Goal: Task Accomplishment & Management: Manage account settings

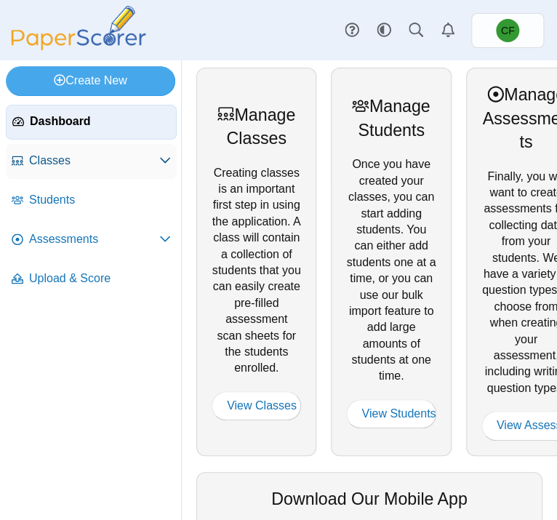
click at [76, 154] on span "Classes" at bounding box center [94, 161] width 130 height 16
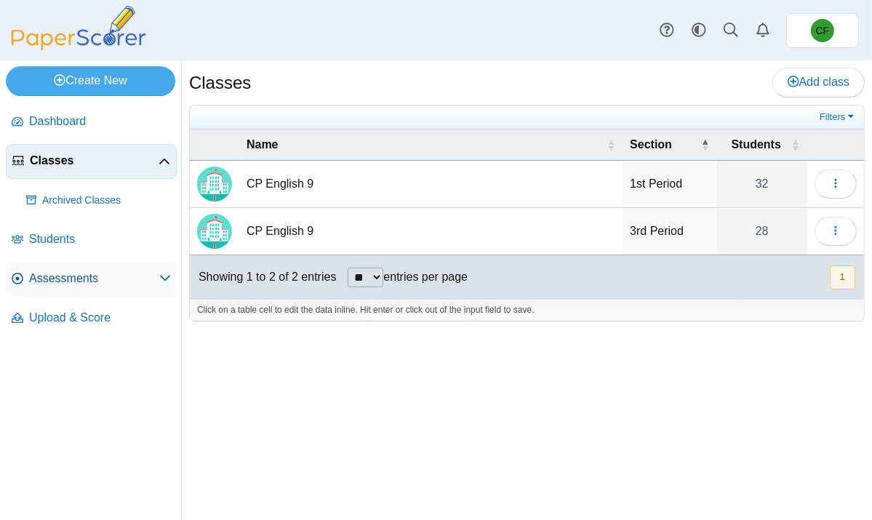
click at [153, 271] on span "Assessments" at bounding box center [94, 279] width 130 height 16
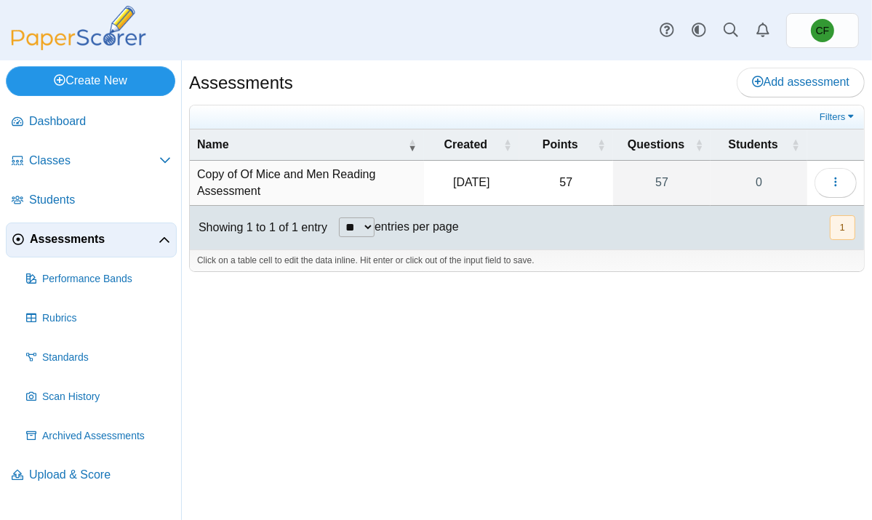
click at [97, 68] on link "Create New" at bounding box center [90, 80] width 169 height 29
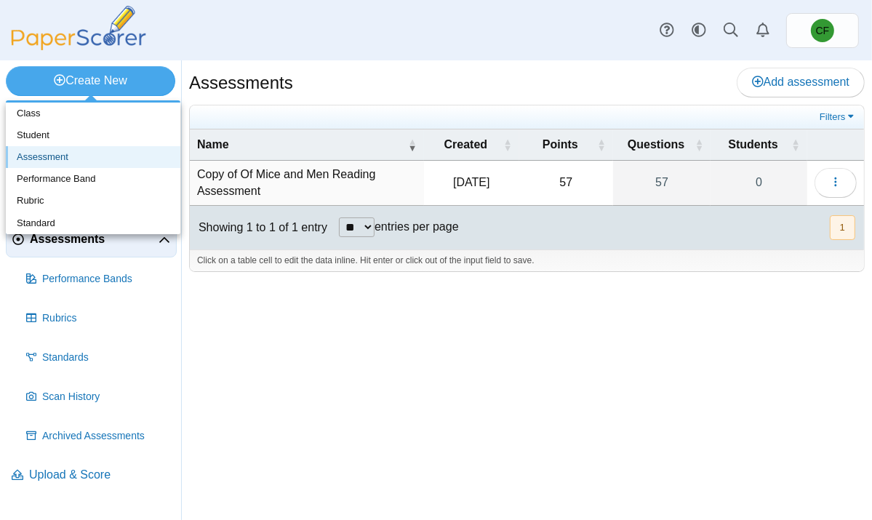
click at [57, 158] on link "Assessment" at bounding box center [93, 157] width 175 height 22
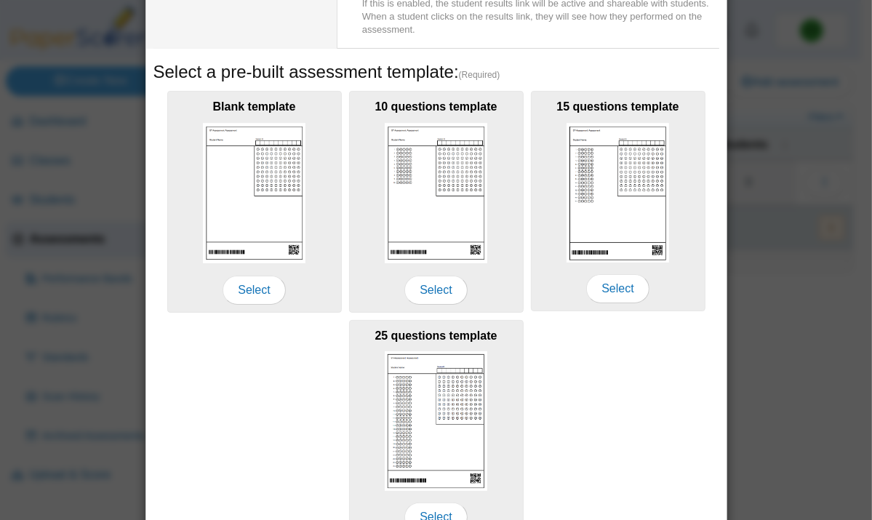
scroll to position [188, 0]
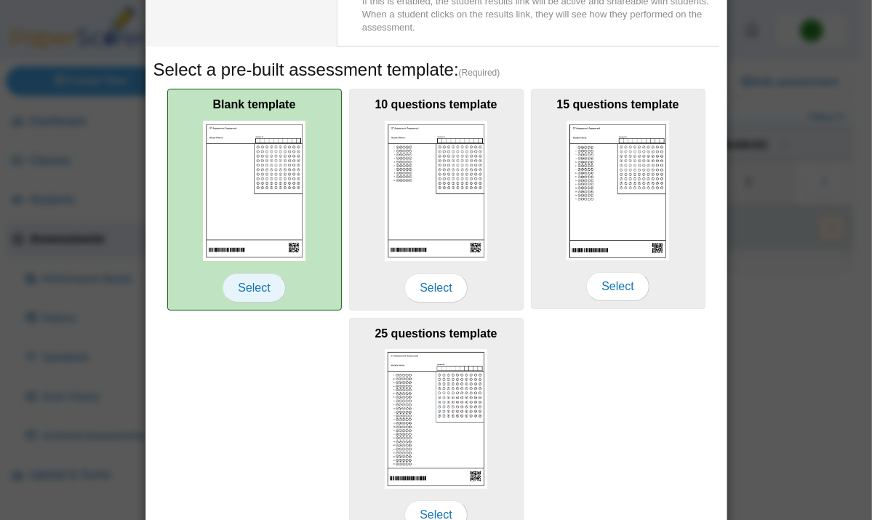
type input "**********"
click at [246, 290] on span "Select" at bounding box center [254, 287] width 63 height 29
click at [253, 281] on span "Select" at bounding box center [254, 287] width 63 height 29
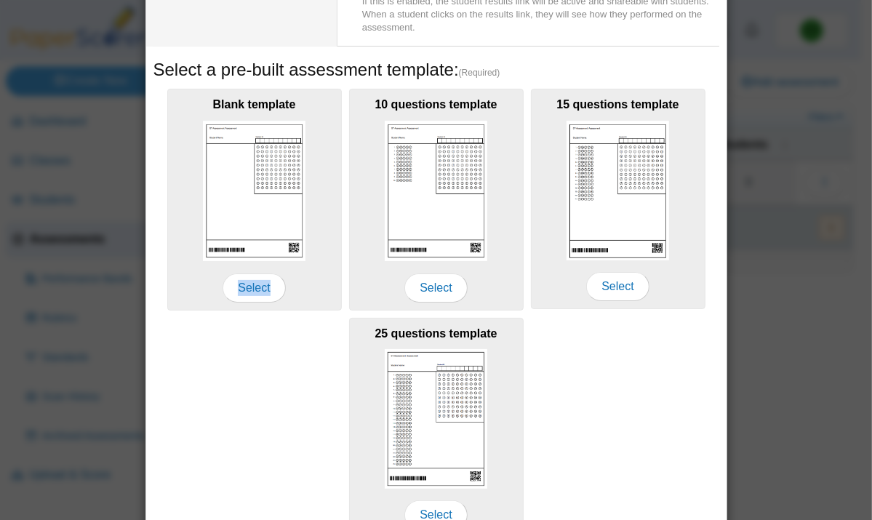
scroll to position [263, 0]
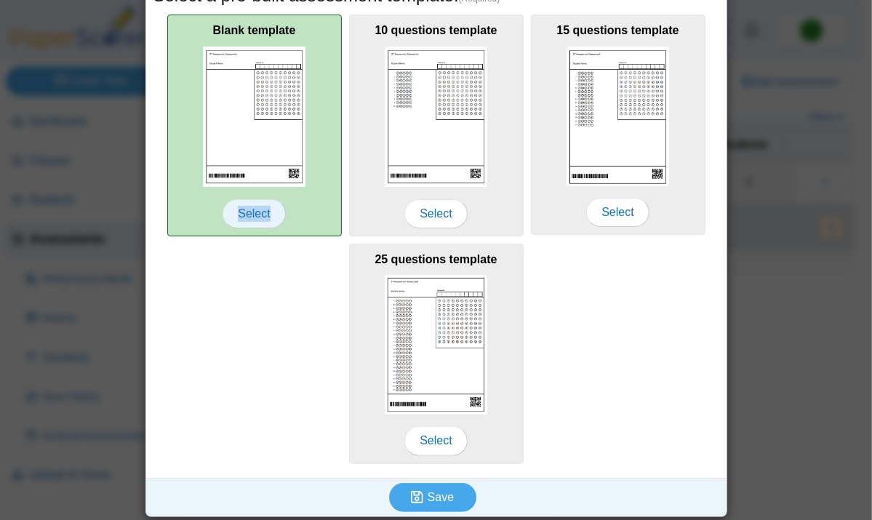
click at [247, 206] on span "Select" at bounding box center [254, 213] width 63 height 29
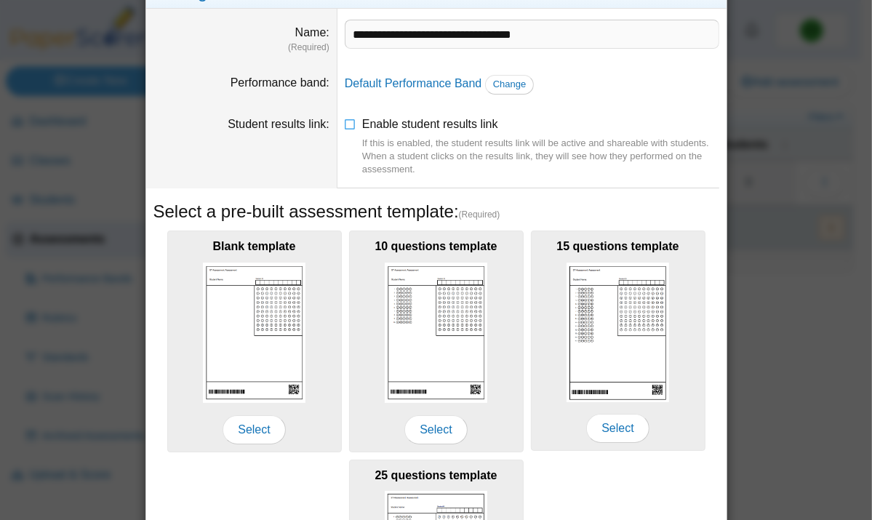
scroll to position [0, 0]
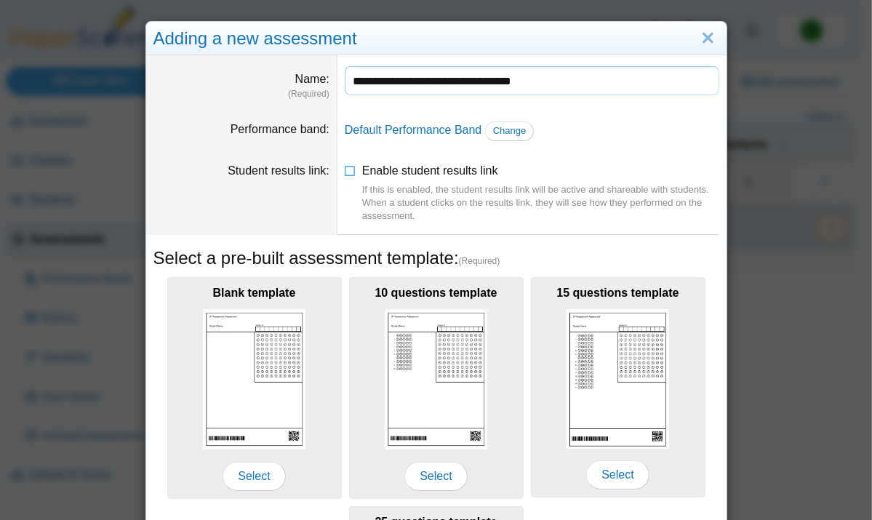
click at [425, 87] on input "**********" at bounding box center [532, 80] width 375 height 29
click at [434, 167] on span "Enable student results link If this is enabled, the student results link will b…" at bounding box center [540, 193] width 357 height 59
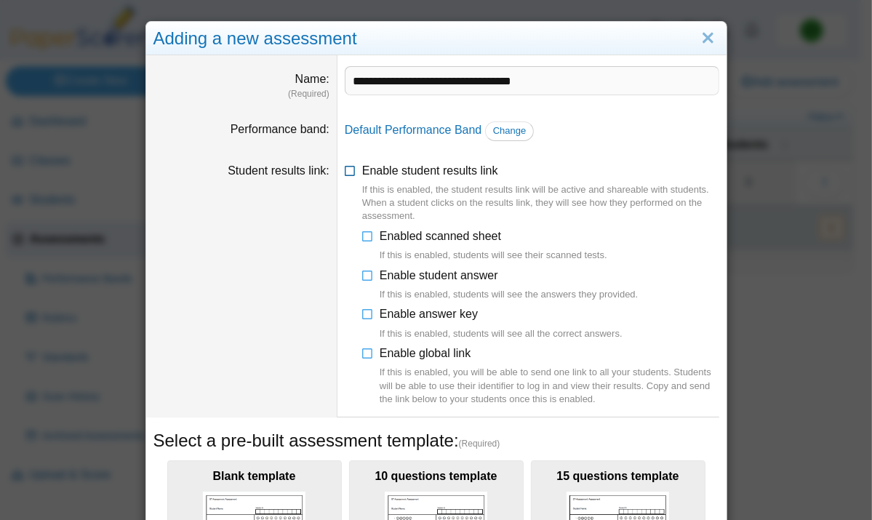
click at [345, 167] on icon at bounding box center [351, 168] width 12 height 10
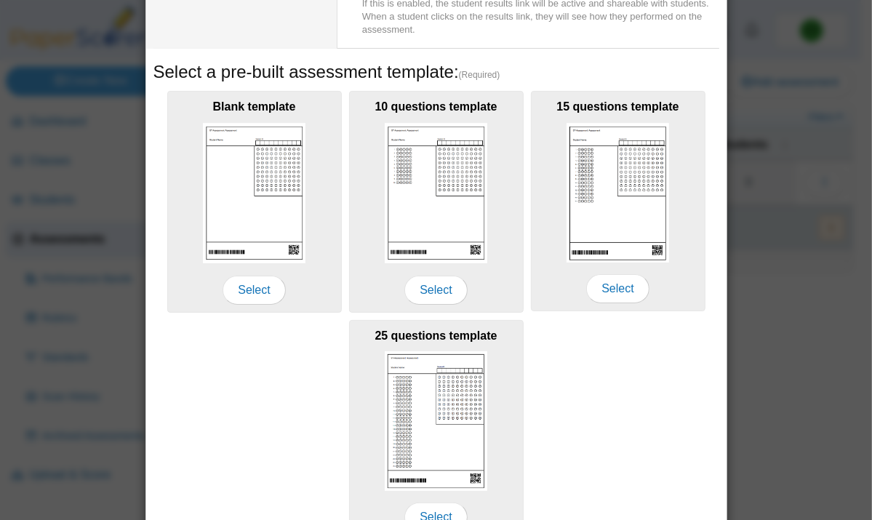
scroll to position [194, 0]
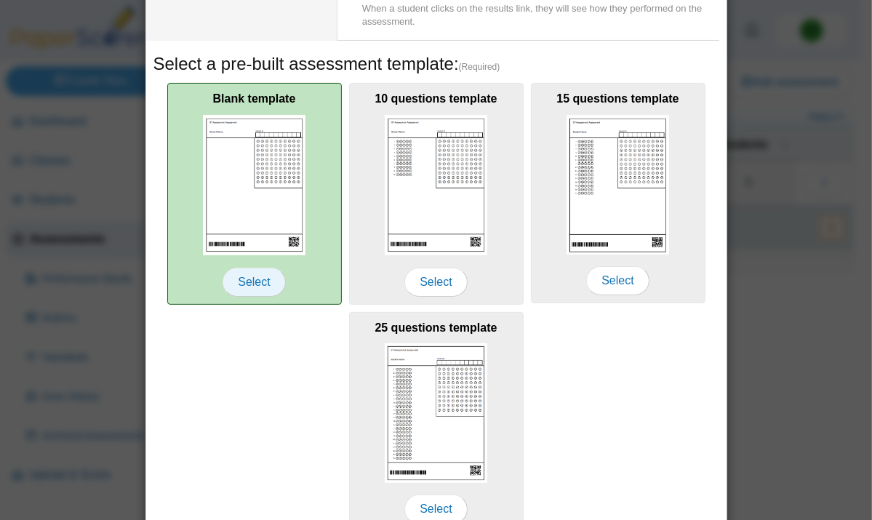
click at [244, 284] on span "Select" at bounding box center [254, 282] width 63 height 29
click at [242, 177] on img at bounding box center [254, 185] width 103 height 140
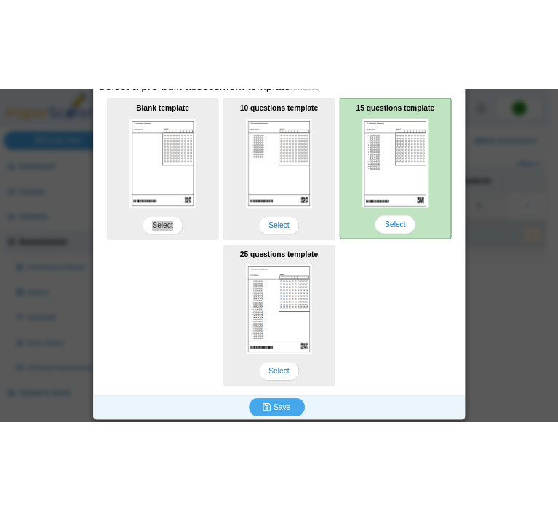
scroll to position [12, 0]
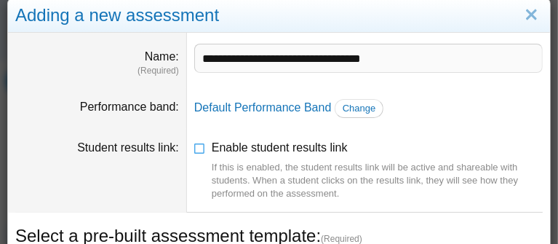
click at [60, 157] on dt "Student results link" at bounding box center [97, 170] width 179 height 83
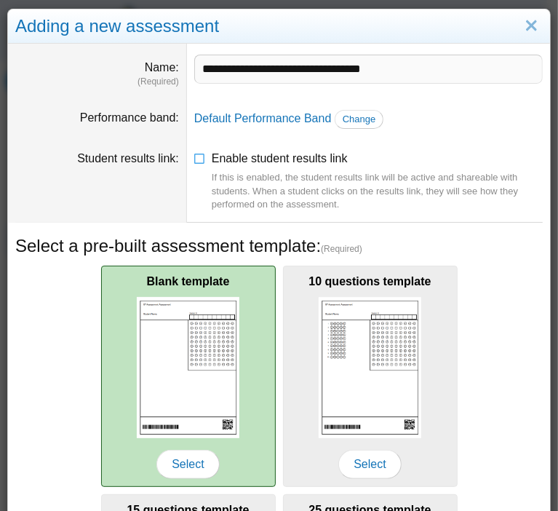
scroll to position [272, 0]
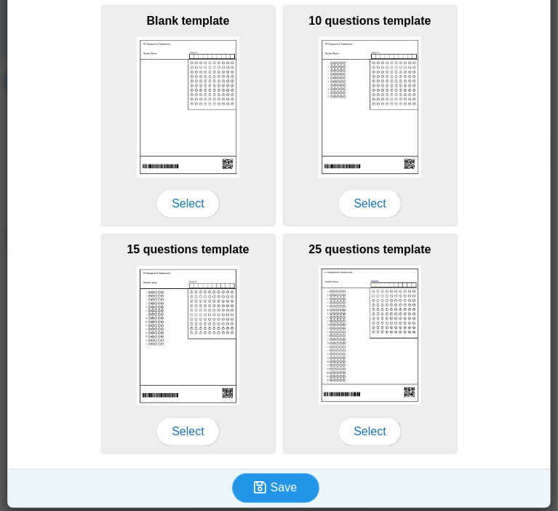
click at [271, 484] on span "Save" at bounding box center [284, 487] width 26 height 12
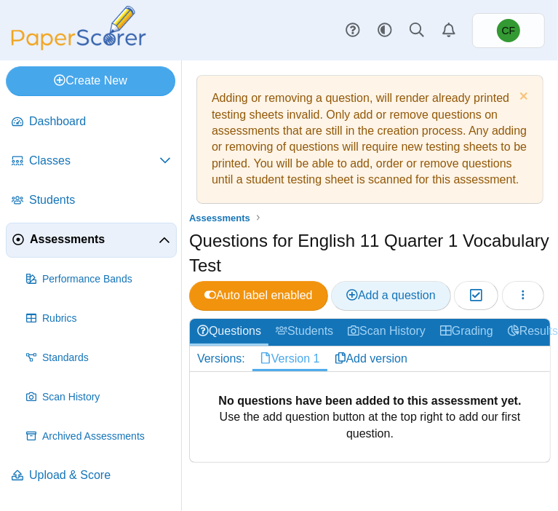
click at [387, 301] on span "Add a question" at bounding box center [390, 295] width 89 height 12
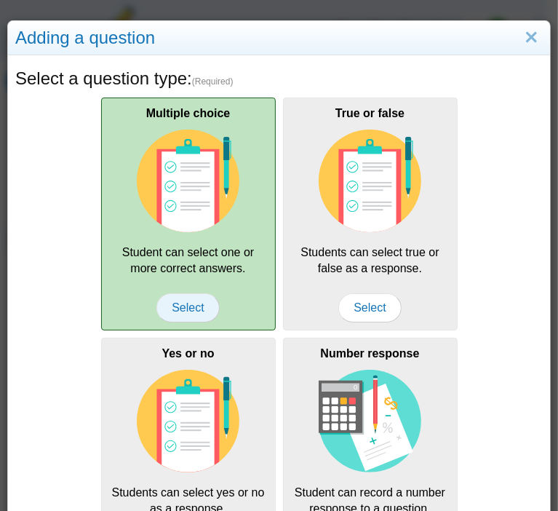
click at [192, 295] on span "Select" at bounding box center [187, 307] width 63 height 29
click at [192, 305] on span "Select" at bounding box center [187, 307] width 63 height 29
click at [175, 308] on span "Select" at bounding box center [187, 307] width 63 height 29
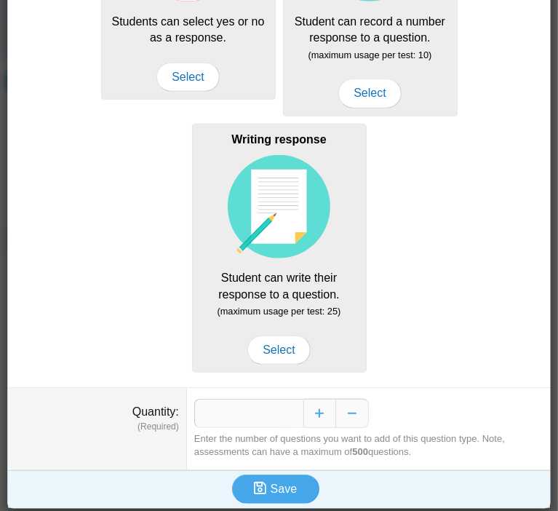
click at [257, 425] on dd "* Enter the number of questions you want to add of this question type. Note, as…" at bounding box center [368, 428] width 363 height 81
drag, startPoint x: 252, startPoint y: 418, endPoint x: 340, endPoint y: 427, distance: 88.5
click at [340, 427] on dd "* Enter the number of questions you want to add of this question type. Note, as…" at bounding box center [368, 428] width 363 height 81
type input "**"
click at [263, 484] on icon "submit" at bounding box center [262, 489] width 17 height 16
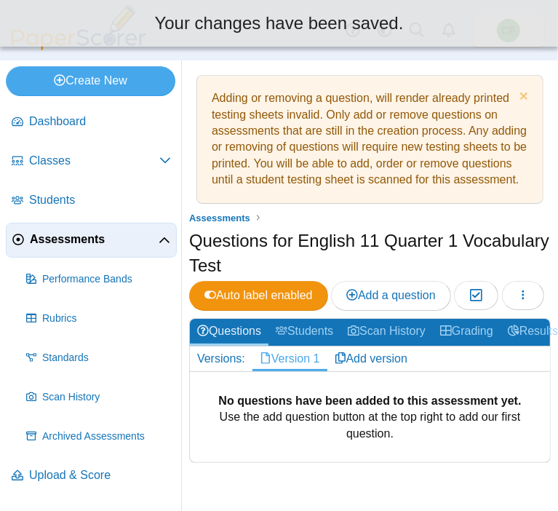
scroll to position [23, 0]
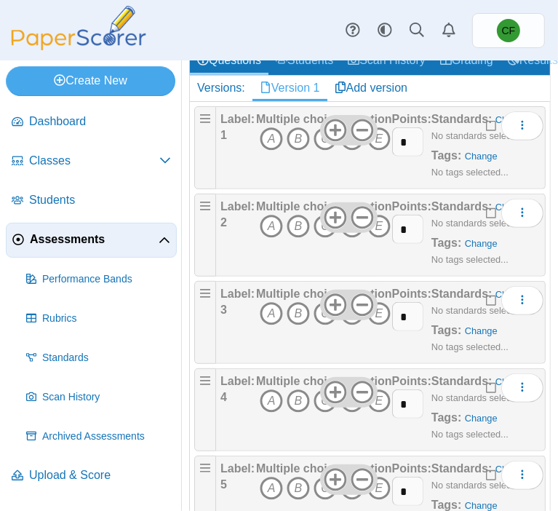
scroll to position [298, 0]
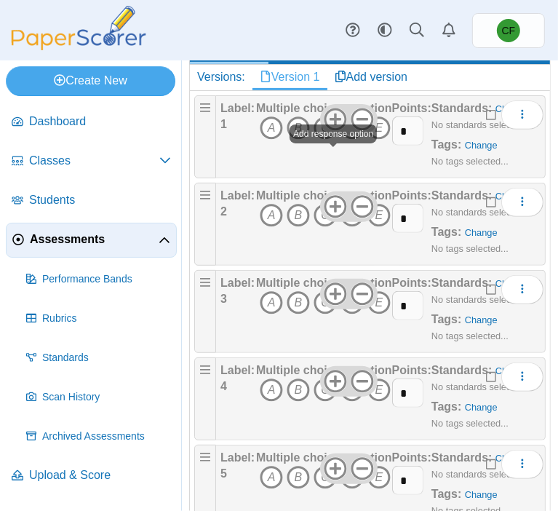
click at [330, 130] on use at bounding box center [335, 119] width 23 height 23
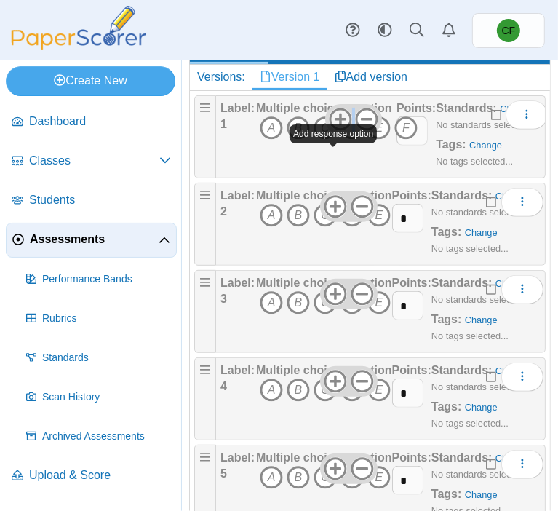
click at [330, 130] on use at bounding box center [340, 119] width 23 height 23
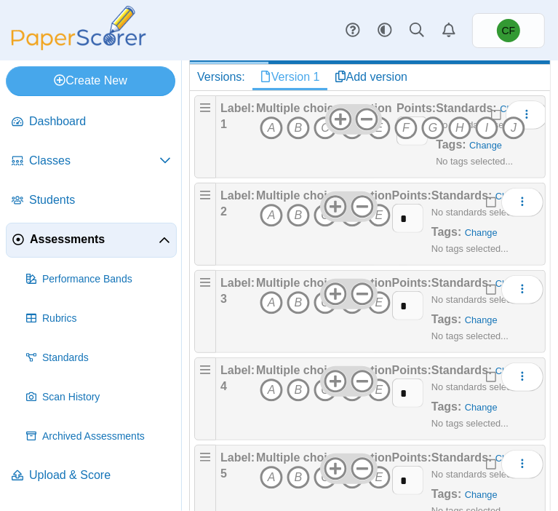
click at [329, 218] on icon at bounding box center [335, 206] width 23 height 23
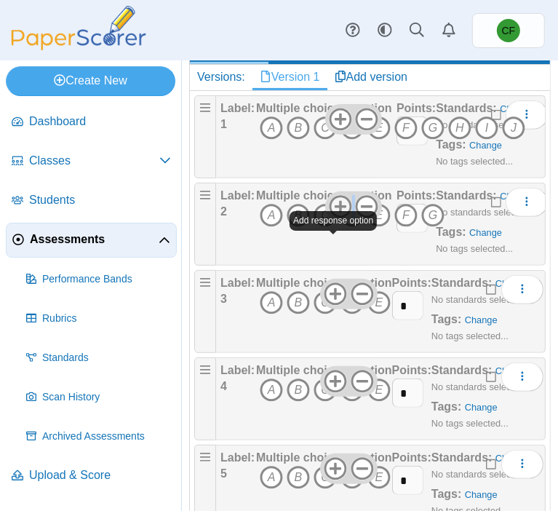
click at [329, 218] on icon at bounding box center [340, 206] width 23 height 23
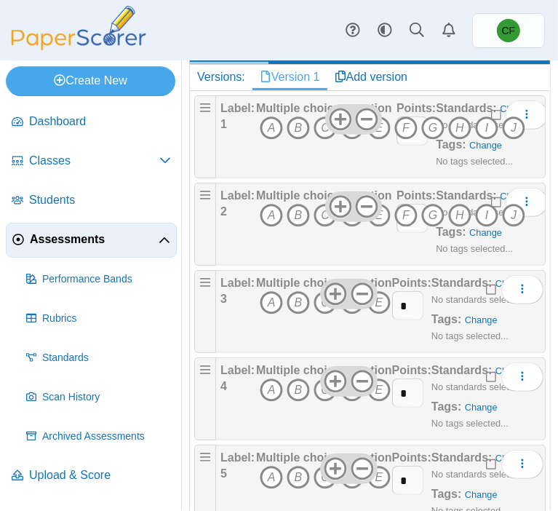
click at [332, 305] on use at bounding box center [335, 293] width 23 height 23
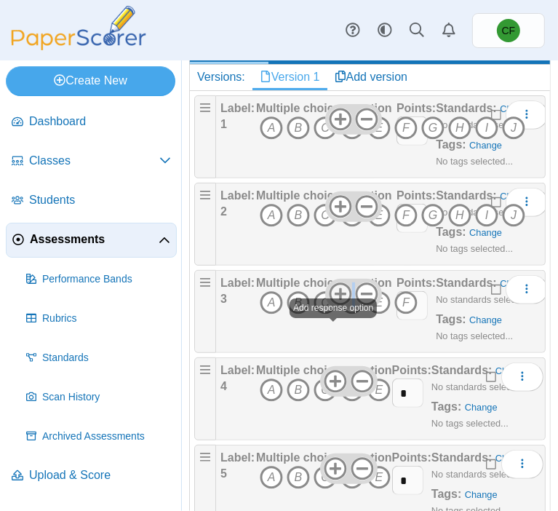
click at [332, 305] on use at bounding box center [340, 293] width 23 height 23
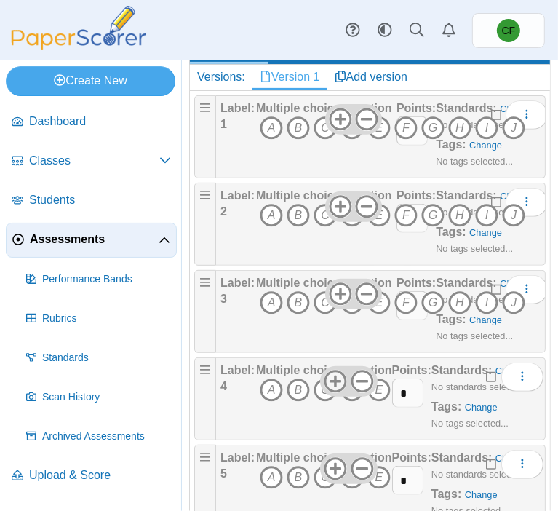
click at [333, 392] on use at bounding box center [335, 381] width 23 height 23
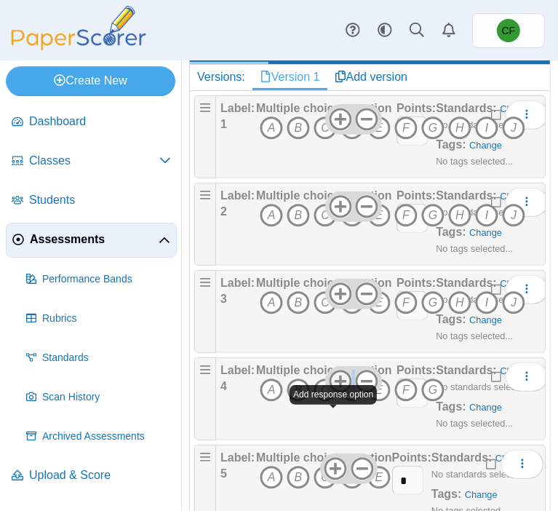
click at [333, 392] on use at bounding box center [340, 381] width 23 height 23
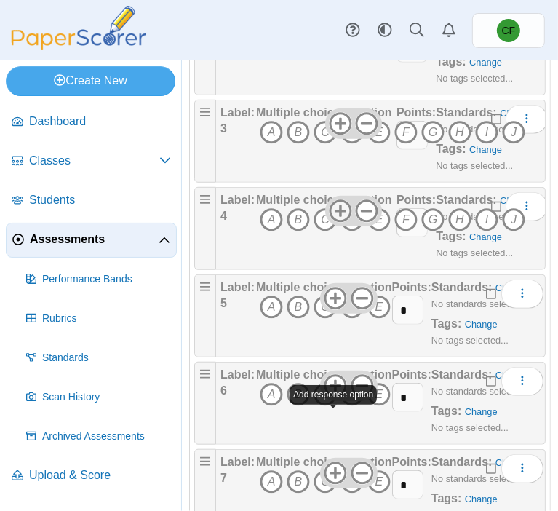
scroll to position [470, 0]
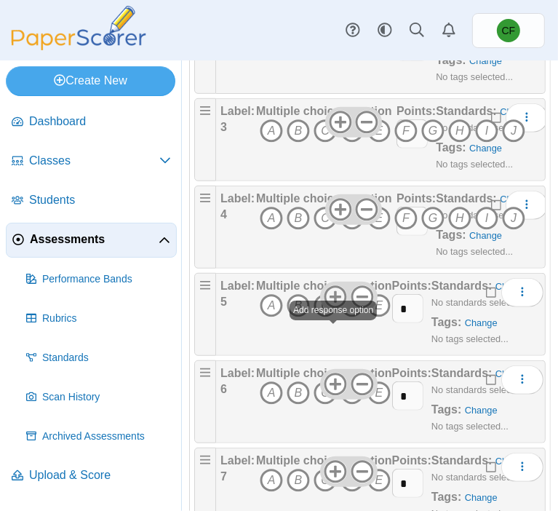
click at [330, 308] on icon at bounding box center [335, 296] width 23 height 23
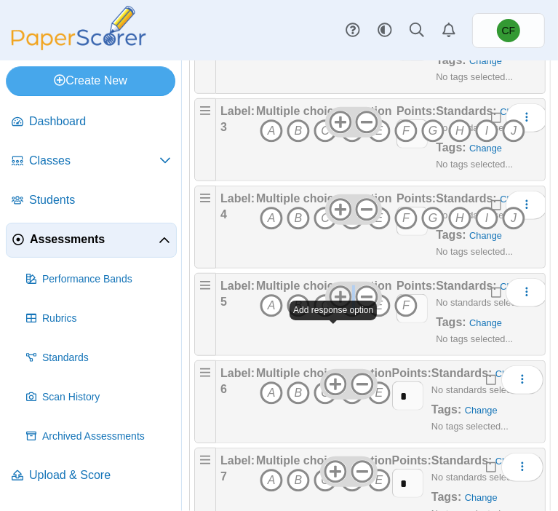
click at [330, 308] on icon at bounding box center [340, 296] width 23 height 23
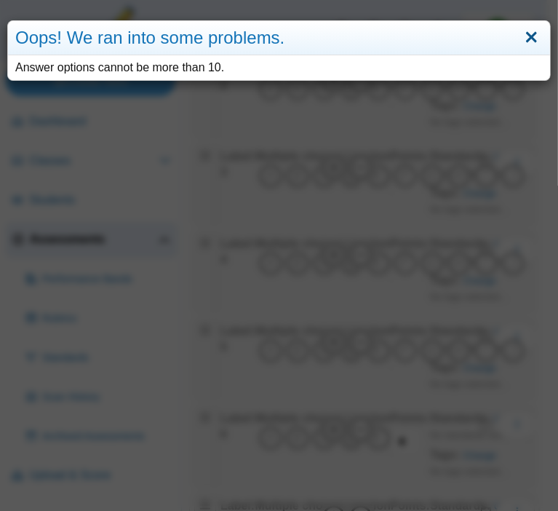
click at [520, 36] on link "Close" at bounding box center [531, 37] width 23 height 25
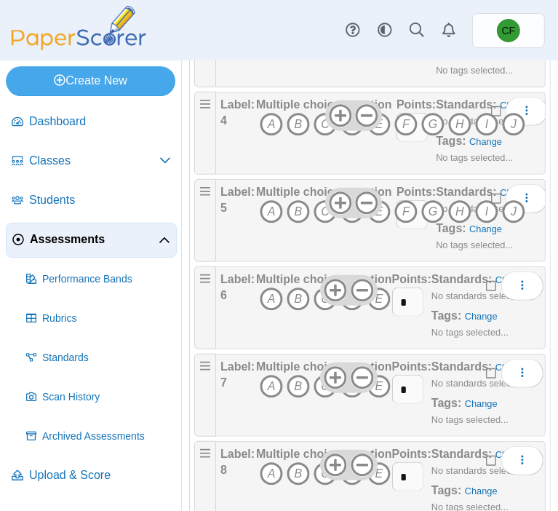
scroll to position [573, 0]
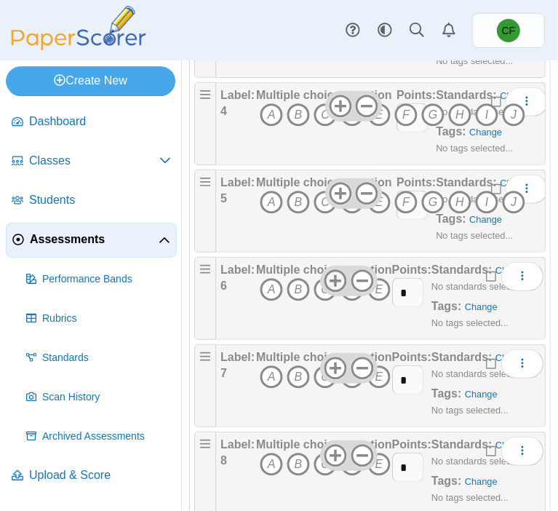
click at [332, 292] on icon at bounding box center [335, 280] width 23 height 23
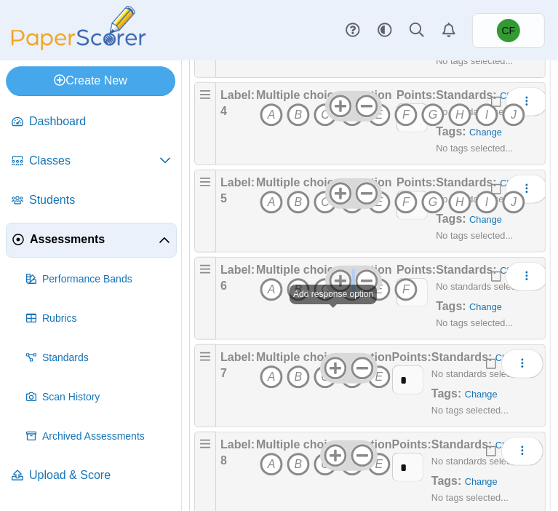
click at [332, 292] on icon at bounding box center [340, 280] width 23 height 23
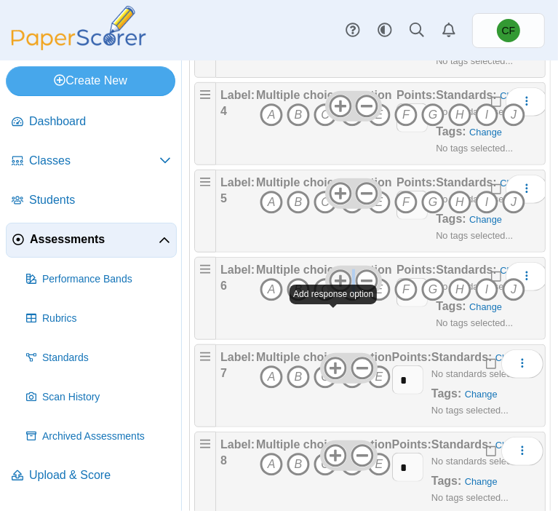
click at [332, 292] on icon at bounding box center [340, 280] width 23 height 23
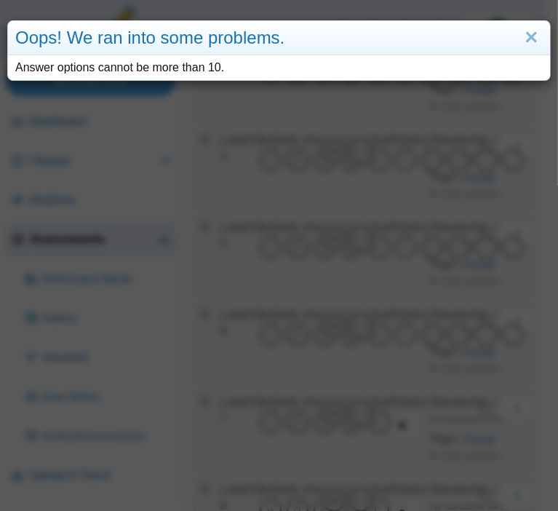
click at [321, 317] on div "Oops! We ran into some problems. Answer options cannot be more than 10." at bounding box center [279, 255] width 558 height 511
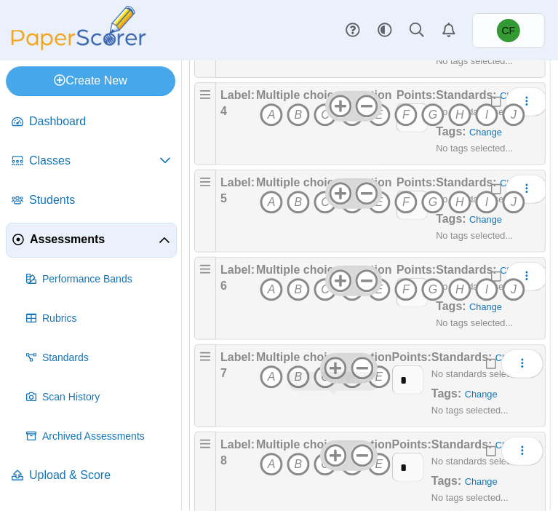
click at [335, 379] on use at bounding box center [335, 367] width 23 height 23
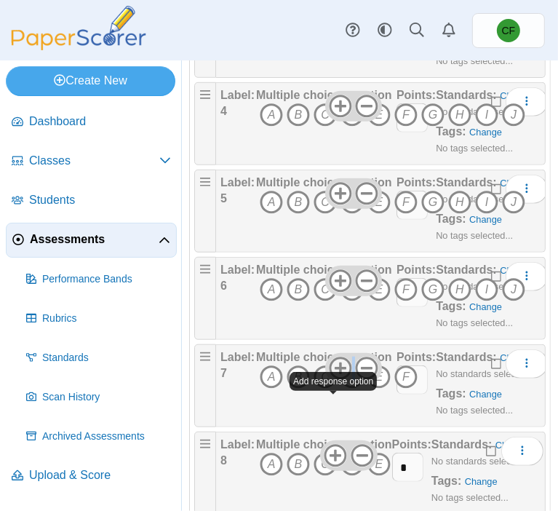
click at [335, 379] on use at bounding box center [340, 367] width 23 height 23
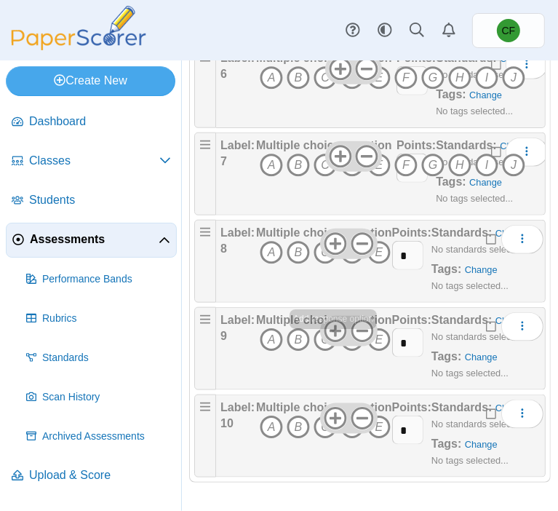
click at [330, 342] on icon at bounding box center [335, 330] width 23 height 23
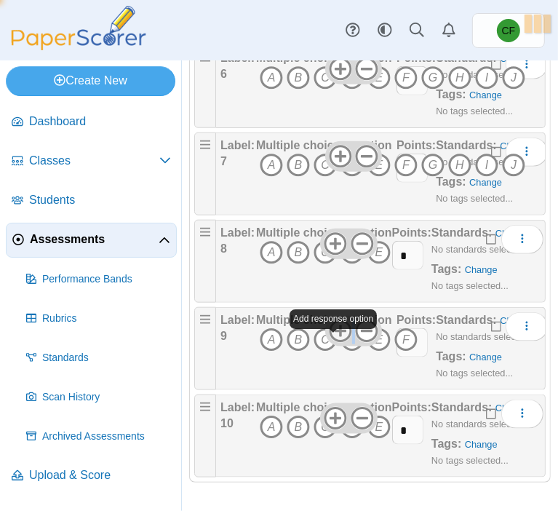
click at [330, 342] on icon at bounding box center [340, 330] width 23 height 23
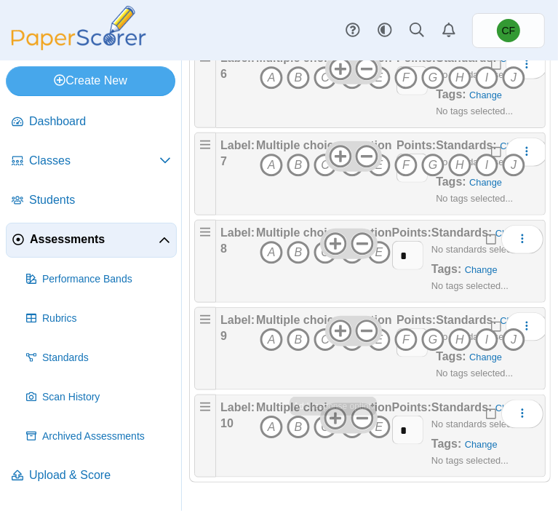
click at [331, 430] on icon at bounding box center [335, 418] width 23 height 23
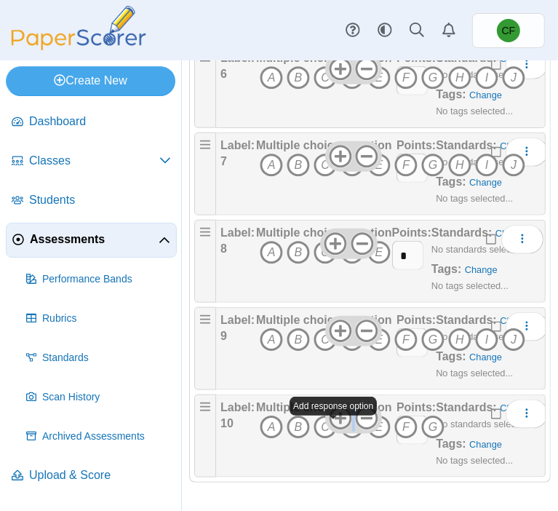
click at [331, 430] on icon at bounding box center [340, 418] width 23 height 23
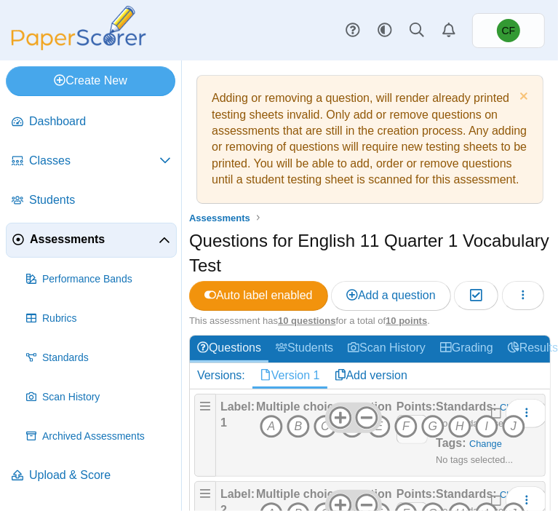
scroll to position [29, 0]
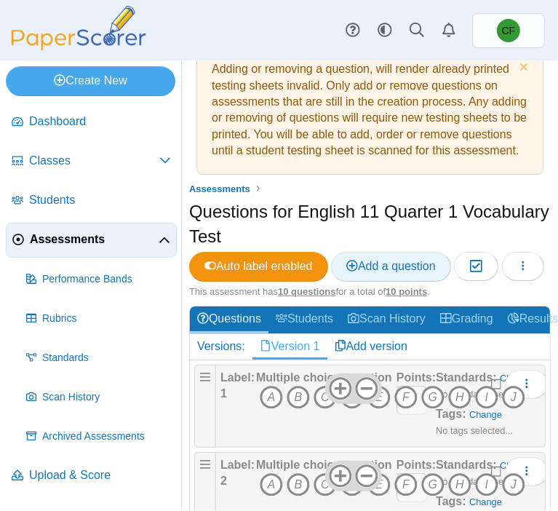
click at [394, 281] on link "Add a question" at bounding box center [391, 266] width 120 height 29
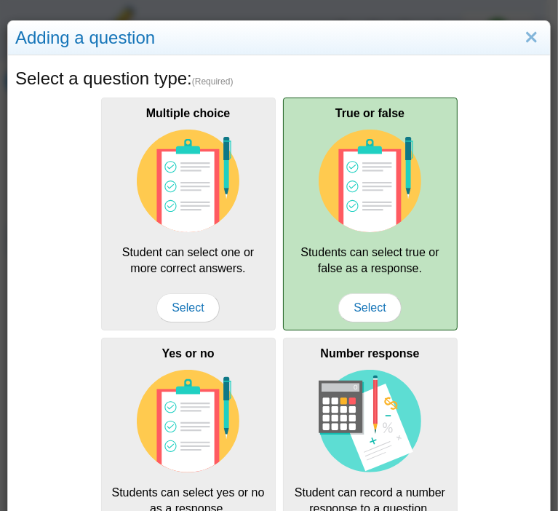
scroll to position [0, 0]
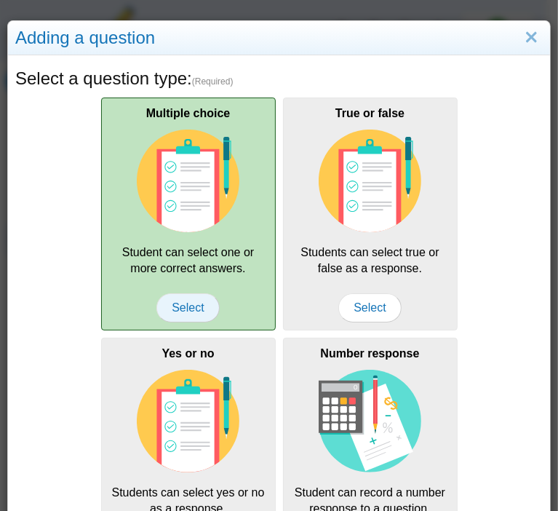
click at [184, 309] on span "Select" at bounding box center [187, 307] width 63 height 29
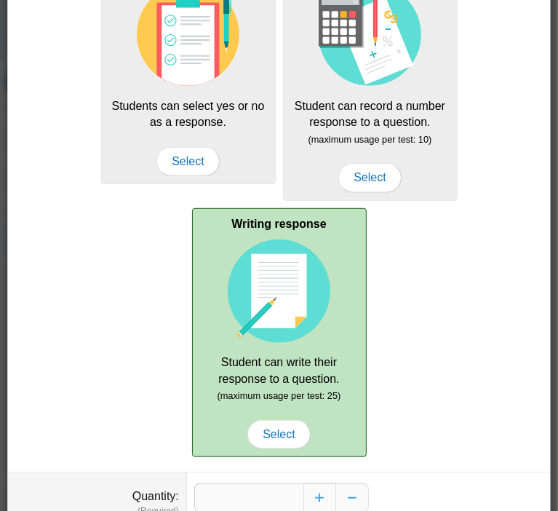
scroll to position [471, 0]
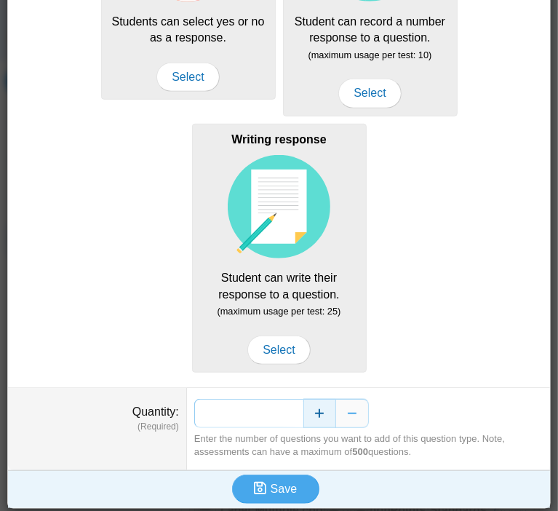
drag, startPoint x: 249, startPoint y: 409, endPoint x: 320, endPoint y: 410, distance: 71.3
click at [320, 410] on div "*" at bounding box center [368, 413] width 348 height 29
type input "*"
click at [278, 487] on span "Save" at bounding box center [284, 488] width 26 height 12
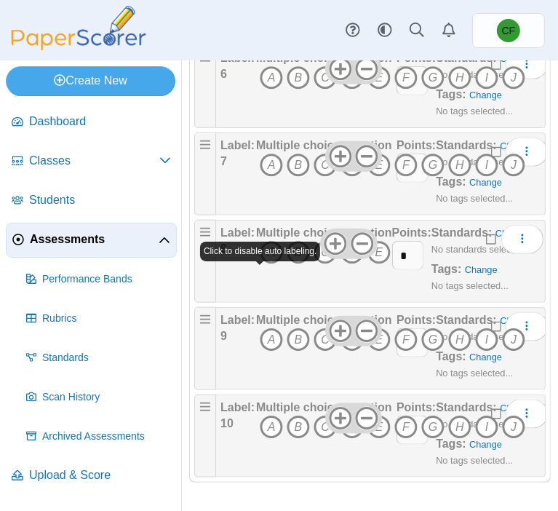
scroll to position [825, 0]
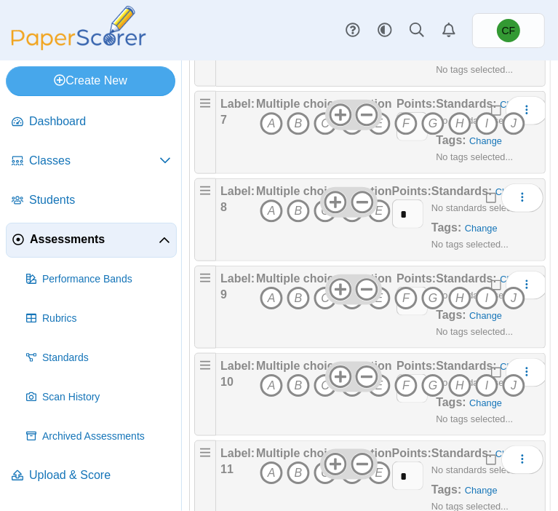
scroll to position [828, 0]
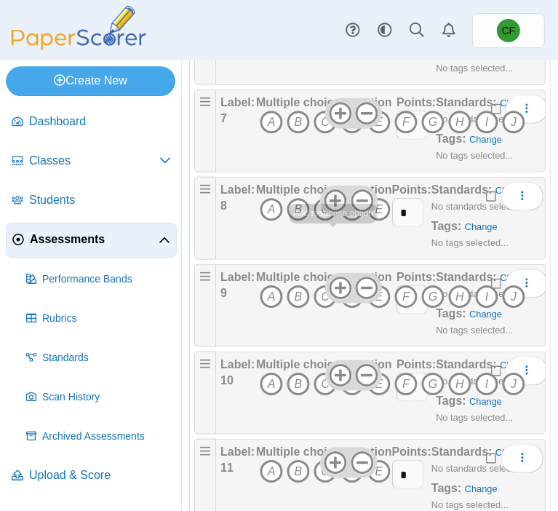
click at [331, 212] on icon at bounding box center [335, 200] width 23 height 23
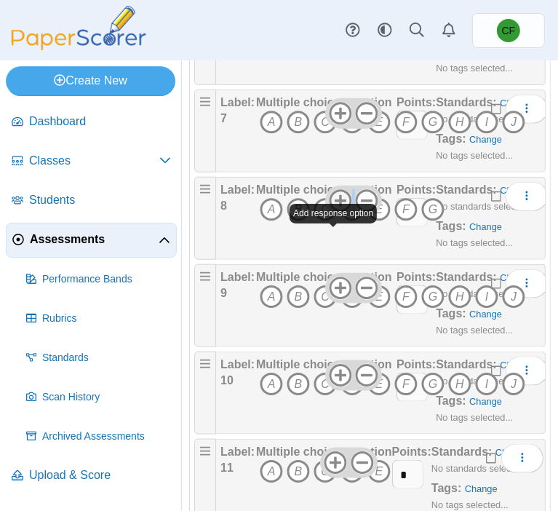
click at [331, 212] on icon at bounding box center [340, 200] width 23 height 23
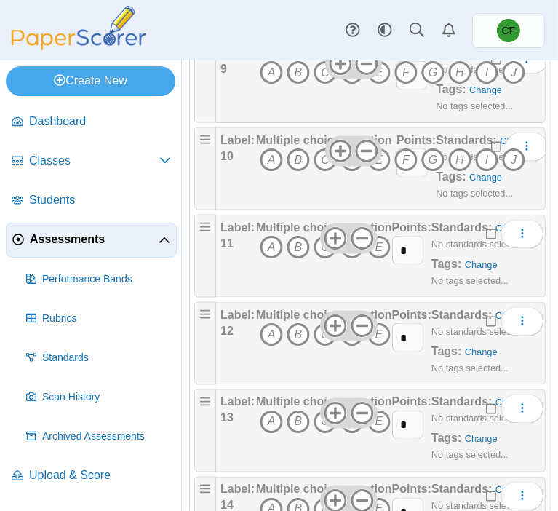
scroll to position [1053, 0]
click at [327, 249] on icon at bounding box center [335, 237] width 23 height 23
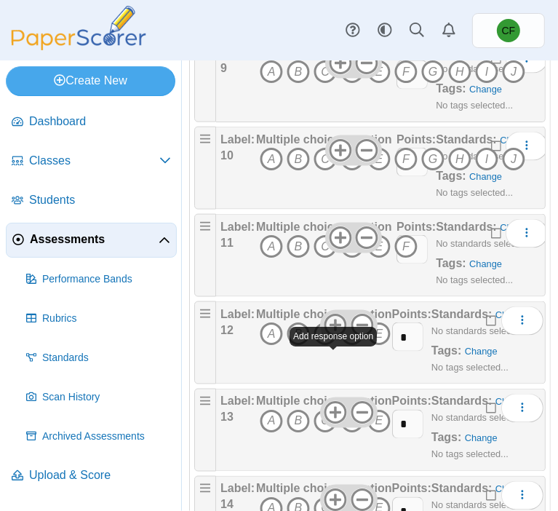
click at [333, 336] on use at bounding box center [335, 324] width 23 height 23
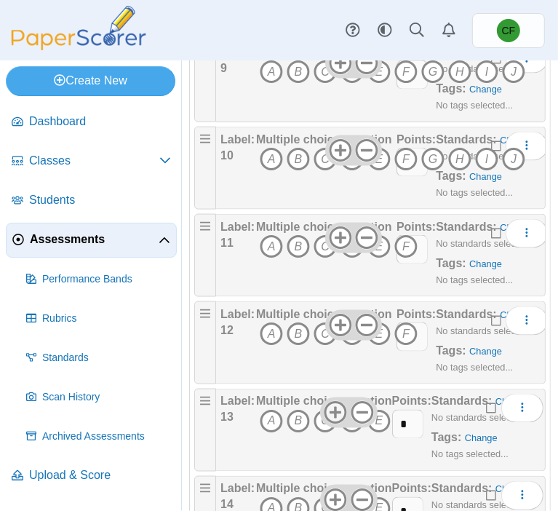
click at [330, 423] on use at bounding box center [335, 412] width 23 height 23
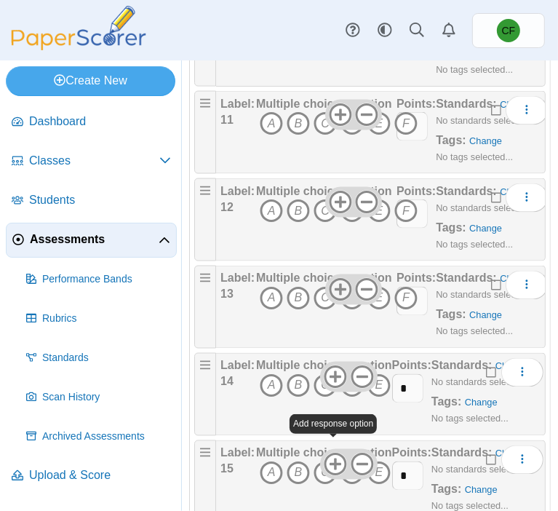
scroll to position [1178, 0]
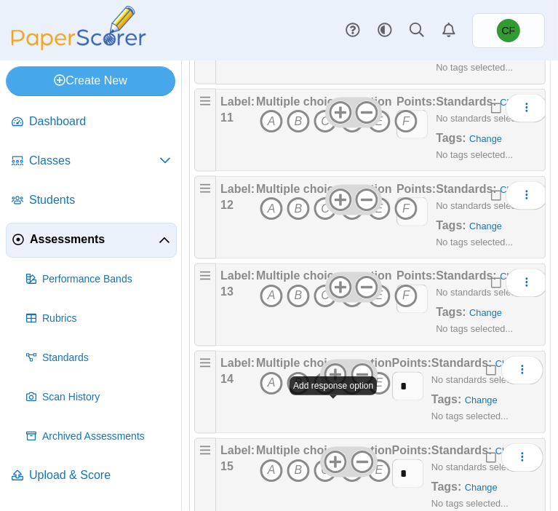
click at [330, 386] on icon at bounding box center [335, 374] width 23 height 23
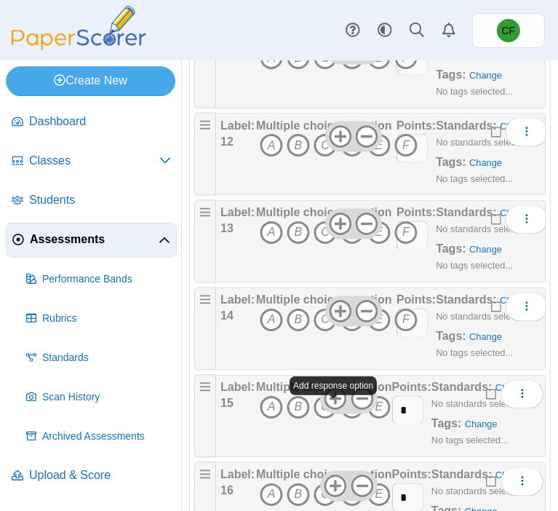
scroll to position [1247, 0]
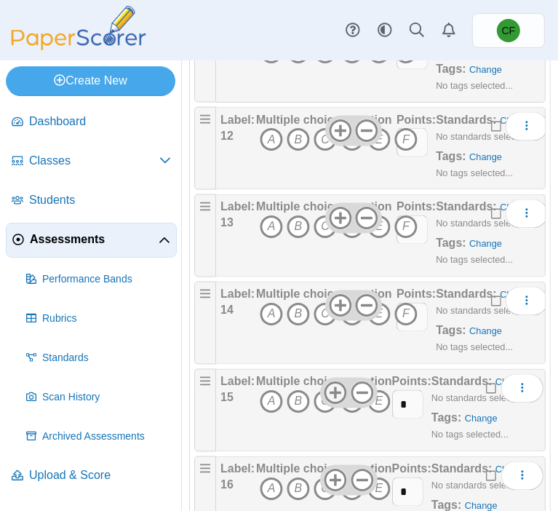
click at [332, 404] on use at bounding box center [335, 392] width 23 height 23
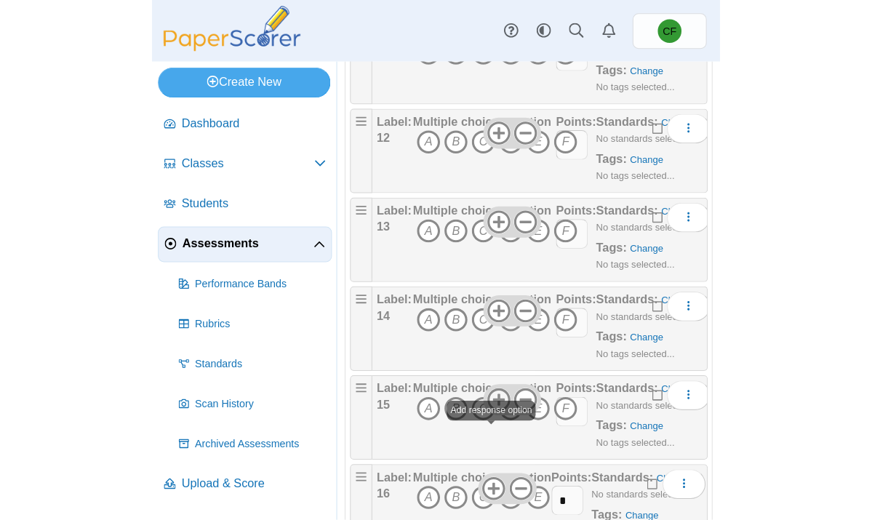
scroll to position [1347, 0]
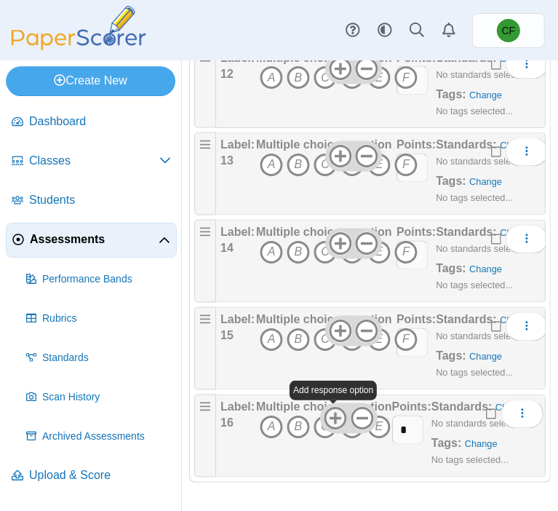
click at [333, 410] on icon at bounding box center [335, 418] width 23 height 23
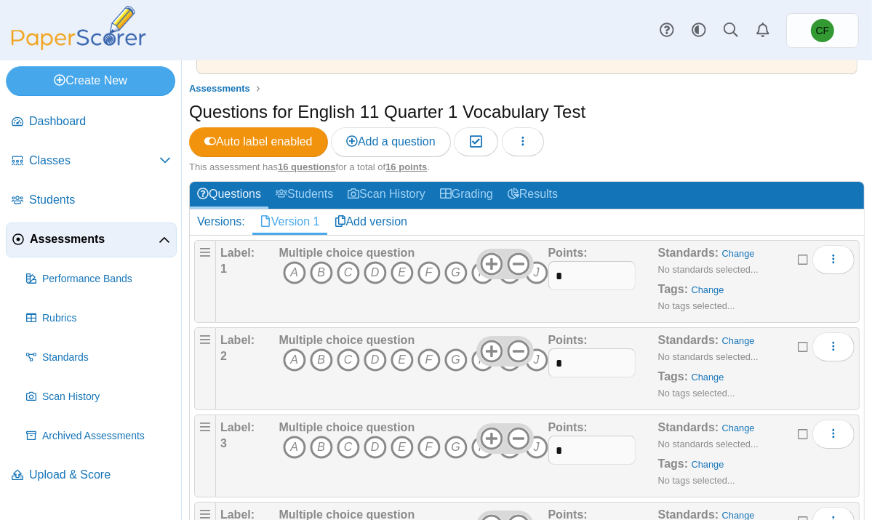
scroll to position [12, 0]
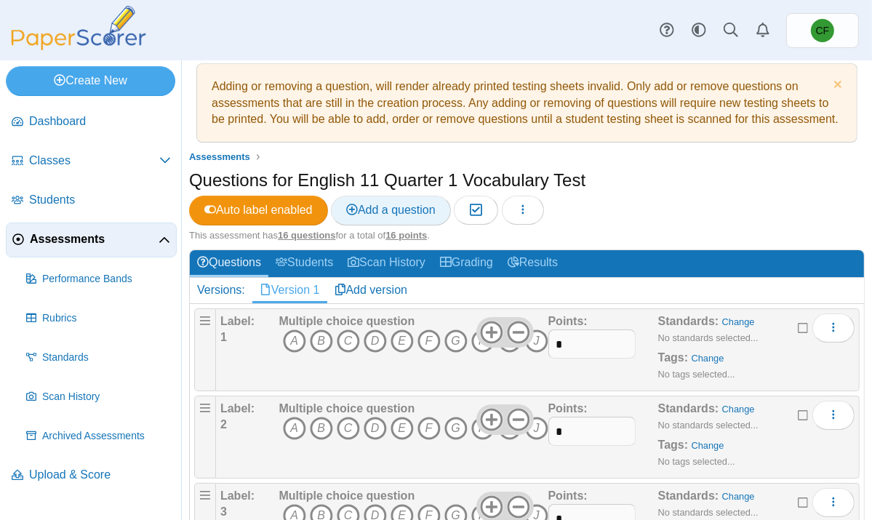
click at [387, 216] on span "Add a question" at bounding box center [390, 210] width 89 height 12
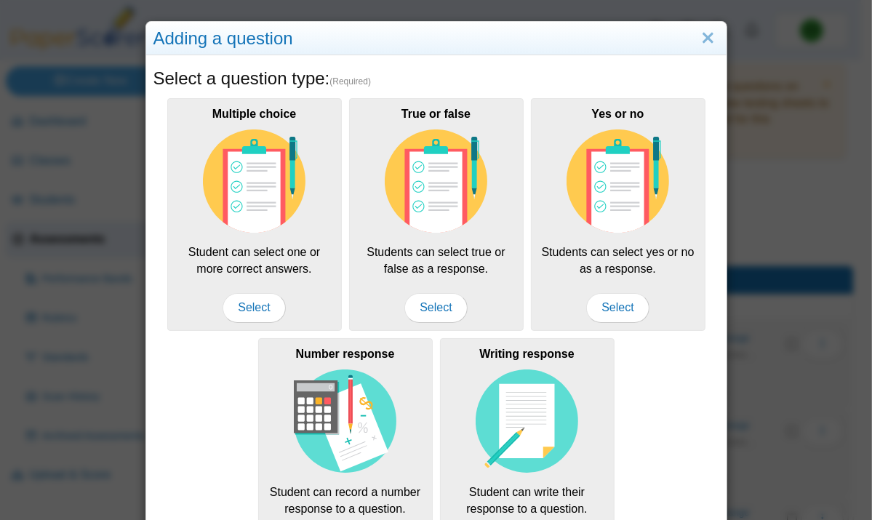
scroll to position [0, 0]
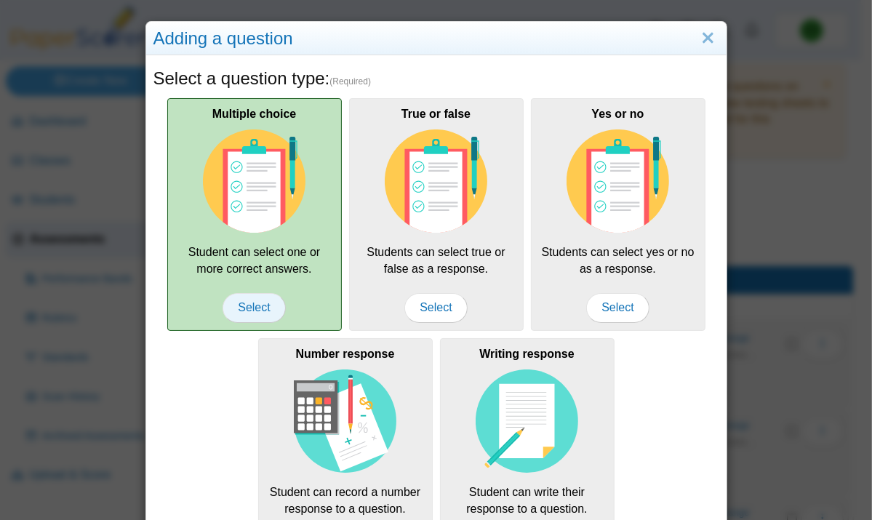
click at [255, 310] on span "Select" at bounding box center [254, 307] width 63 height 29
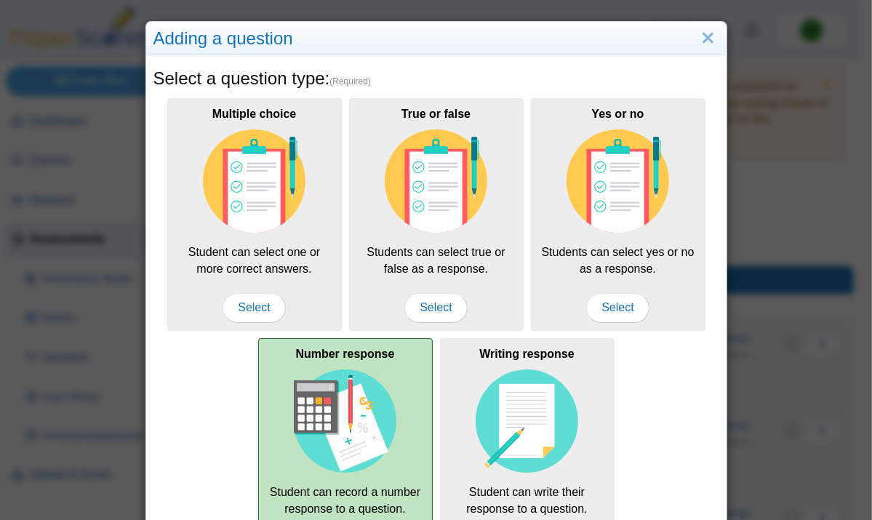
scroll to position [206, 0]
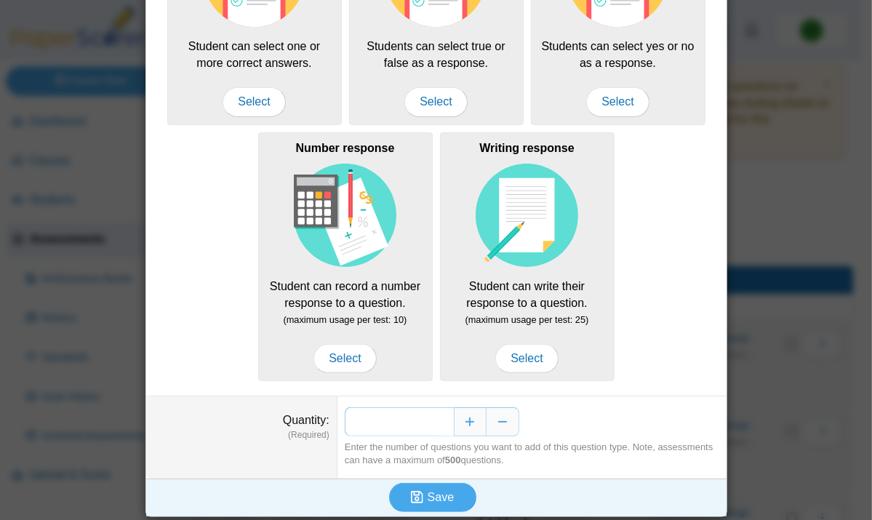
drag, startPoint x: 399, startPoint y: 410, endPoint x: 442, endPoint y: 415, distance: 43.3
click at [442, 415] on input "*" at bounding box center [399, 421] width 109 height 29
type input "**"
click at [438, 499] on span "Save" at bounding box center [441, 497] width 26 height 12
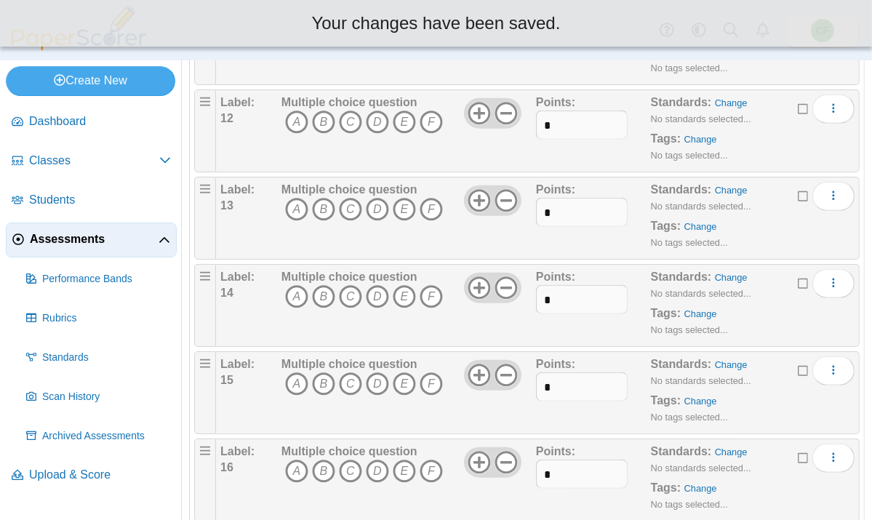
scroll to position [1234, 0]
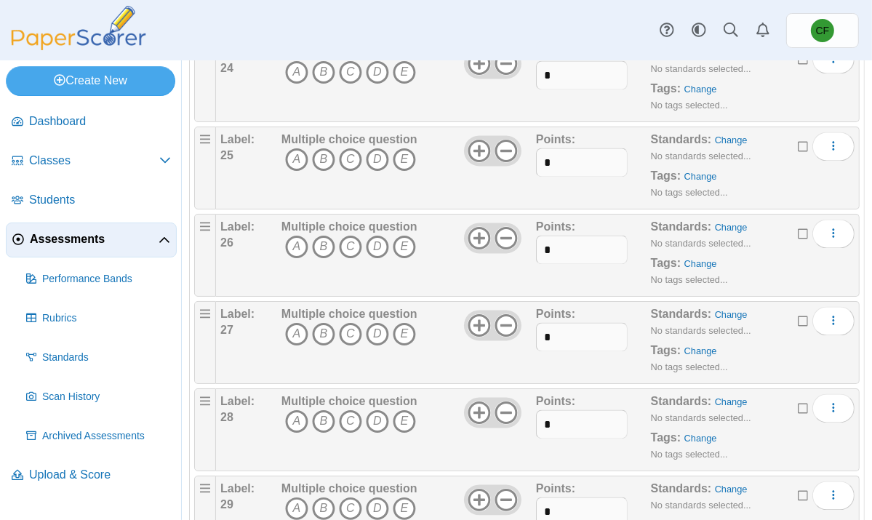
scroll to position [2365, 0]
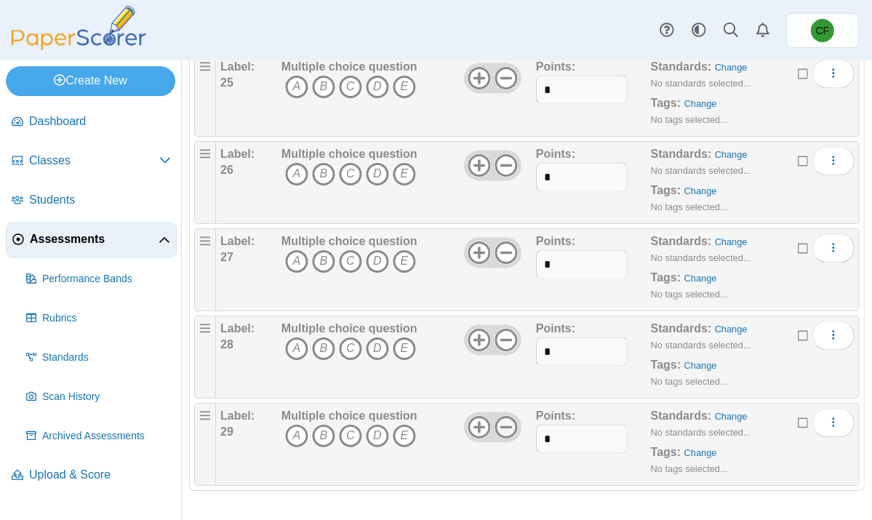
click at [500, 420] on icon at bounding box center [506, 426] width 23 height 23
click at [500, 337] on icon at bounding box center [506, 339] width 23 height 23
click at [503, 257] on icon at bounding box center [506, 252] width 23 height 23
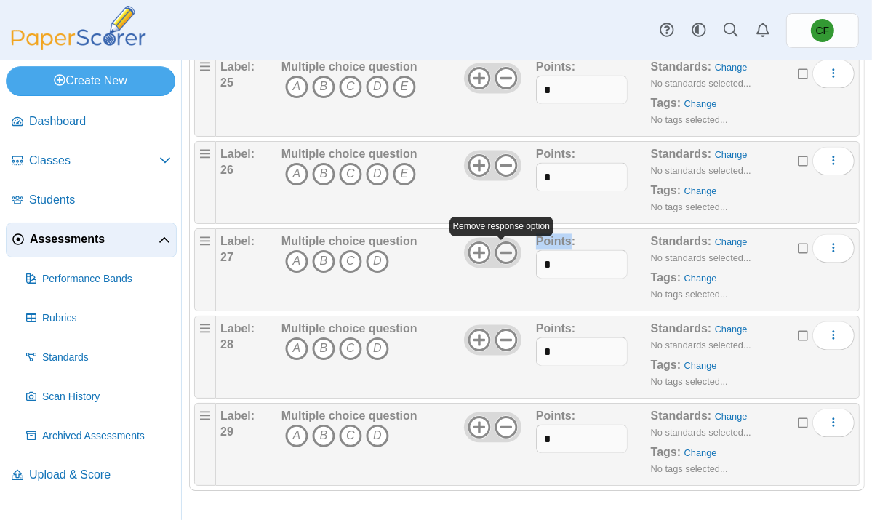
click at [503, 257] on icon at bounding box center [506, 252] width 23 height 23
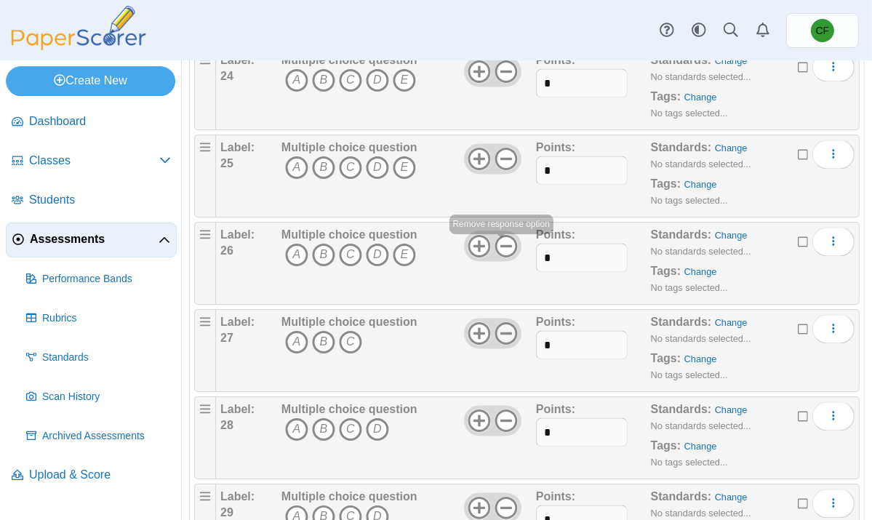
click at [503, 257] on icon at bounding box center [506, 245] width 23 height 23
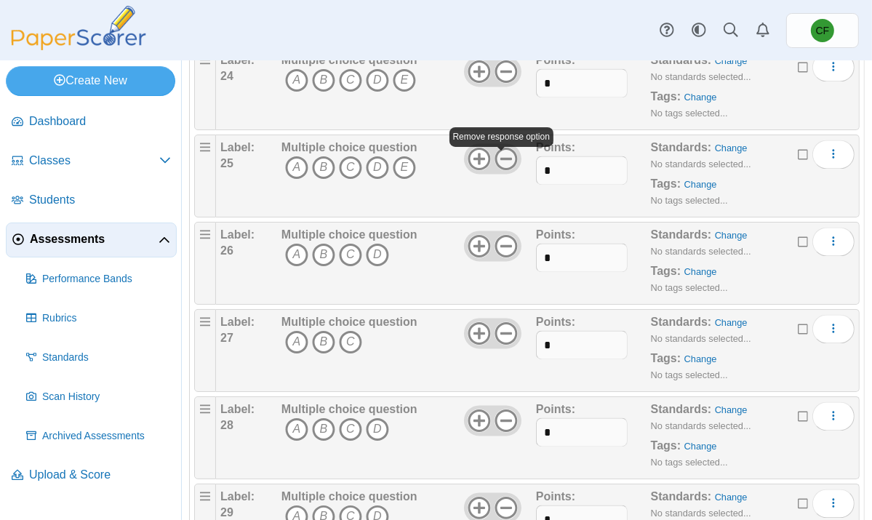
click at [500, 161] on icon at bounding box center [506, 158] width 23 height 23
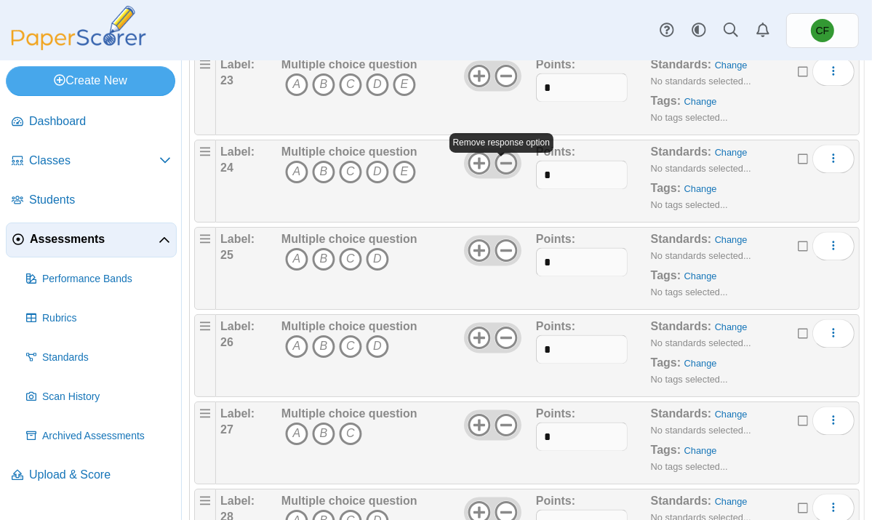
click at [499, 166] on icon at bounding box center [506, 163] width 23 height 23
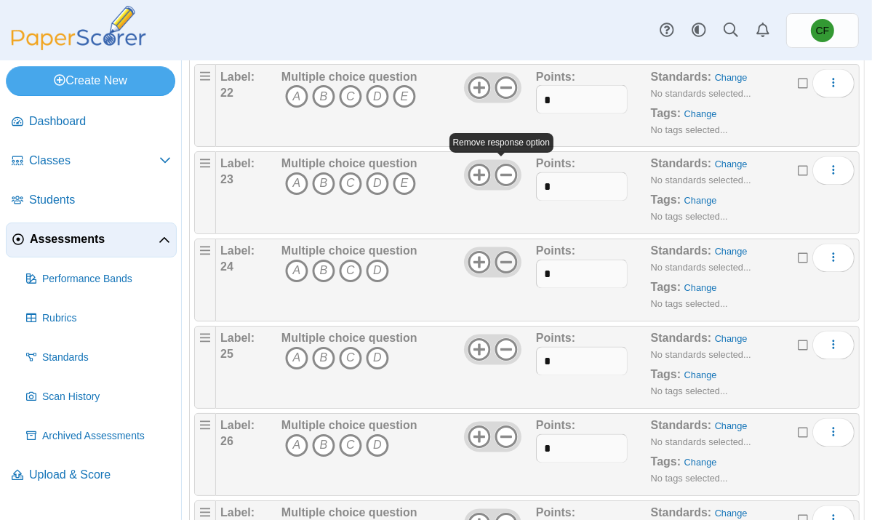
scroll to position [2089, 0]
click at [499, 171] on use at bounding box center [506, 175] width 23 height 23
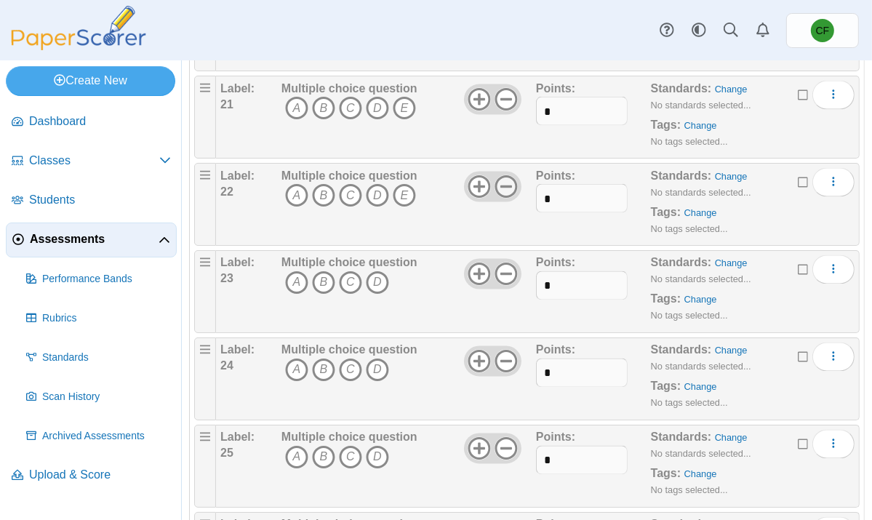
click at [498, 191] on icon at bounding box center [506, 186] width 23 height 23
click at [502, 103] on icon at bounding box center [506, 99] width 23 height 23
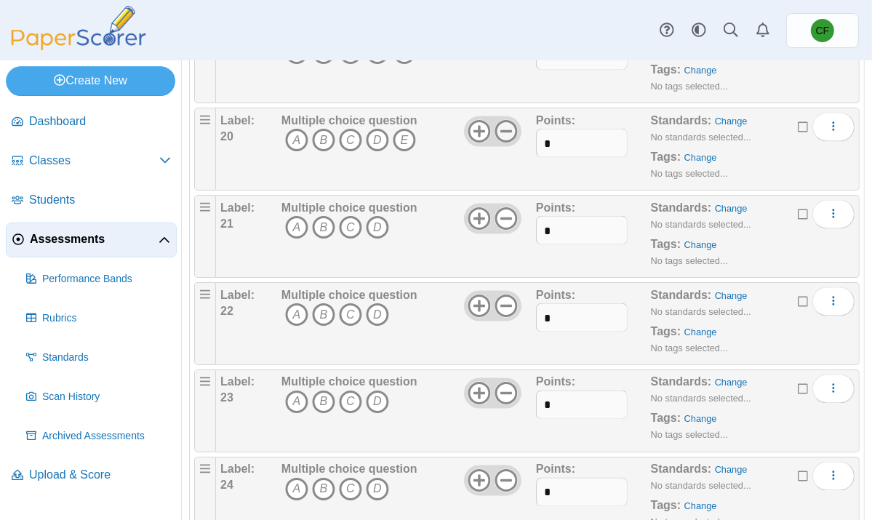
click at [500, 141] on icon at bounding box center [506, 131] width 23 height 23
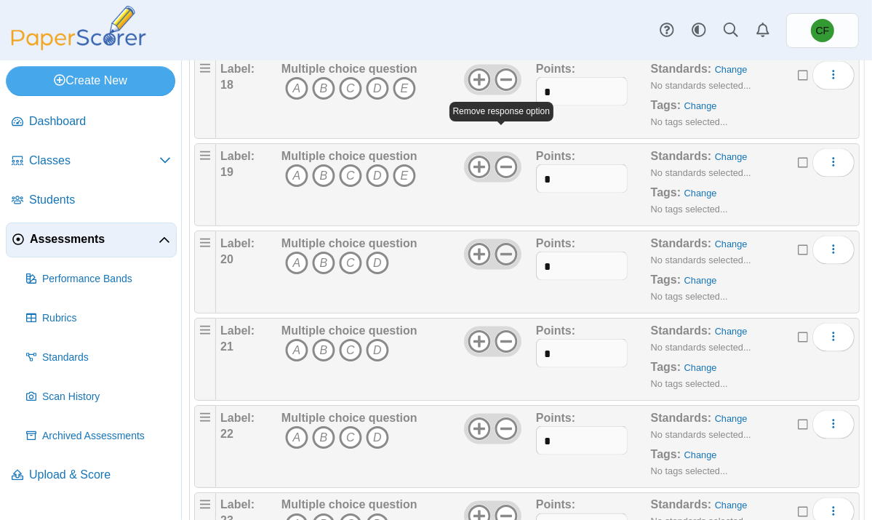
scroll to position [1746, 0]
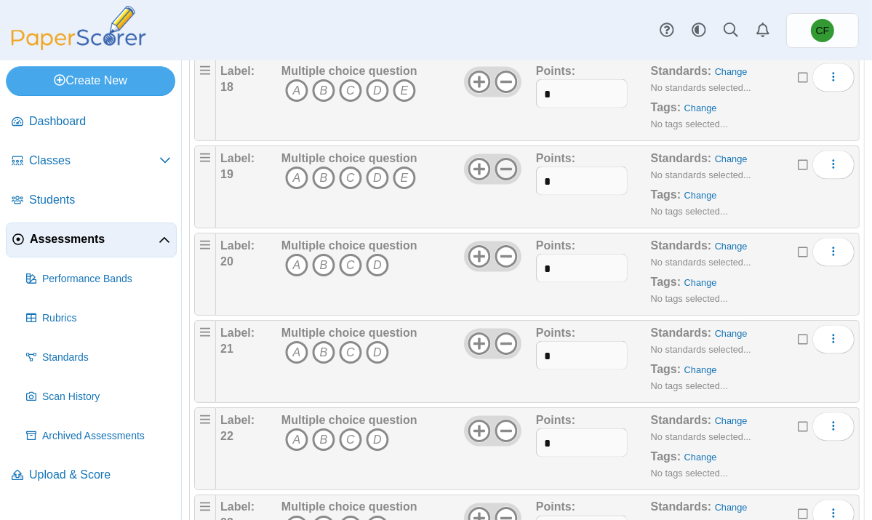
click at [501, 180] on icon at bounding box center [506, 169] width 23 height 23
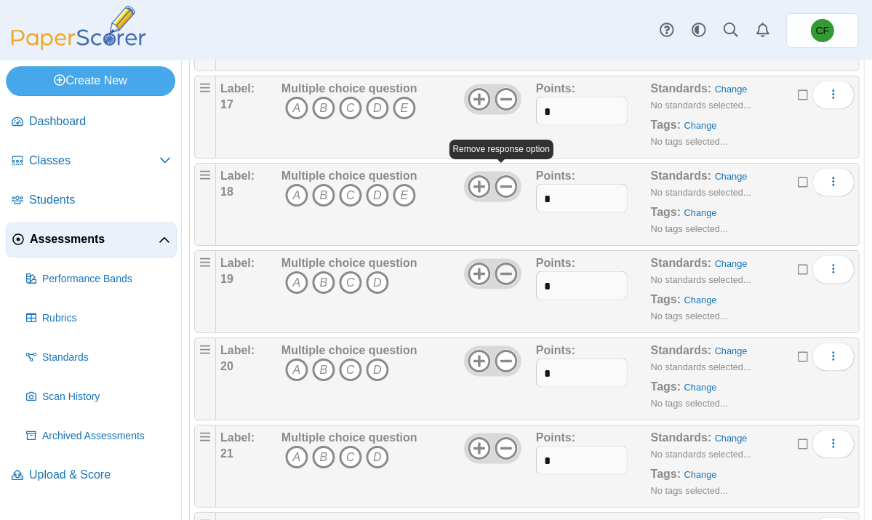
scroll to position [1638, 0]
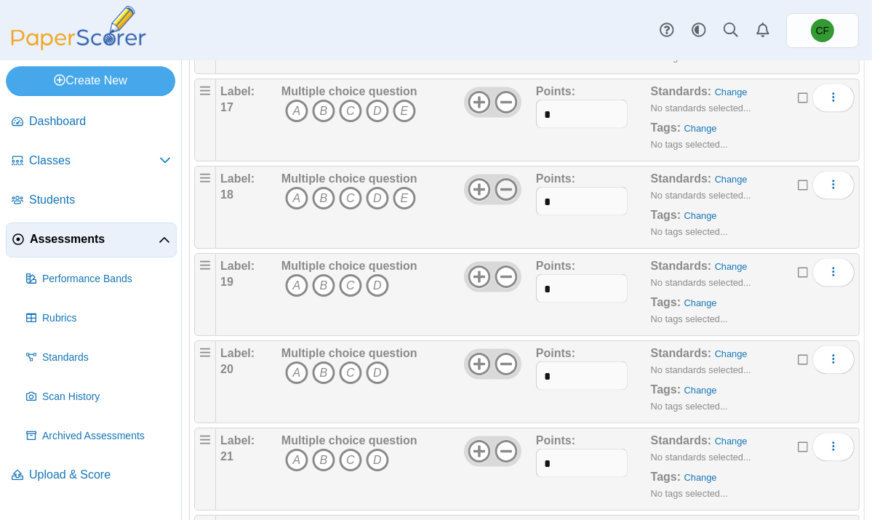
click at [503, 201] on icon at bounding box center [506, 189] width 23 height 23
click at [501, 111] on use at bounding box center [506, 102] width 23 height 23
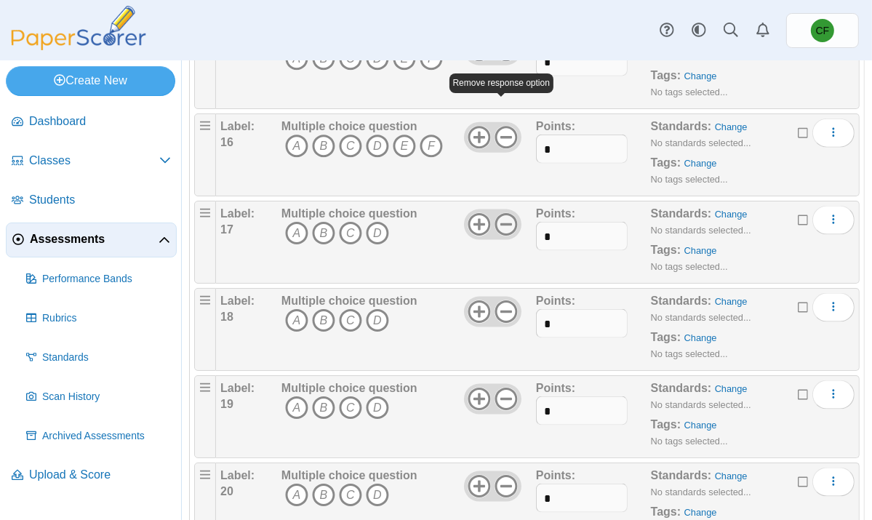
scroll to position [1515, 0]
click at [500, 150] on icon at bounding box center [506, 138] width 23 height 23
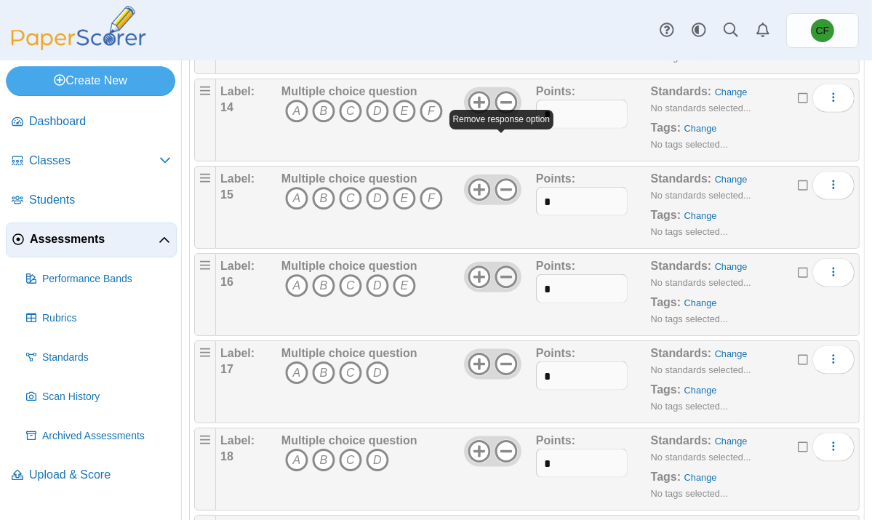
scroll to position [1370, 0]
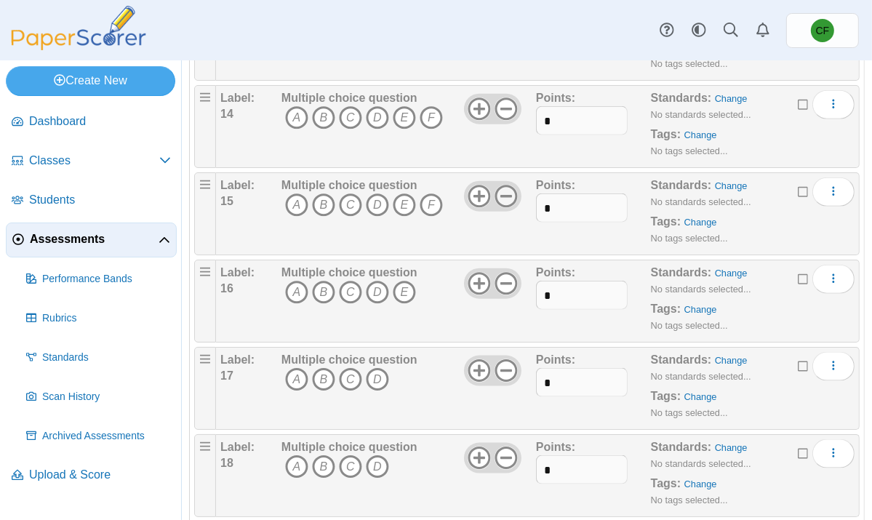
click at [503, 208] on icon at bounding box center [506, 196] width 23 height 23
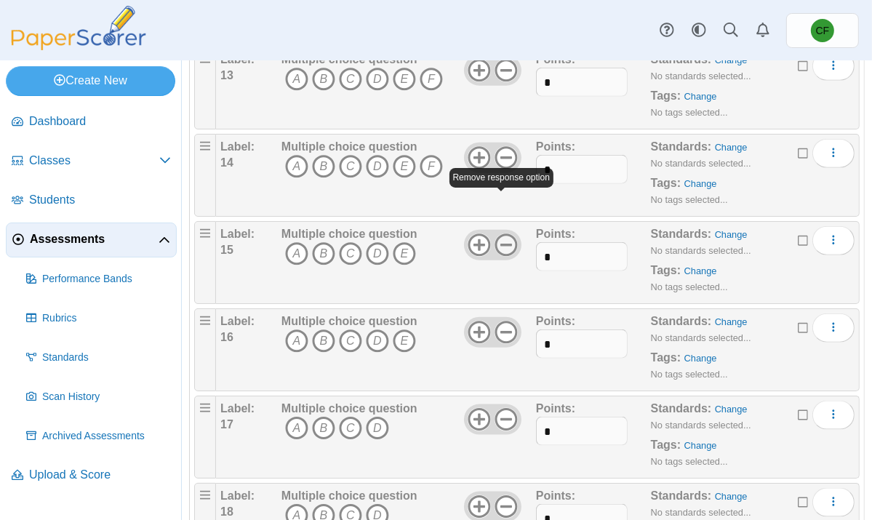
scroll to position [1309, 0]
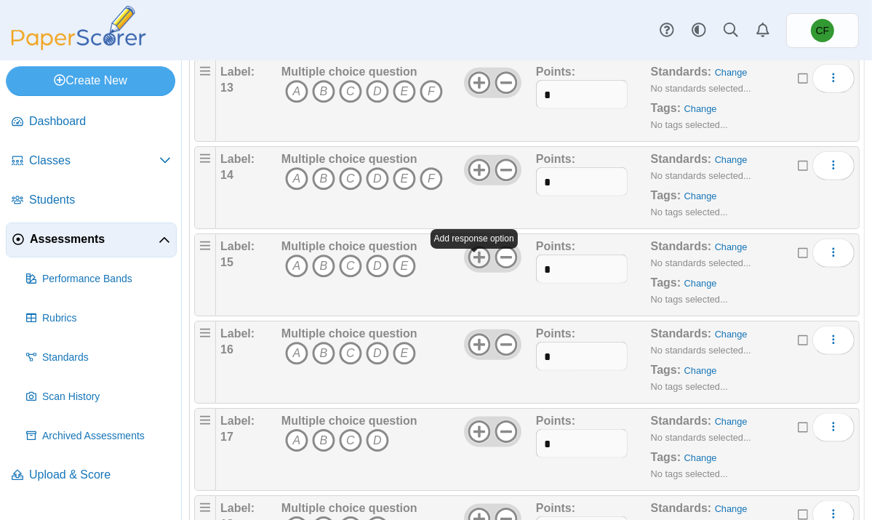
click at [479, 267] on use at bounding box center [479, 257] width 23 height 23
click at [476, 352] on use at bounding box center [479, 344] width 23 height 23
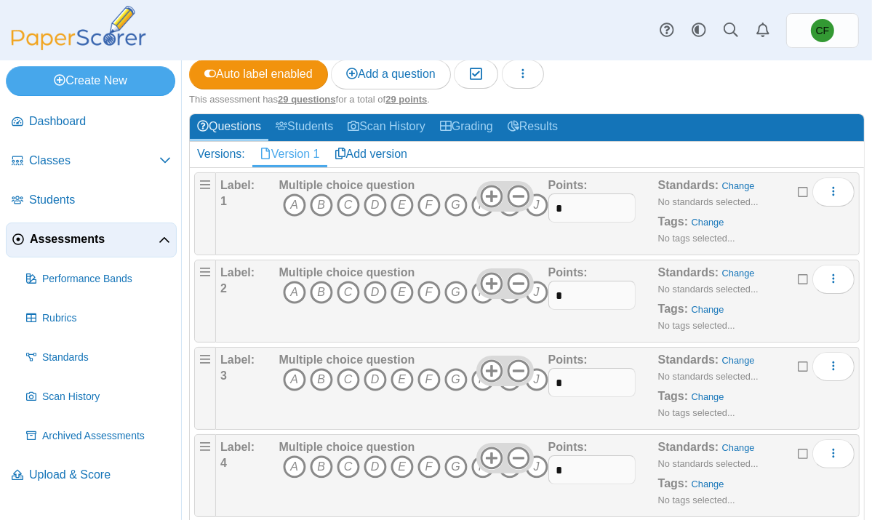
scroll to position [148, 0]
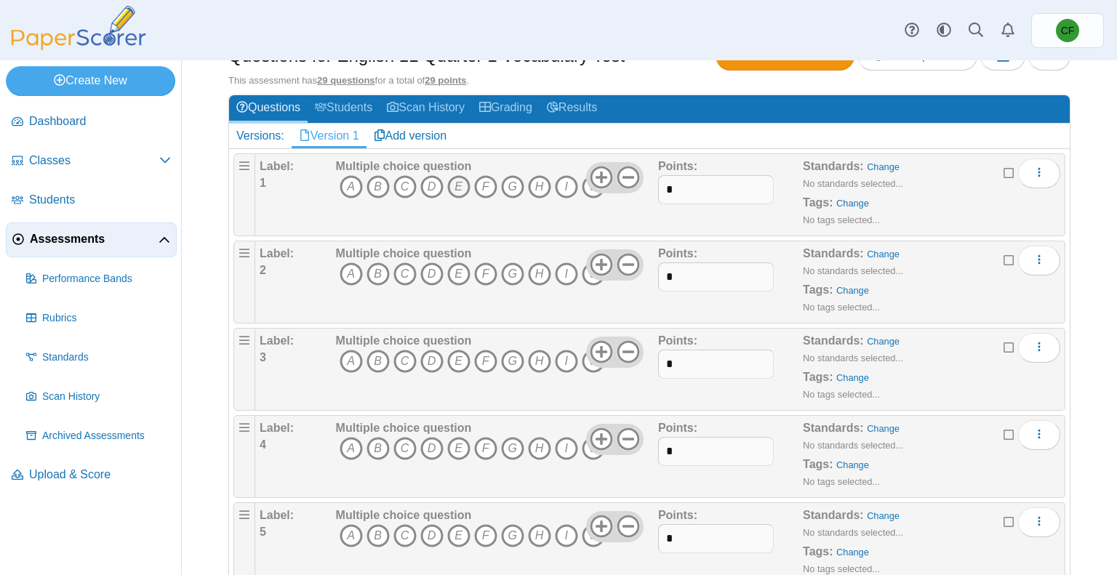
click at [460, 180] on icon "E" at bounding box center [458, 186] width 23 height 23
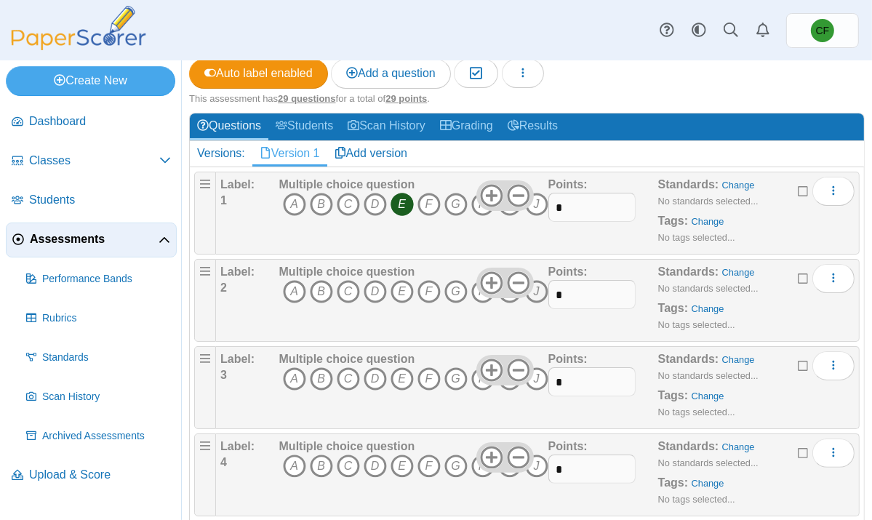
click at [538, 303] on icon "J" at bounding box center [536, 291] width 23 height 23
click at [291, 391] on icon "A" at bounding box center [294, 378] width 23 height 23
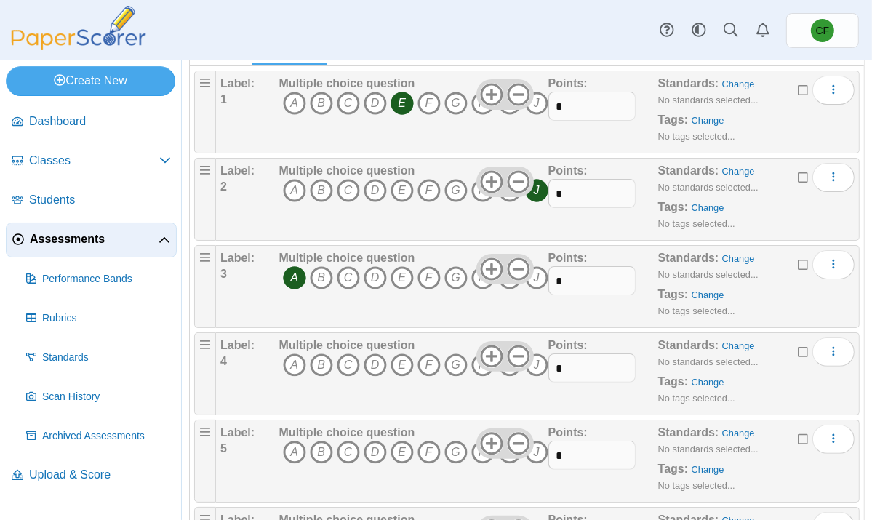
scroll to position [250, 0]
click at [346, 376] on icon "C" at bounding box center [348, 364] width 23 height 23
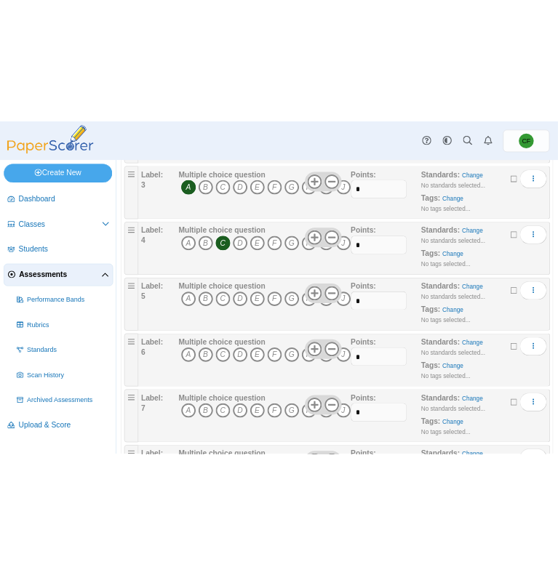
scroll to position [425, 0]
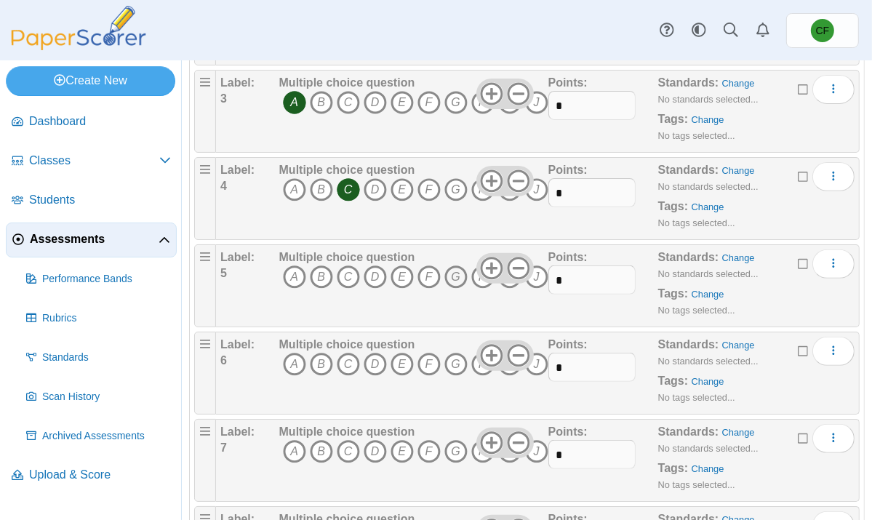
click at [444, 287] on icon "G" at bounding box center [455, 276] width 23 height 23
click at [480, 279] on span at bounding box center [491, 273] width 23 height 12
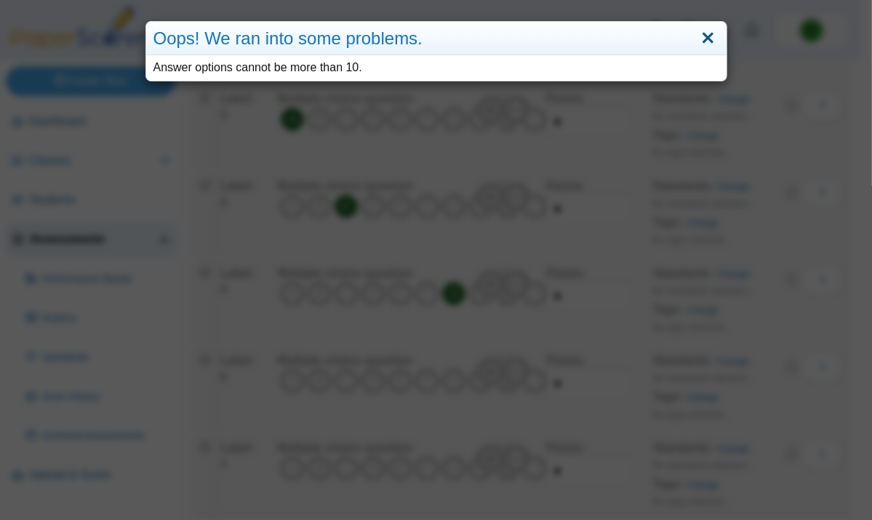
click at [706, 36] on link "Close" at bounding box center [708, 38] width 23 height 25
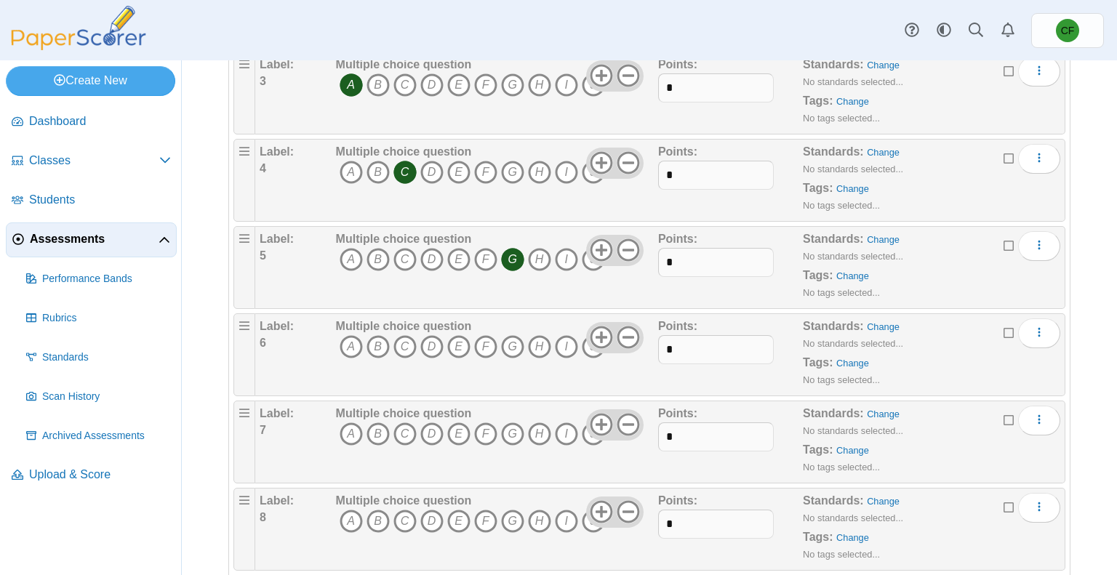
click at [812, 25] on div "Dashboard Classes Archived classes Students Assessments" at bounding box center [558, 30] width 1117 height 60
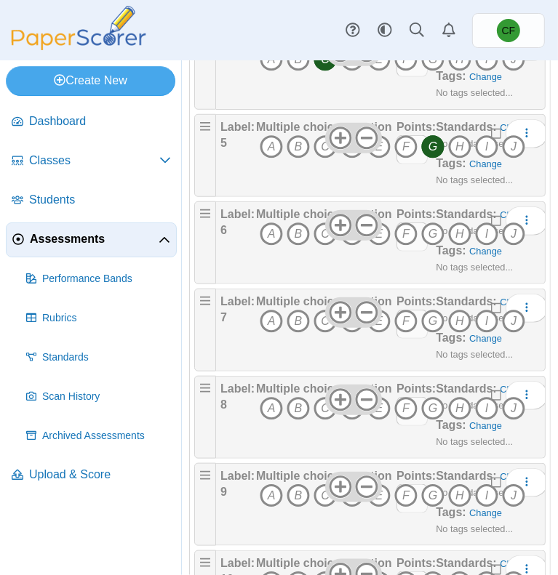
scroll to position [628, 0]
click at [457, 159] on icon "H" at bounding box center [459, 147] width 23 height 23
click at [437, 159] on icon "G" at bounding box center [432, 147] width 23 height 23
click at [484, 247] on icon "I" at bounding box center [486, 234] width 23 height 23
click at [289, 334] on icon "B" at bounding box center [298, 322] width 23 height 23
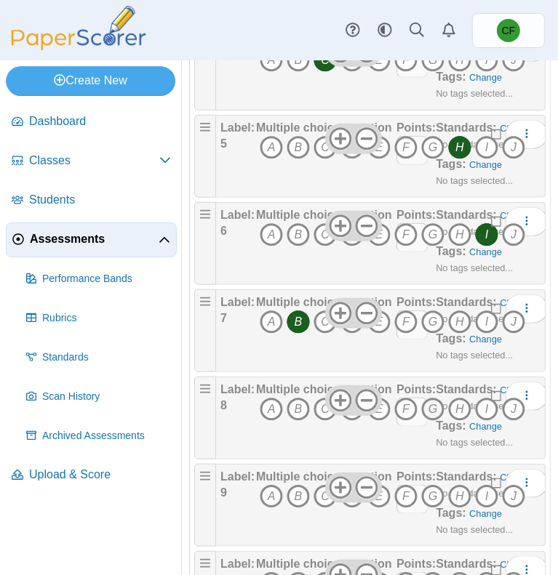
click at [431, 421] on icon "G" at bounding box center [432, 409] width 23 height 23
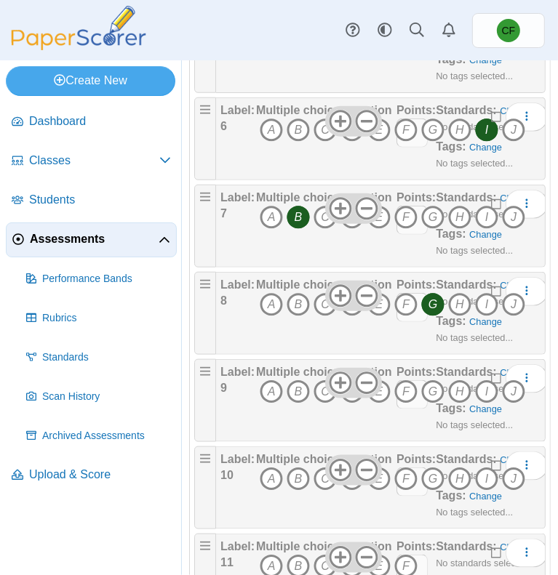
scroll to position [745, 0]
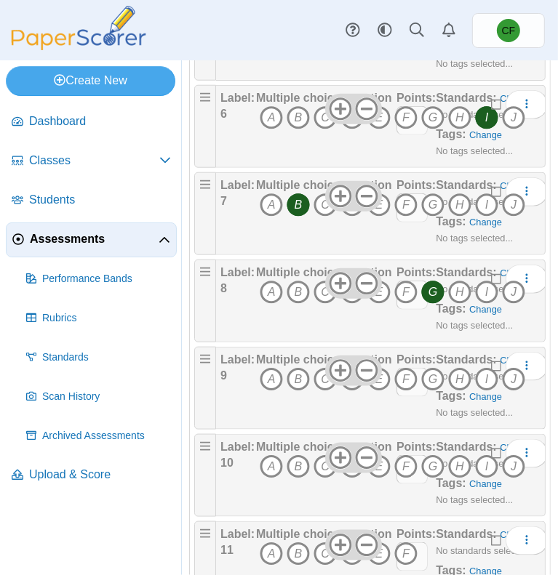
click at [349, 391] on icon "D" at bounding box center [351, 379] width 23 height 23
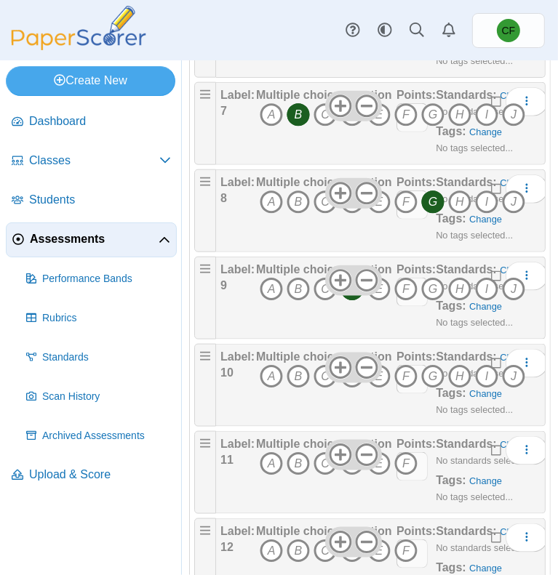
scroll to position [835, 0]
click at [409, 388] on icon "F" at bounding box center [405, 376] width 23 height 23
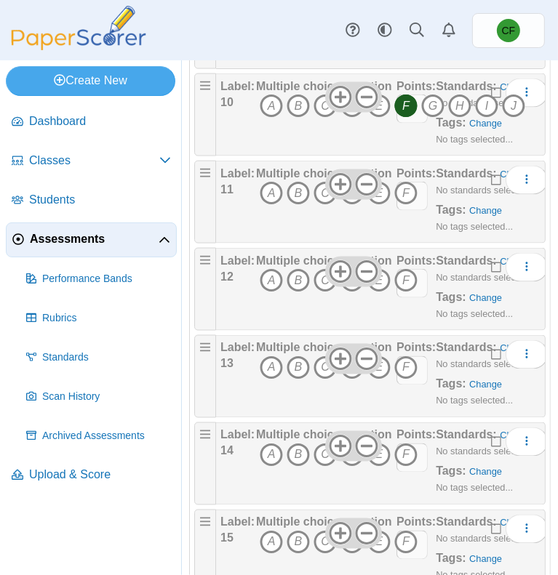
scroll to position [1107, 0]
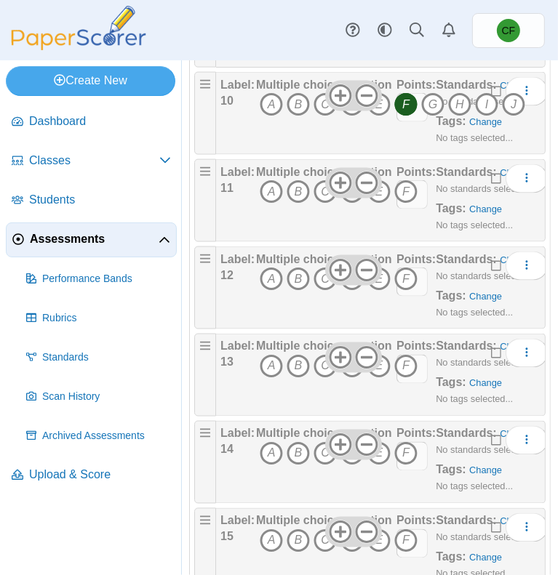
click at [351, 204] on icon "D" at bounding box center [351, 191] width 23 height 23
click at [273, 291] on icon "A" at bounding box center [271, 279] width 23 height 23
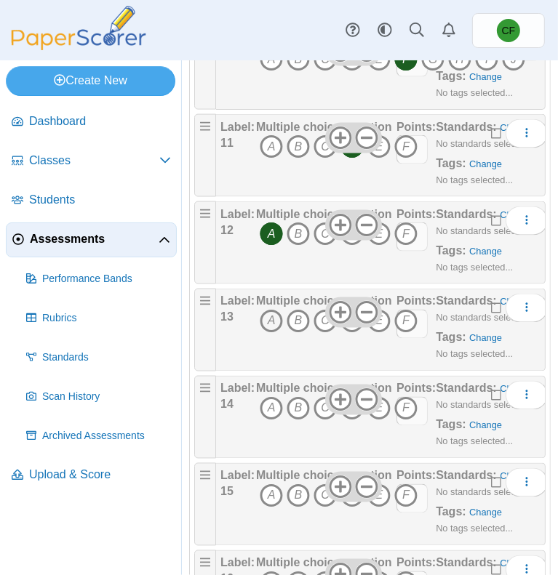
scroll to position [1154, 0]
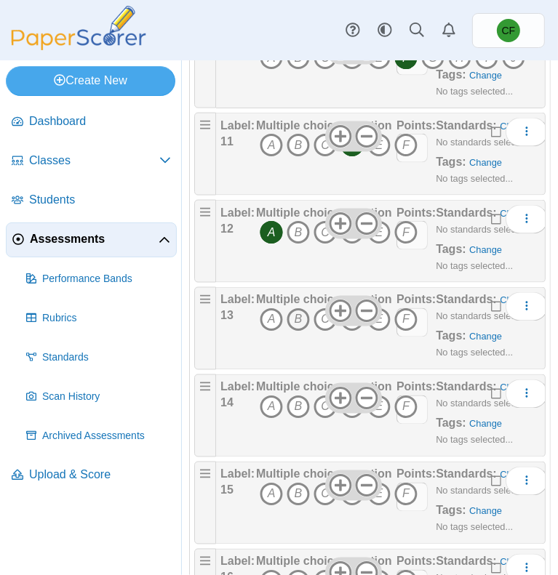
click at [292, 332] on icon "B" at bounding box center [298, 319] width 23 height 23
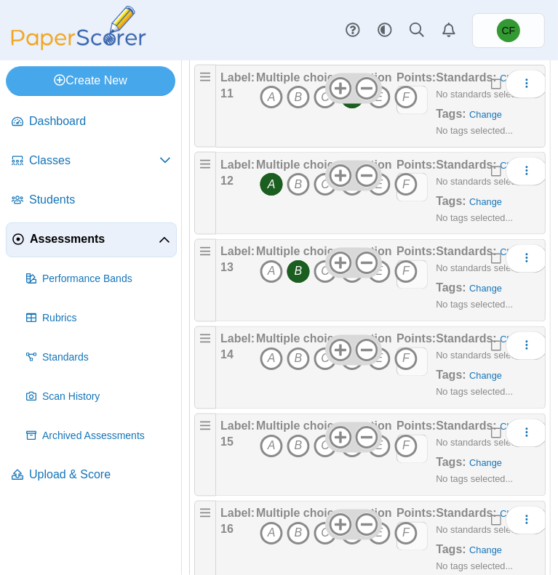
scroll to position [1204, 0]
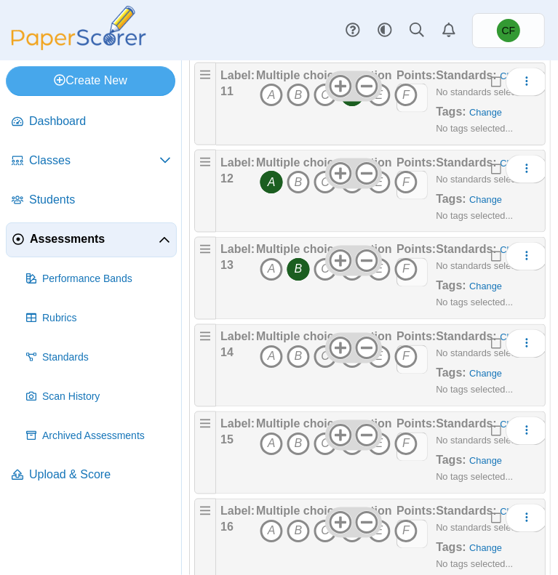
click at [320, 369] on icon "C" at bounding box center [324, 357] width 23 height 23
click at [378, 456] on icon "E" at bounding box center [378, 444] width 23 height 23
click at [399, 519] on icon "F" at bounding box center [405, 531] width 23 height 23
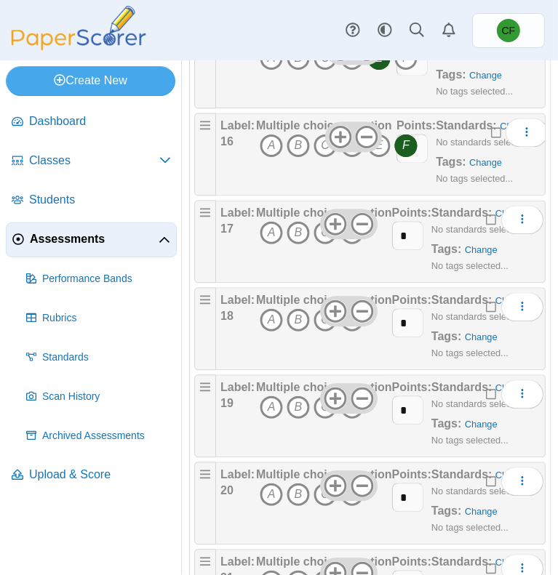
scroll to position [1591, 0]
click at [319, 244] on icon "C" at bounding box center [324, 231] width 23 height 23
click at [352, 331] on icon "D" at bounding box center [351, 319] width 23 height 23
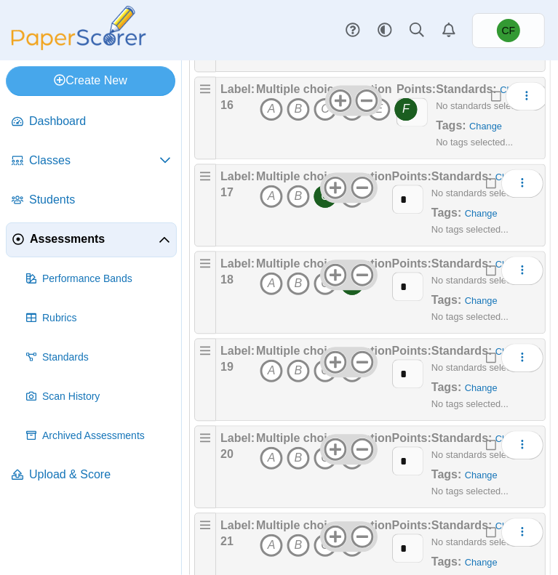
scroll to position [1626, 0]
click at [353, 383] on icon "D" at bounding box center [351, 370] width 23 height 23
click at [263, 470] on icon "A" at bounding box center [271, 458] width 23 height 23
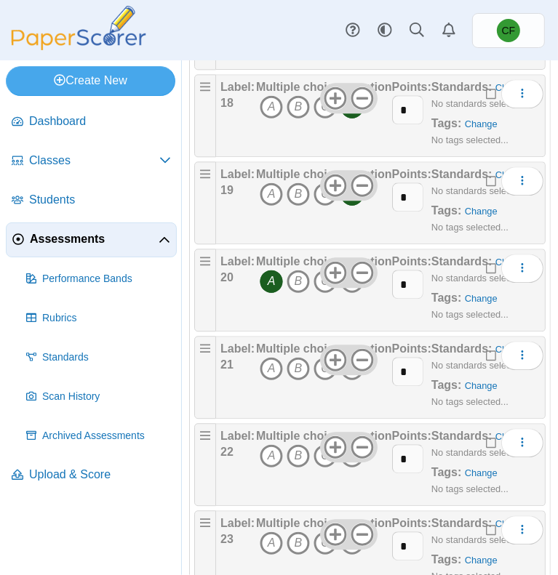
scroll to position [1804, 0]
click at [321, 380] on icon "C" at bounding box center [324, 367] width 23 height 23
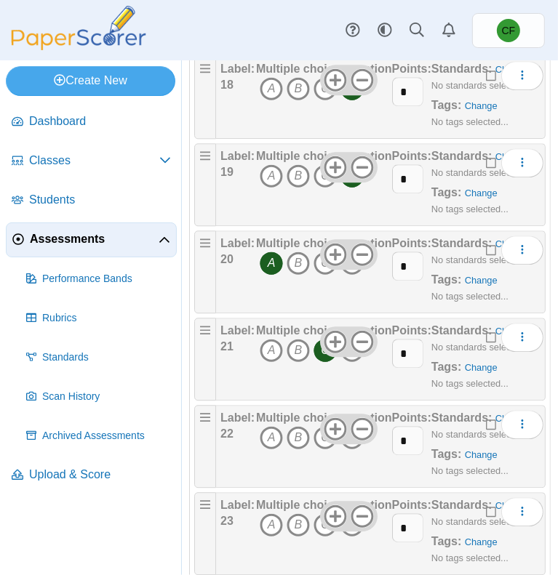
scroll to position [1821, 0]
click at [268, 450] on icon "A" at bounding box center [271, 437] width 23 height 23
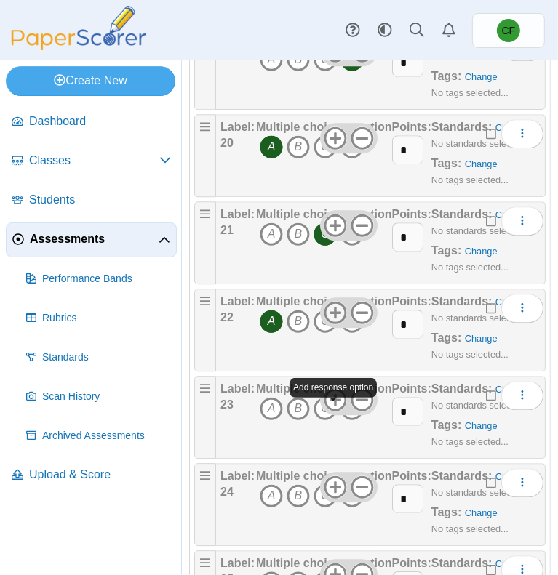
scroll to position [1938, 0]
click at [265, 420] on icon "A" at bounding box center [271, 408] width 23 height 23
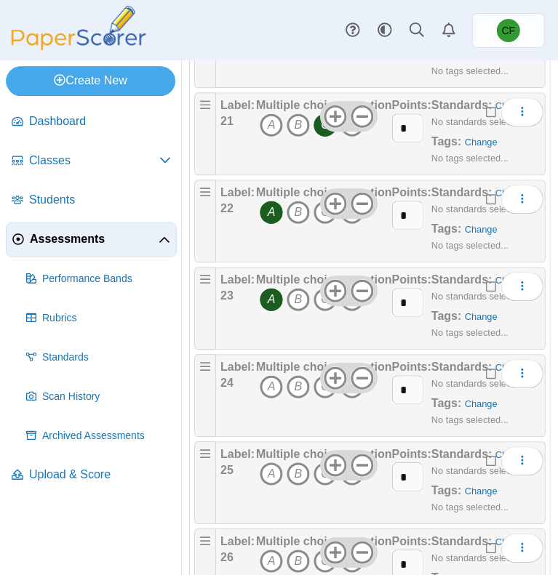
scroll to position [2045, 0]
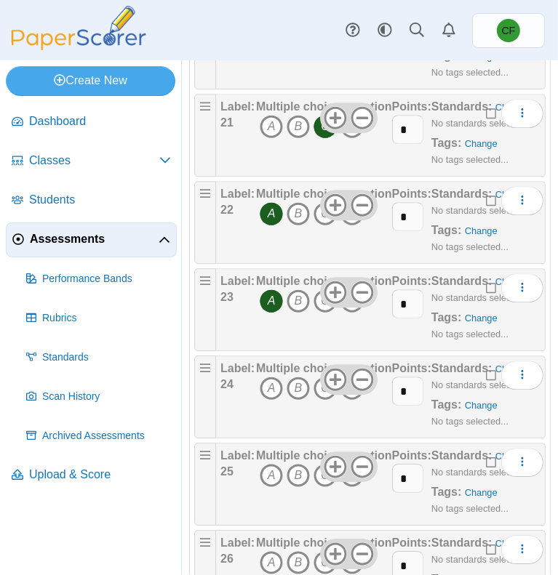
click at [348, 487] on icon "D" at bounding box center [351, 475] width 23 height 23
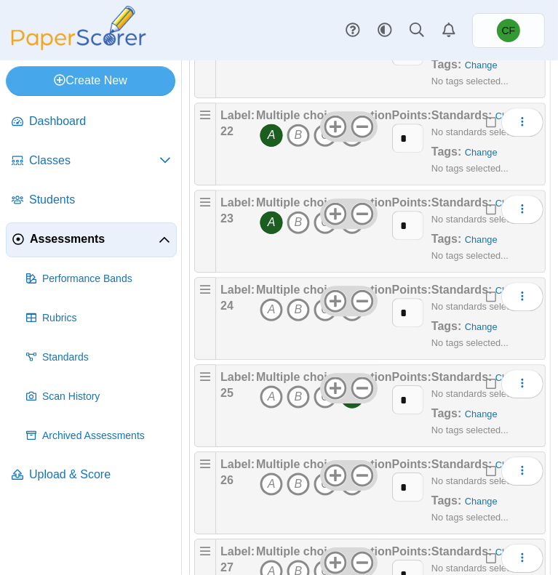
scroll to position [2096, 0]
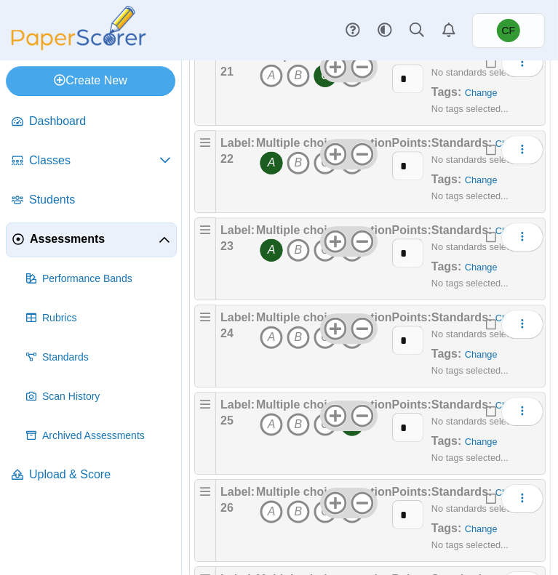
click at [351, 349] on icon "D" at bounding box center [351, 337] width 23 height 23
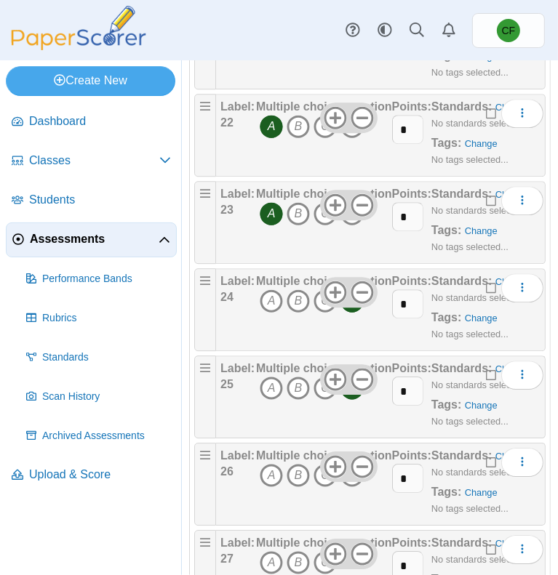
scroll to position [2134, 0]
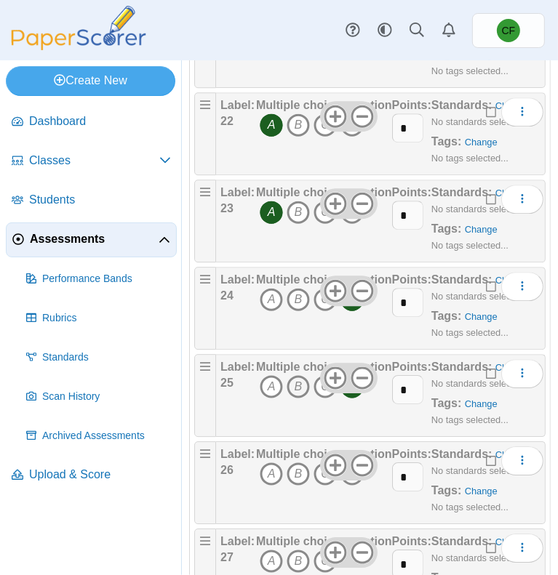
click at [292, 399] on icon "B" at bounding box center [298, 386] width 23 height 23
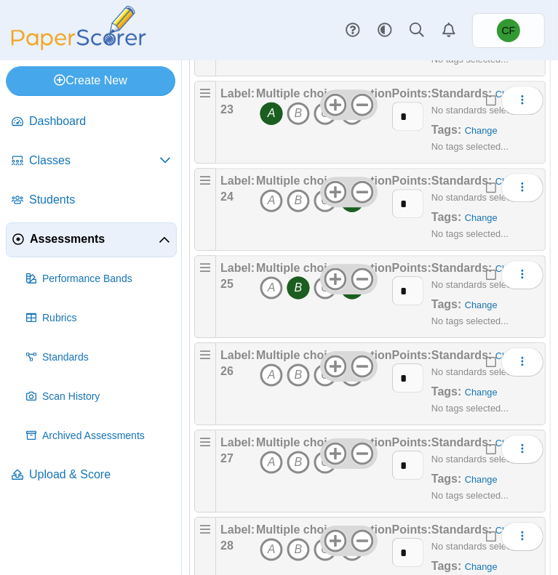
scroll to position [2234, 0]
click at [351, 299] on icon "D" at bounding box center [351, 287] width 23 height 23
click at [291, 386] on icon "B" at bounding box center [298, 374] width 23 height 23
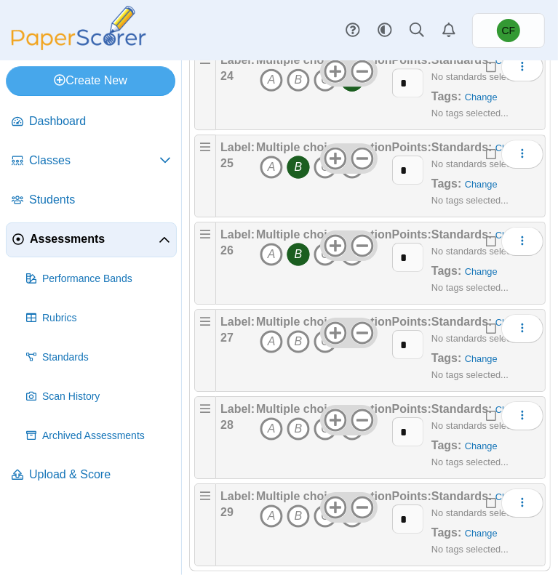
scroll to position [2354, 0]
click at [299, 441] on icon "B" at bounding box center [298, 429] width 23 height 23
click at [281, 354] on icon "A" at bounding box center [271, 341] width 23 height 23
click at [296, 354] on icon "B" at bounding box center [298, 341] width 23 height 23
click at [268, 354] on icon "A" at bounding box center [271, 341] width 23 height 23
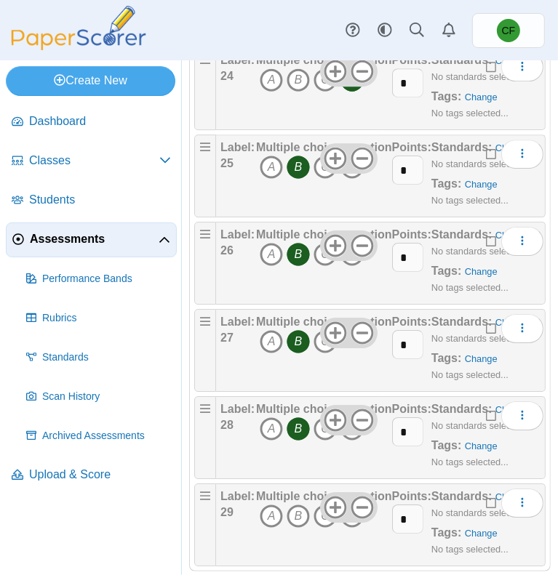
scroll to position [2412, 0]
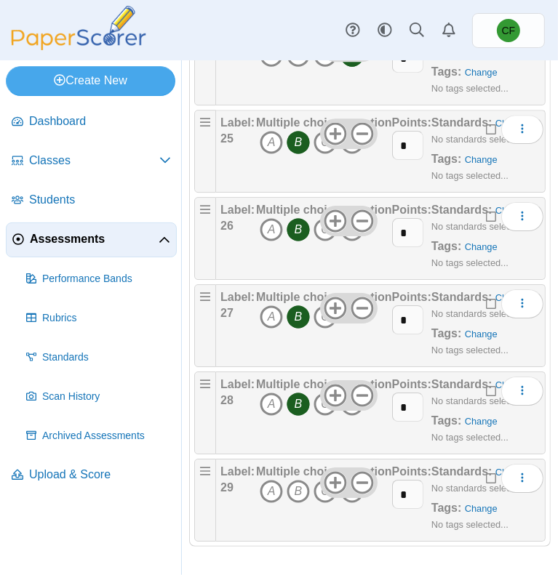
click at [184, 180] on div "Adding or removing a question, will render already printed testing sheets inval…" at bounding box center [370, 317] width 376 height 515
click at [263, 484] on icon "A" at bounding box center [271, 491] width 23 height 23
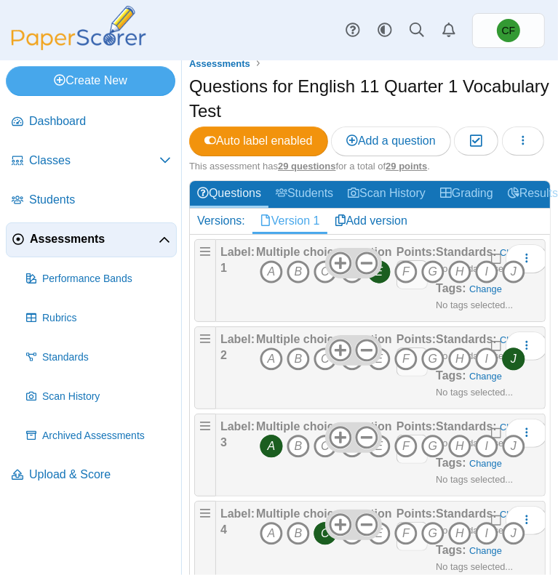
scroll to position [0, 0]
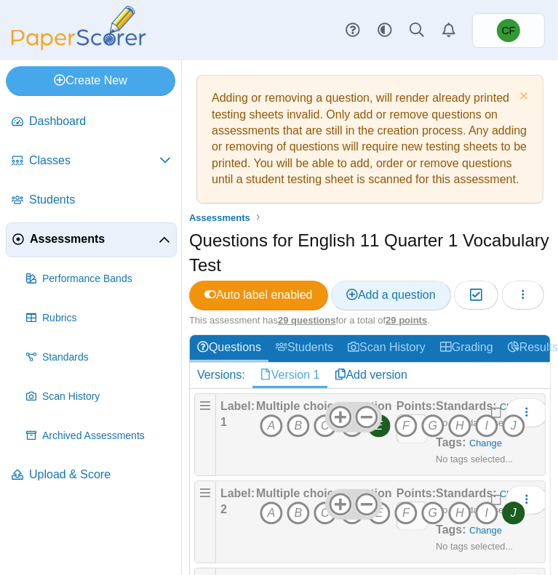
click at [368, 301] on span "Add a question" at bounding box center [390, 295] width 89 height 12
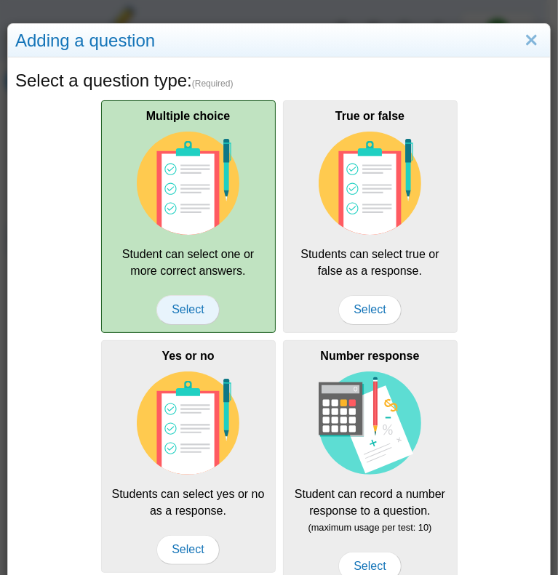
click at [177, 311] on span "Select" at bounding box center [187, 309] width 63 height 29
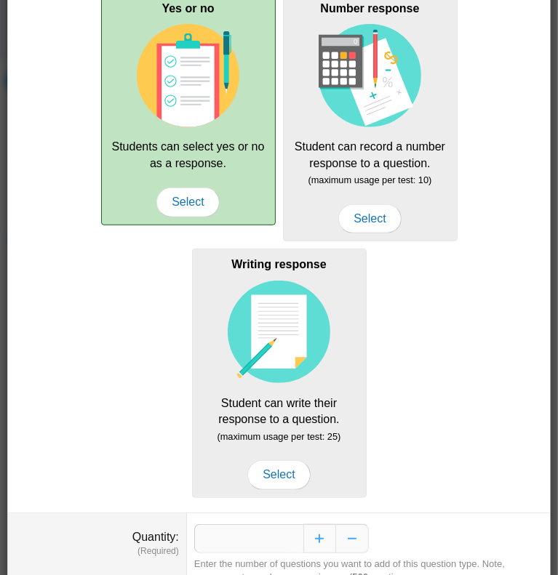
scroll to position [407, 0]
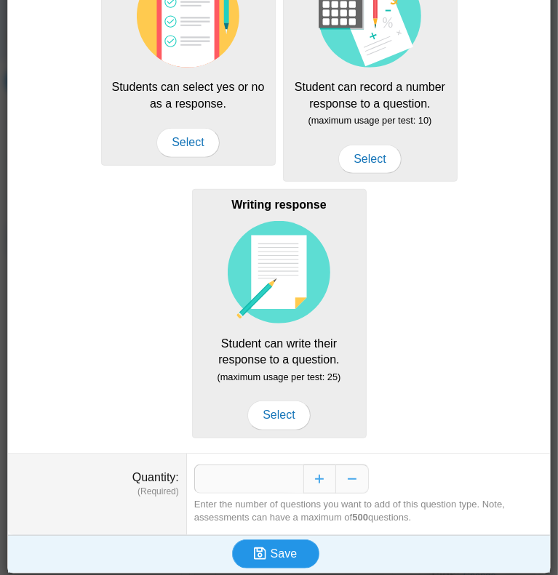
click at [271, 519] on span "Save" at bounding box center [284, 554] width 26 height 12
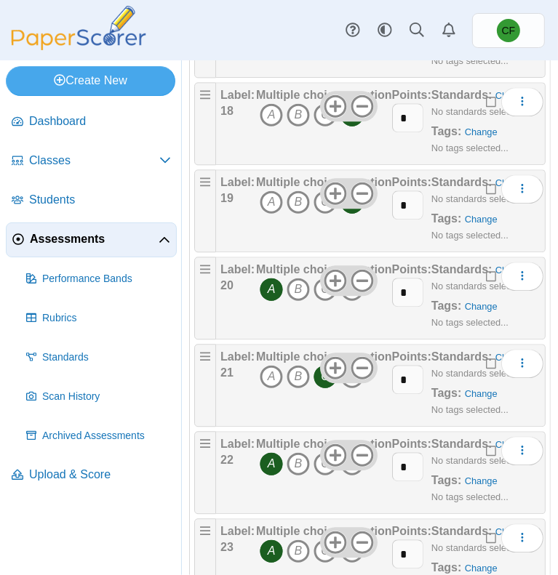
scroll to position [2220, 0]
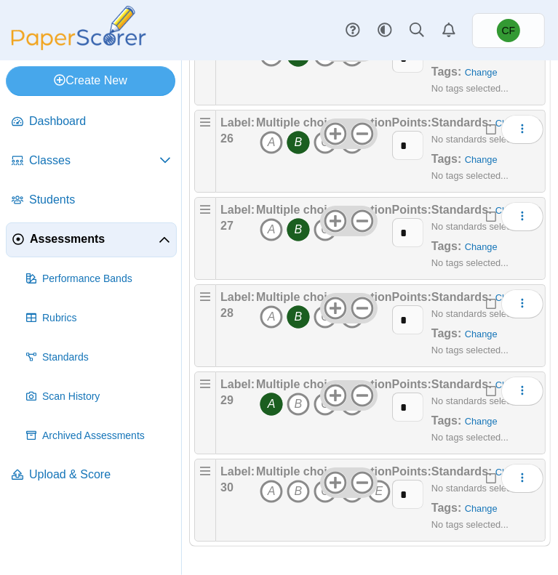
scroll to position [2499, 0]
click at [361, 479] on icon at bounding box center [362, 482] width 23 height 23
click at [290, 491] on icon "B" at bounding box center [298, 491] width 23 height 23
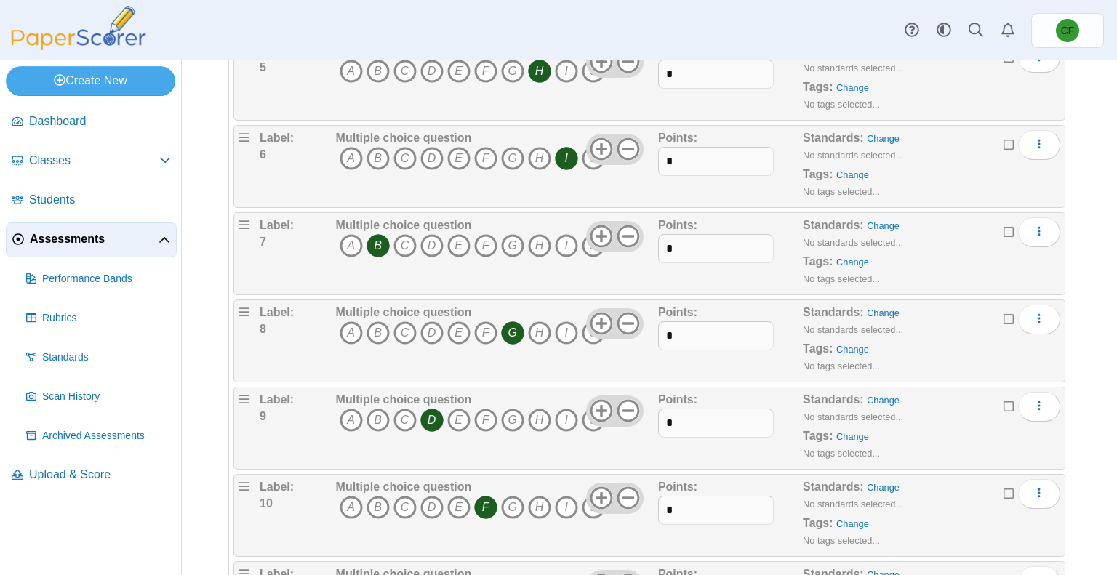
scroll to position [0, 0]
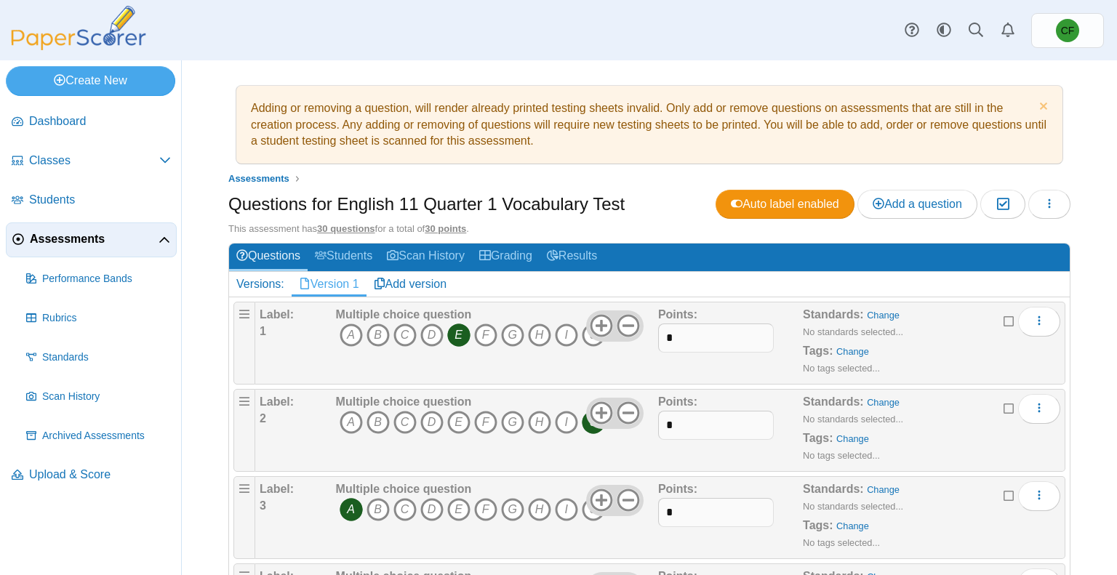
click at [284, 205] on h1 "Questions for English 11 Quarter 1 Vocabulary Test" at bounding box center [426, 204] width 396 height 25
click at [557, 203] on icon "button" at bounding box center [1050, 204] width 12 height 12
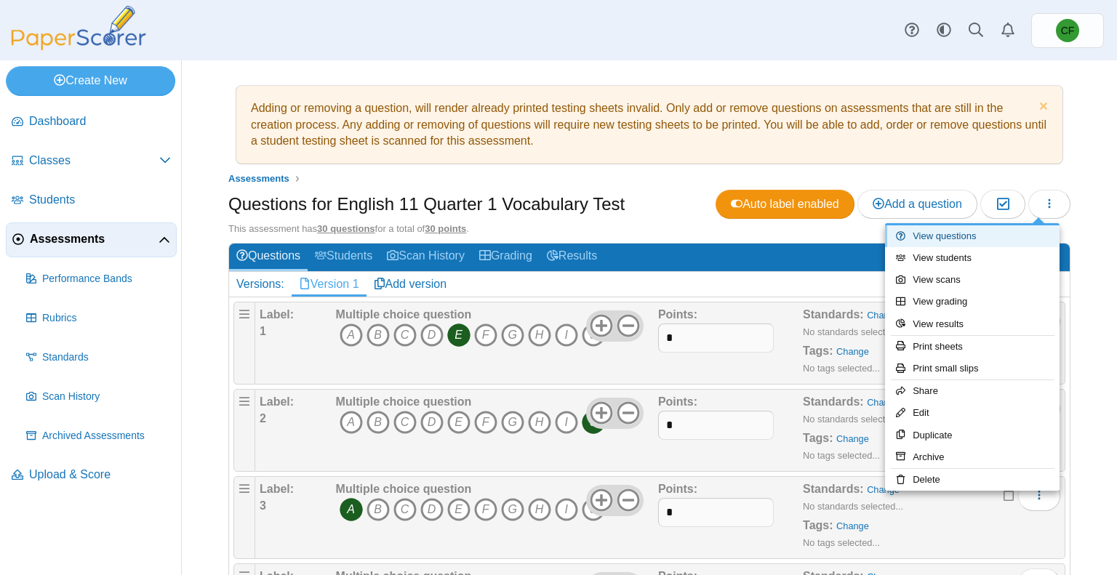
click at [557, 236] on link "View questions" at bounding box center [972, 236] width 175 height 22
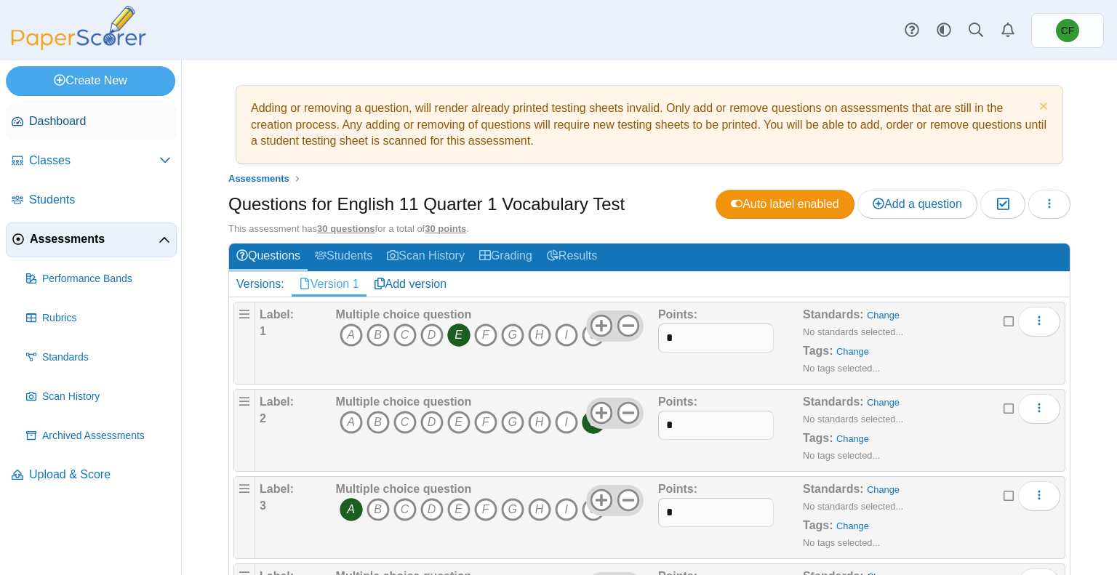
click at [65, 107] on link "Dashboard" at bounding box center [91, 122] width 171 height 35
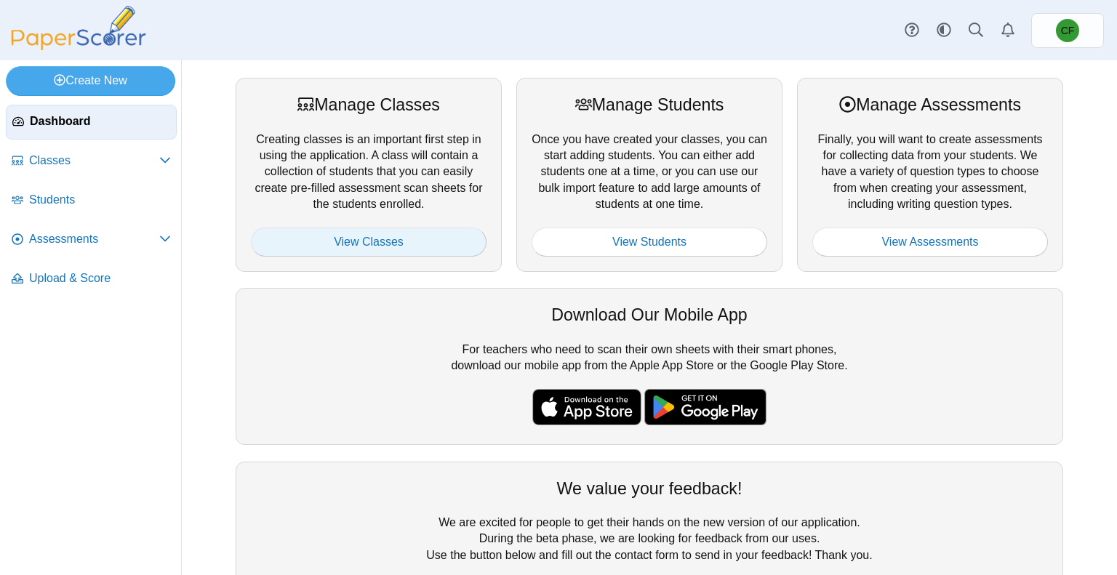
click at [319, 232] on link "View Classes" at bounding box center [369, 242] width 236 height 29
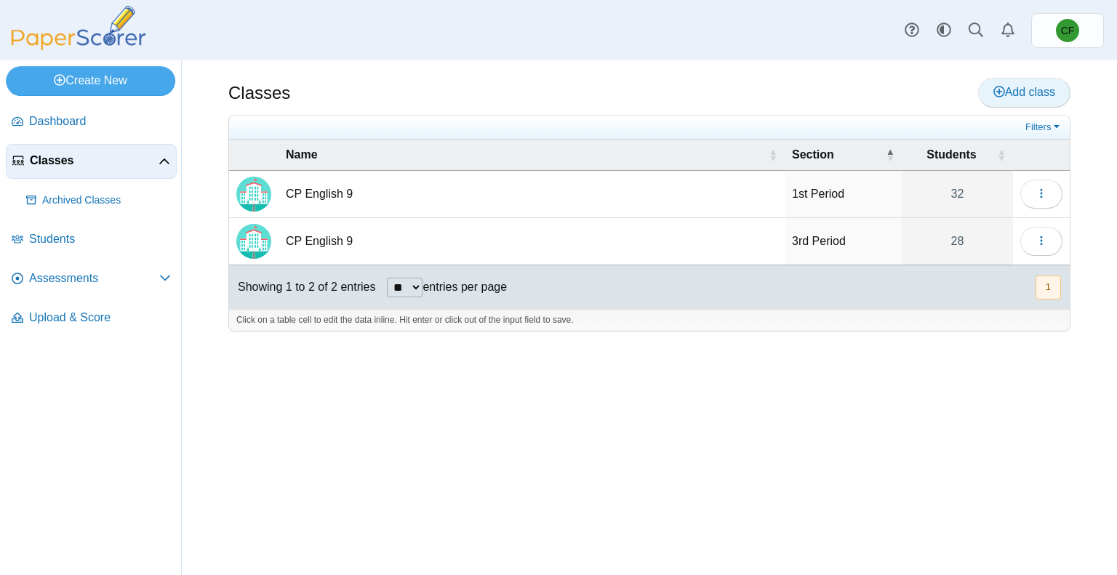
click at [1042, 91] on span "Add class" at bounding box center [1025, 92] width 62 height 12
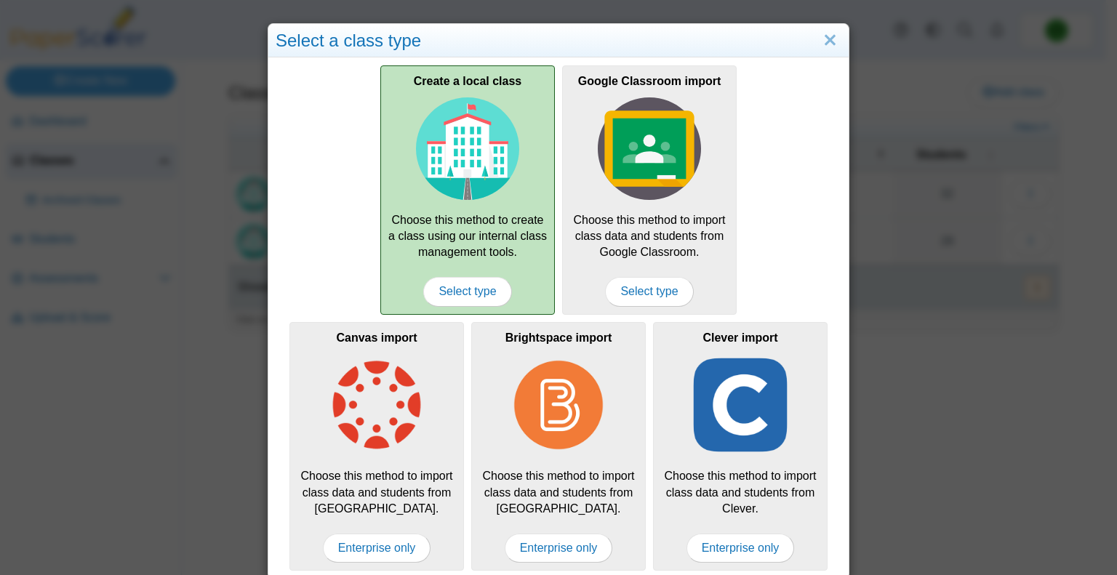
scroll to position [8, 0]
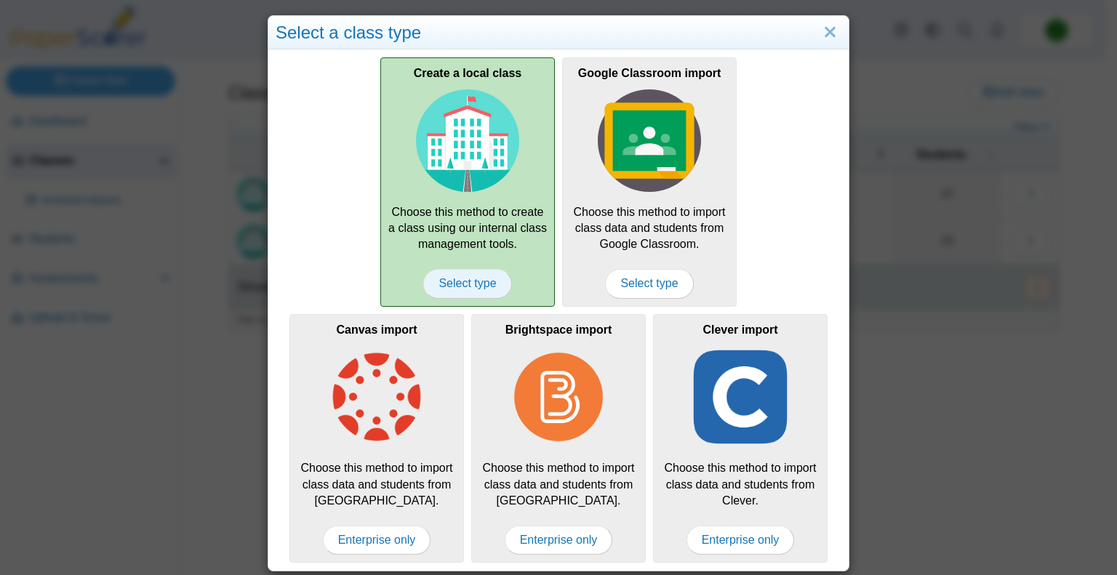
click at [455, 284] on span "Select type" at bounding box center [467, 283] width 88 height 29
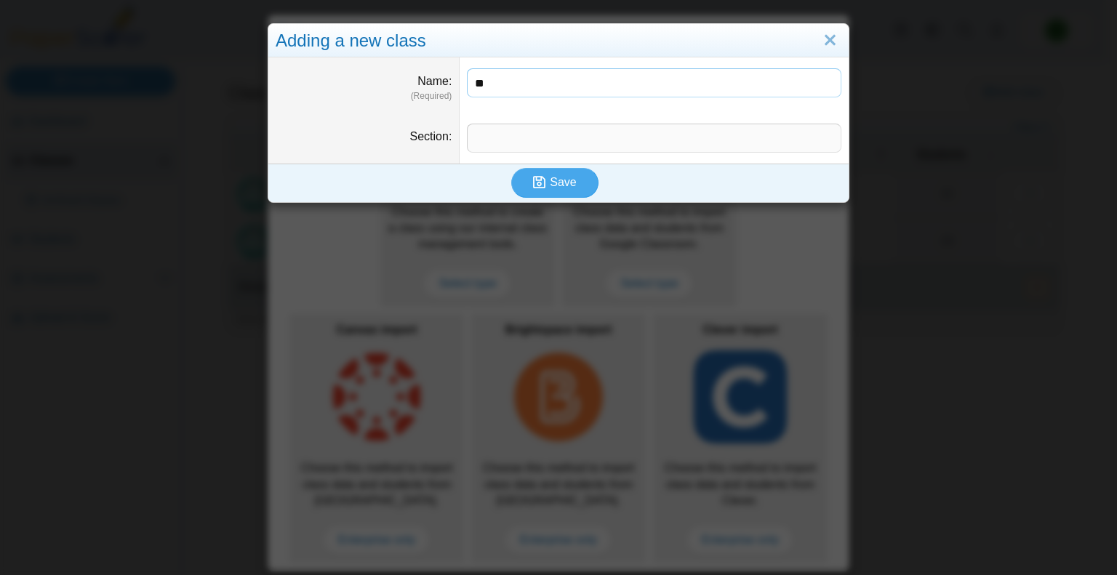
type input "*"
click at [825, 43] on link "Close" at bounding box center [830, 40] width 23 height 25
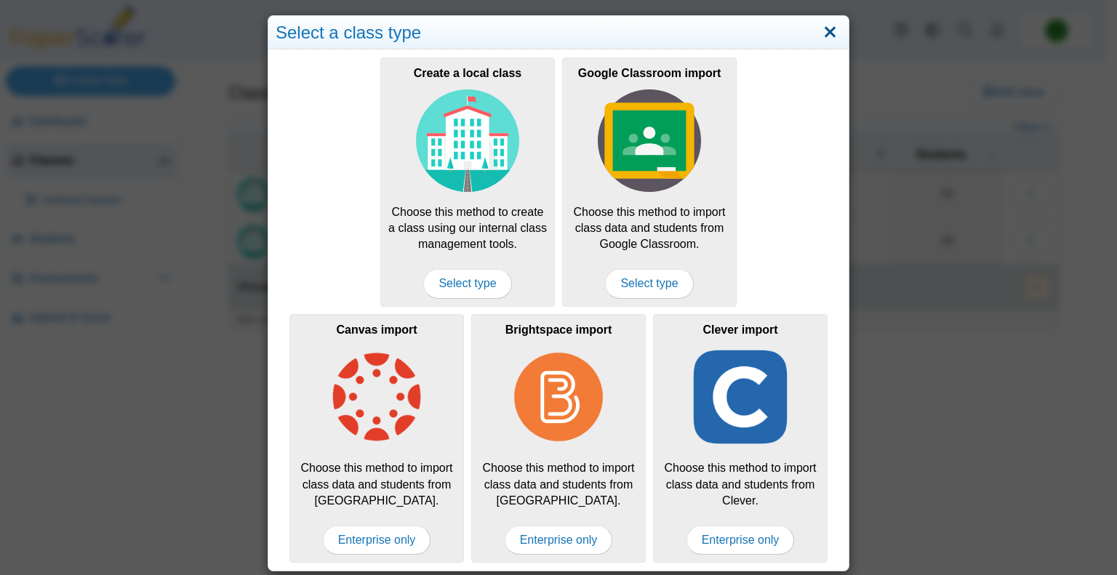
click at [826, 28] on link "Close" at bounding box center [830, 32] width 23 height 25
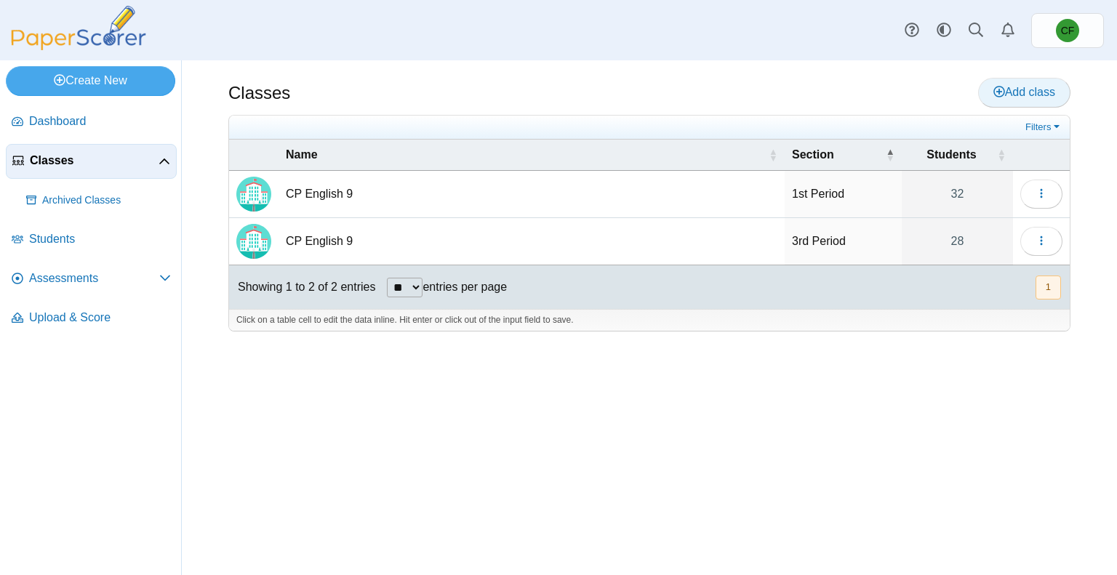
click at [1039, 94] on span "Add class" at bounding box center [1025, 92] width 62 height 12
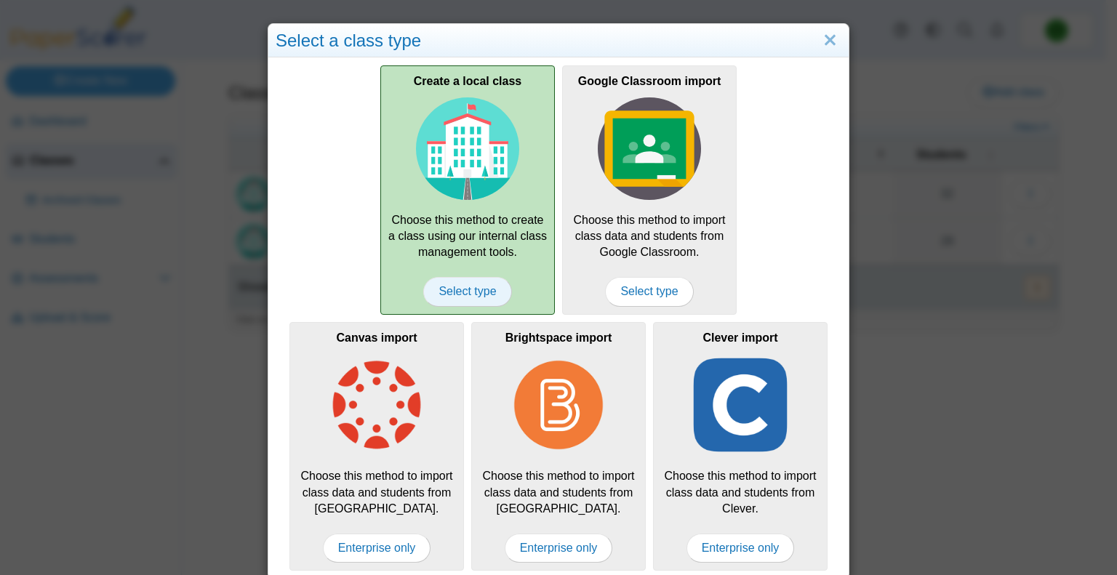
click at [457, 290] on span "Select type" at bounding box center [467, 291] width 88 height 29
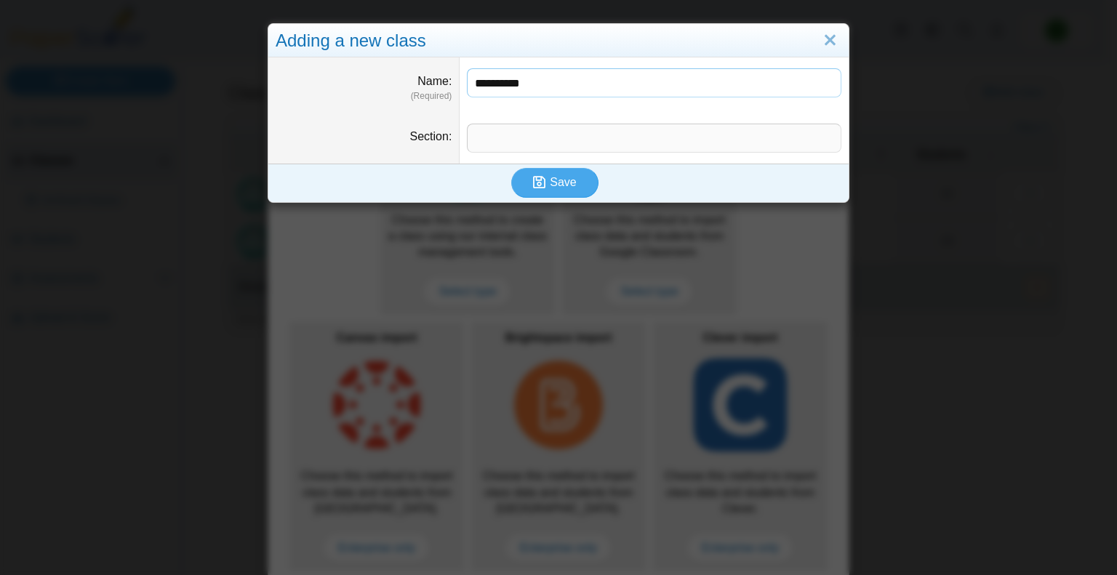
type input "**********"
click at [557, 185] on span "Save" at bounding box center [563, 182] width 26 height 12
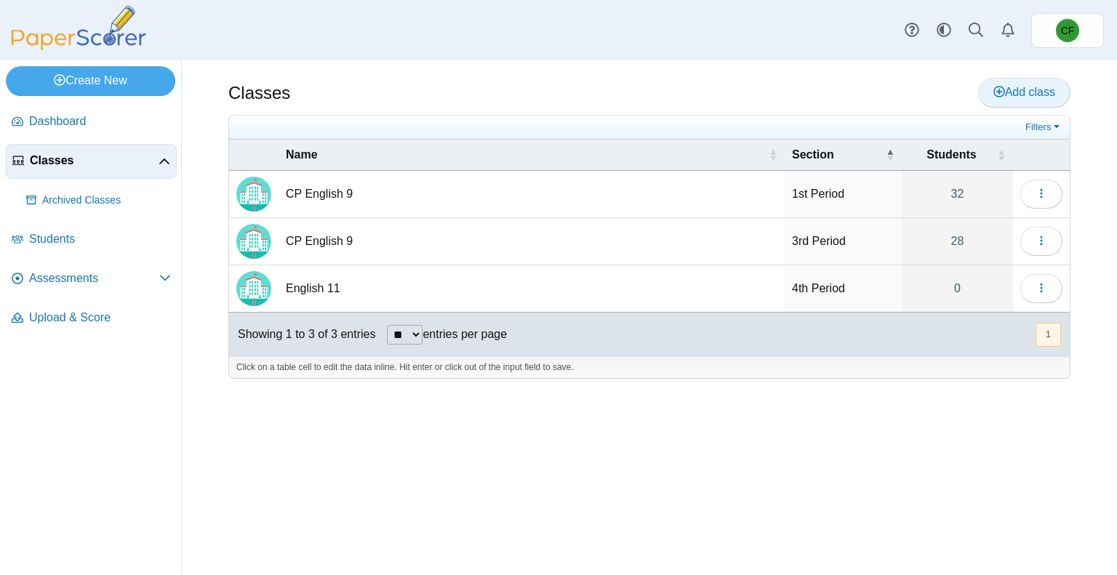
click at [1017, 89] on span "Add class" at bounding box center [1025, 92] width 62 height 12
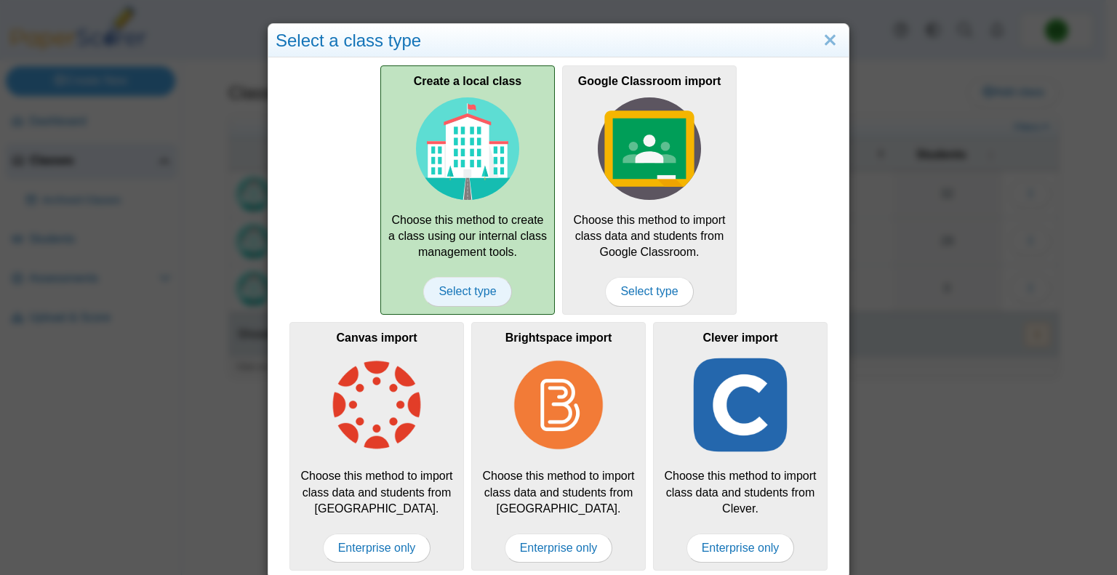
click at [466, 287] on span "Select type" at bounding box center [467, 291] width 88 height 29
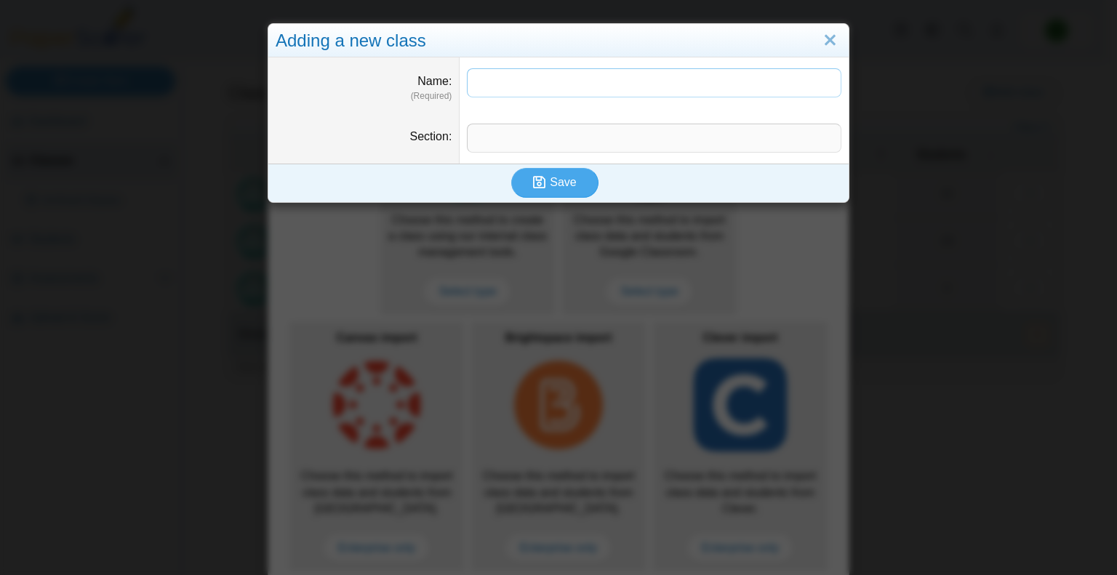
type input "*"
type input "**********"
click at [511, 168] on button "Save" at bounding box center [554, 182] width 87 height 29
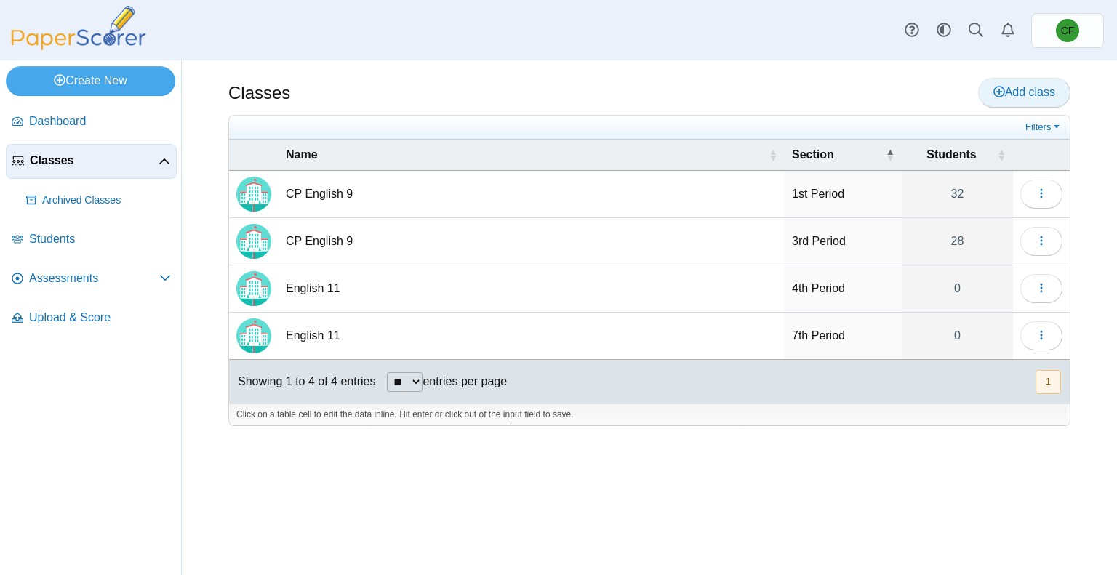
click at [1044, 92] on span "Add class" at bounding box center [1025, 92] width 62 height 12
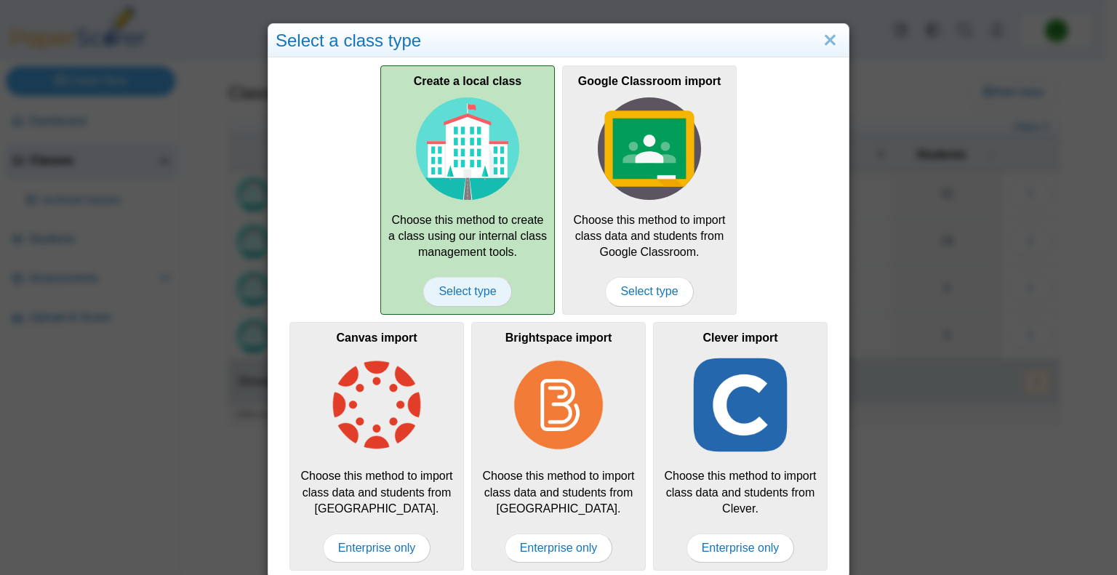
click at [462, 289] on span "Select type" at bounding box center [467, 291] width 88 height 29
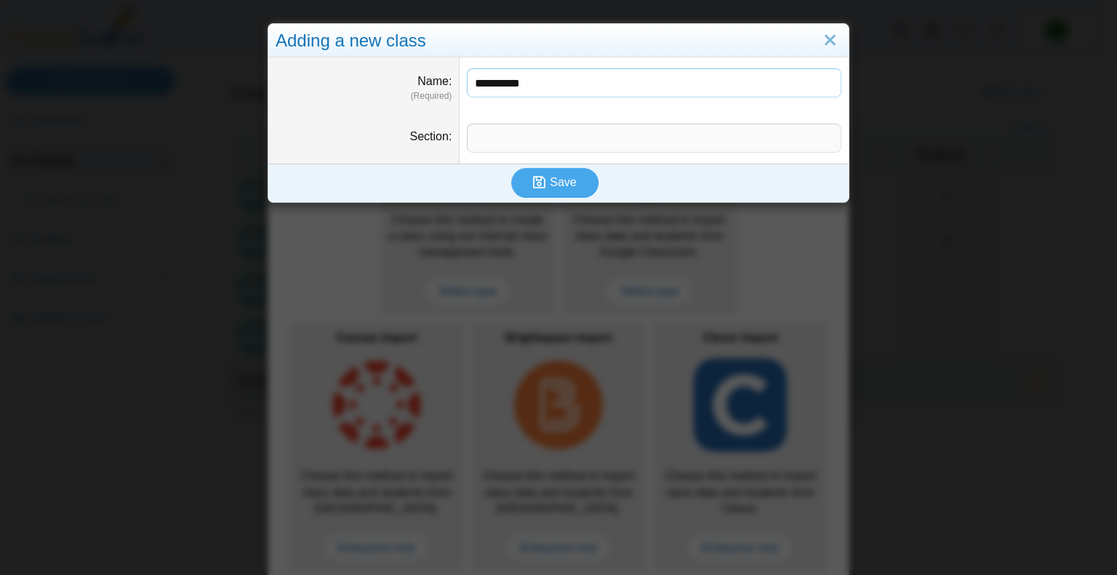
type input "**********"
click at [565, 180] on span "Save" at bounding box center [563, 182] width 26 height 12
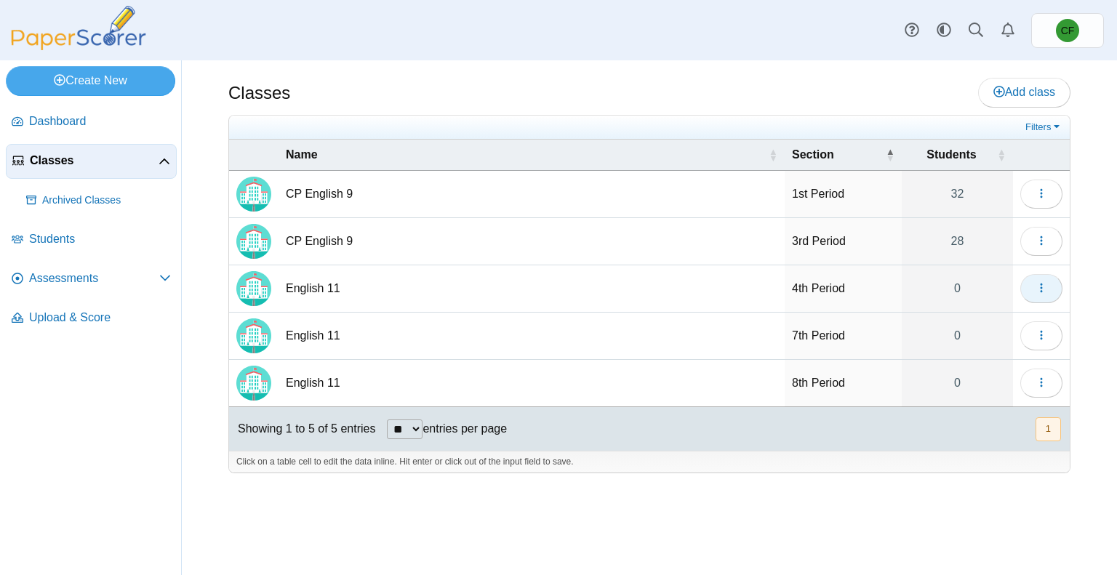
click at [1042, 282] on icon "button" at bounding box center [1042, 288] width 12 height 12
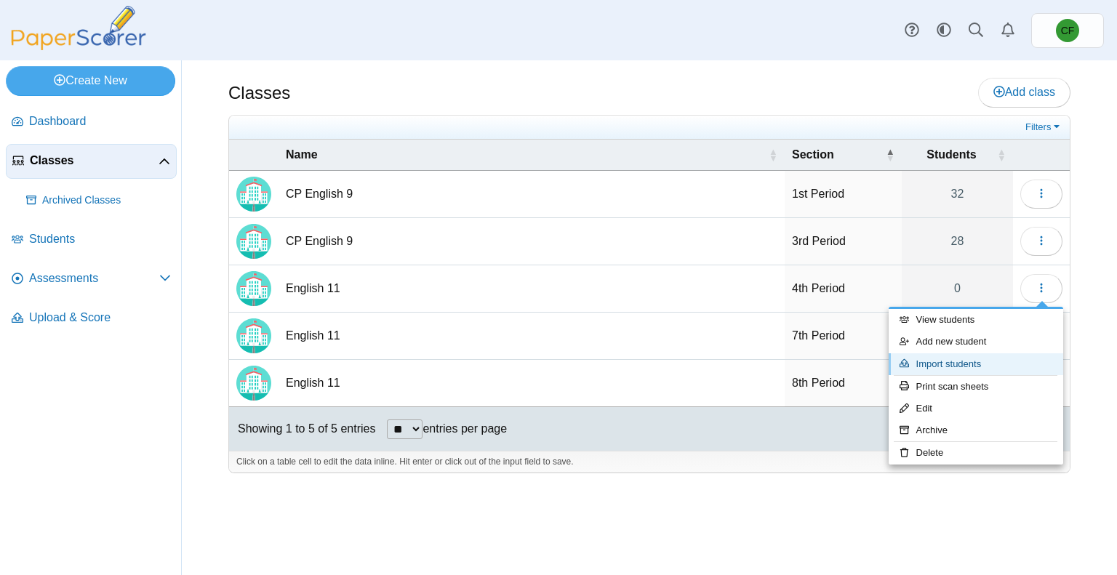
click at [946, 362] on link "Import students" at bounding box center [976, 365] width 175 height 22
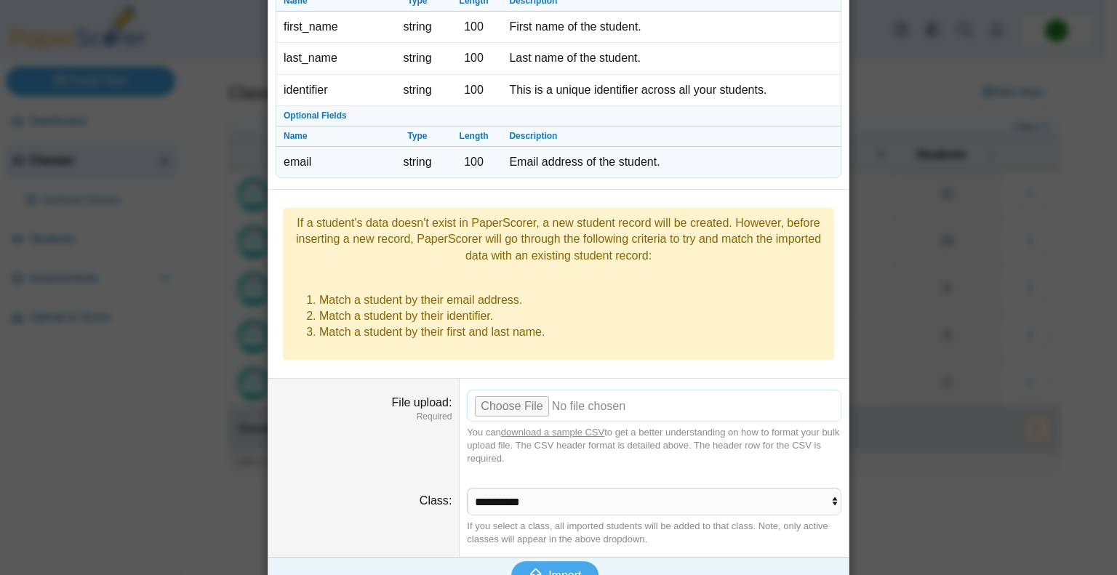
scroll to position [99, 0]
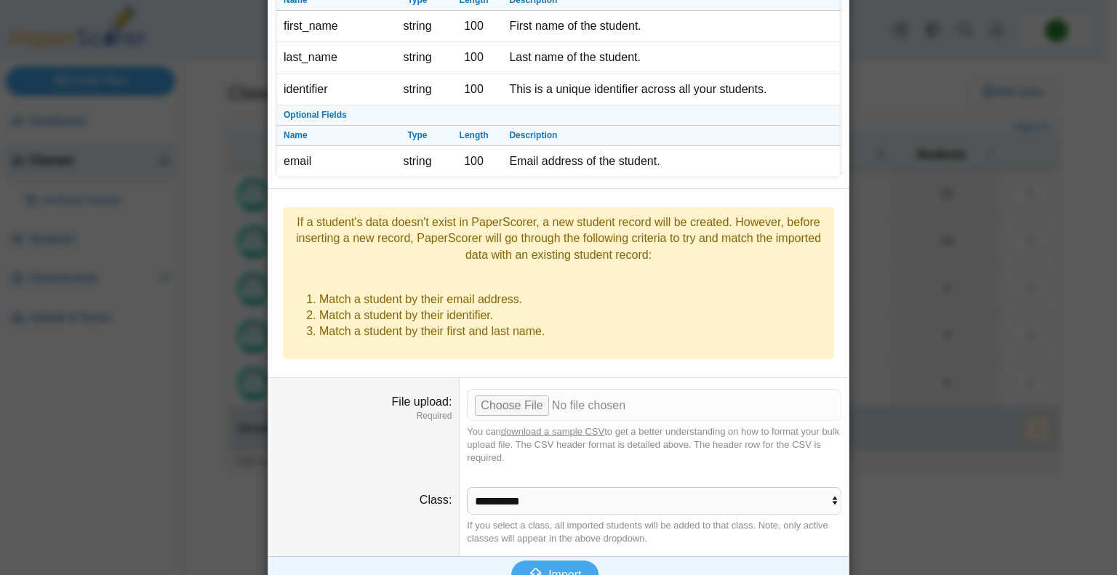
click at [514, 426] on link "download a sample CSV" at bounding box center [552, 431] width 103 height 11
click at [597, 436] on div "You can download a sample CSV to get a better understanding on how to format yo…" at bounding box center [654, 446] width 375 height 40
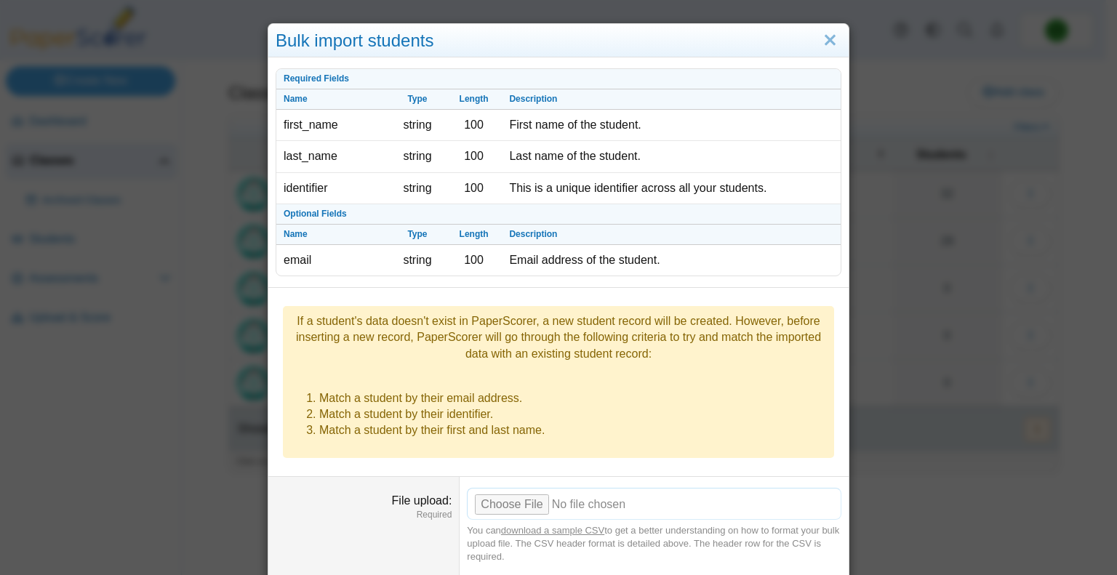
click at [503, 488] on input "File upload" at bounding box center [654, 504] width 375 height 32
type input "**********"
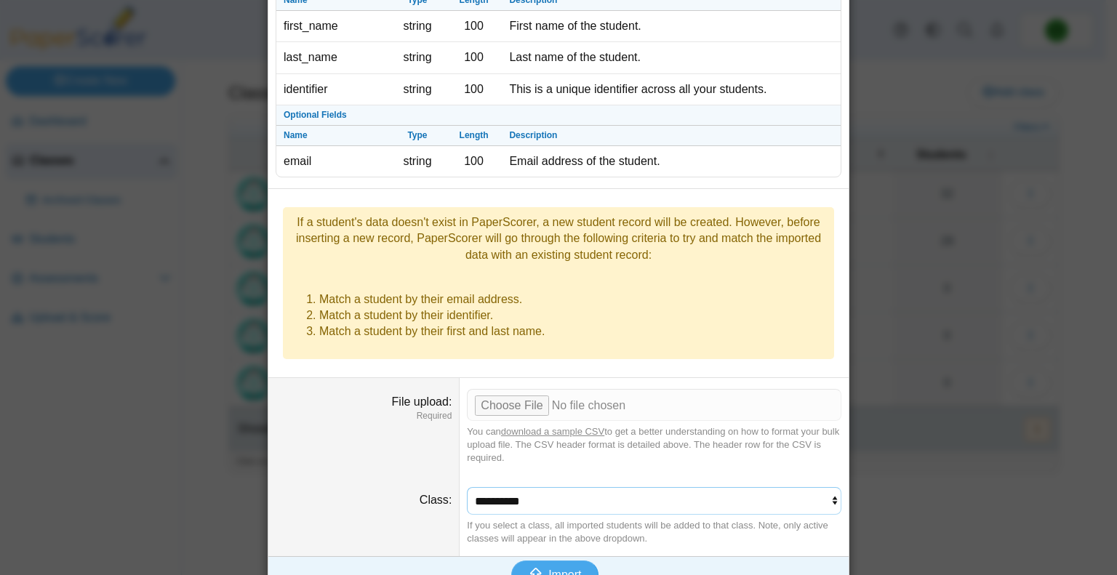
click at [562, 487] on select "**********" at bounding box center [654, 501] width 375 height 28
click at [467, 487] on select "**********" at bounding box center [654, 501] width 375 height 28
click at [519, 426] on link "download a sample CSV" at bounding box center [552, 431] width 103 height 11
click at [538, 567] on icon "submit" at bounding box center [538, 575] width 20 height 16
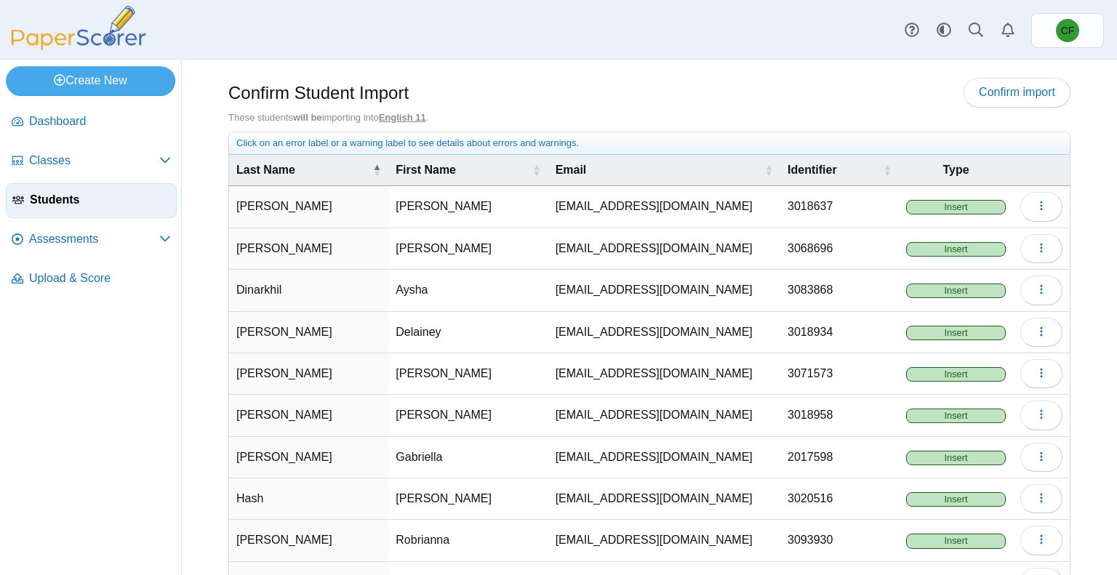
scroll to position [102, 0]
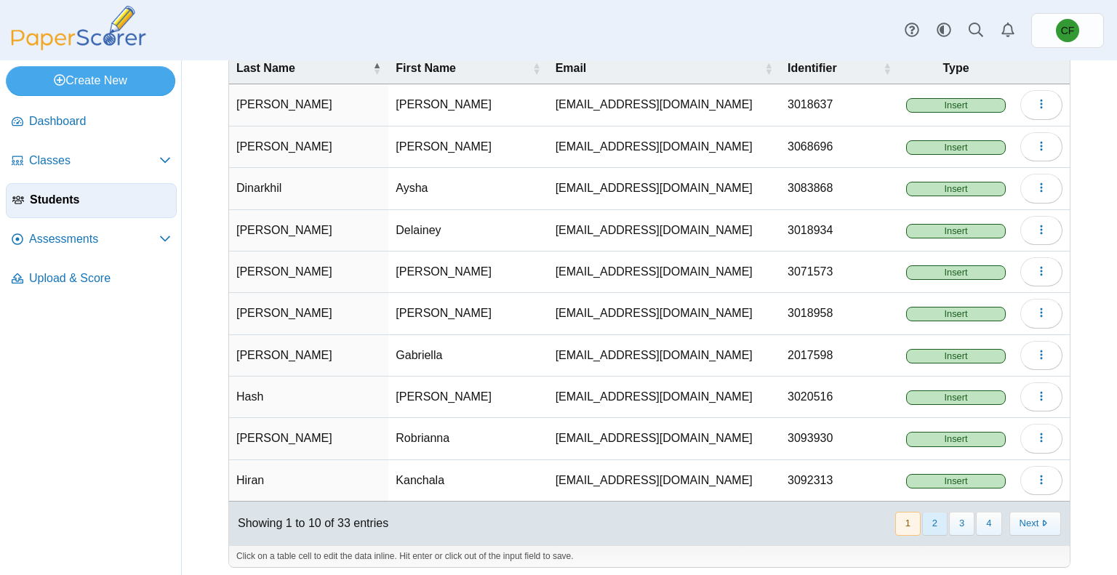
click at [922, 520] on button "2" at bounding box center [934, 524] width 25 height 24
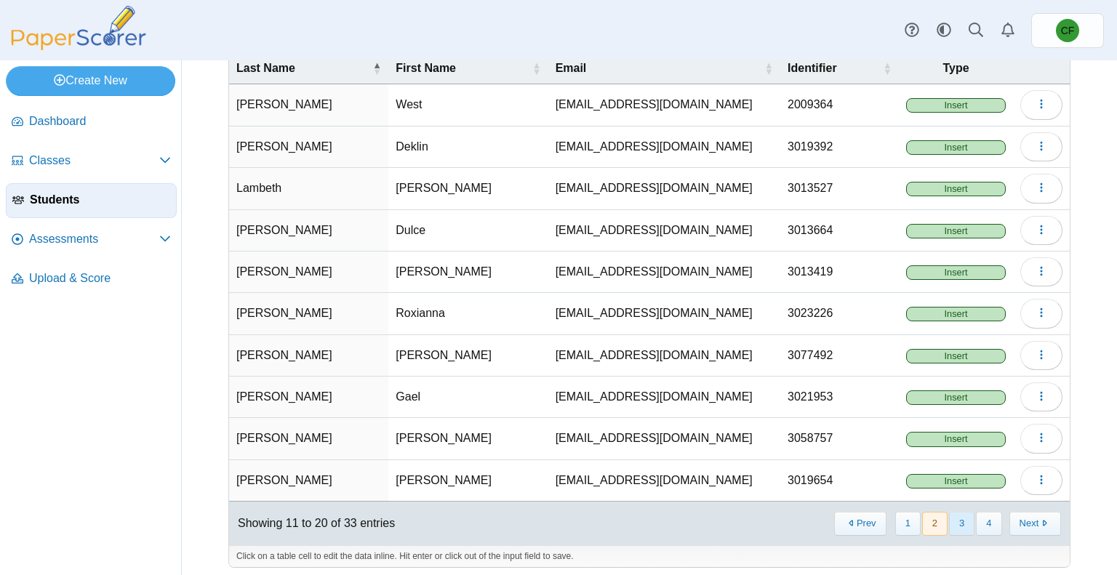
click at [949, 520] on button "3" at bounding box center [961, 524] width 25 height 24
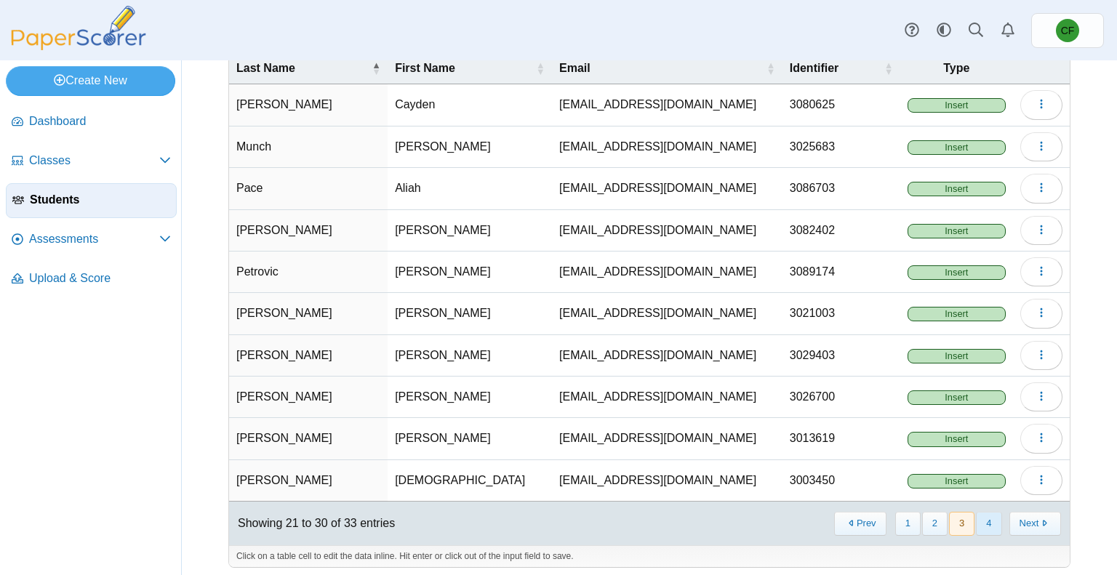
click at [976, 517] on button "4" at bounding box center [988, 524] width 25 height 24
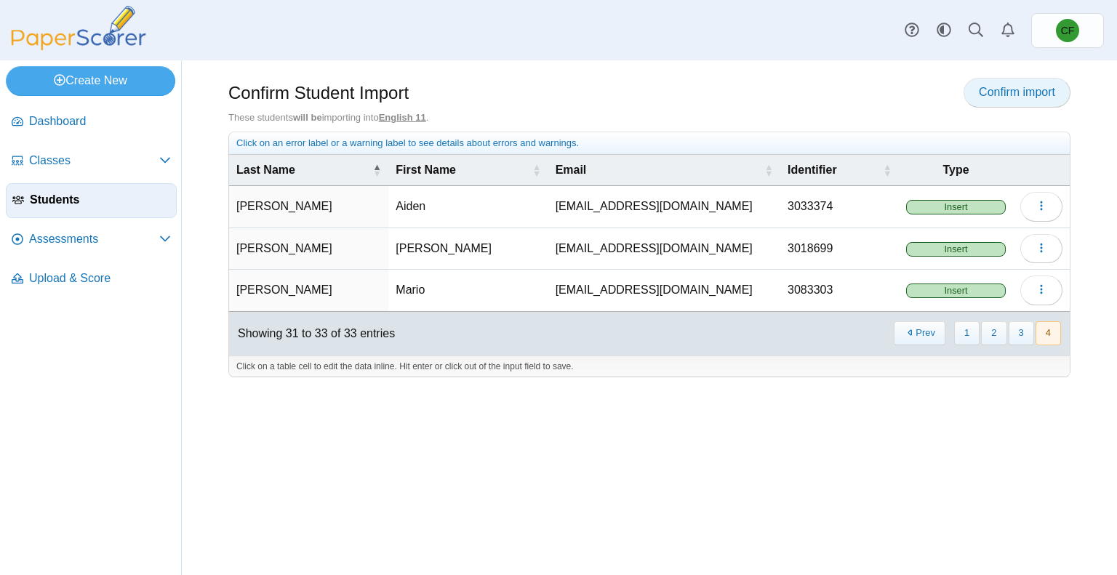
click at [998, 100] on link "Confirm import" at bounding box center [1017, 92] width 107 height 29
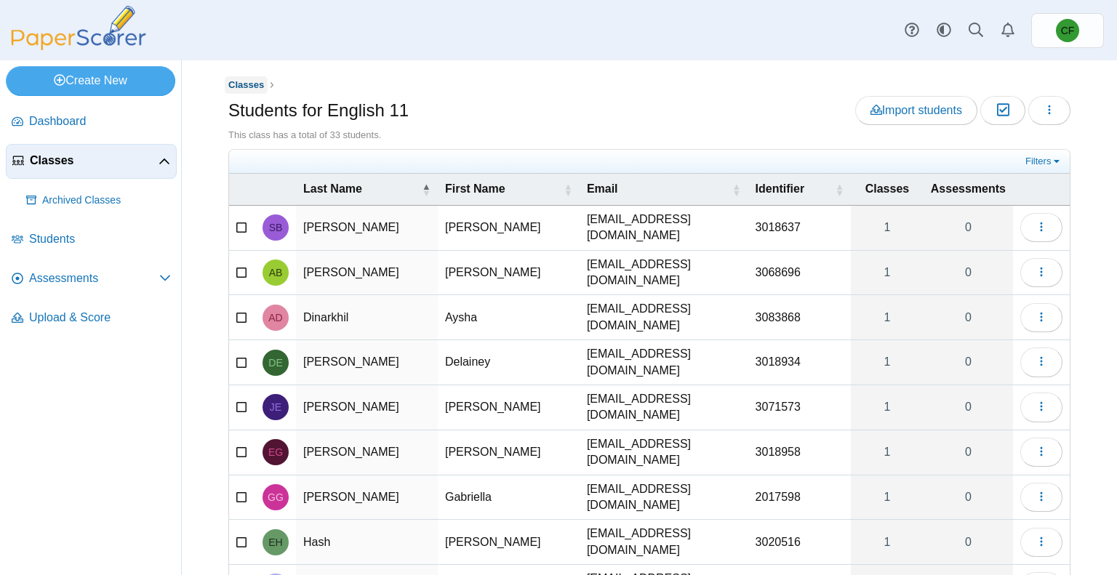
click at [247, 85] on span "Classes" at bounding box center [246, 84] width 36 height 11
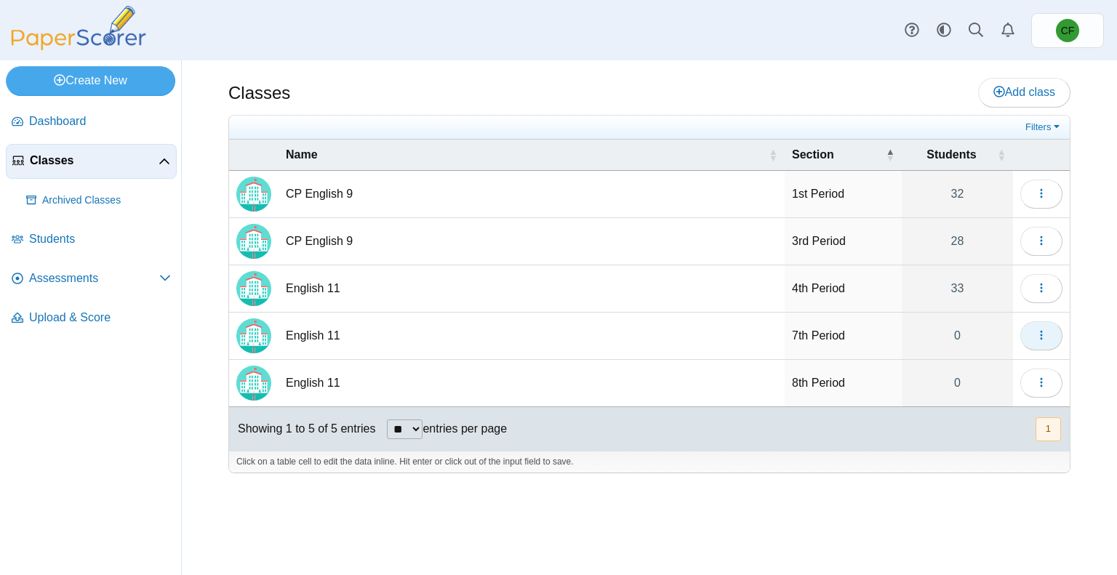
click at [1042, 342] on button "button" at bounding box center [1042, 335] width 42 height 29
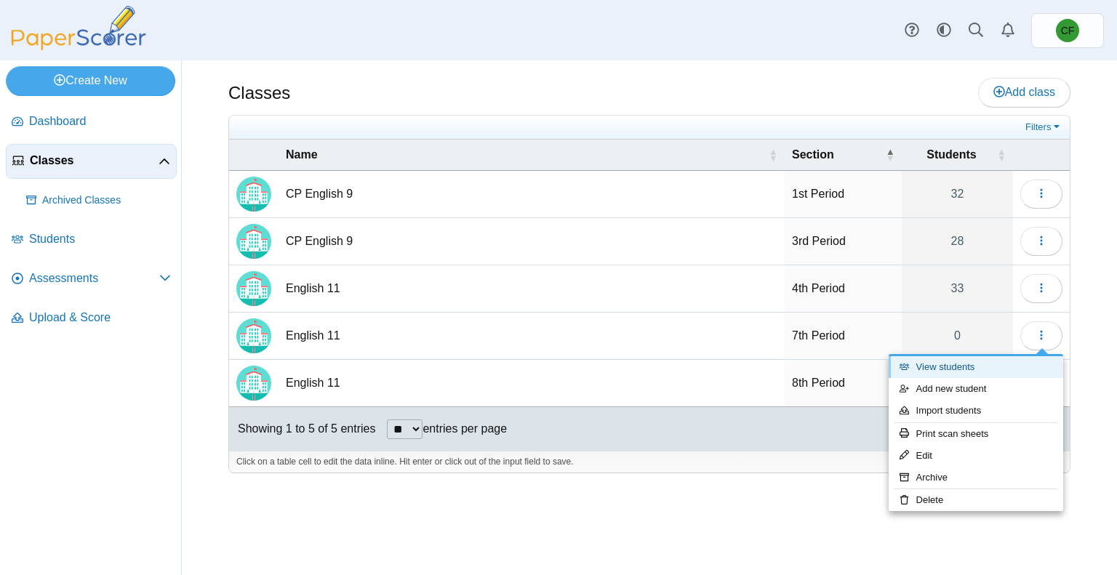
click at [956, 370] on link "View students" at bounding box center [976, 367] width 175 height 22
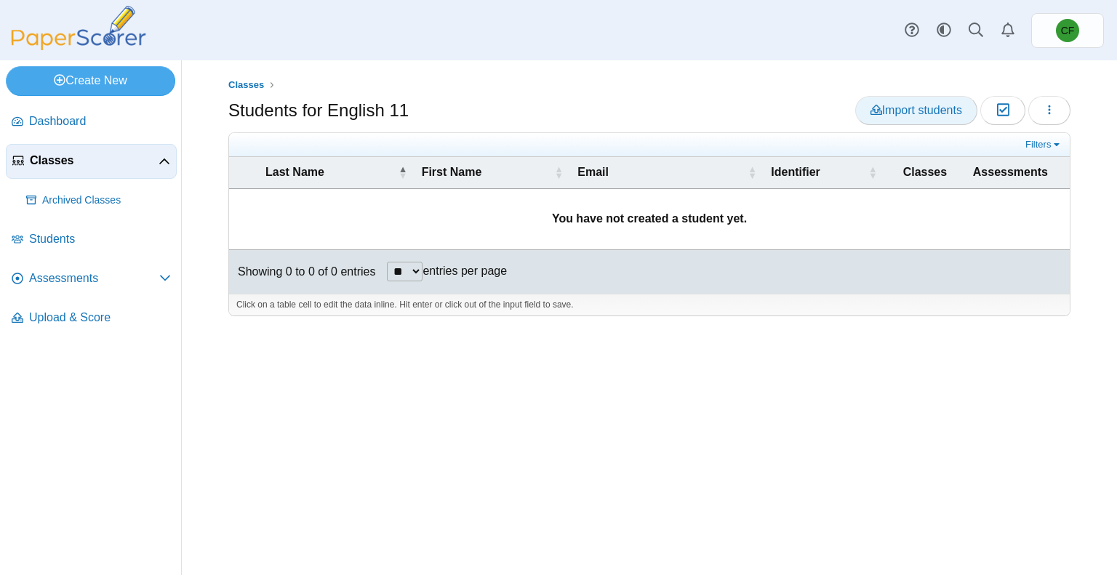
click at [909, 111] on span "Import students" at bounding box center [917, 110] width 92 height 12
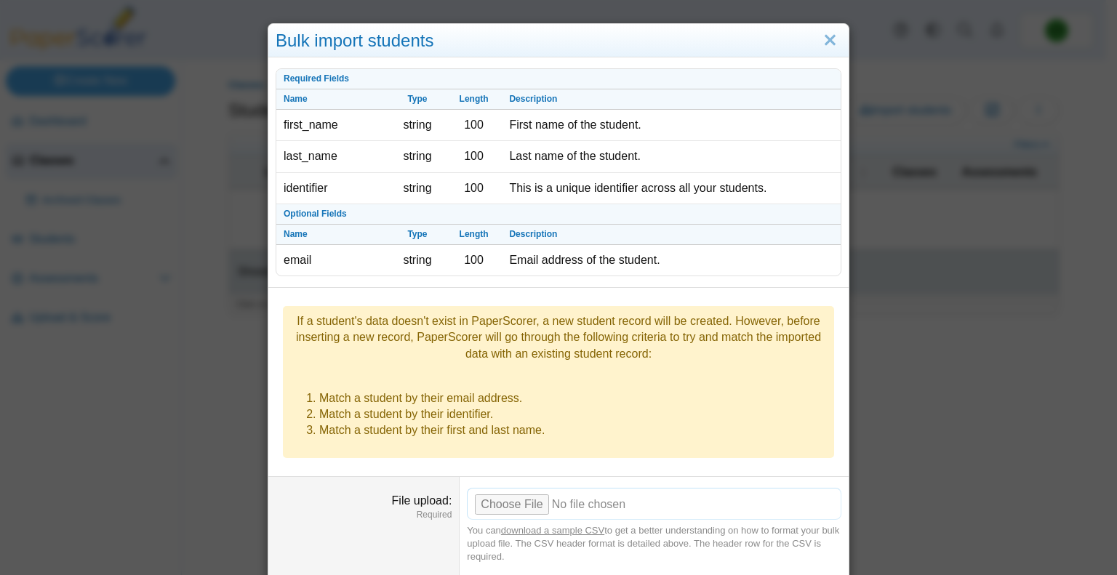
click at [523, 488] on input "File upload" at bounding box center [654, 504] width 375 height 32
type input "**********"
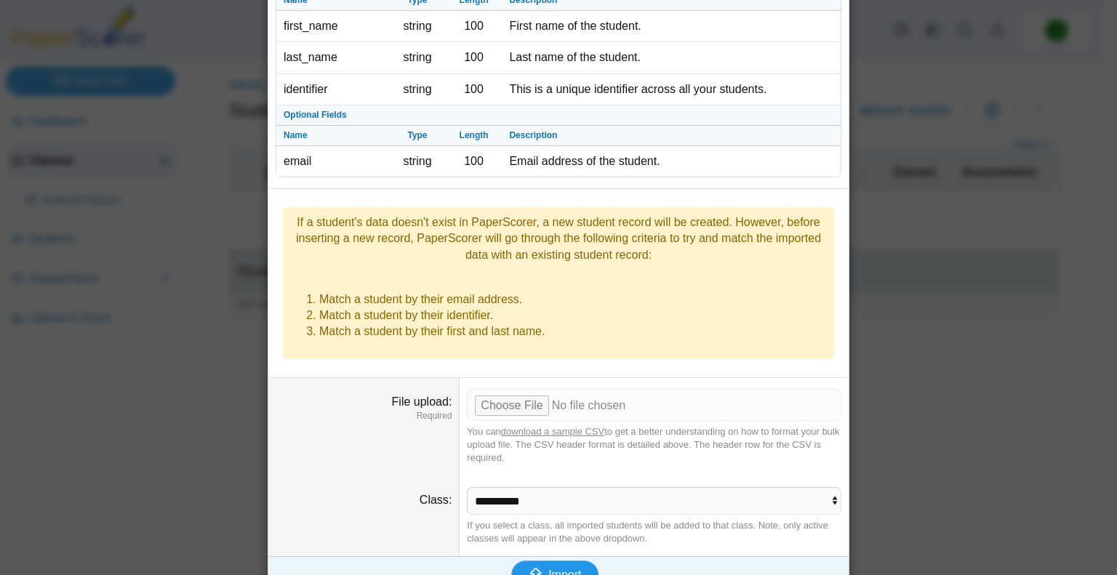
click at [562, 569] on span "Import" at bounding box center [564, 575] width 33 height 12
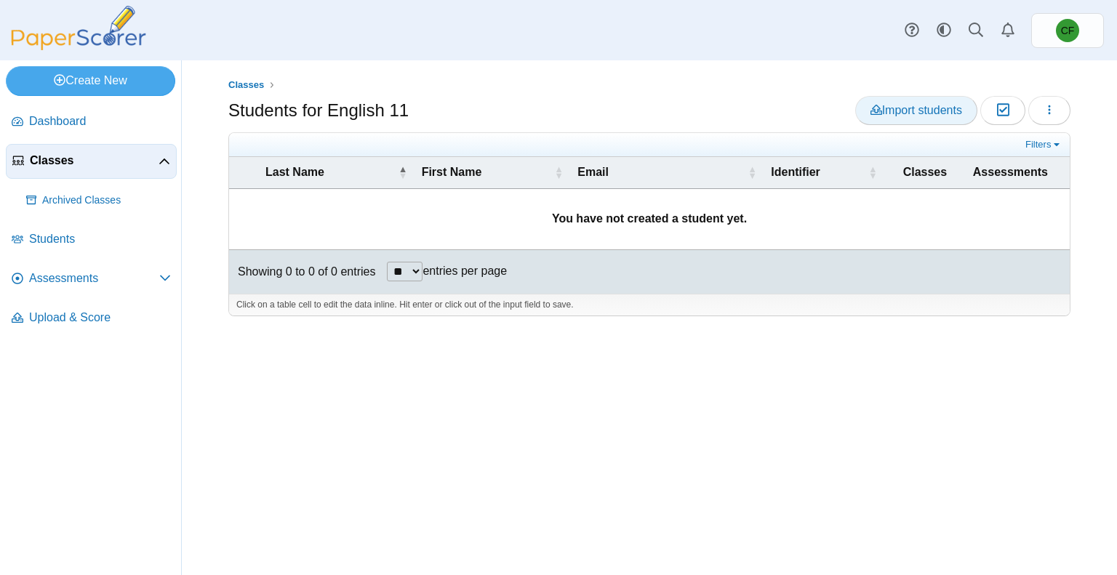
click at [885, 121] on link "Import students" at bounding box center [916, 110] width 122 height 29
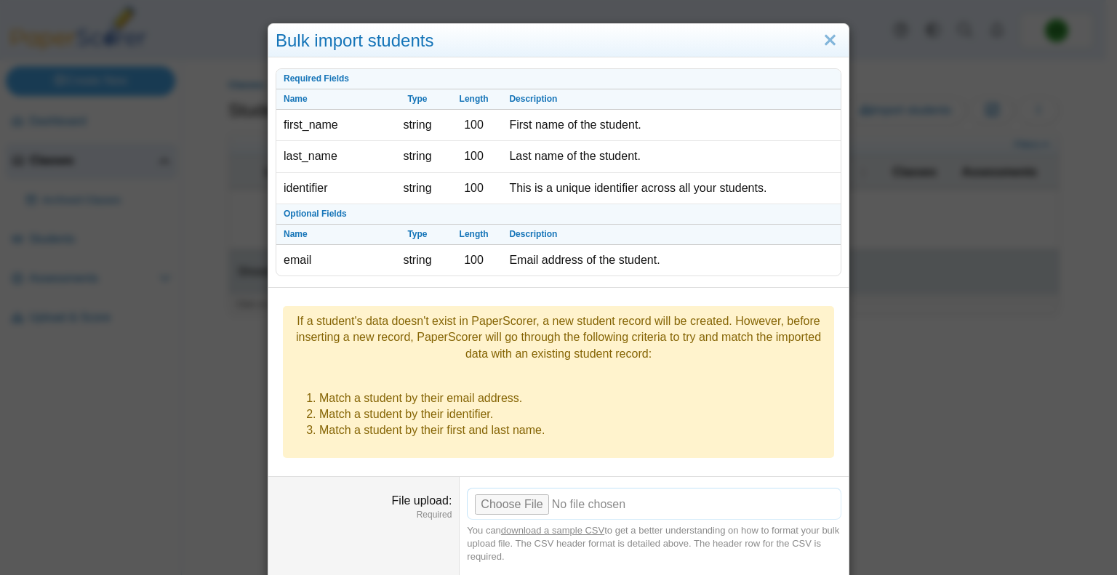
click at [519, 488] on input "File upload" at bounding box center [654, 504] width 375 height 32
type input "**********"
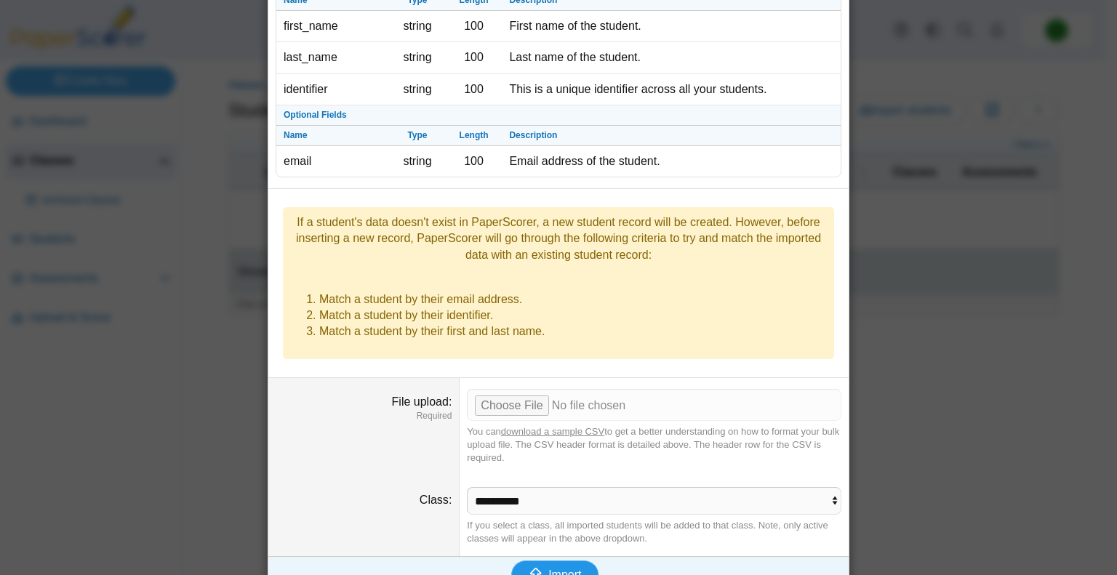
click at [559, 569] on span "Import" at bounding box center [564, 575] width 33 height 12
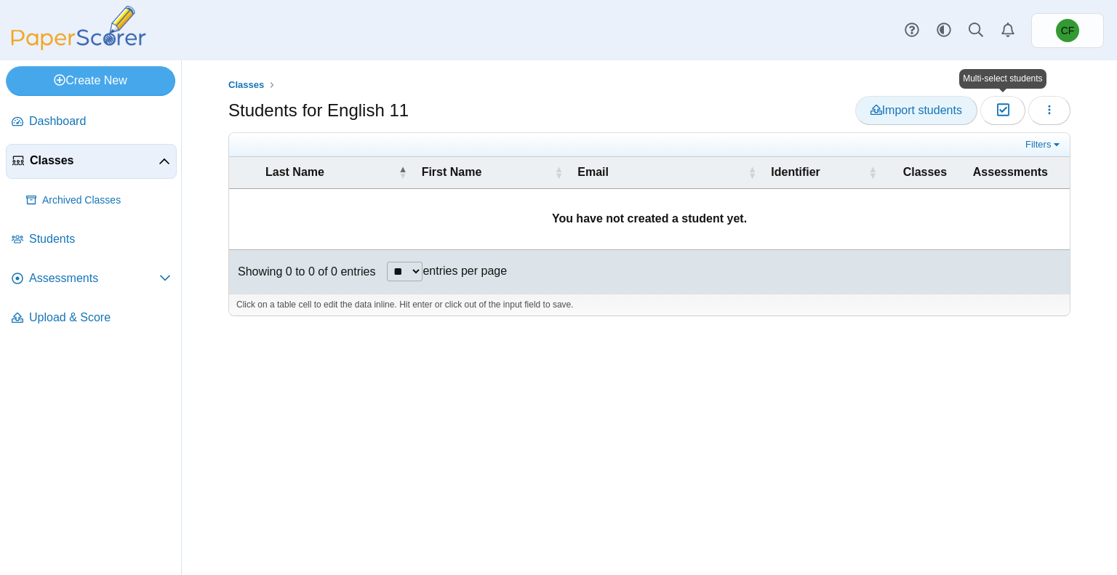
click at [902, 116] on span "Import students" at bounding box center [917, 110] width 92 height 12
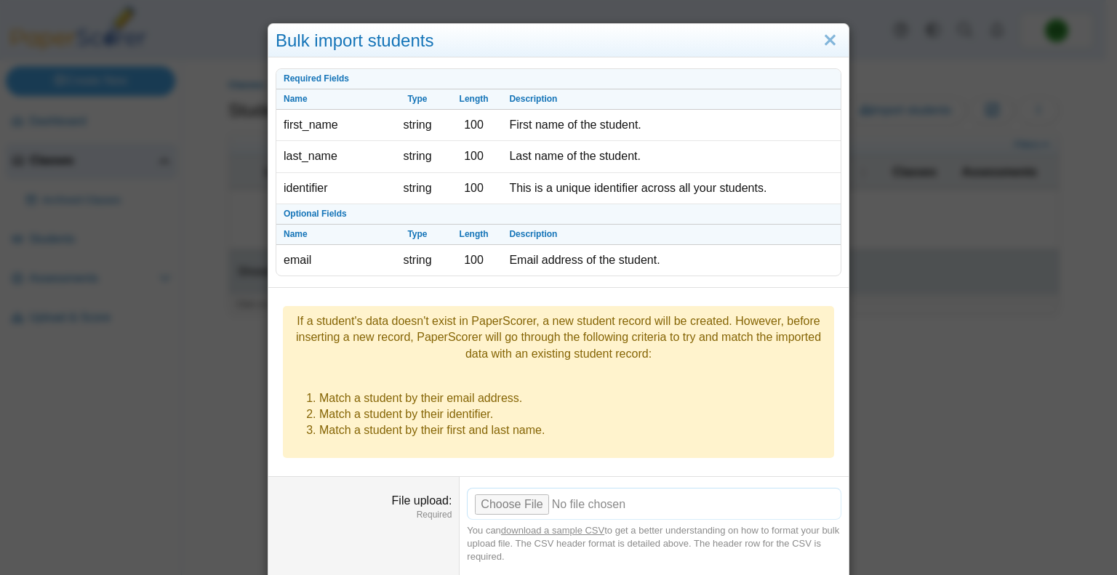
click at [512, 490] on input "File upload" at bounding box center [654, 504] width 375 height 32
type input "**********"
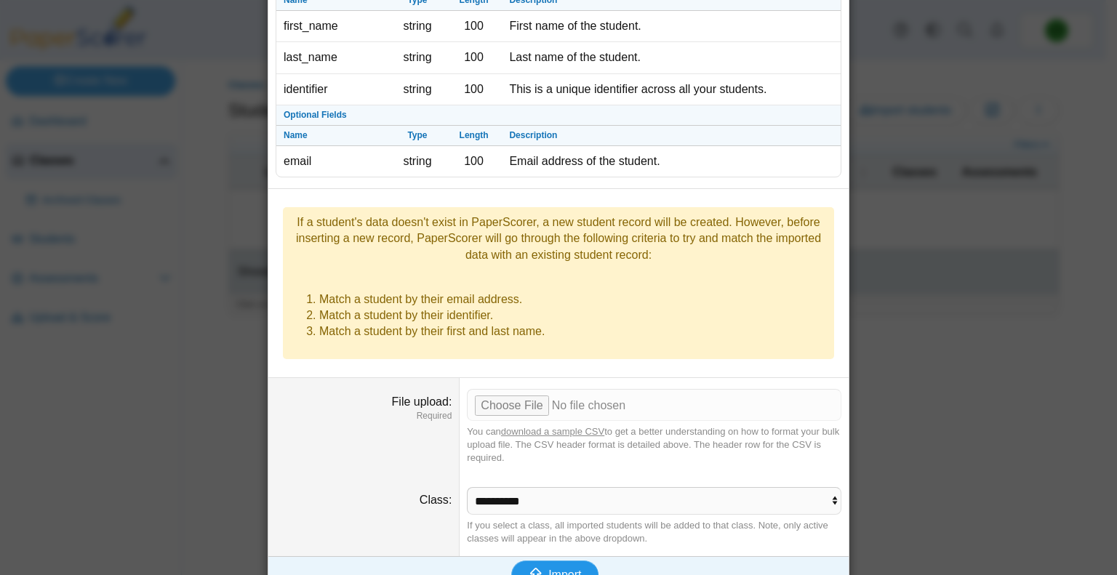
click at [540, 561] on button "Import" at bounding box center [554, 575] width 87 height 29
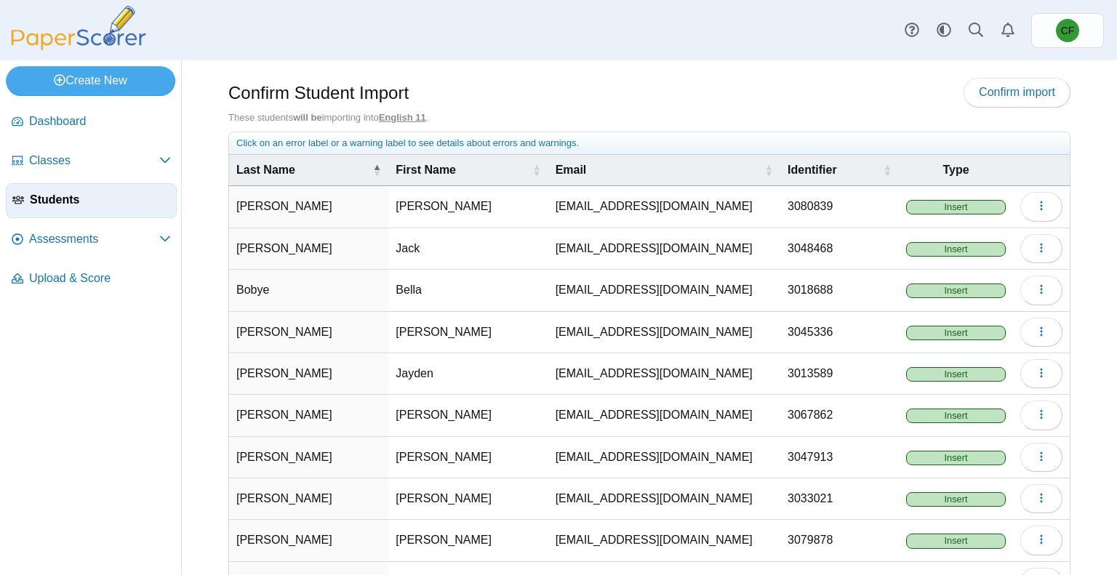
scroll to position [102, 0]
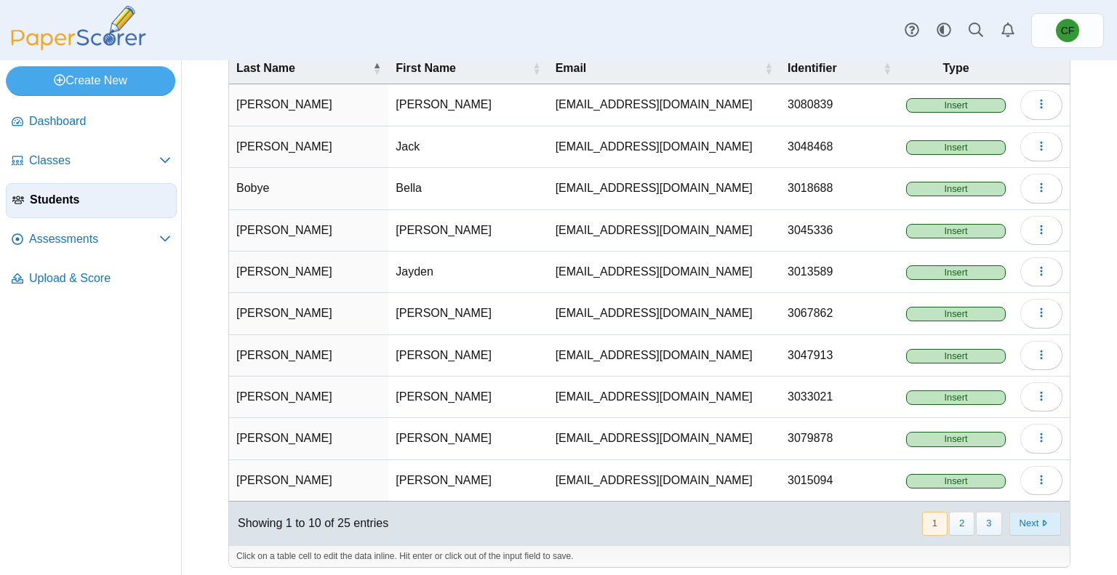
click at [1019, 514] on button "Next" at bounding box center [1036, 524] width 52 height 24
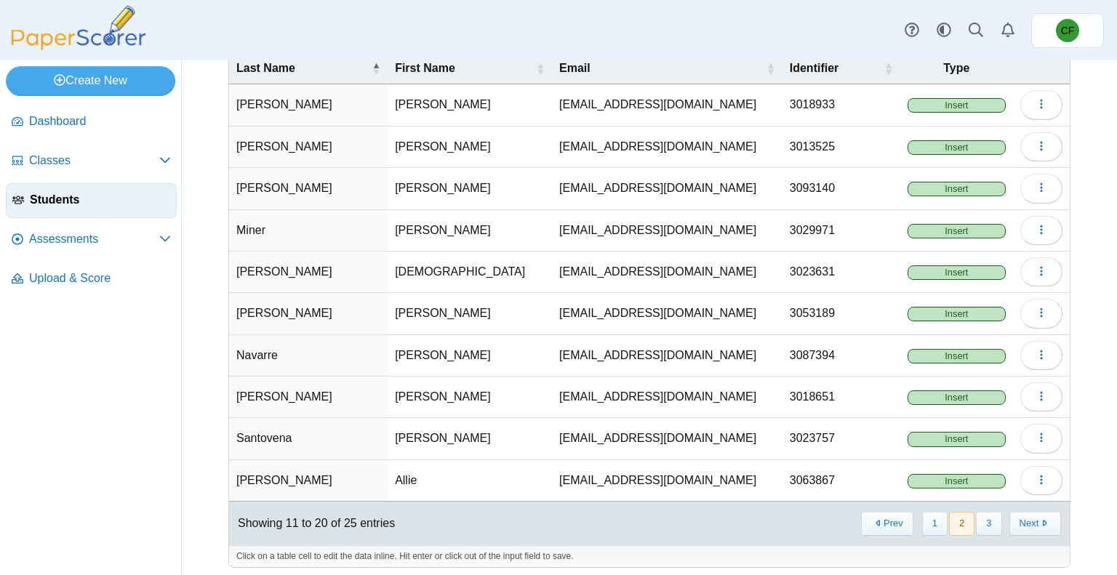
click at [1019, 514] on button "Next" at bounding box center [1036, 524] width 52 height 24
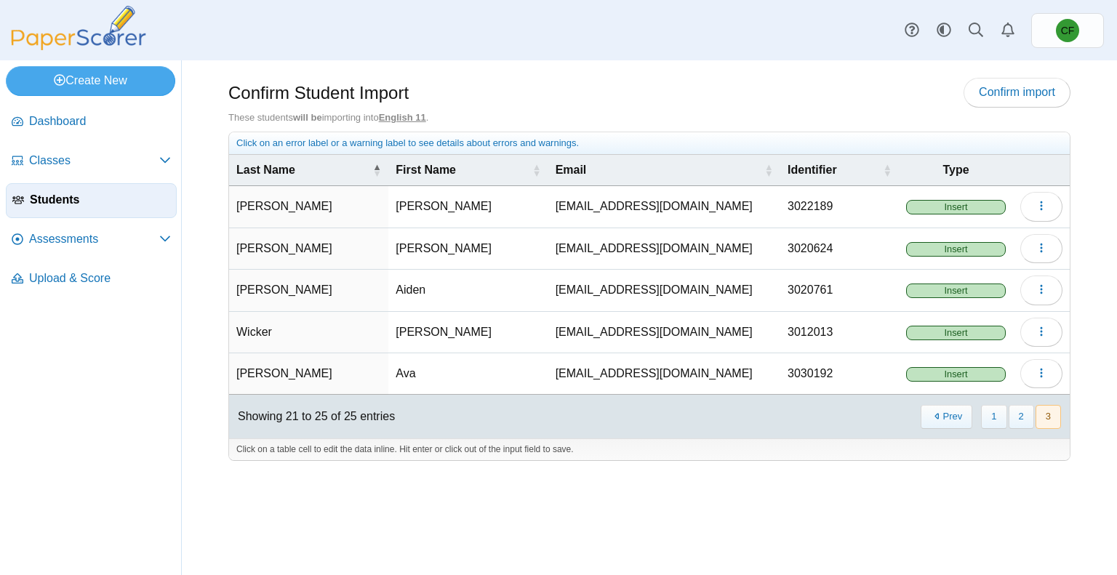
scroll to position [0, 0]
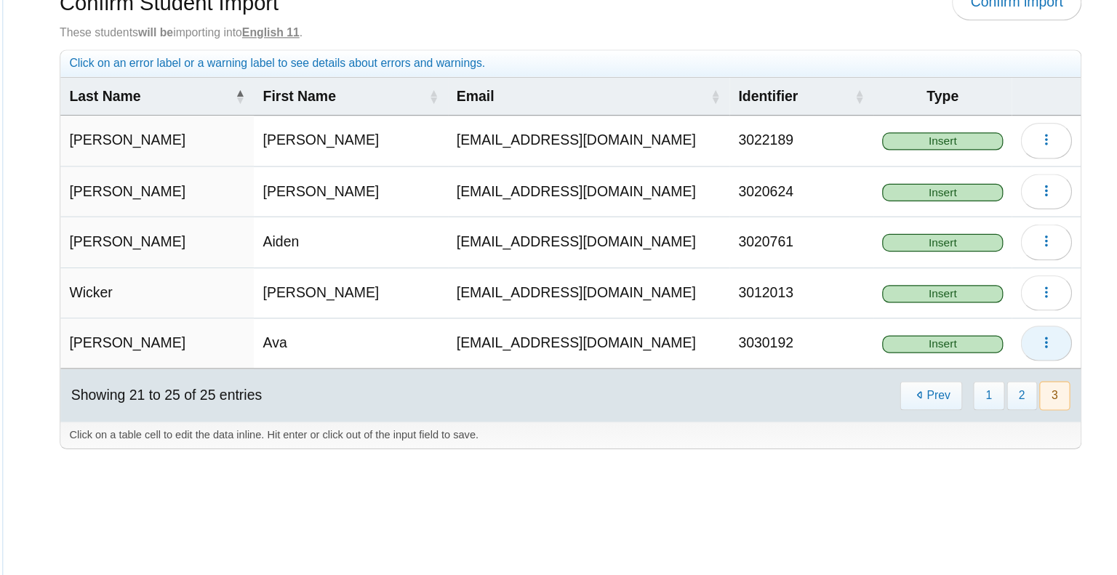
click at [1049, 372] on button "button" at bounding box center [1042, 373] width 42 height 29
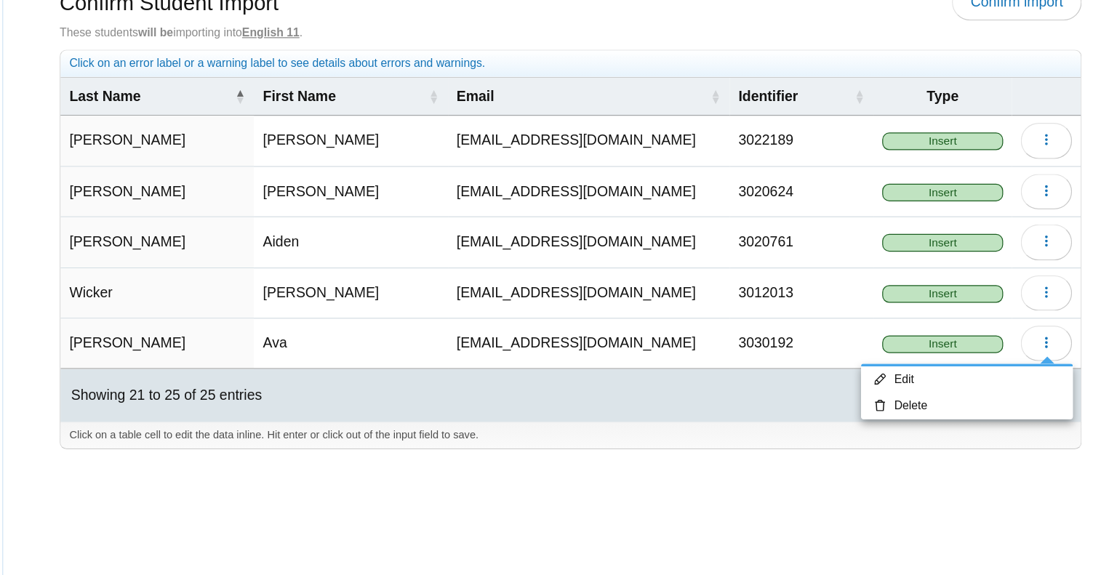
click at [812, 509] on div "Confirm Student Import Confirm import These students will be importing into Eng…" at bounding box center [649, 317] width 935 height 515
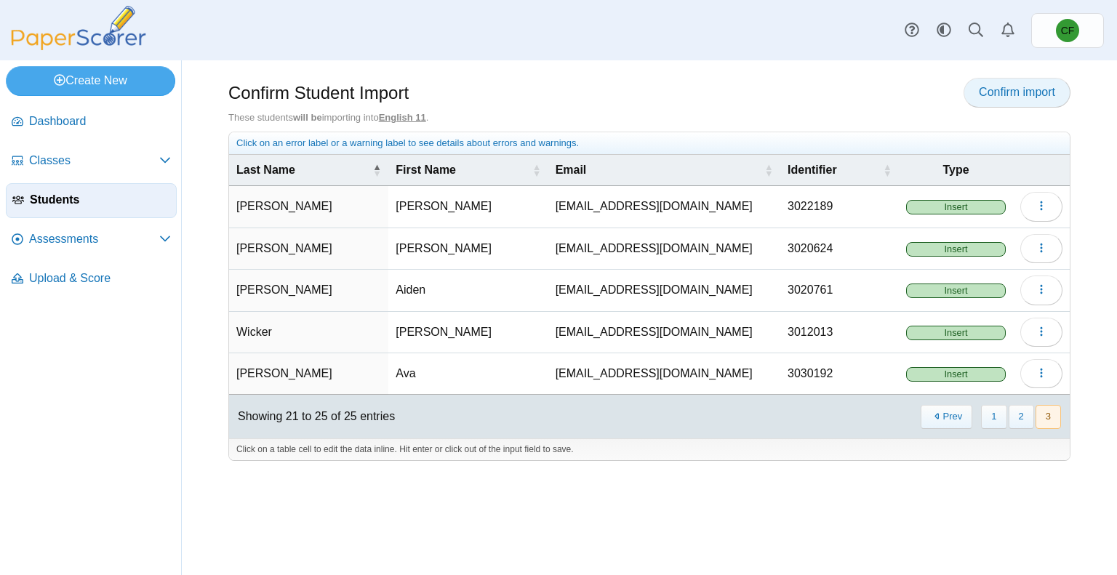
click at [999, 96] on span "Confirm import" at bounding box center [1017, 92] width 76 height 12
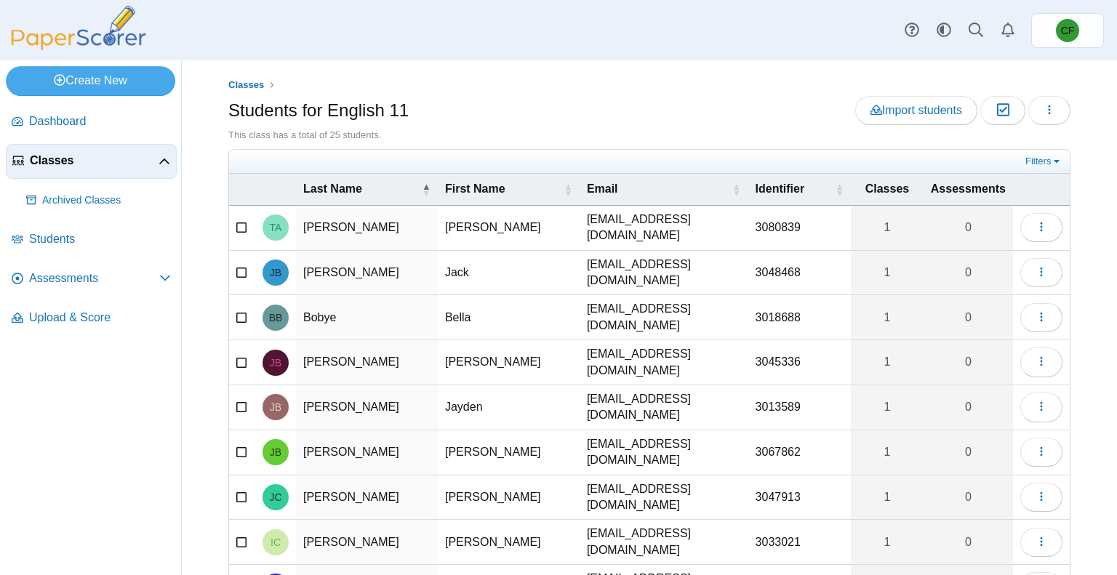
click at [63, 165] on span "Classes" at bounding box center [94, 161] width 129 height 16
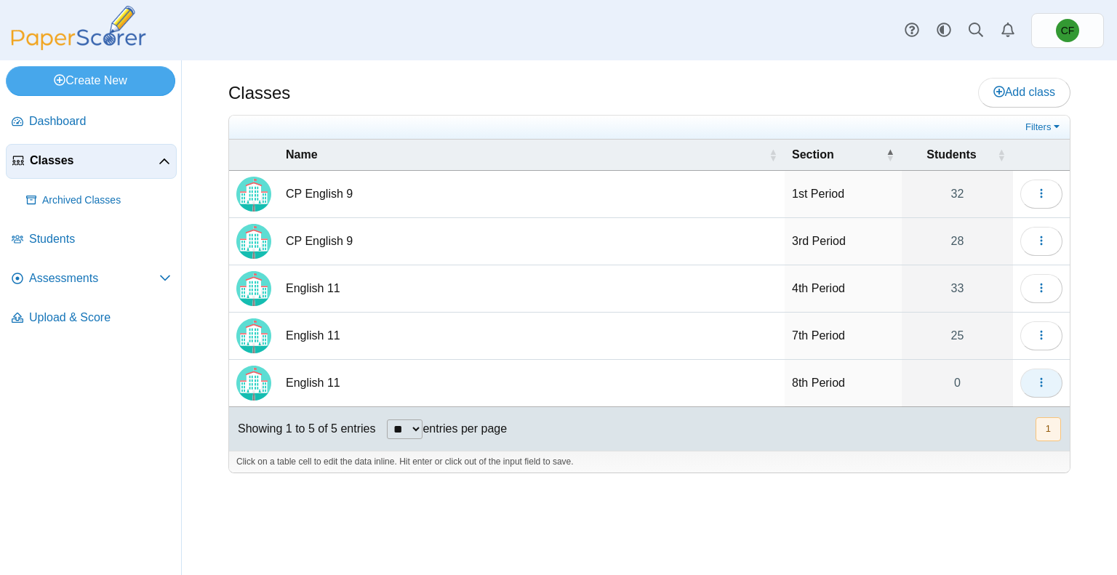
click at [1036, 378] on icon "button" at bounding box center [1042, 383] width 12 height 12
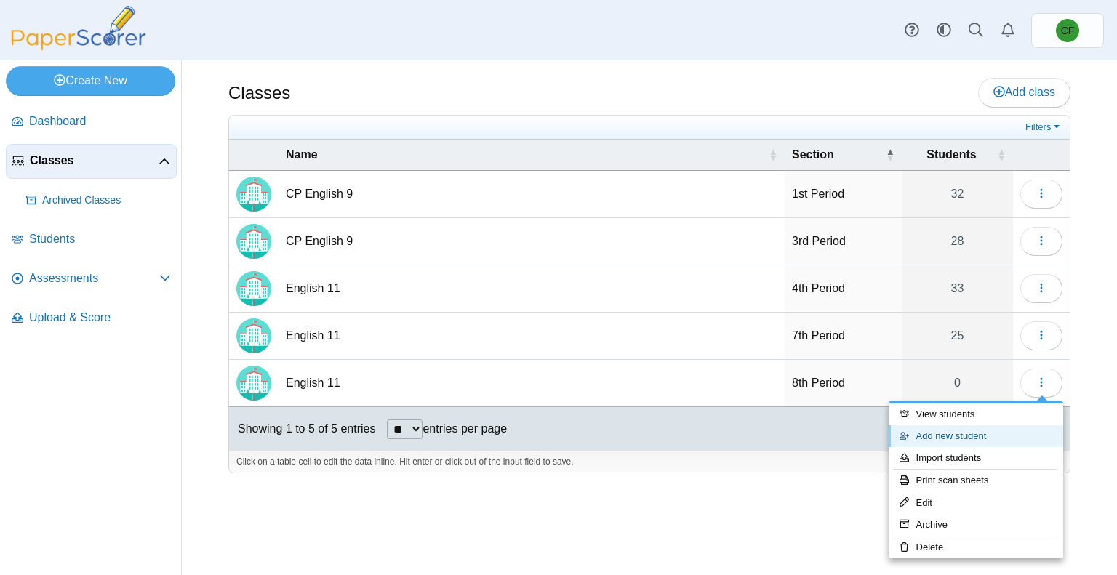
click at [922, 432] on link "Add new student" at bounding box center [976, 437] width 175 height 22
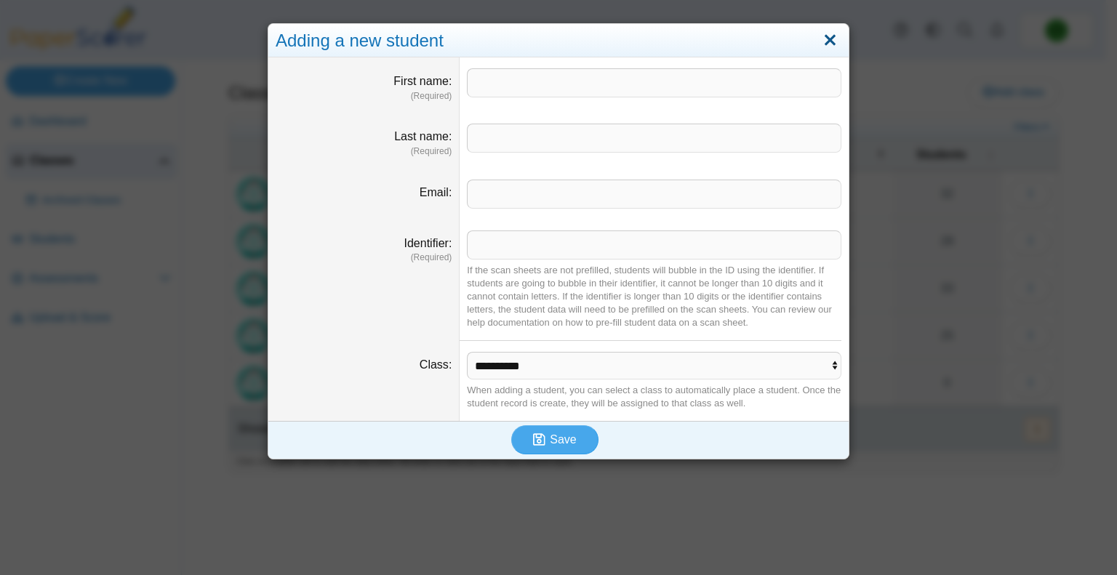
click at [821, 41] on link "Close" at bounding box center [830, 40] width 23 height 25
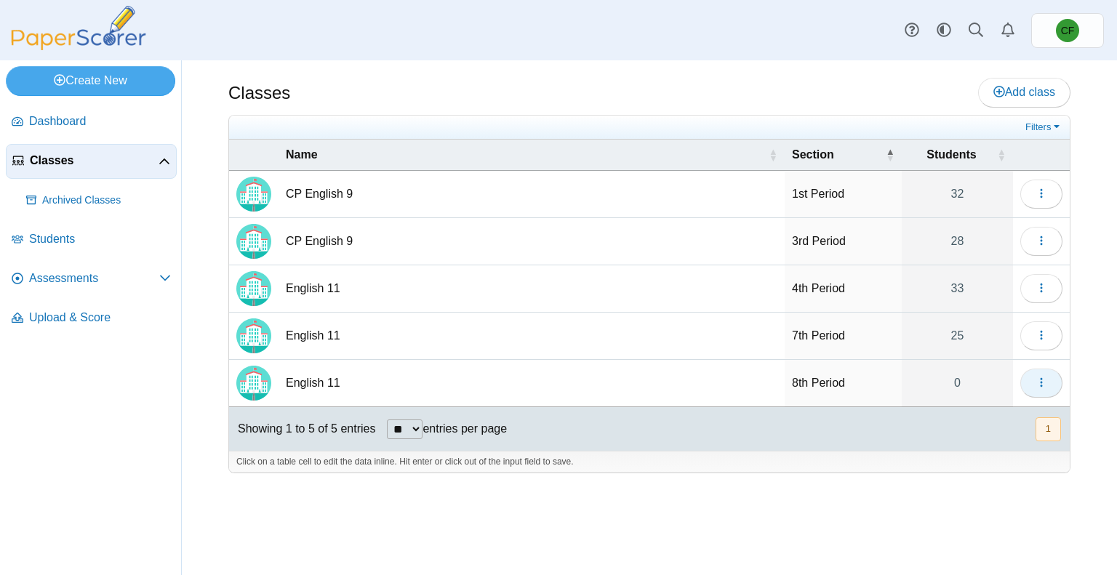
click at [1045, 386] on icon "button" at bounding box center [1042, 383] width 12 height 12
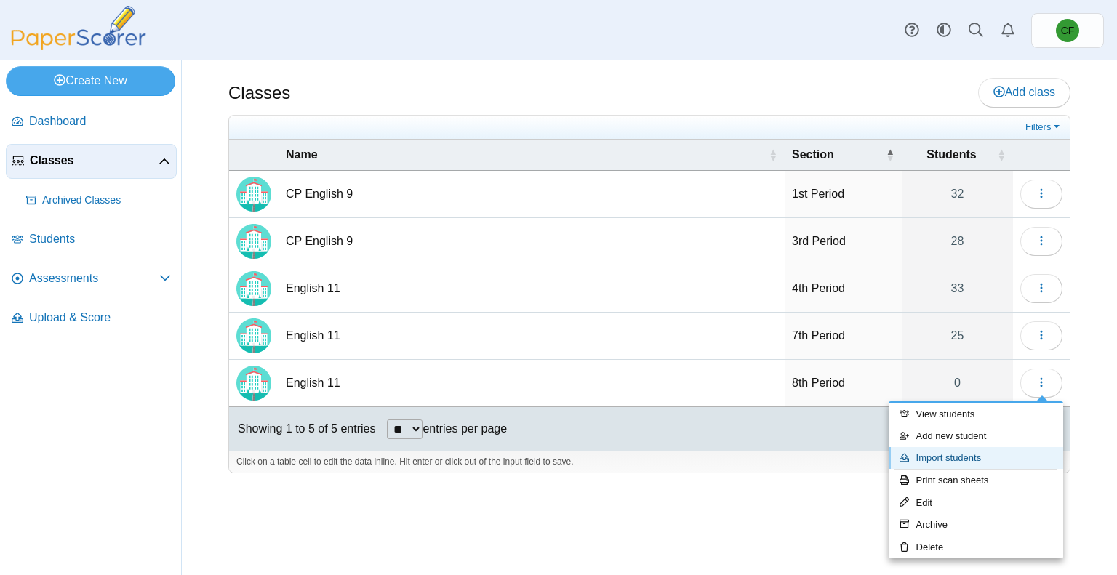
click at [954, 458] on link "Import students" at bounding box center [976, 458] width 175 height 22
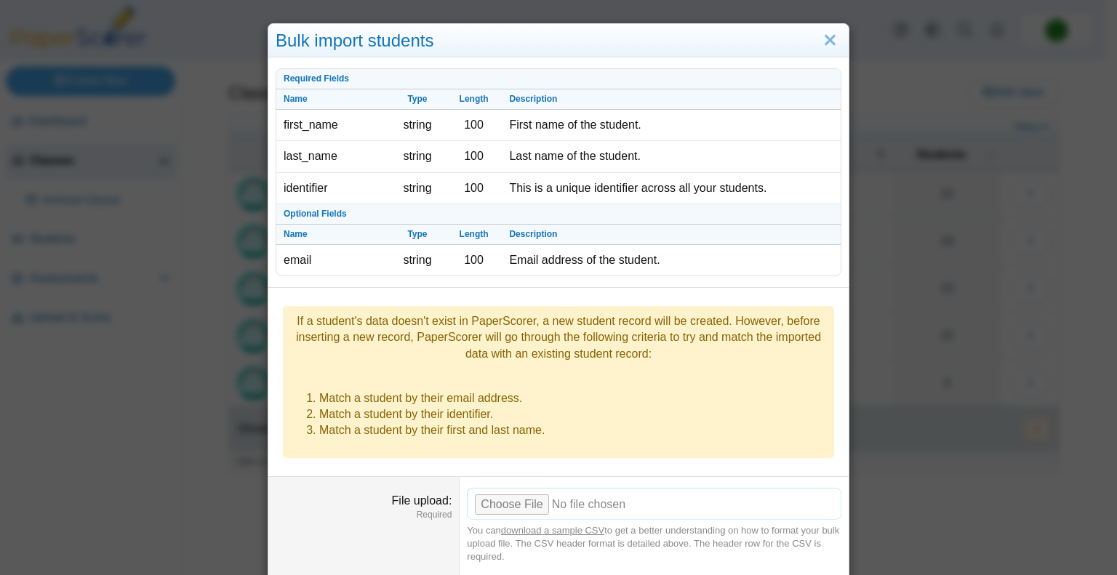
click at [503, 488] on input "File upload" at bounding box center [654, 504] width 375 height 32
type input "**********"
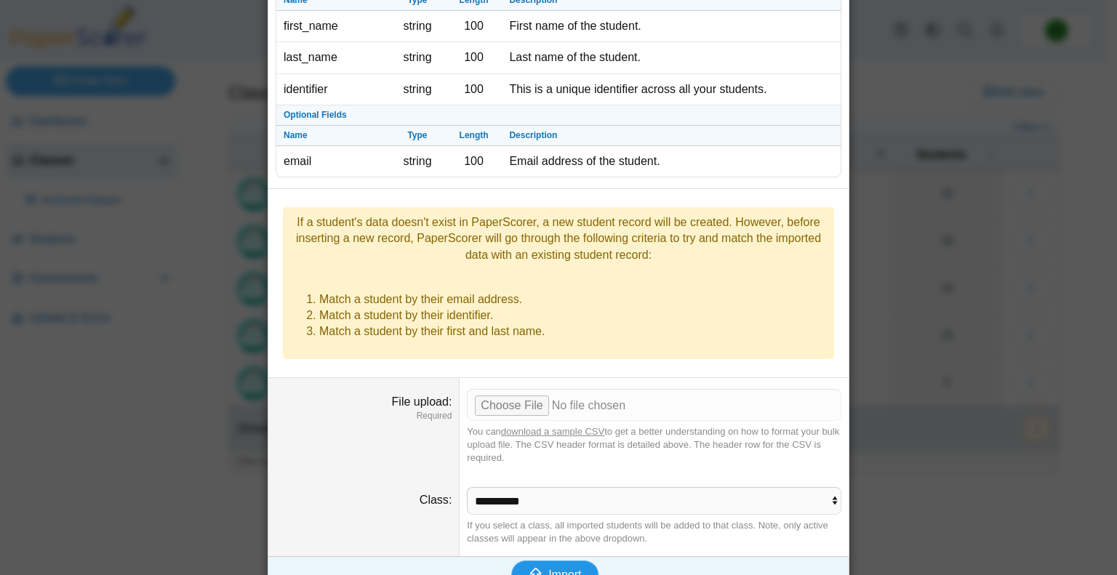
click at [556, 569] on span "Import" at bounding box center [564, 575] width 33 height 12
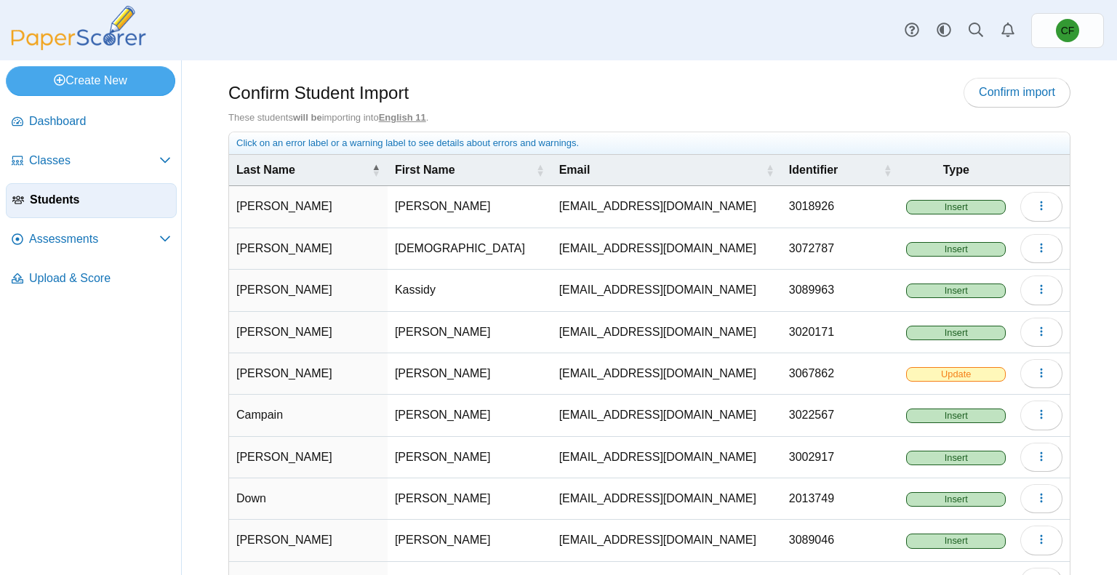
click at [935, 368] on span "Update" at bounding box center [955, 374] width 99 height 15
click at [1036, 375] on icon "button" at bounding box center [1042, 373] width 12 height 12
click at [948, 401] on link "Edit" at bounding box center [964, 404] width 175 height 22
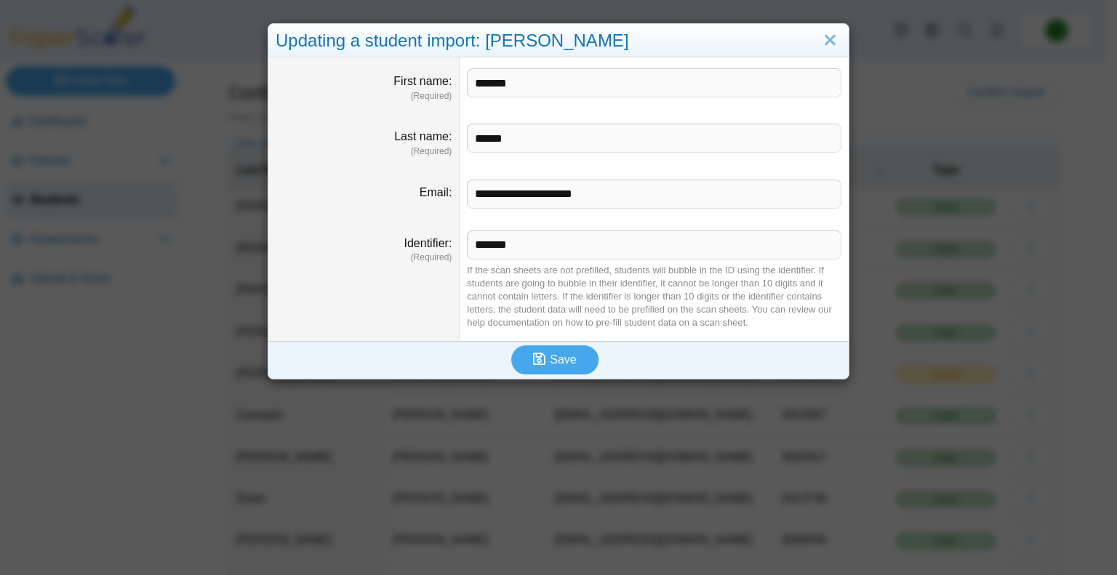
click at [541, 228] on dd "******* If the scan sheets are not prefilled, students will bubble in the ID us…" at bounding box center [654, 280] width 389 height 121
click at [541, 239] on input "*******" at bounding box center [654, 245] width 375 height 29
click at [545, 366] on icon "submit" at bounding box center [541, 360] width 17 height 16
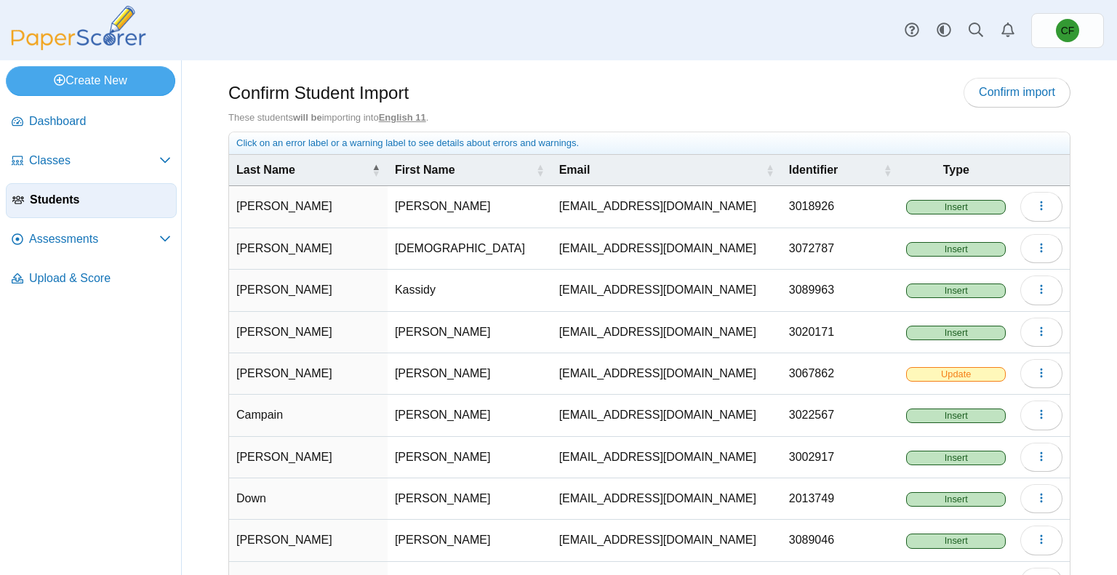
scroll to position [102, 0]
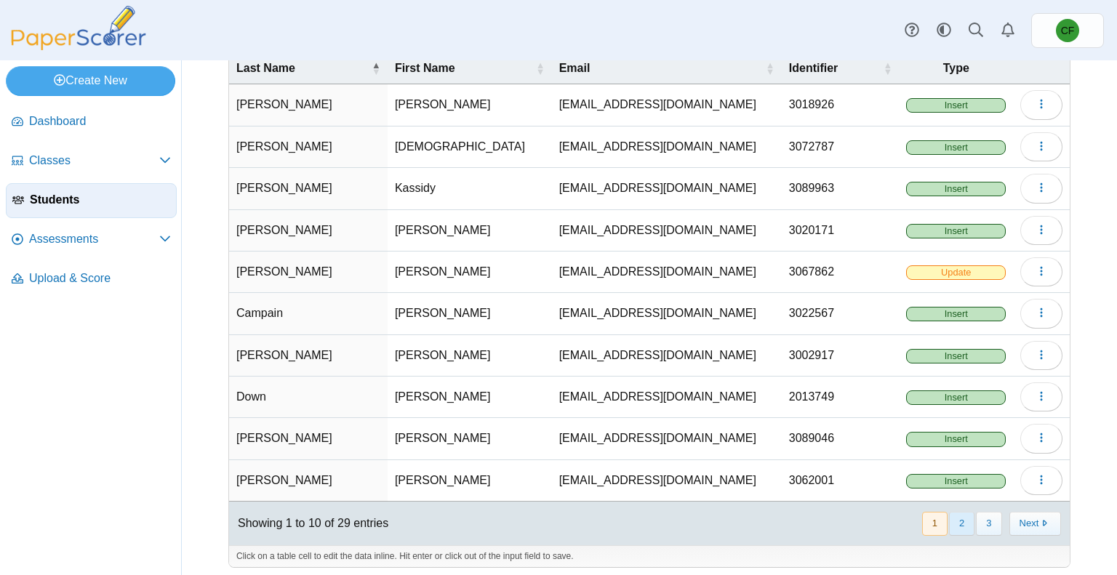
click at [949, 519] on button "2" at bounding box center [961, 524] width 25 height 24
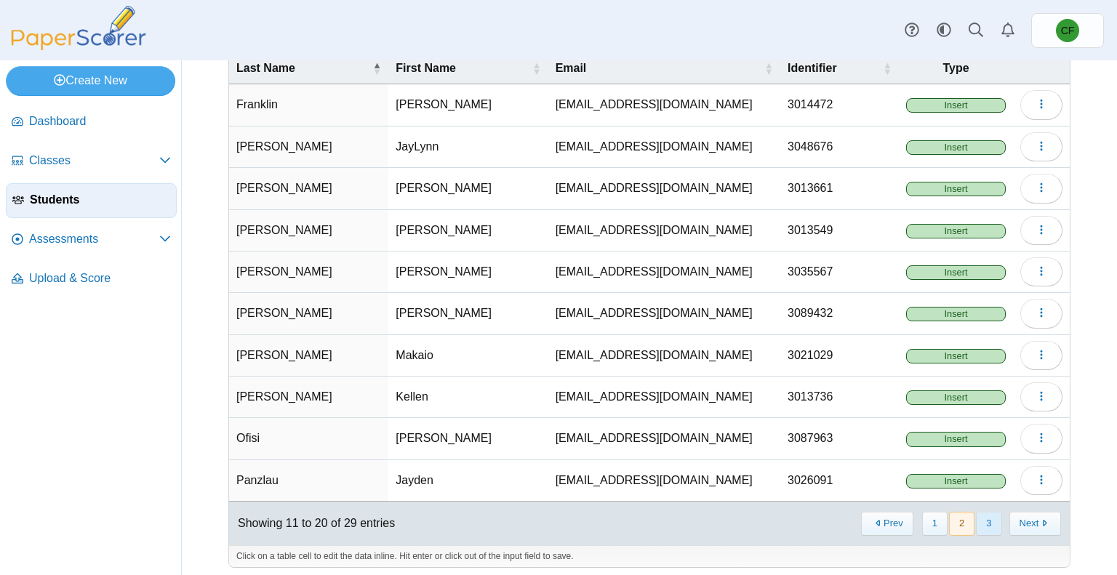
click at [976, 514] on button "3" at bounding box center [988, 524] width 25 height 24
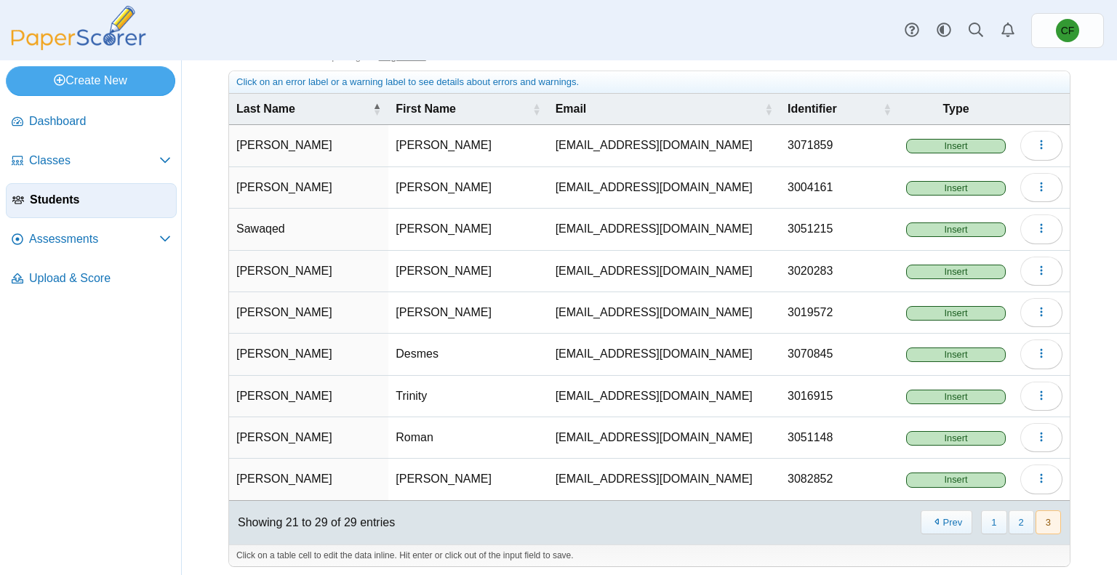
scroll to position [0, 0]
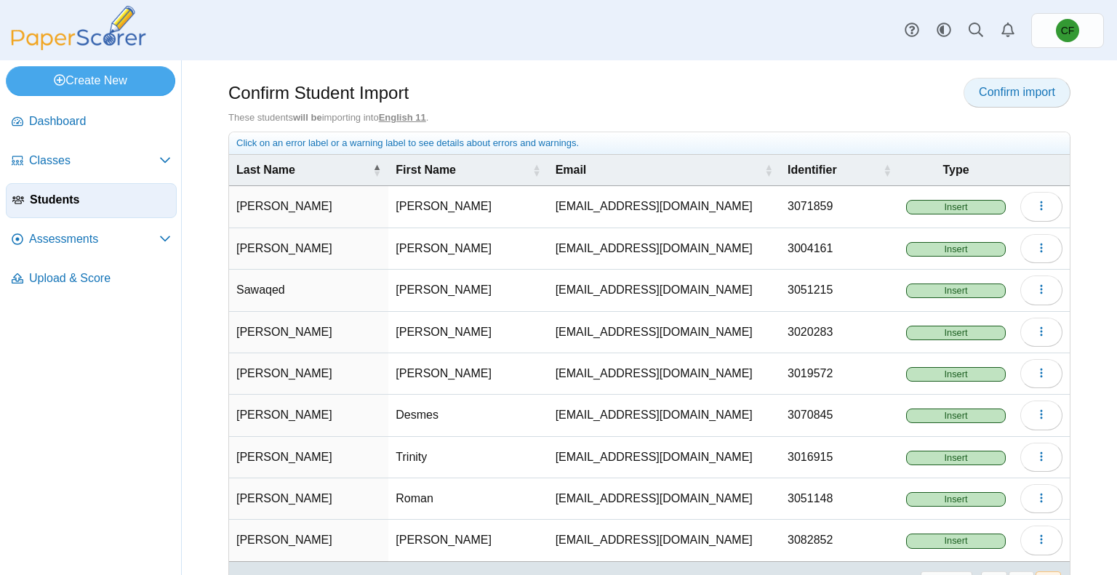
click at [986, 87] on span "Confirm import" at bounding box center [1017, 92] width 76 height 12
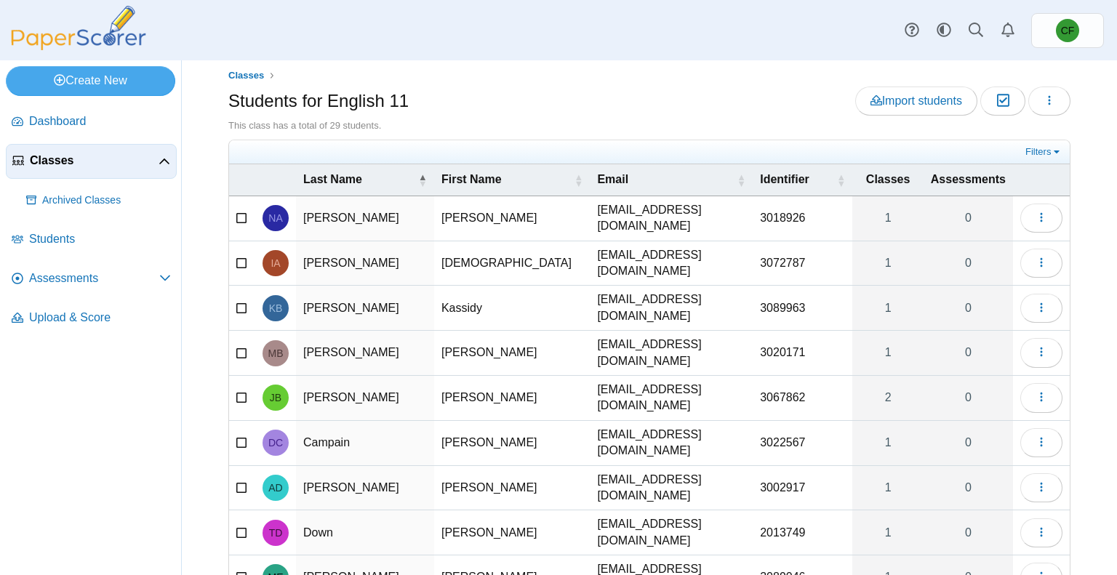
scroll to position [121, 0]
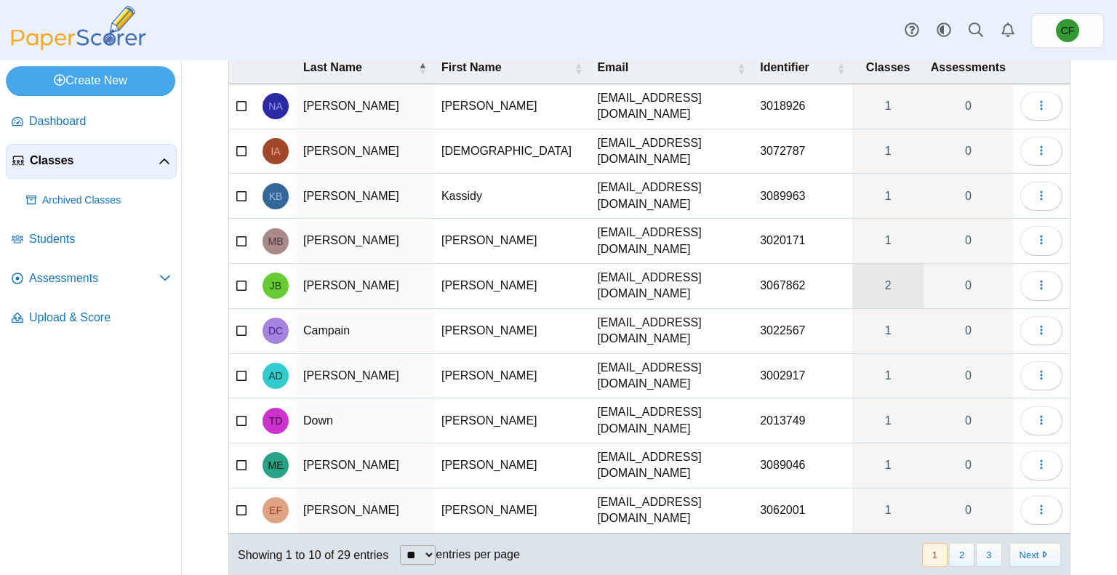
click at [875, 271] on link "2" at bounding box center [887, 286] width 71 height 44
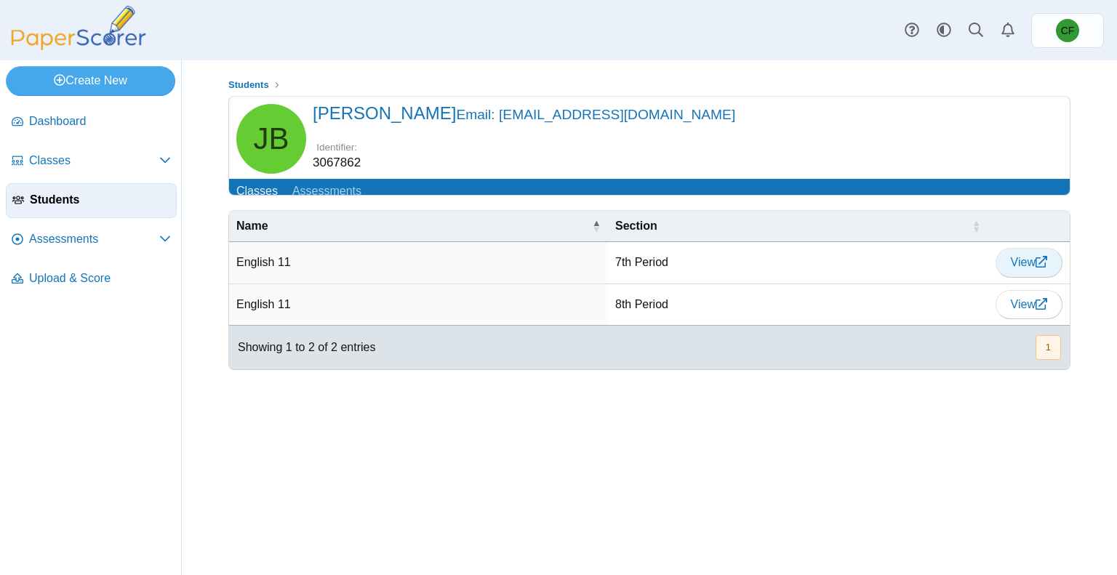
click at [1033, 277] on link "View" at bounding box center [1029, 262] width 67 height 29
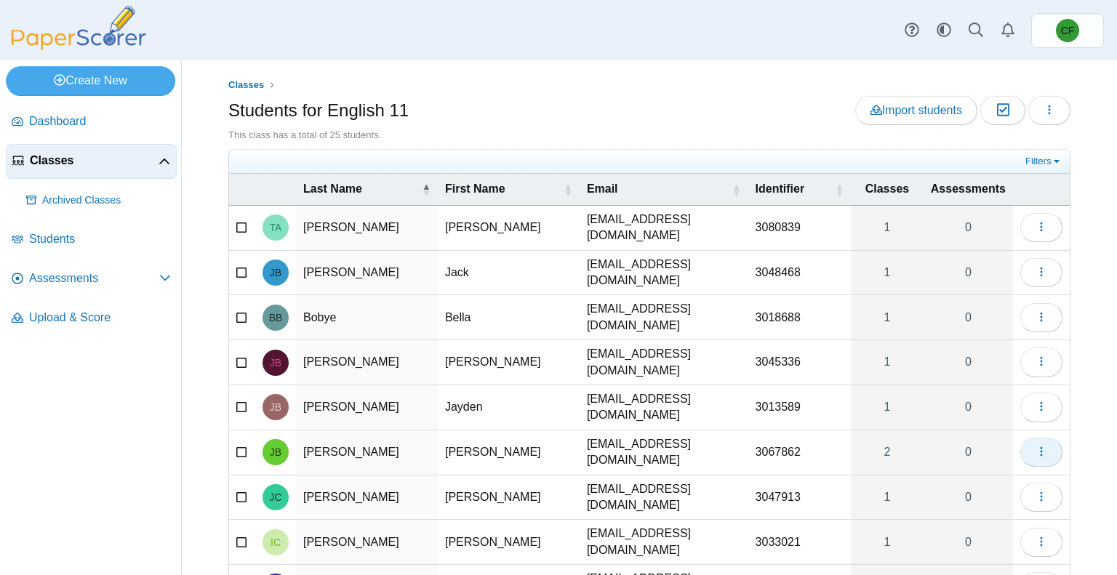
click at [1036, 446] on icon "button" at bounding box center [1042, 452] width 12 height 12
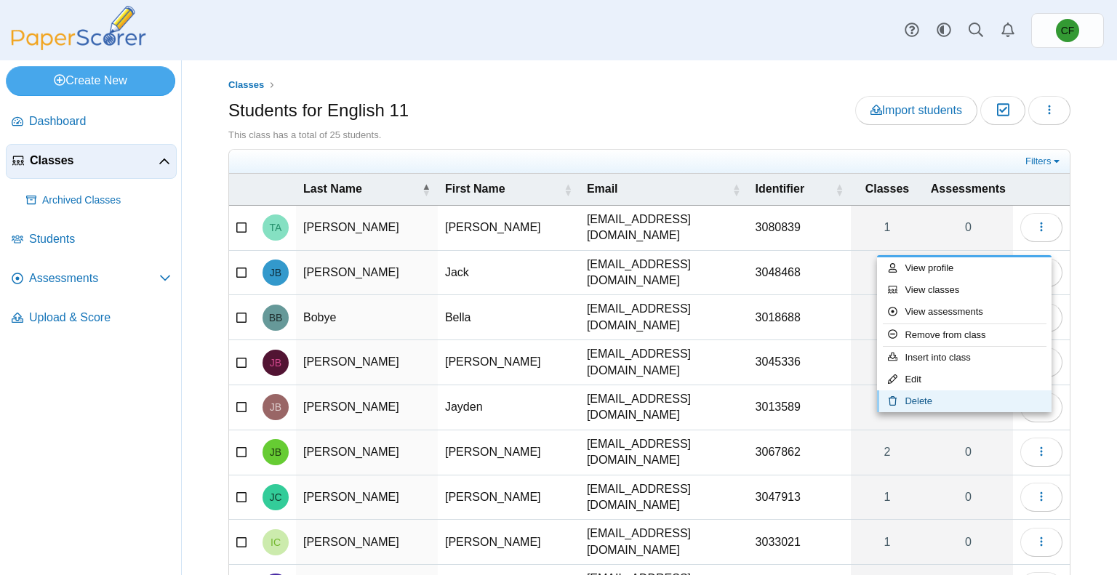
click at [954, 403] on link "Delete" at bounding box center [964, 402] width 175 height 22
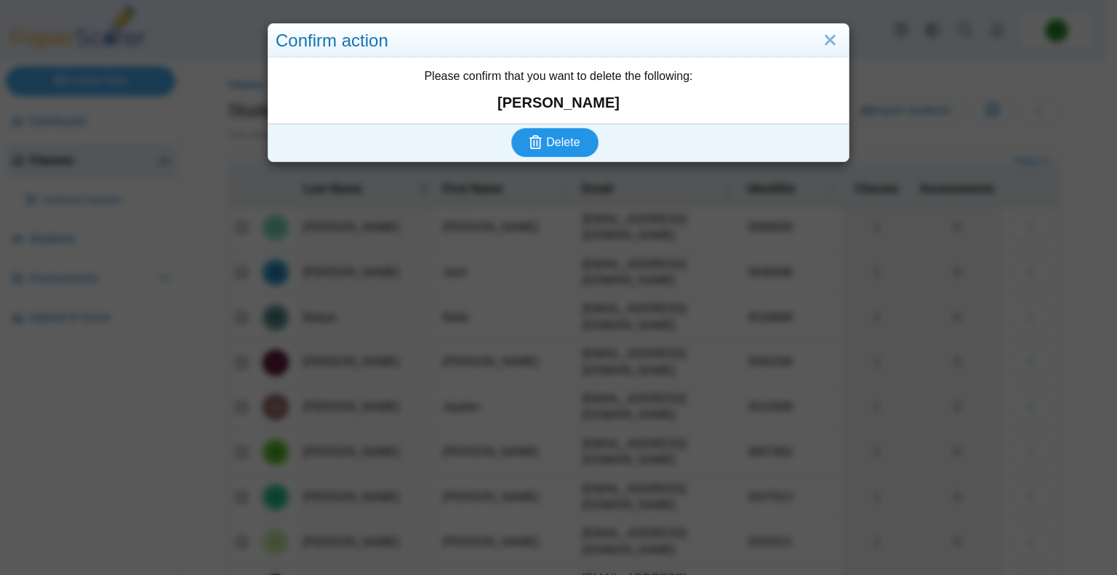
click at [563, 146] on span "Delete" at bounding box center [562, 142] width 33 height 12
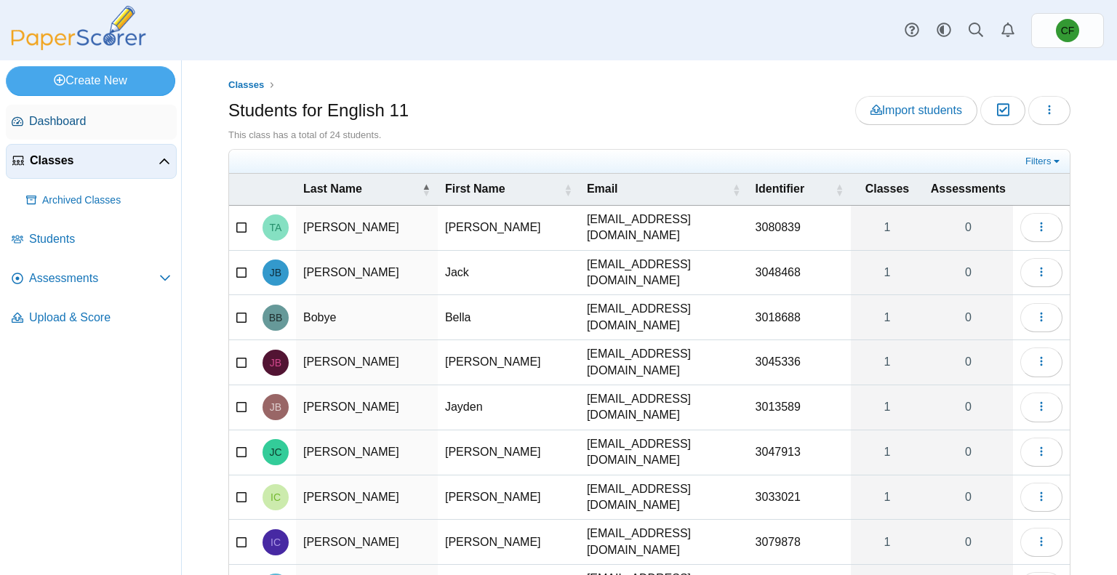
click at [53, 124] on span "Dashboard" at bounding box center [100, 121] width 142 height 16
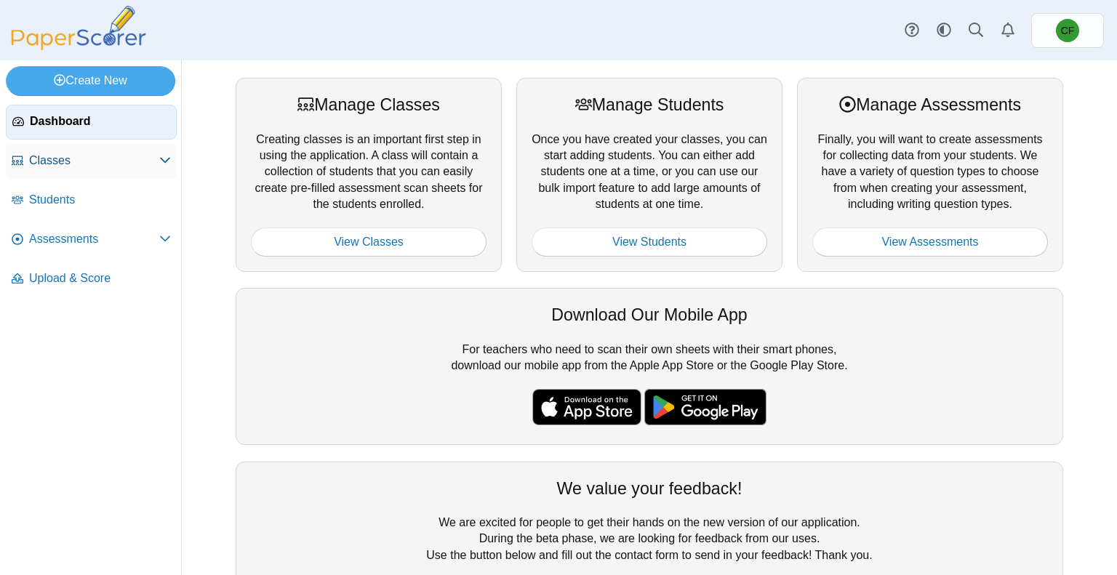
click at [67, 159] on span "Classes" at bounding box center [94, 161] width 130 height 16
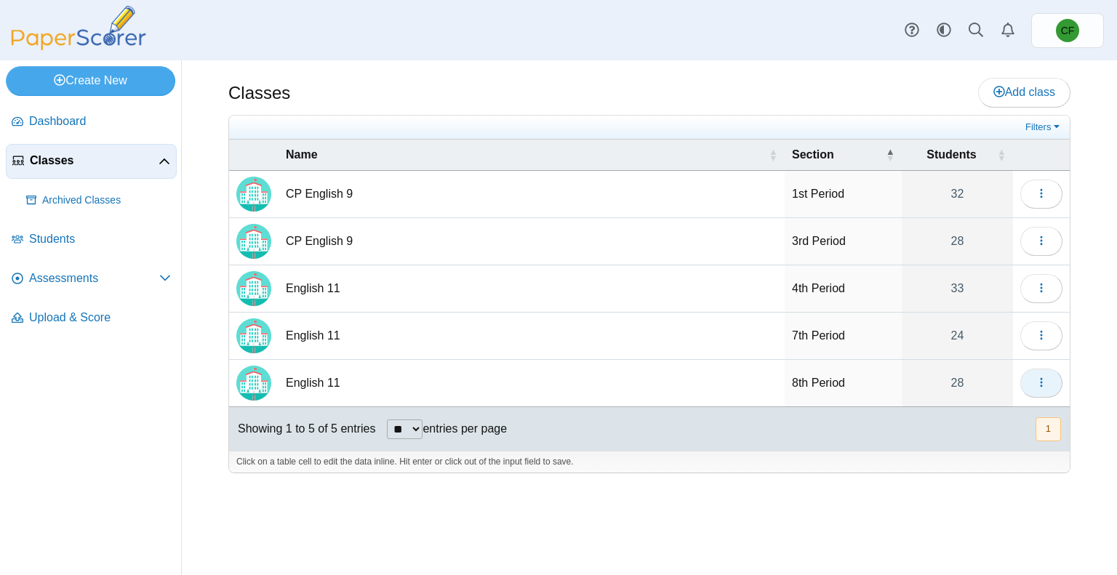
click at [1040, 377] on span "button" at bounding box center [1042, 383] width 12 height 12
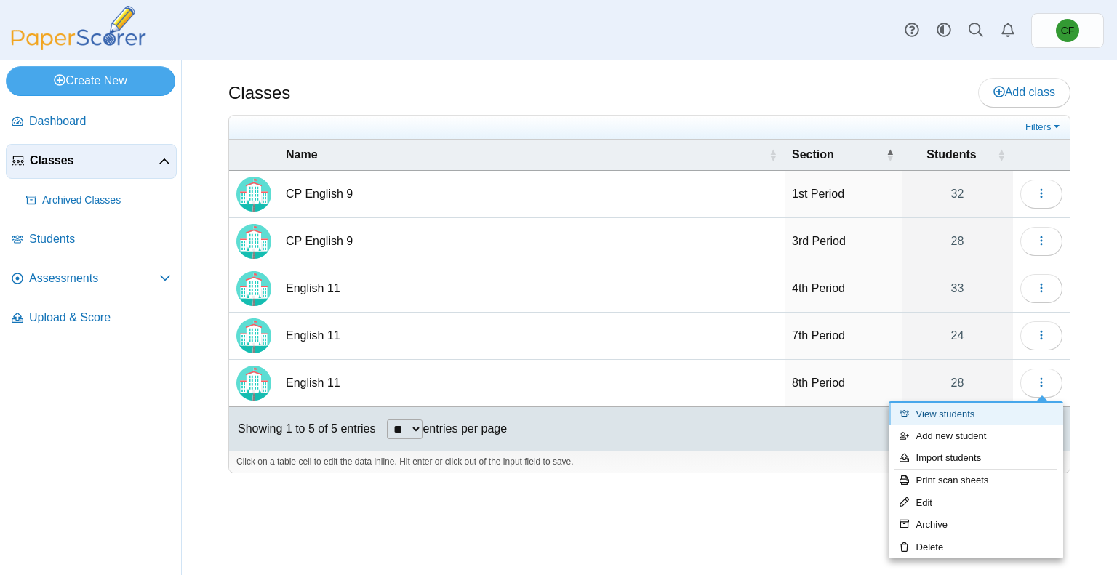
click at [967, 422] on link "View students" at bounding box center [976, 415] width 175 height 22
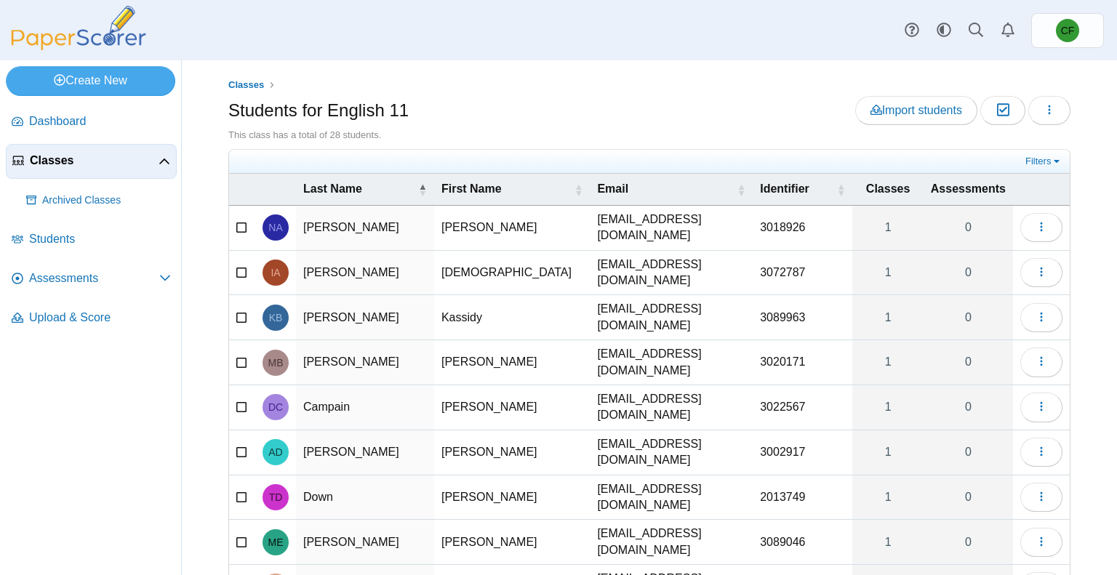
click at [99, 161] on span "Classes" at bounding box center [94, 161] width 129 height 16
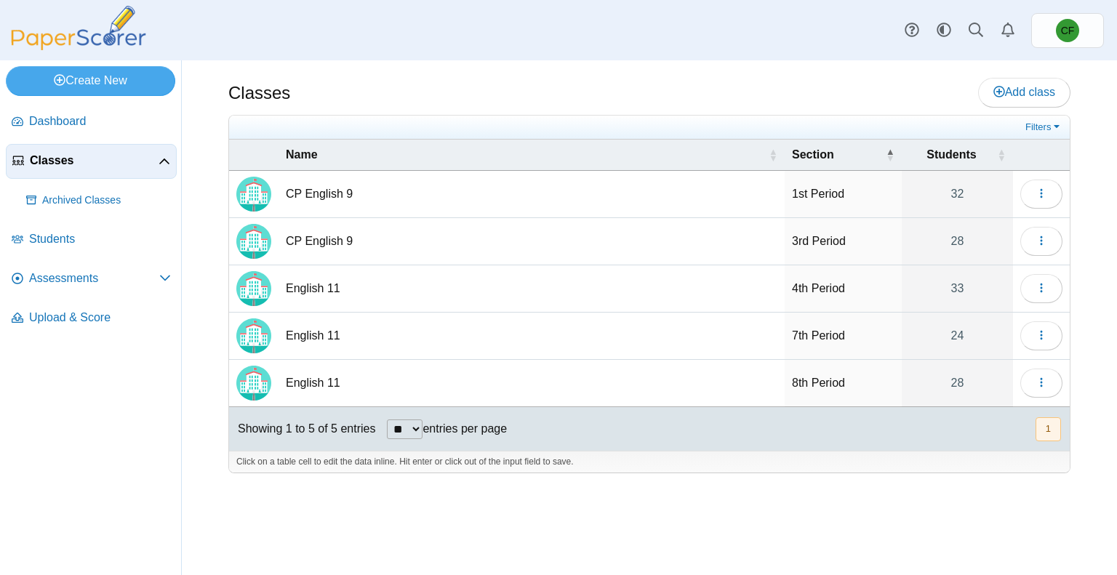
click at [818, 383] on td "8th Period" at bounding box center [843, 383] width 117 height 47
click at [305, 378] on td "English 11" at bounding box center [532, 383] width 506 height 47
click at [243, 394] on img "Locally created class" at bounding box center [253, 383] width 35 height 35
click at [1050, 387] on button "button" at bounding box center [1042, 383] width 42 height 29
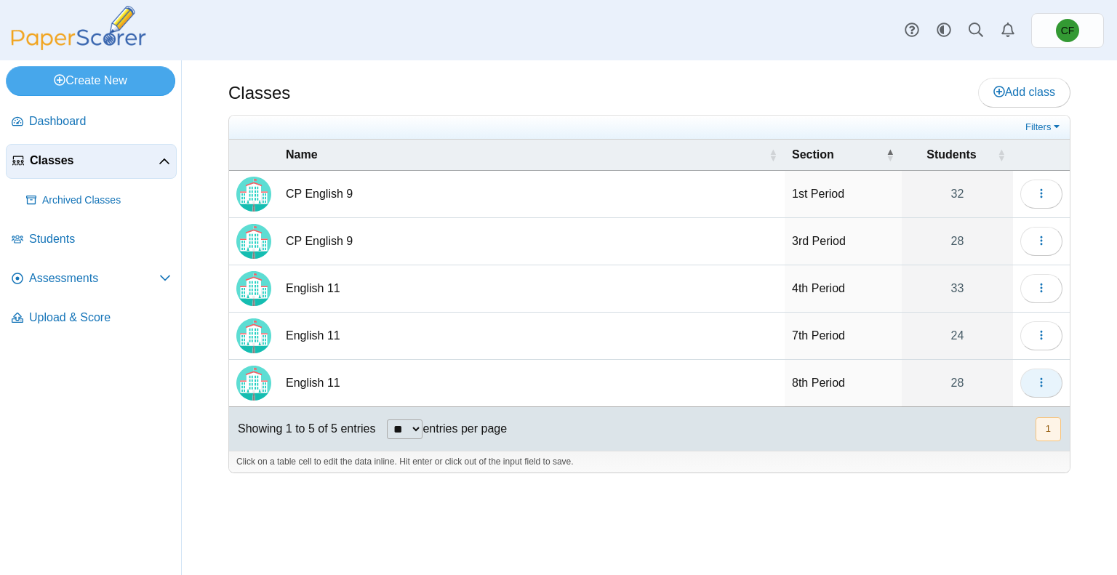
click at [1036, 383] on icon "button" at bounding box center [1042, 383] width 12 height 12
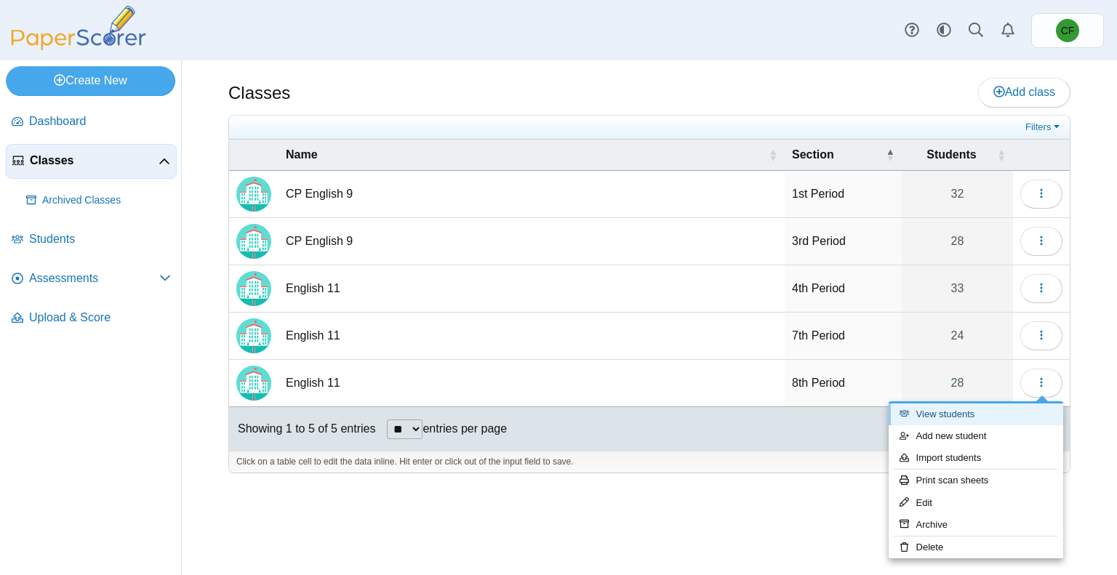
click at [998, 410] on link "View students" at bounding box center [976, 415] width 175 height 22
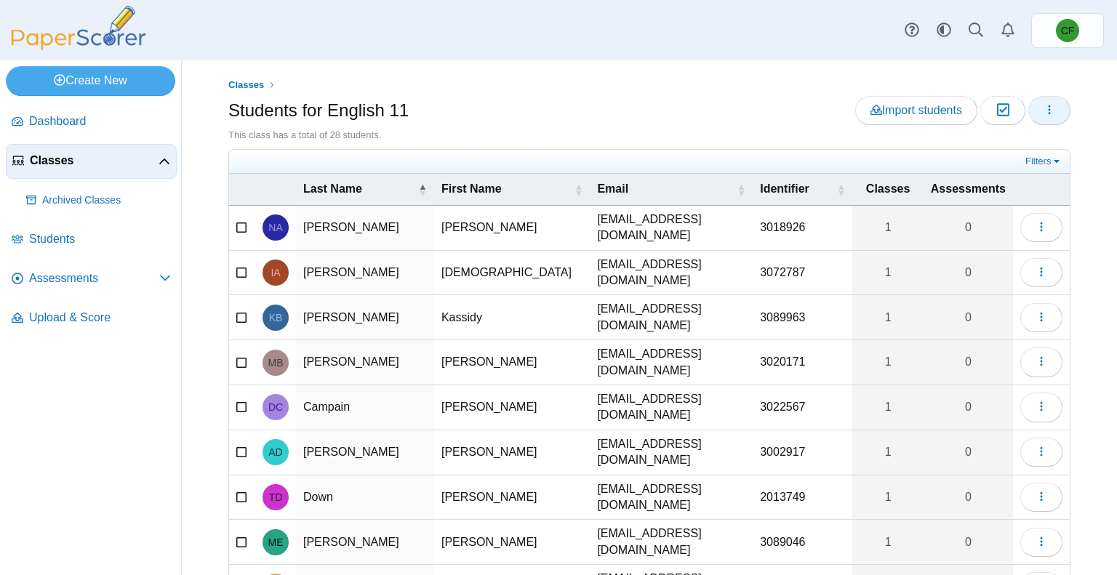
click at [1044, 113] on icon "button" at bounding box center [1050, 110] width 12 height 12
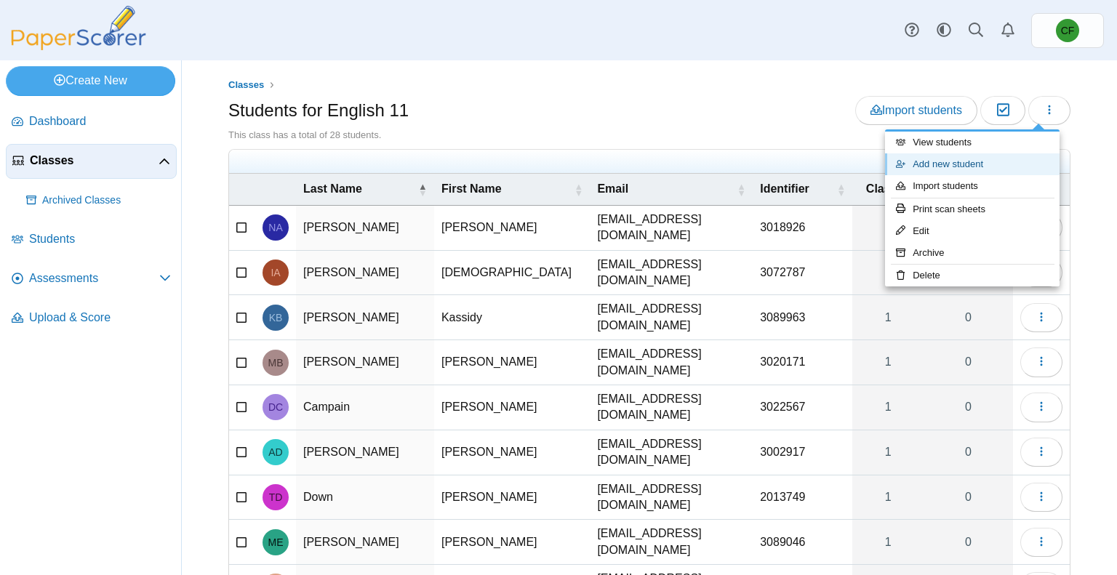
click at [908, 168] on icon at bounding box center [904, 163] width 17 height 9
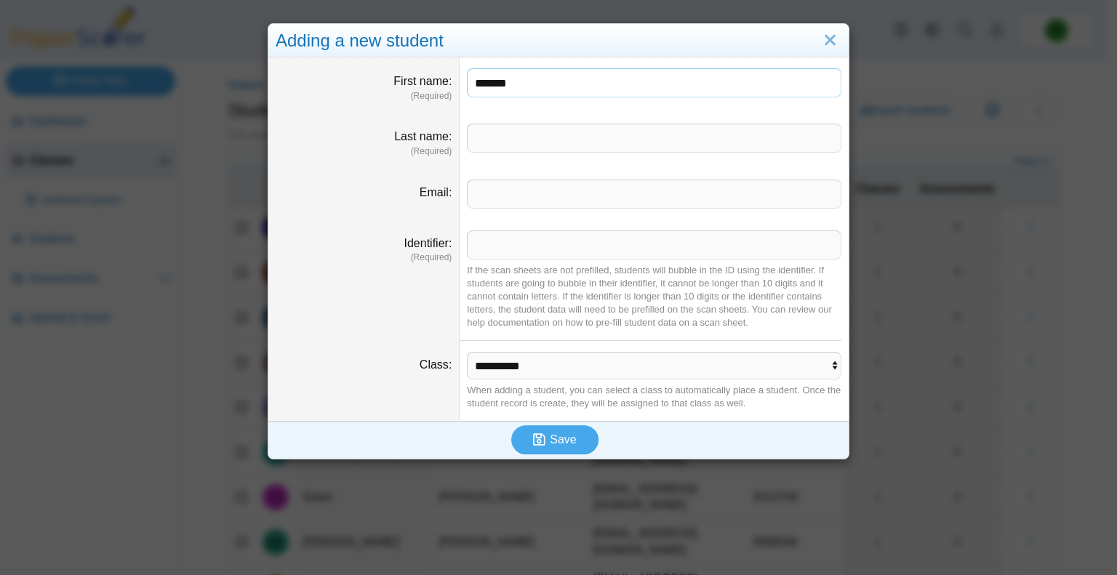
type input "*******"
click at [511, 426] on button "Save" at bounding box center [554, 440] width 87 height 29
click at [506, 139] on input "**" at bounding box center [654, 138] width 375 height 29
click at [511, 426] on button "Save" at bounding box center [554, 440] width 87 height 29
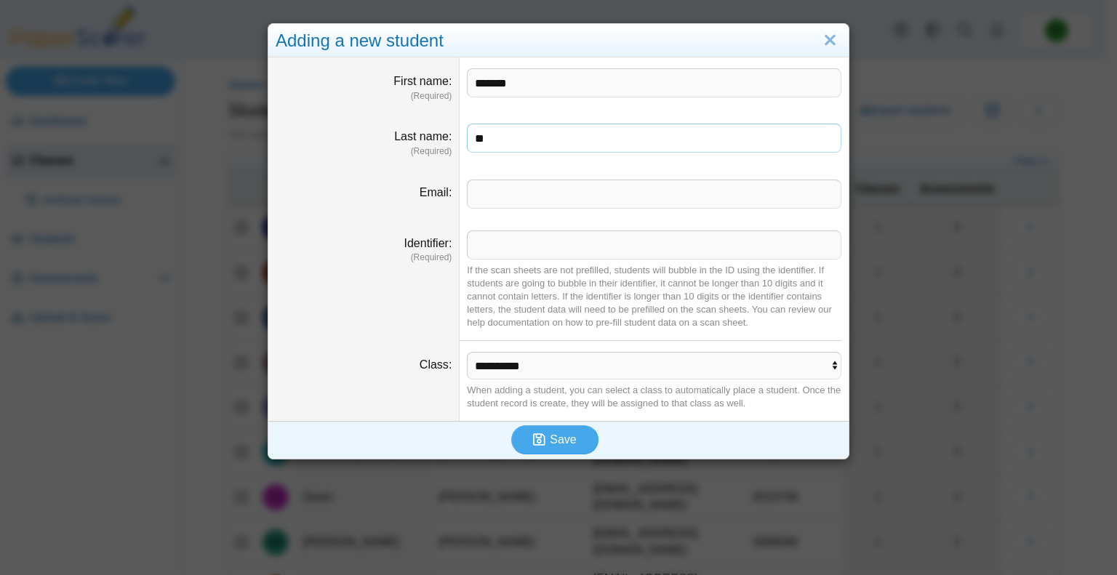
click at [506, 139] on input "**" at bounding box center [654, 138] width 375 height 29
type input "******"
click at [524, 189] on input "Email" at bounding box center [654, 194] width 375 height 29
type input "**********"
click at [538, 233] on input "Identifier" at bounding box center [654, 245] width 375 height 29
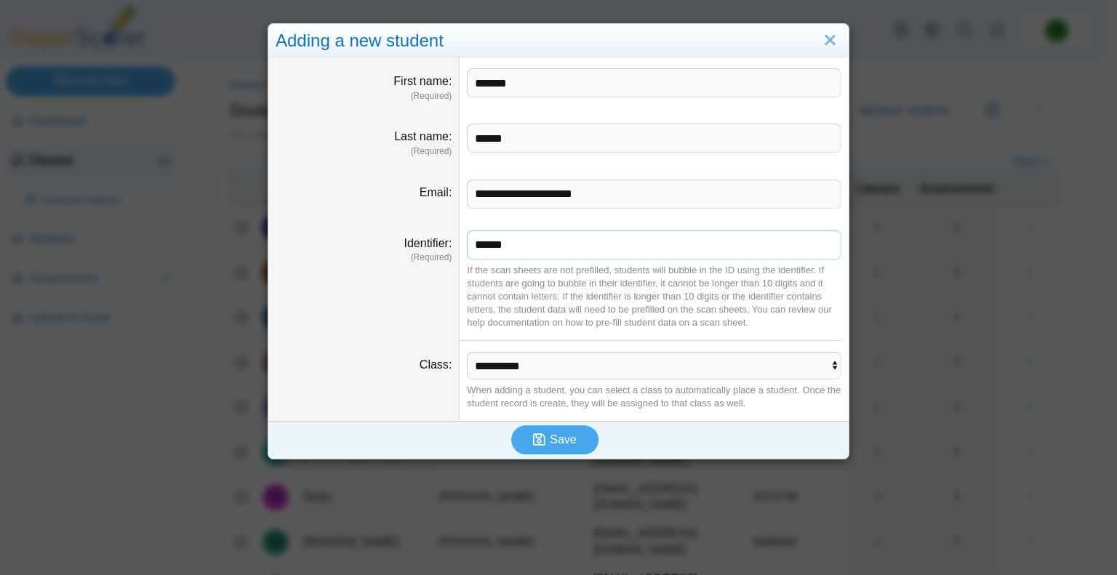
click at [478, 244] on input "******" at bounding box center [654, 245] width 375 height 29
paste input "*"
type input "*******"
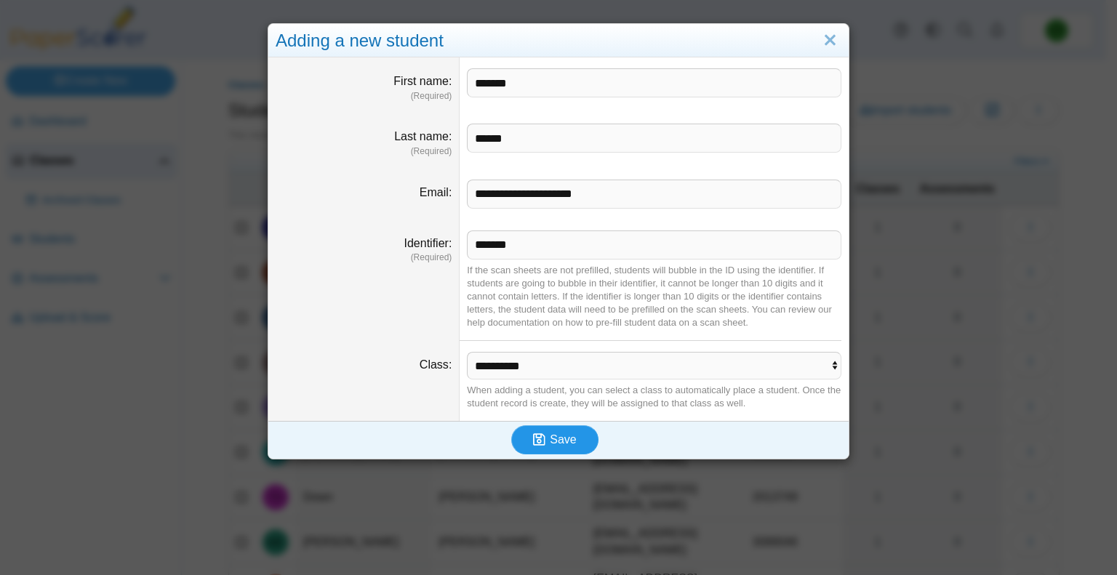
click at [550, 444] on span "Save" at bounding box center [563, 440] width 26 height 12
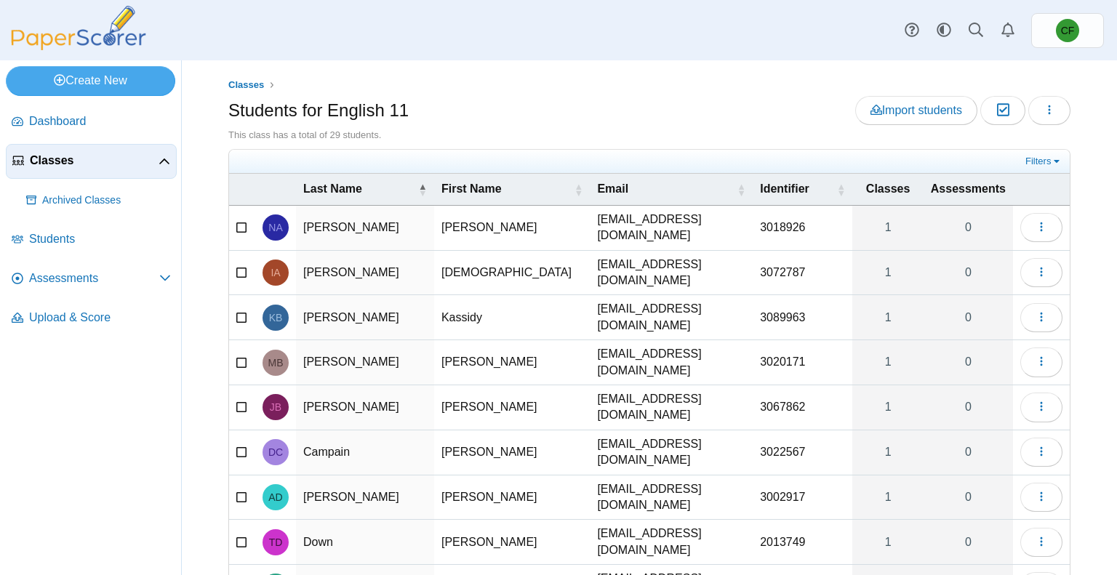
click at [460, 312] on td "Kassidy" at bounding box center [512, 317] width 156 height 45
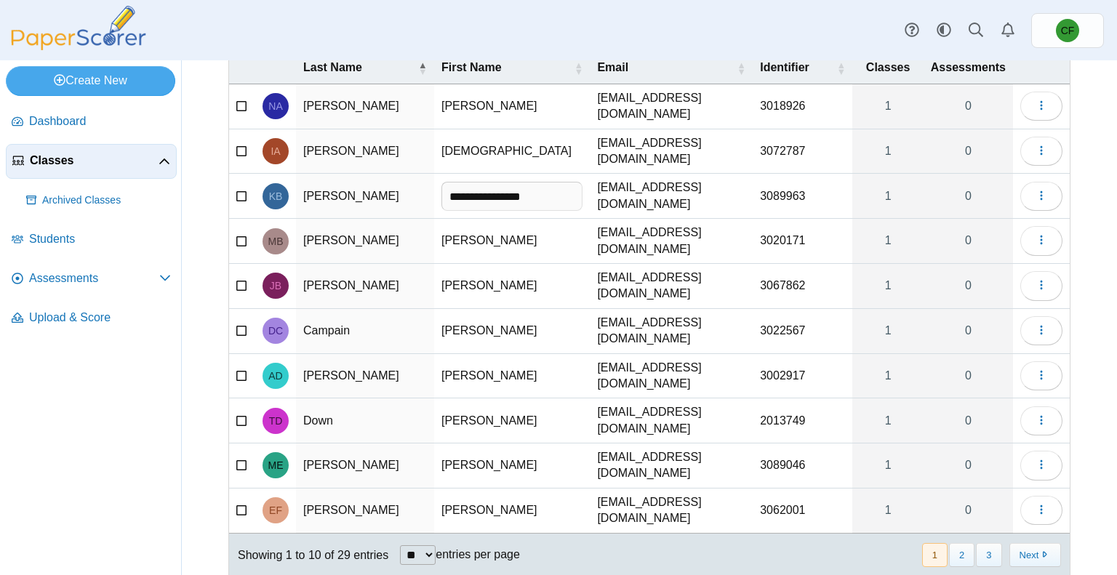
type input "**********"
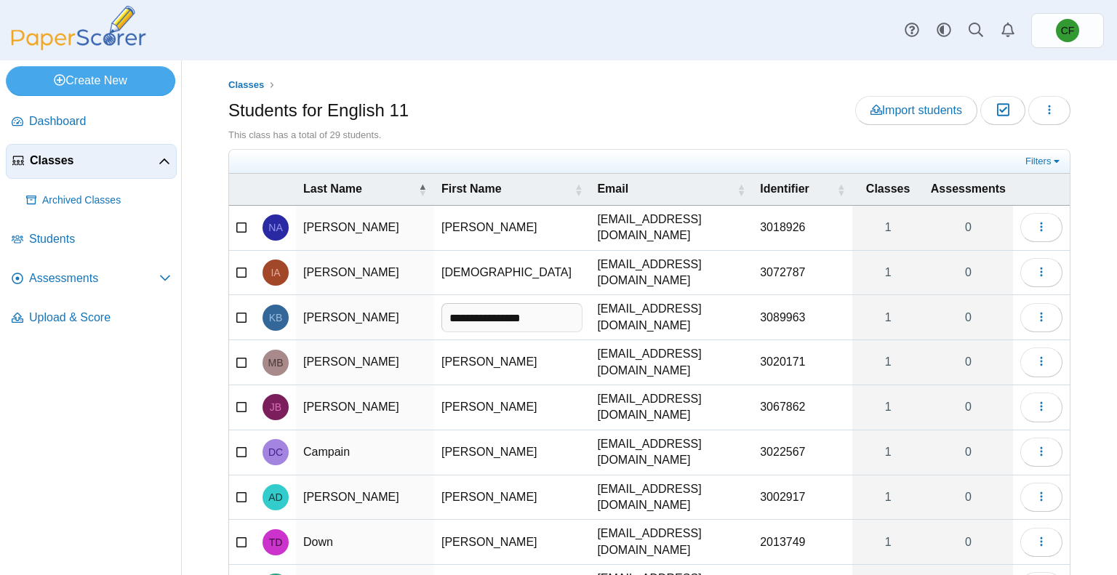
click at [512, 124] on div "Students for English 11 Import students Moderation 0 Loading…" at bounding box center [649, 112] width 842 height 33
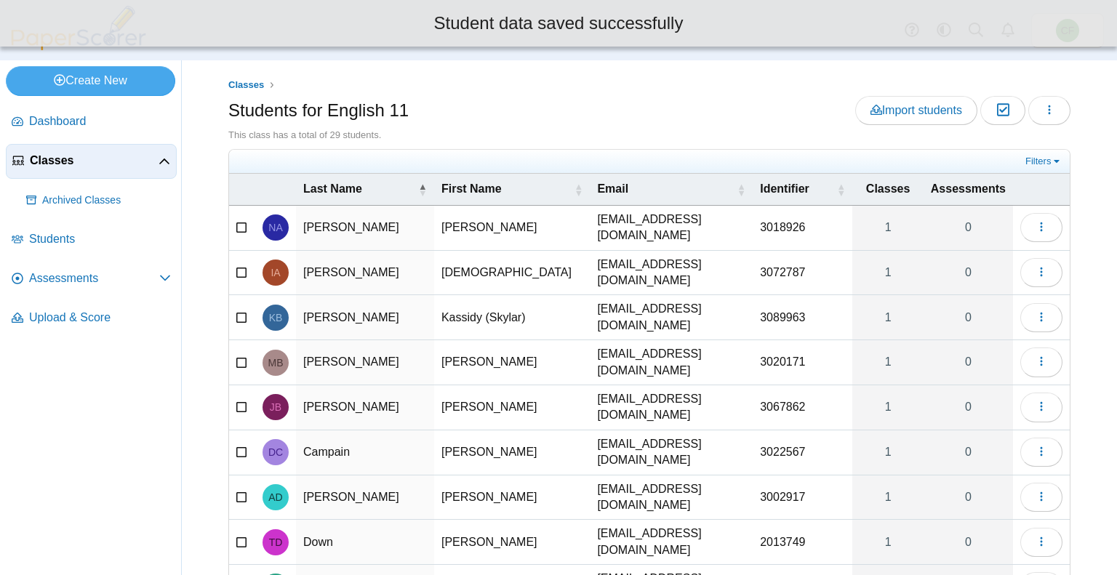
click at [55, 153] on span "Classes" at bounding box center [94, 161] width 129 height 16
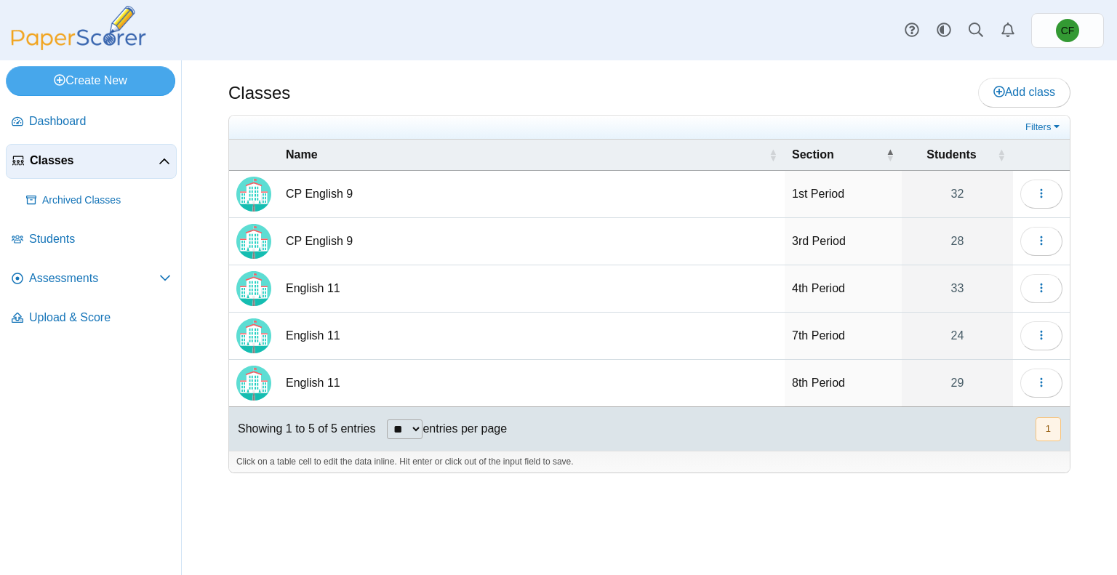
click at [313, 333] on td "English 11" at bounding box center [532, 336] width 506 height 47
click at [1036, 334] on icon "button" at bounding box center [1042, 336] width 12 height 12
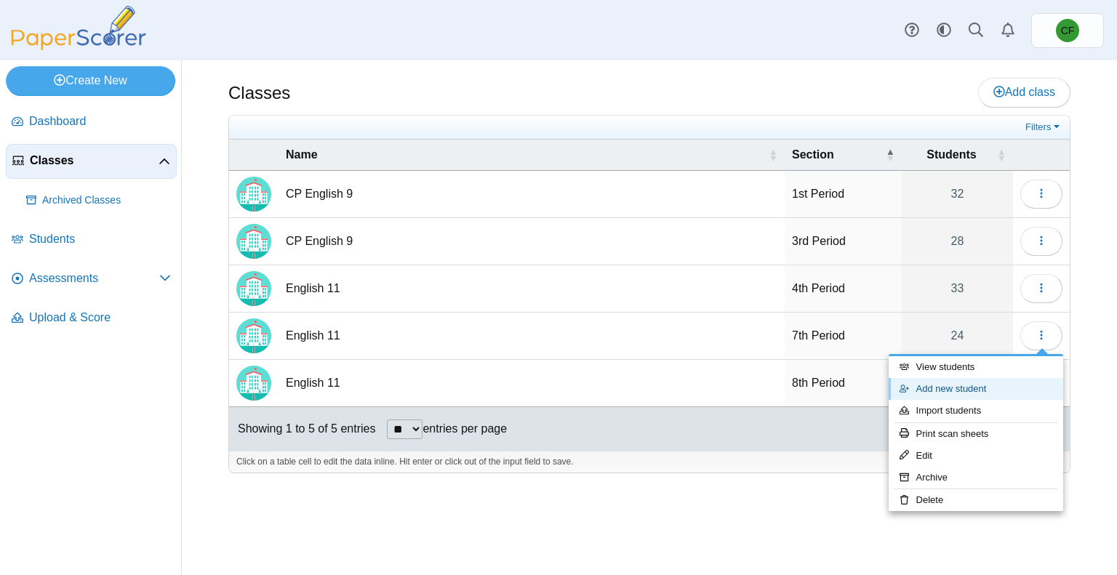
click at [974, 378] on link "Add new student" at bounding box center [976, 389] width 175 height 22
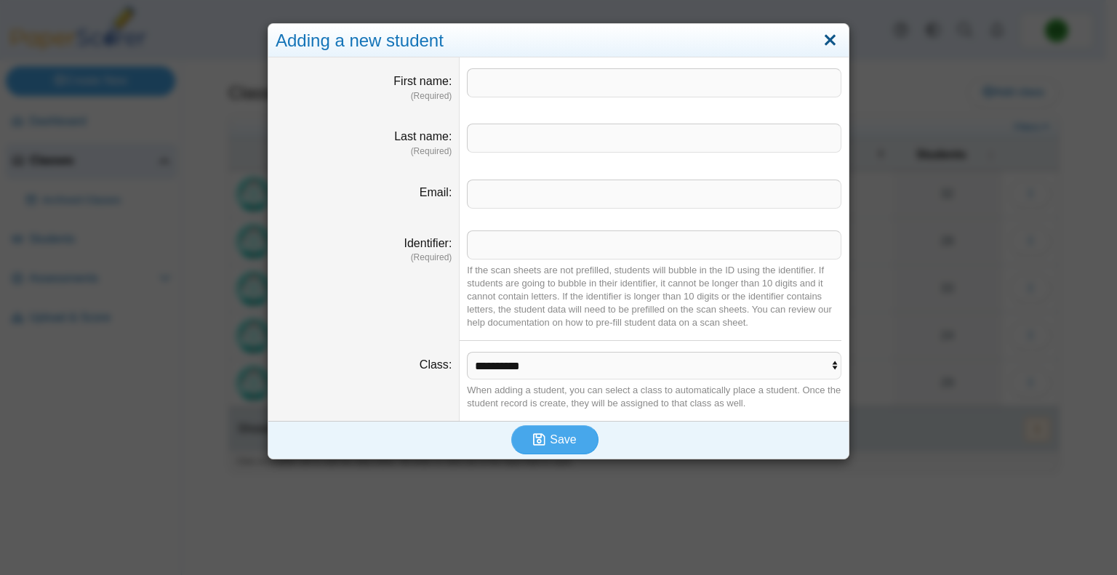
click at [821, 37] on link "Close" at bounding box center [830, 40] width 23 height 25
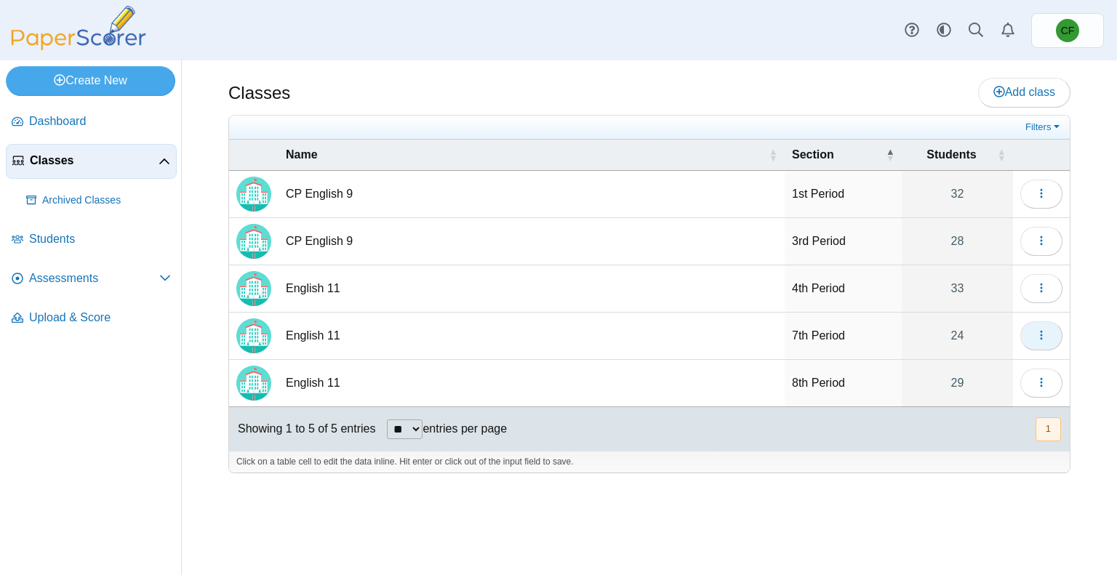
click at [1036, 331] on icon "button" at bounding box center [1042, 336] width 12 height 12
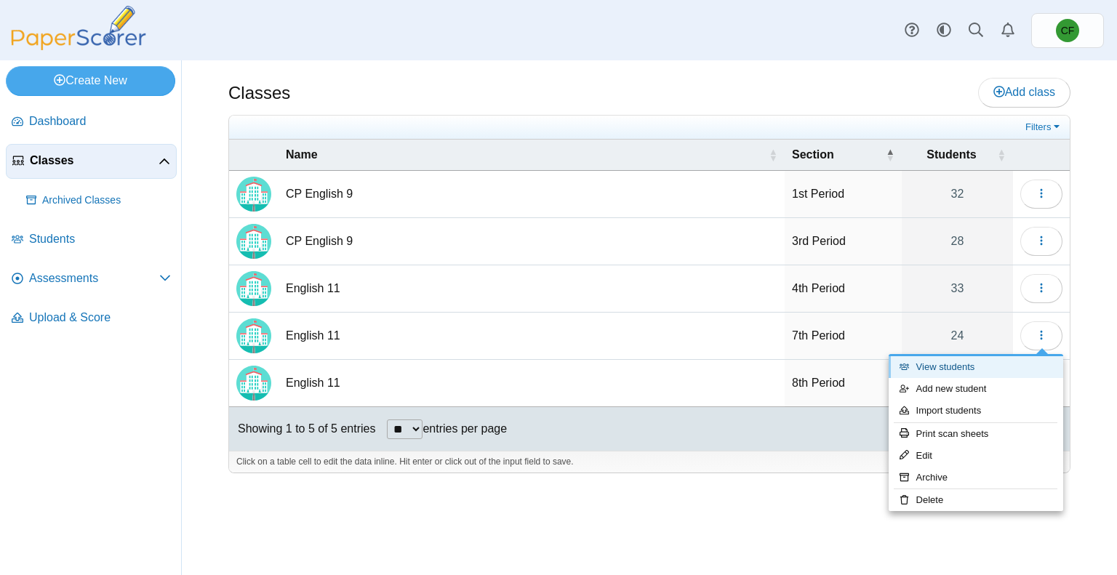
click at [961, 368] on link "View students" at bounding box center [976, 367] width 175 height 22
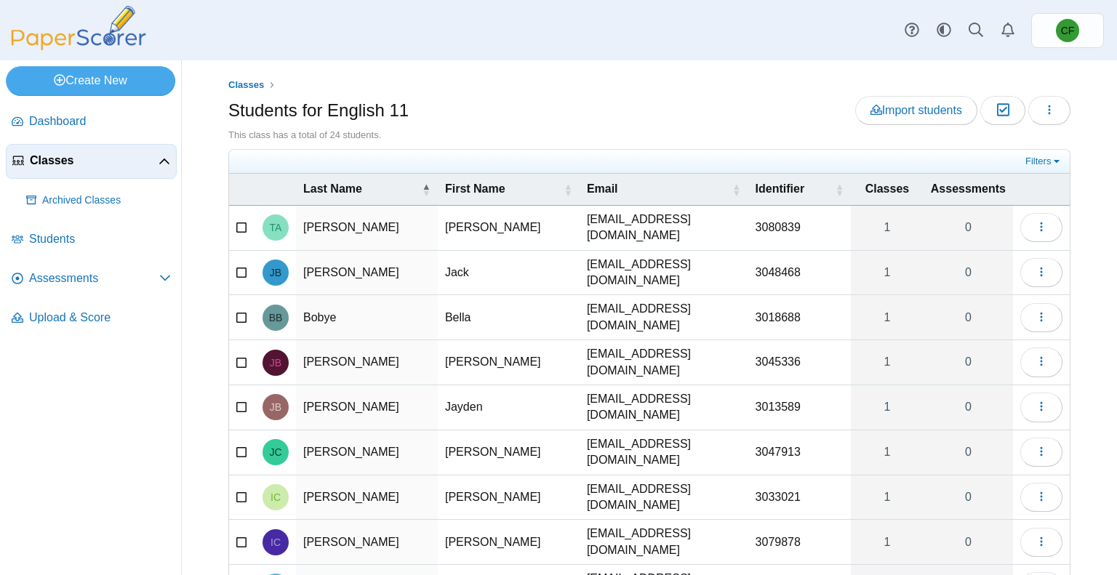
scroll to position [121, 0]
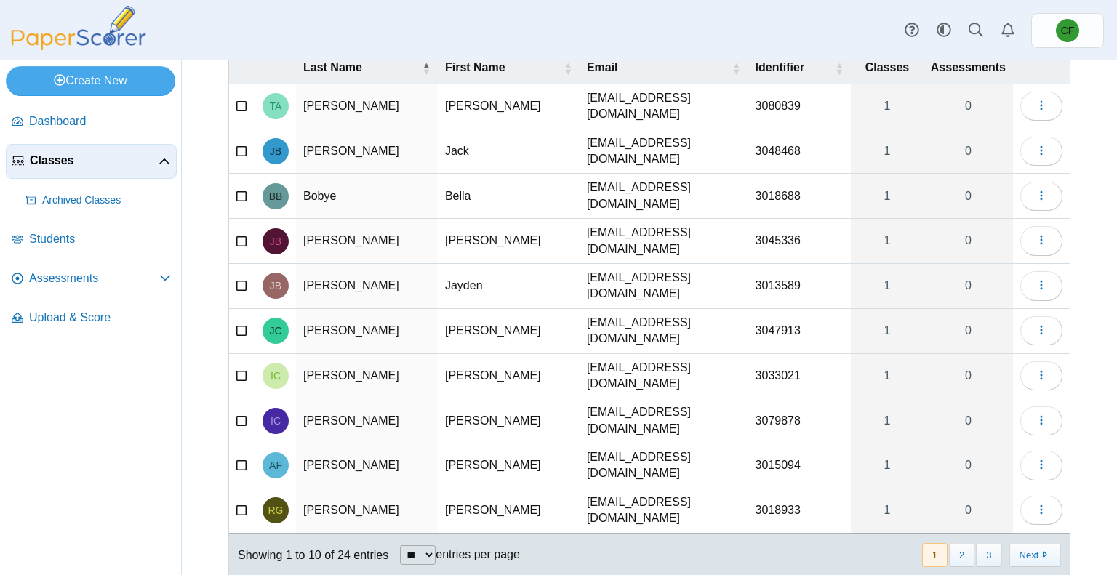
click at [462, 489] on td "Randy" at bounding box center [509, 511] width 142 height 45
type input "**********"
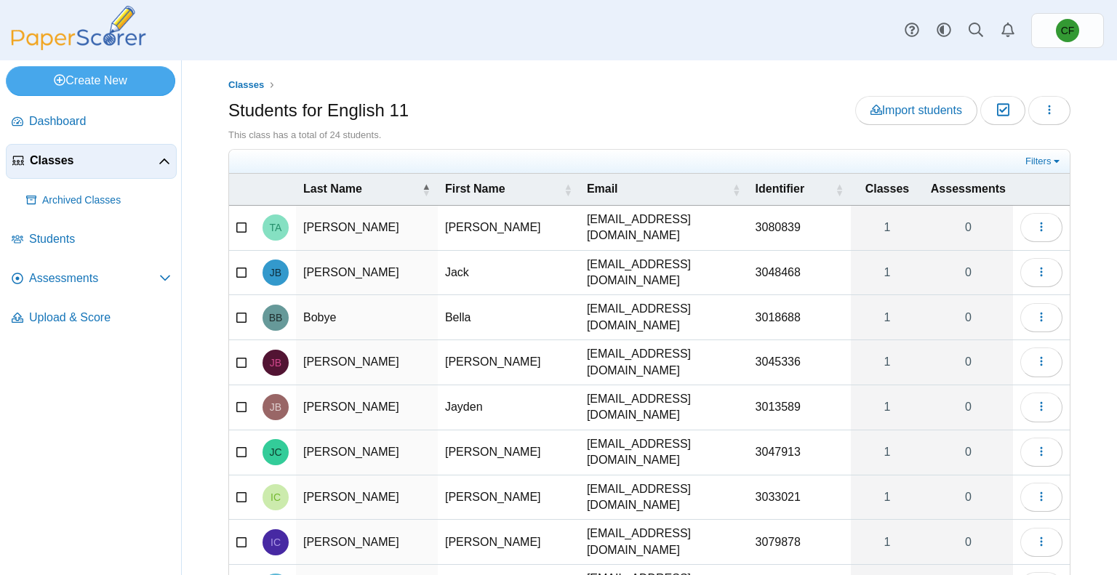
click at [463, 343] on td "James" at bounding box center [509, 362] width 142 height 45
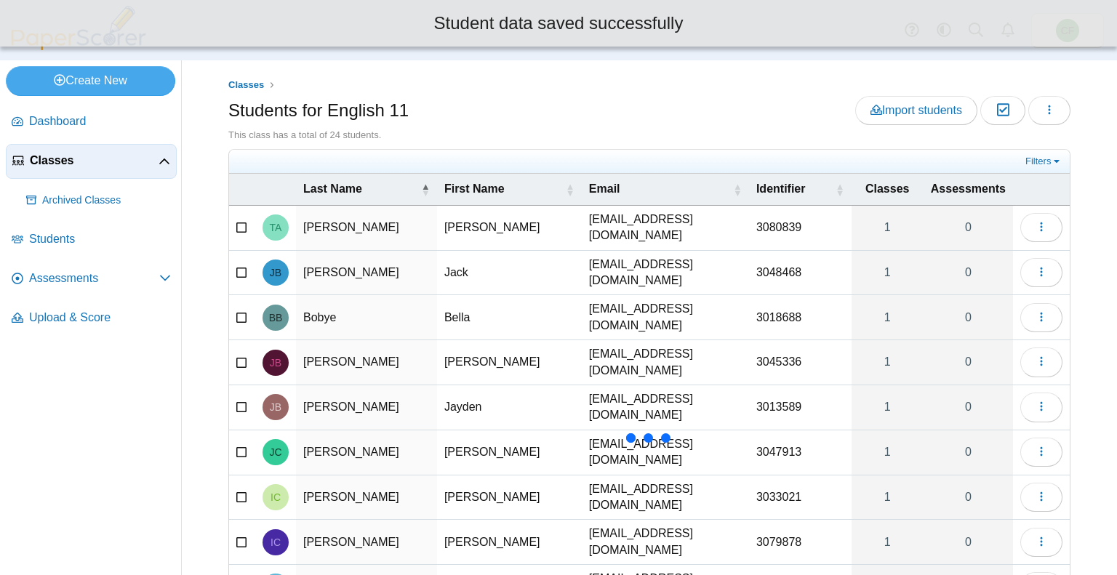
click at [455, 350] on td "James" at bounding box center [509, 362] width 145 height 45
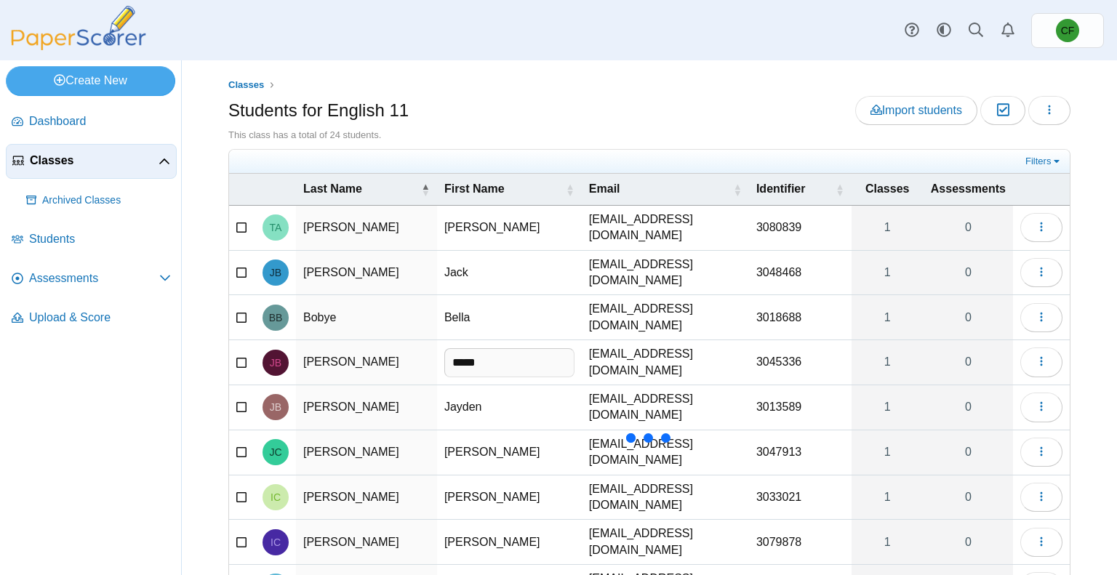
click at [455, 350] on input "*****" at bounding box center [509, 362] width 130 height 29
click at [480, 351] on input "*****" at bounding box center [509, 362] width 130 height 29
type input "**********"
click at [487, 96] on div "Students for English 11 Import students Moderation 0 Loading…" at bounding box center [649, 112] width 842 height 33
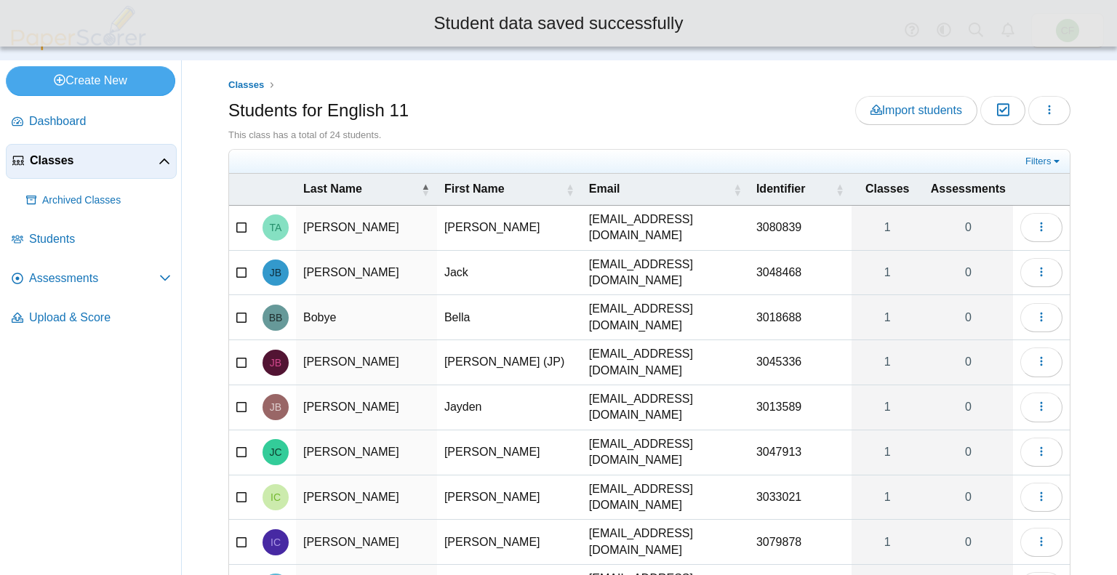
scroll to position [121, 0]
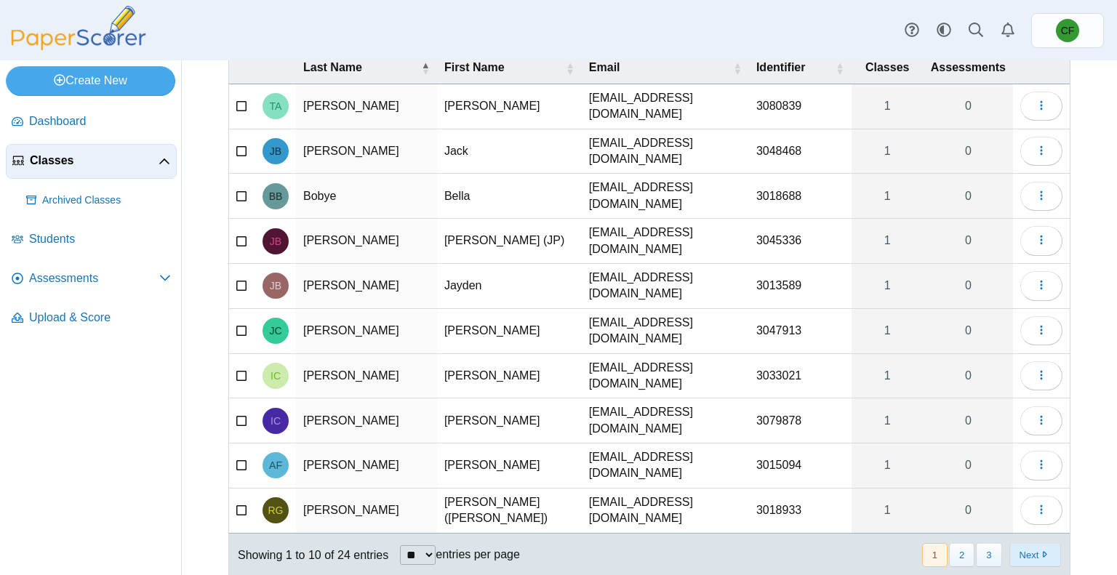
click at [1010, 543] on button "Next" at bounding box center [1036, 555] width 52 height 24
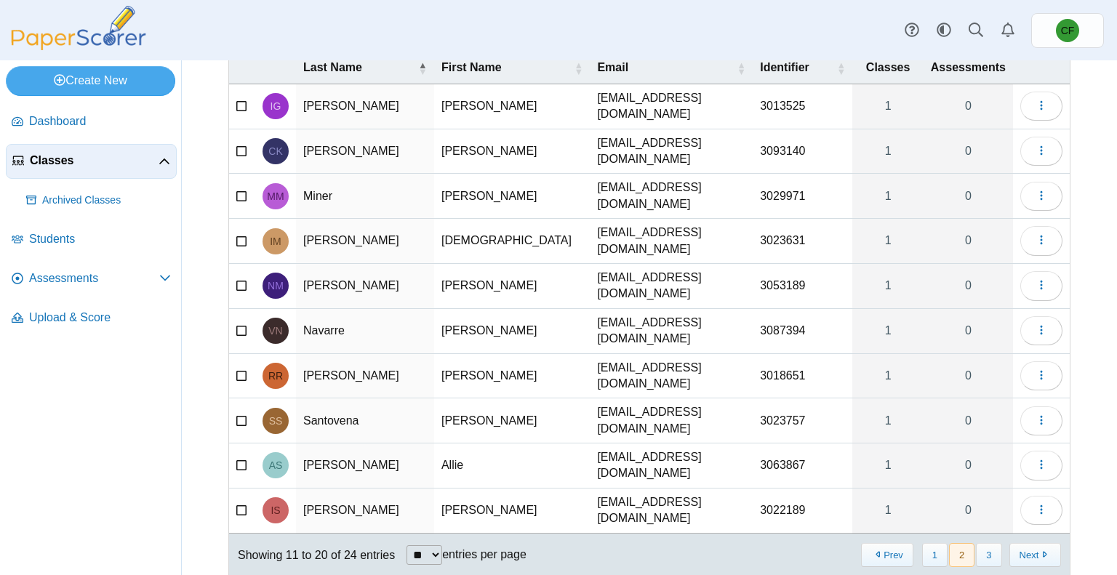
scroll to position [0, 0]
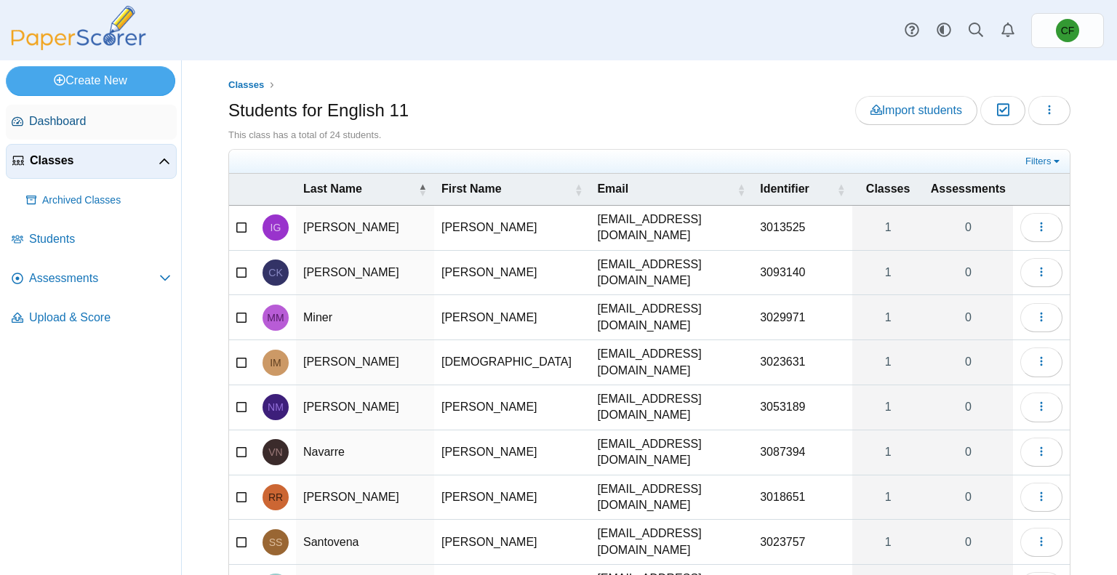
click at [65, 121] on span "Dashboard" at bounding box center [100, 121] width 142 height 16
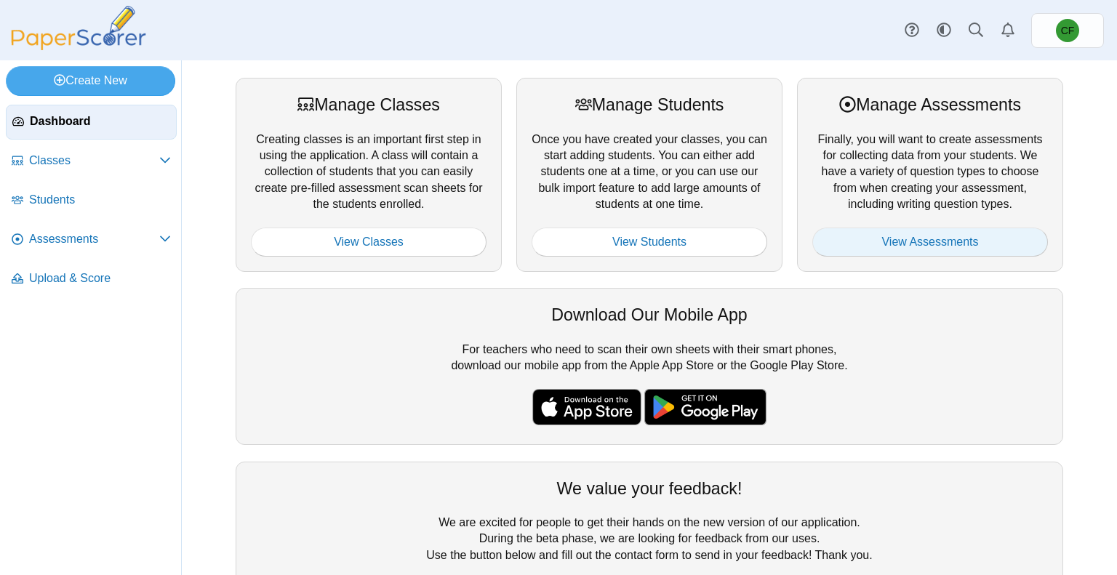
click at [913, 247] on link "View Assessments" at bounding box center [930, 242] width 236 height 29
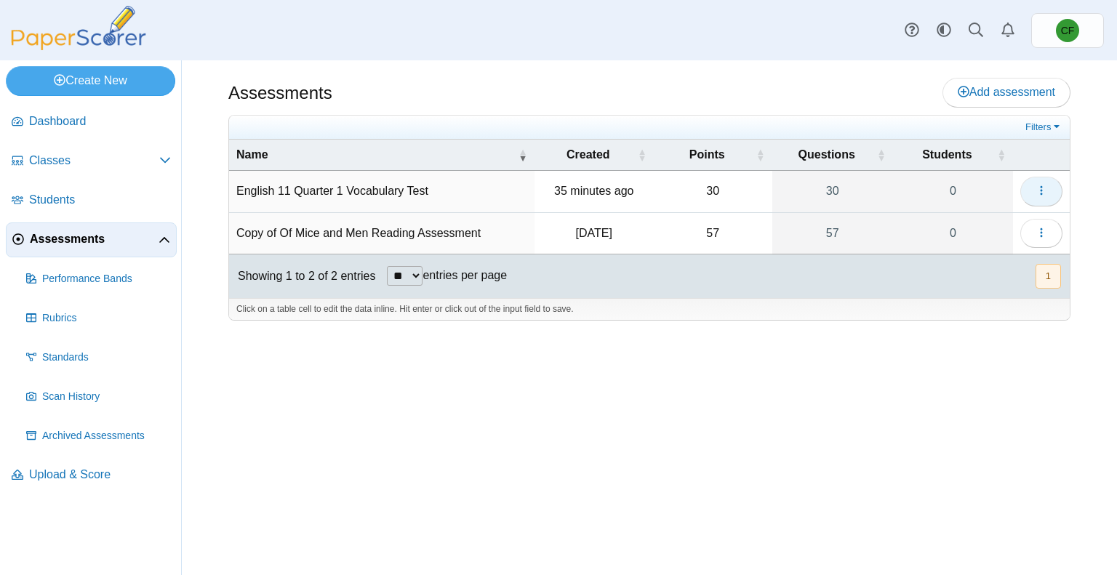
click at [1059, 191] on button "button" at bounding box center [1042, 191] width 42 height 29
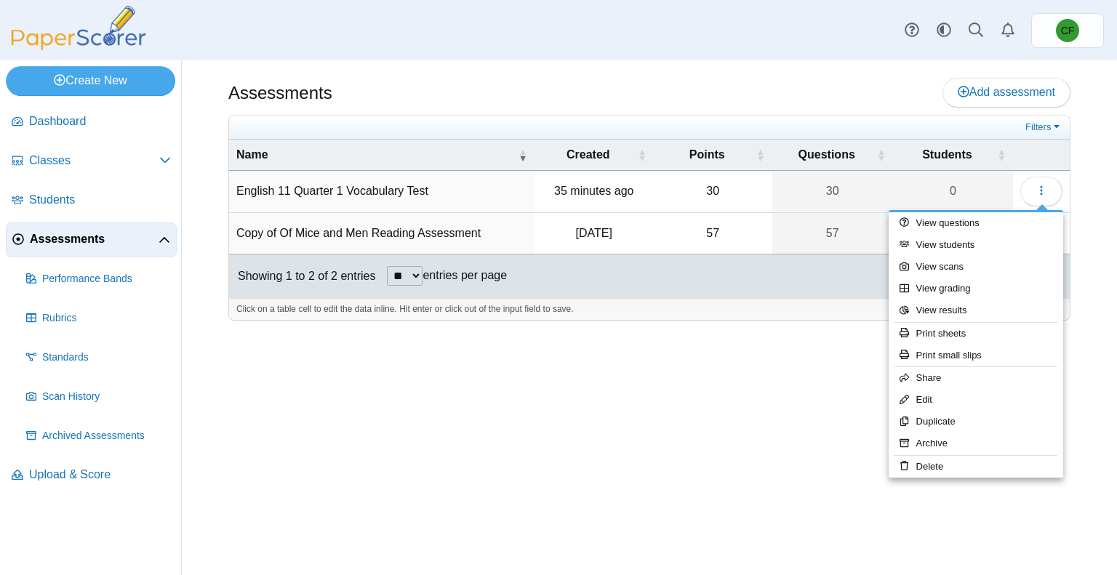
click at [274, 187] on td "English 11 Quarter 1 Vocabulary Test" at bounding box center [381, 191] width 305 height 41
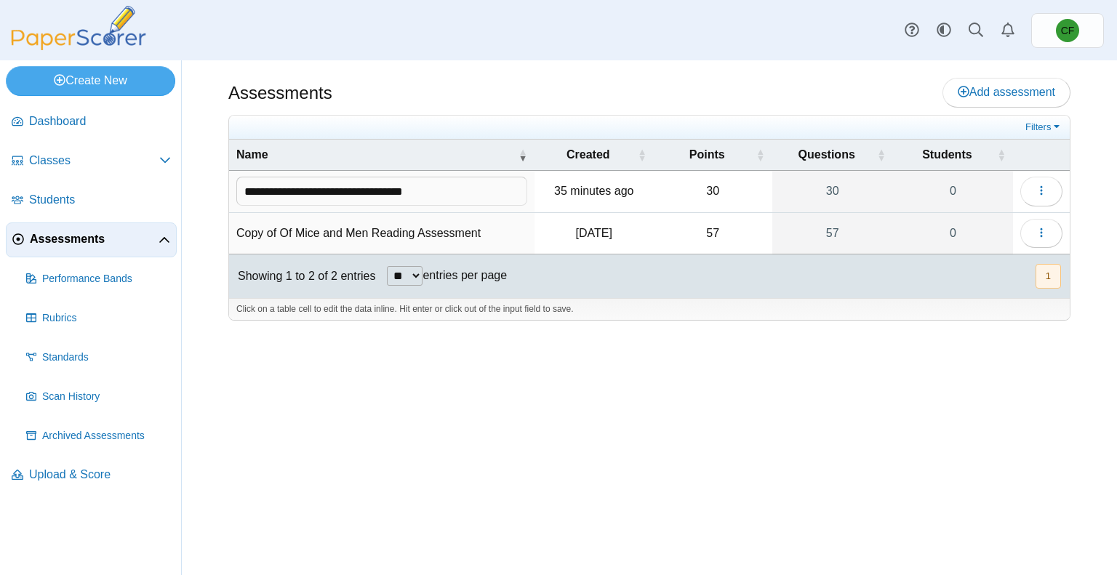
click at [535, 186] on td "35 minutes ago" at bounding box center [594, 191] width 119 height 41
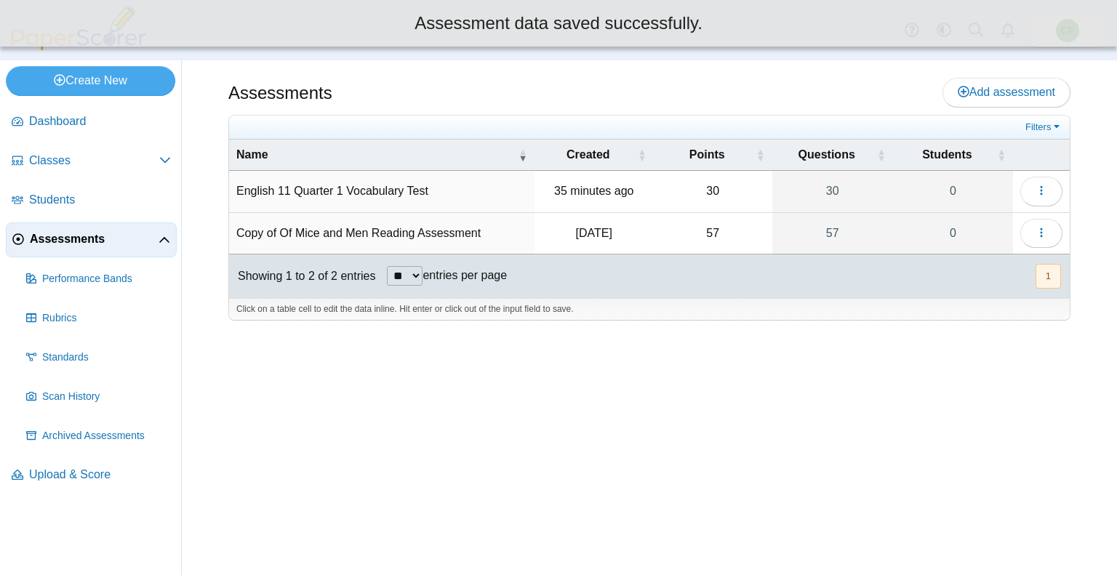
click at [595, 193] on time "35 minutes ago" at bounding box center [593, 191] width 79 height 12
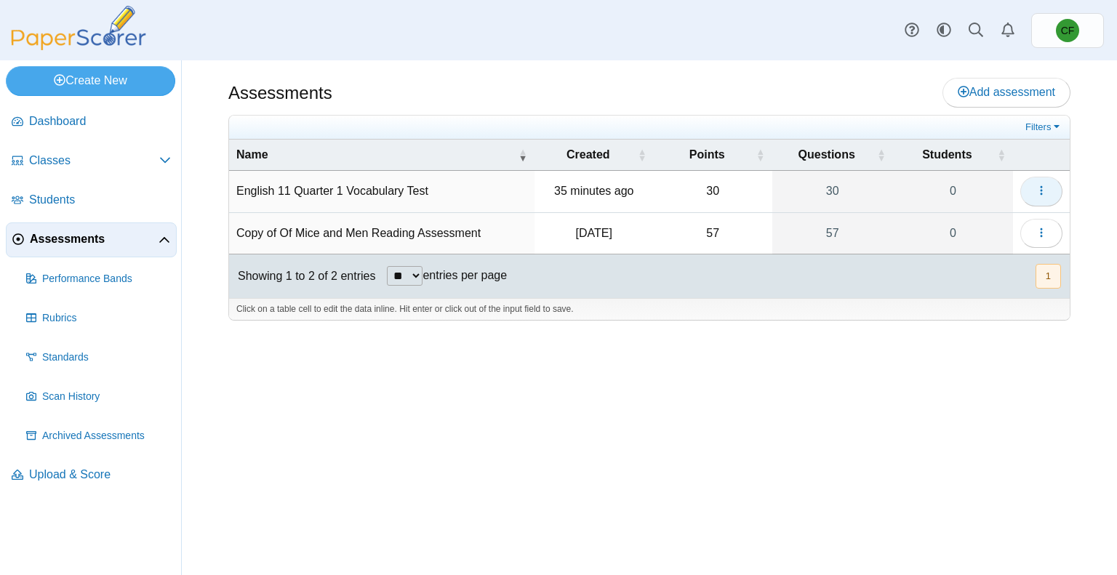
click at [1052, 191] on button "button" at bounding box center [1042, 191] width 42 height 29
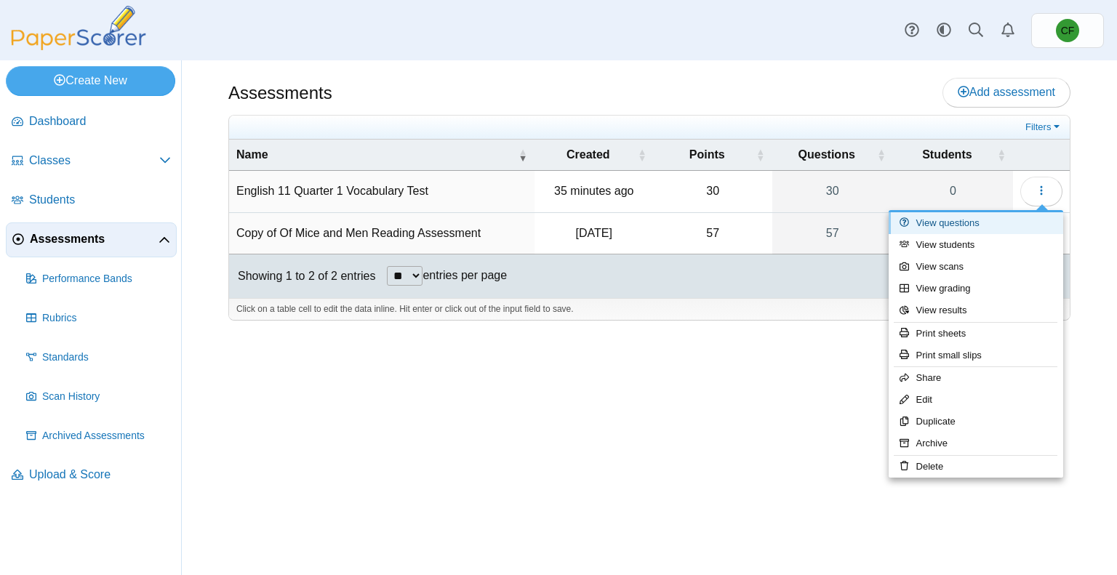
click at [986, 226] on link "View questions" at bounding box center [976, 223] width 175 height 22
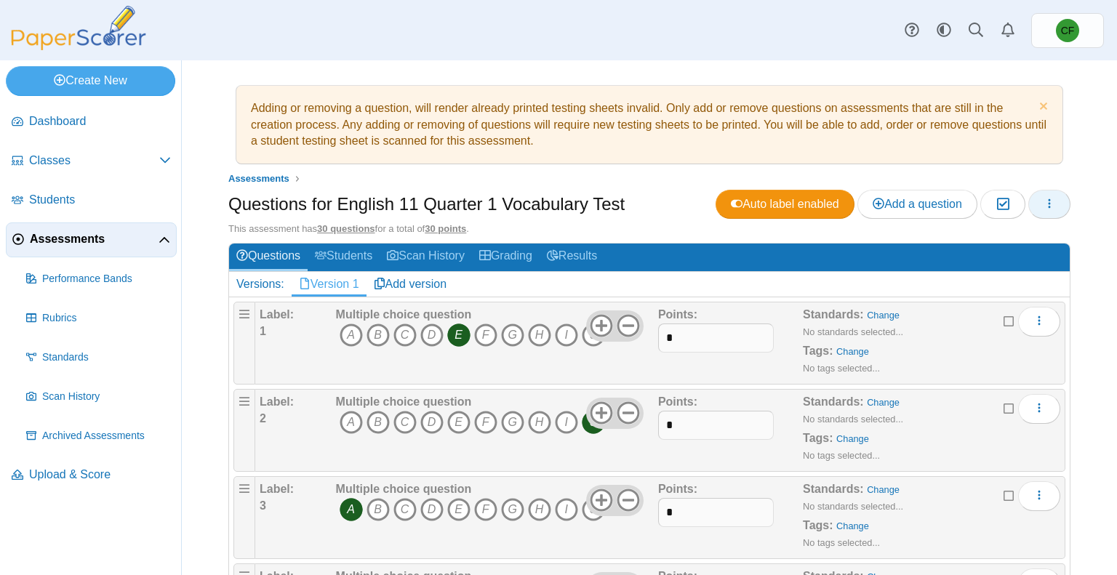
click at [1044, 198] on span "button" at bounding box center [1050, 204] width 12 height 12
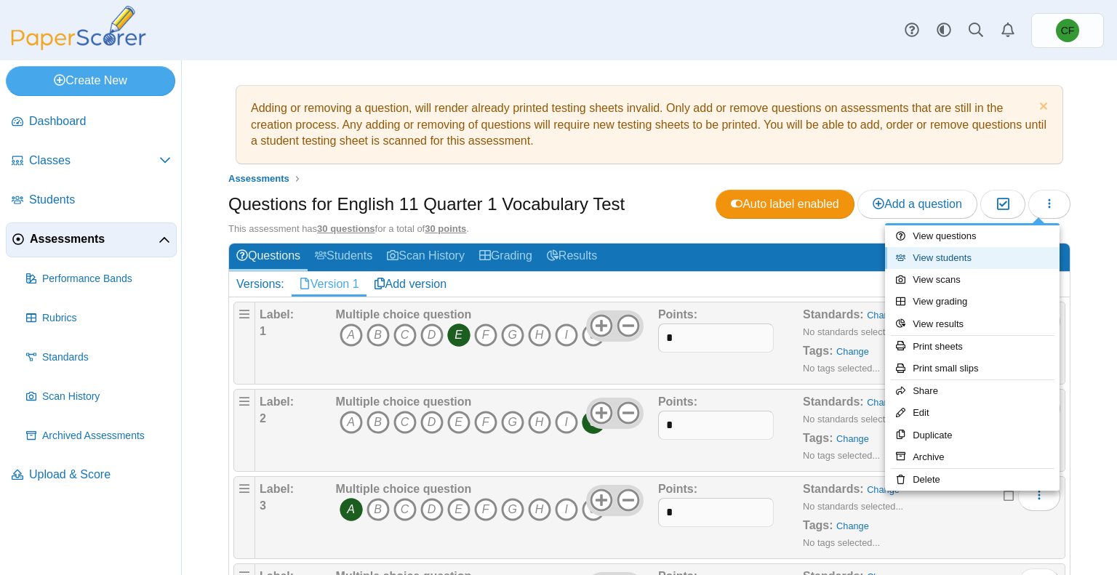
click at [943, 259] on link "View students" at bounding box center [972, 258] width 175 height 22
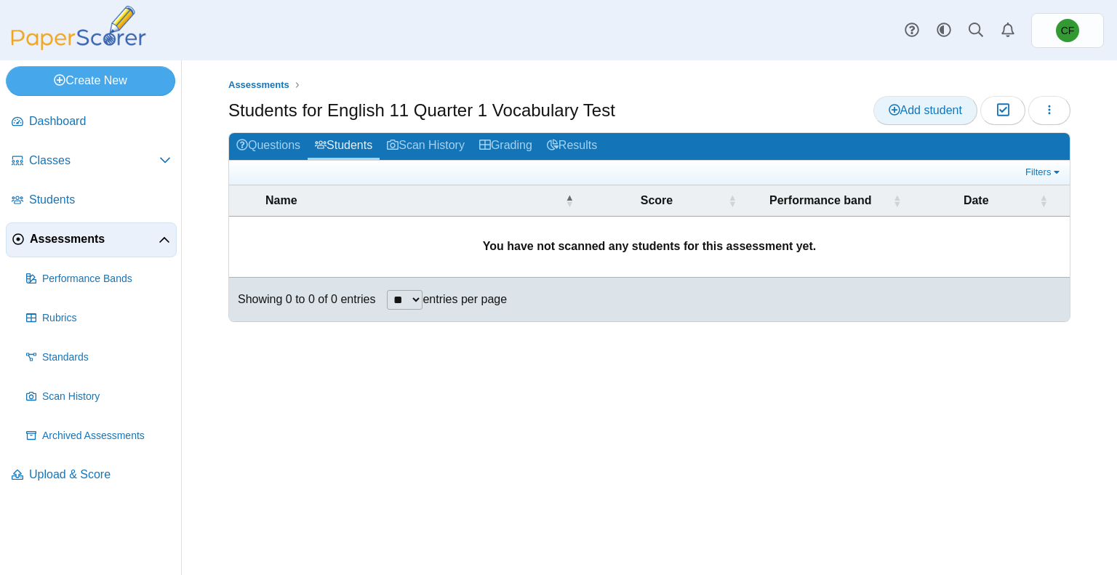
click at [912, 106] on span "Add student" at bounding box center [925, 110] width 73 height 12
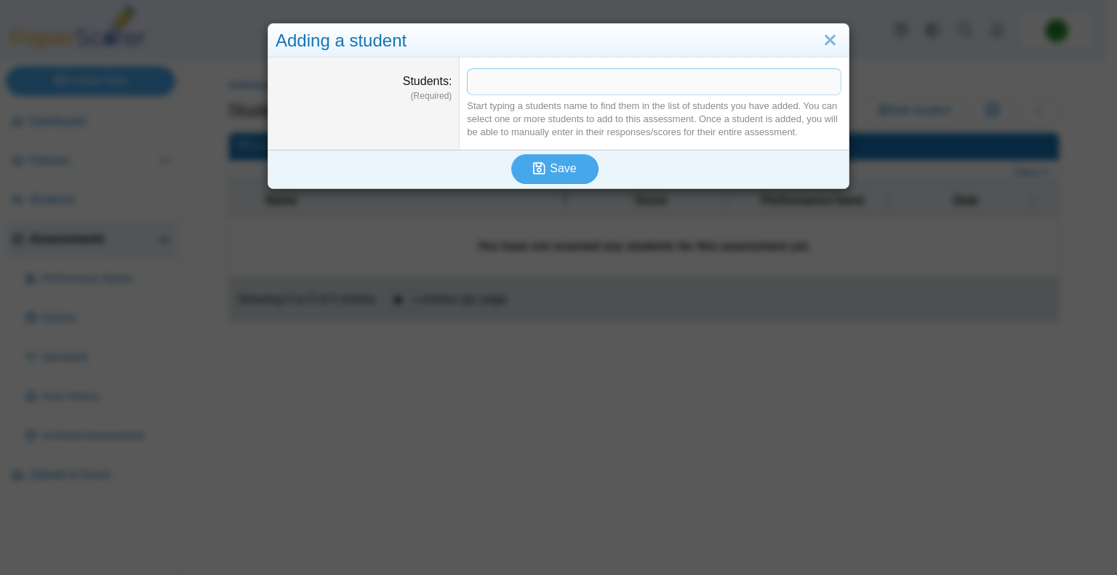
click at [559, 84] on span at bounding box center [654, 81] width 373 height 25
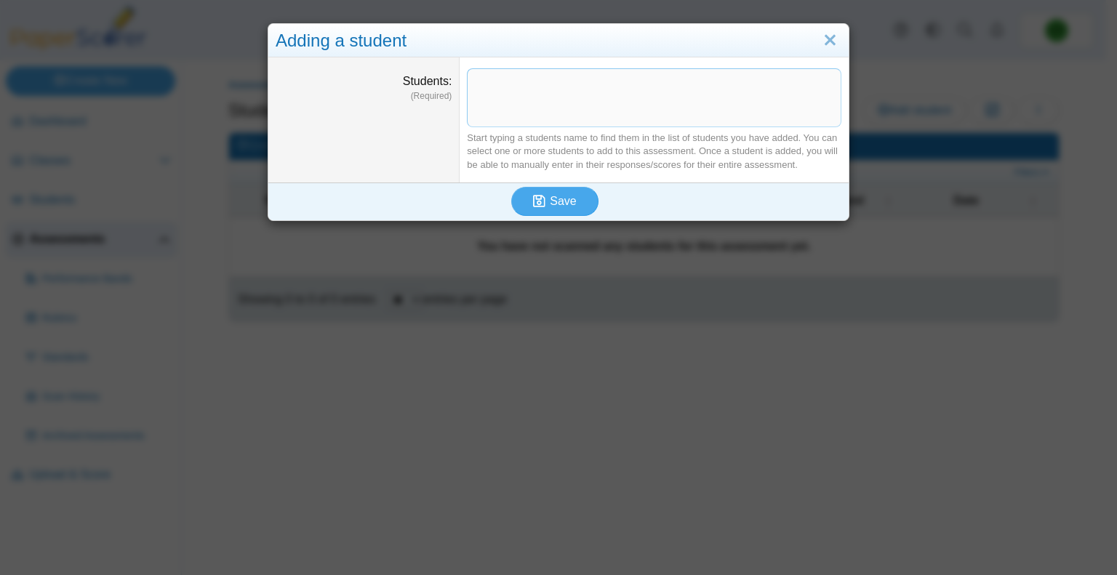
click at [706, 92] on span at bounding box center [654, 89] width 373 height 41
click at [826, 36] on link "Close" at bounding box center [830, 40] width 23 height 25
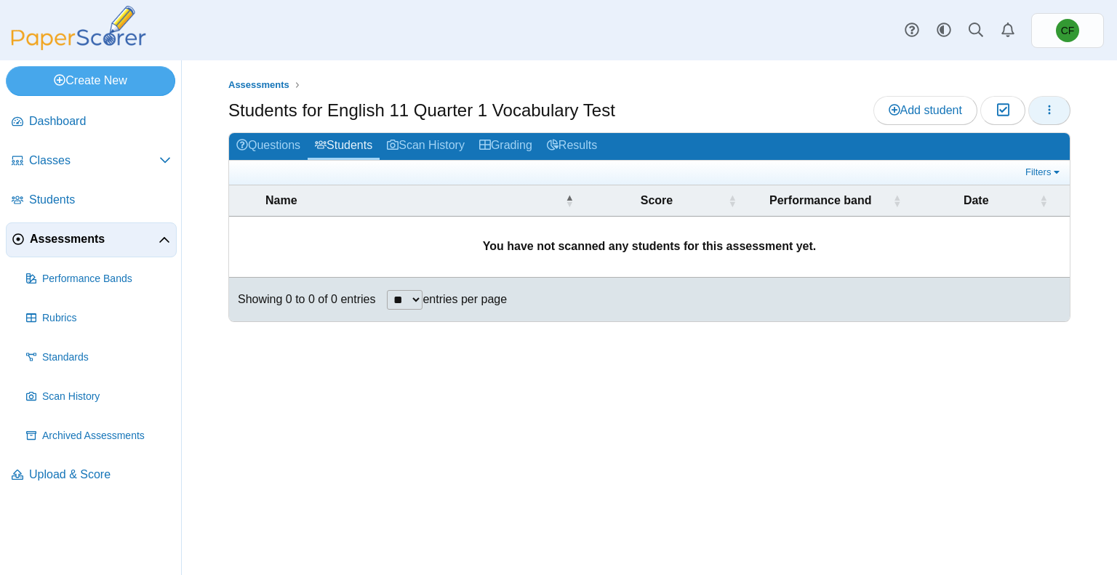
click at [1046, 108] on icon "button" at bounding box center [1050, 110] width 12 height 12
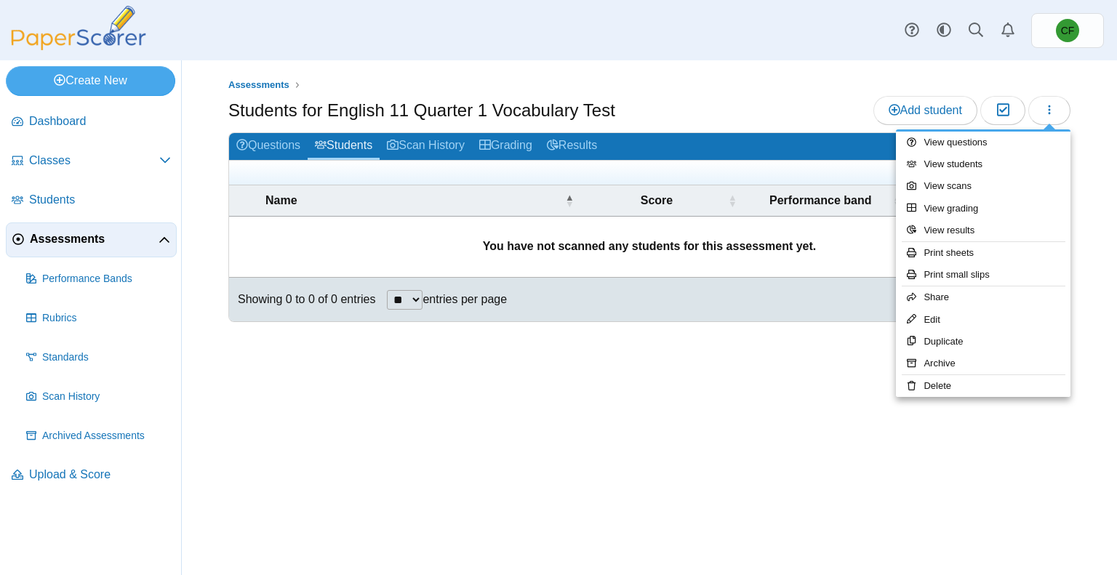
click at [582, 419] on div "Assessments Students for English 11 Quarter 1 Vocabulary Test Add student Moder…" at bounding box center [649, 317] width 935 height 515
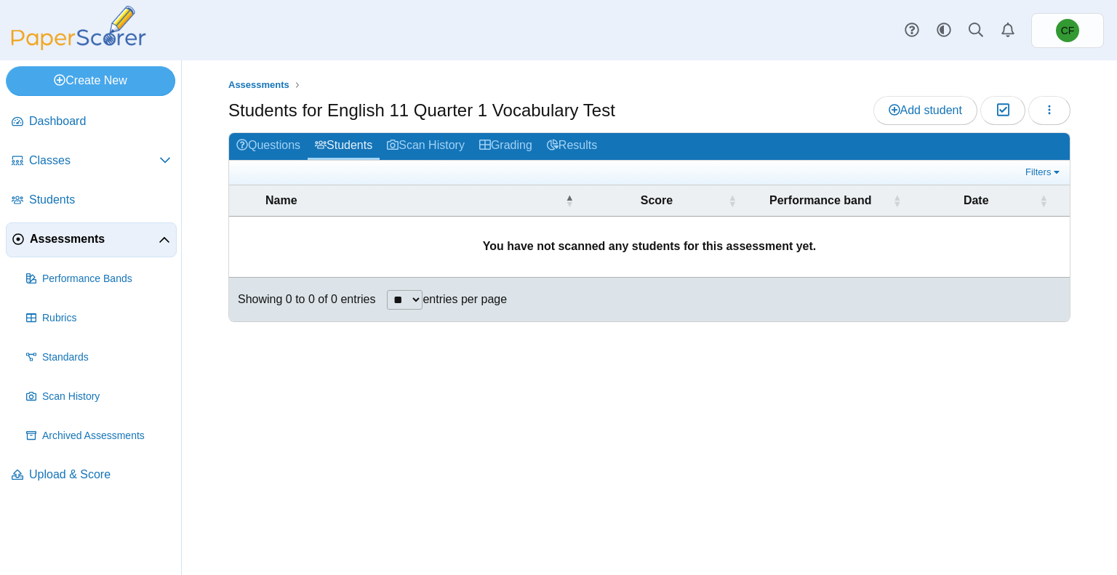
click at [536, 243] on b "You have not scanned any students for this assessment yet." at bounding box center [650, 246] width 334 height 12
click at [46, 198] on span "Students" at bounding box center [100, 200] width 142 height 16
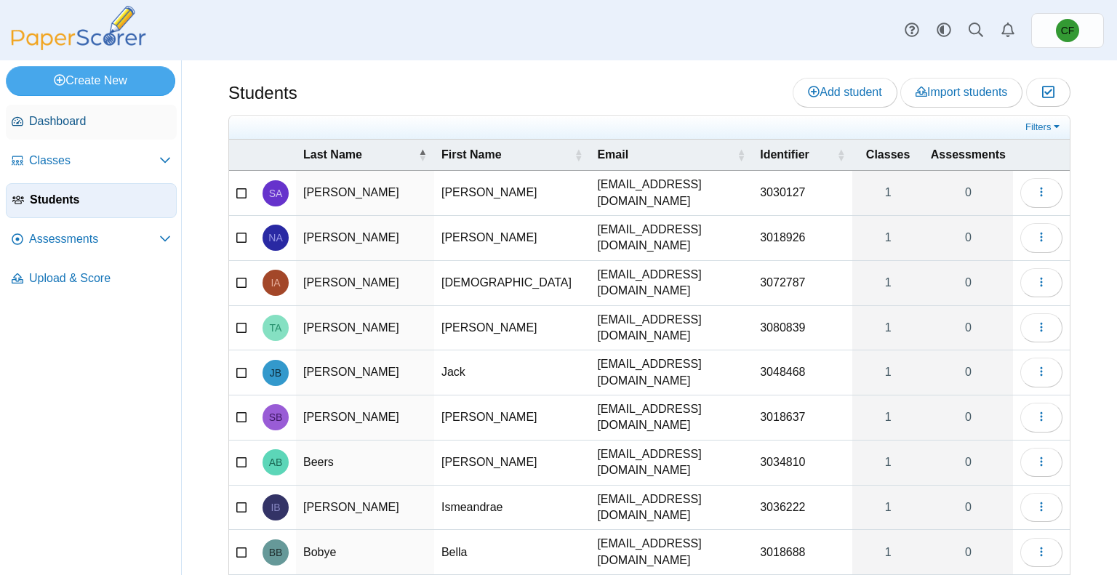
click at [59, 116] on span "Dashboard" at bounding box center [100, 121] width 142 height 16
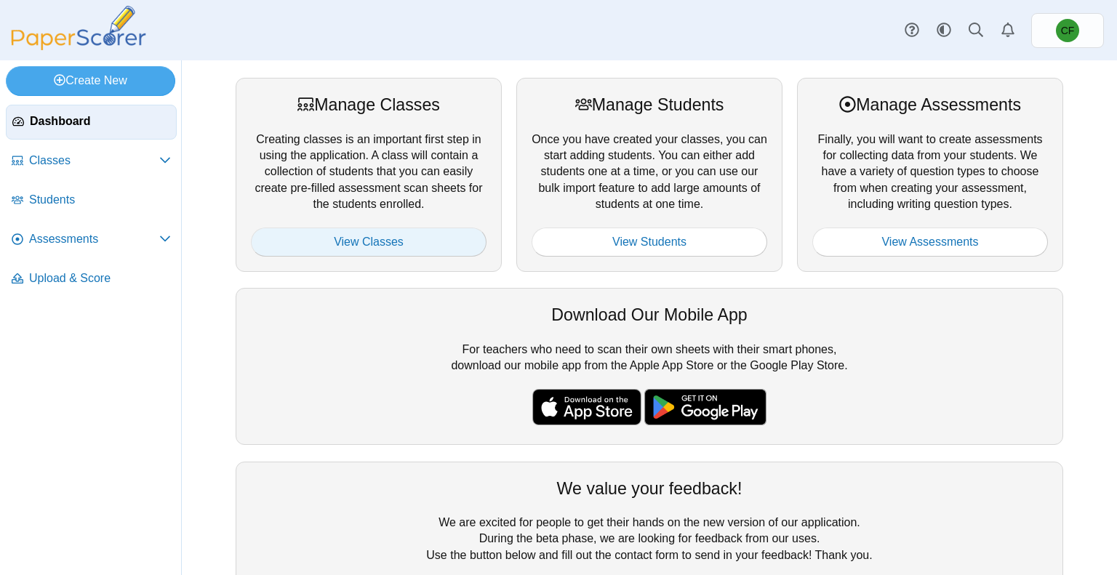
click at [375, 244] on link "View Classes" at bounding box center [369, 242] width 236 height 29
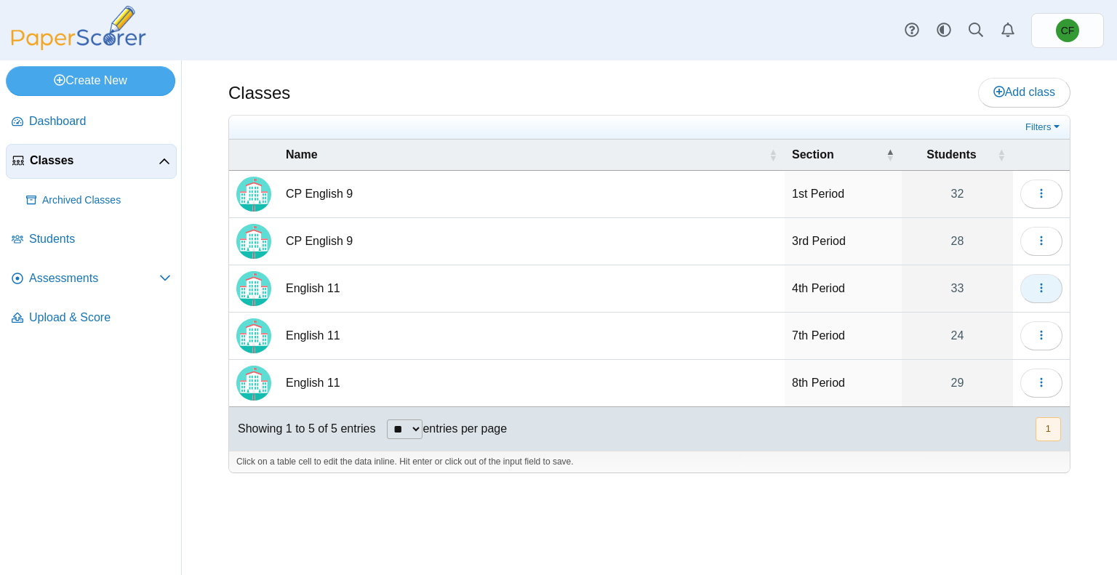
click at [1028, 284] on button "button" at bounding box center [1042, 288] width 42 height 29
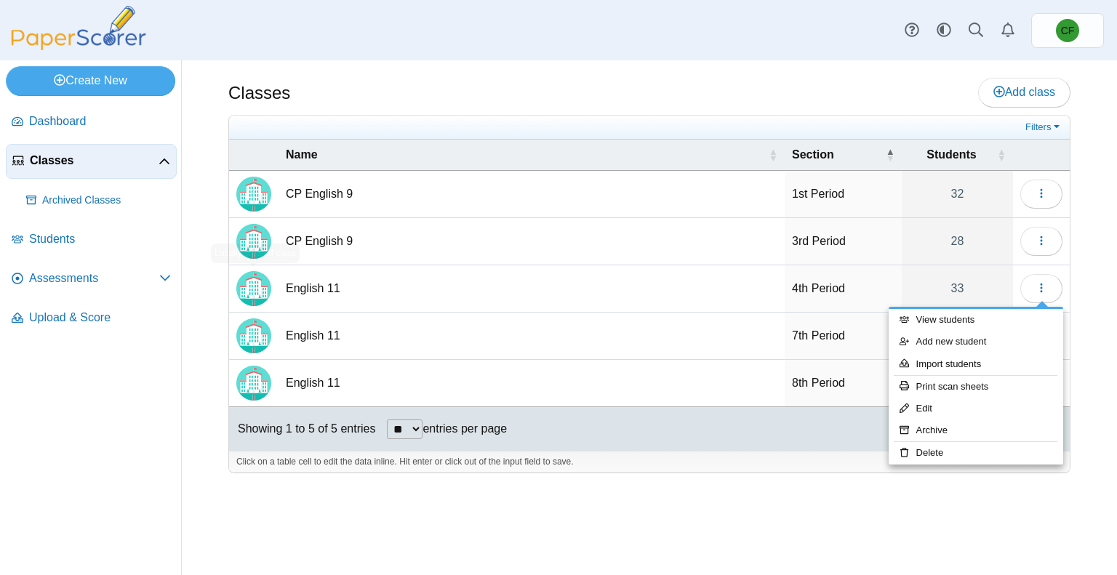
click at [252, 286] on img "Locally created class" at bounding box center [253, 288] width 35 height 35
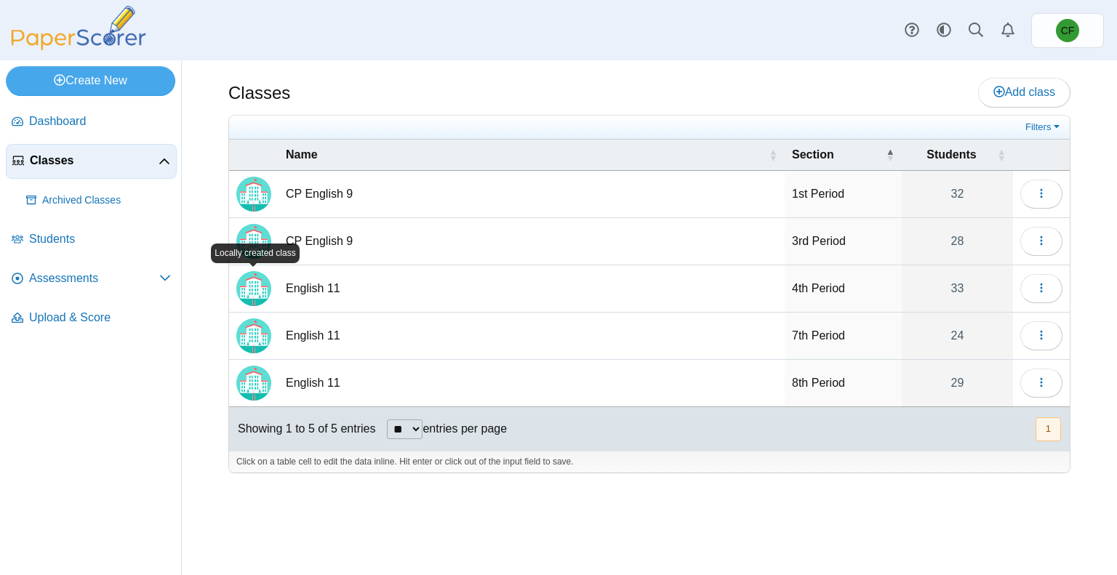
click at [364, 301] on td "English 11" at bounding box center [532, 288] width 506 height 47
click at [1042, 288] on icon "button" at bounding box center [1042, 288] width 12 height 12
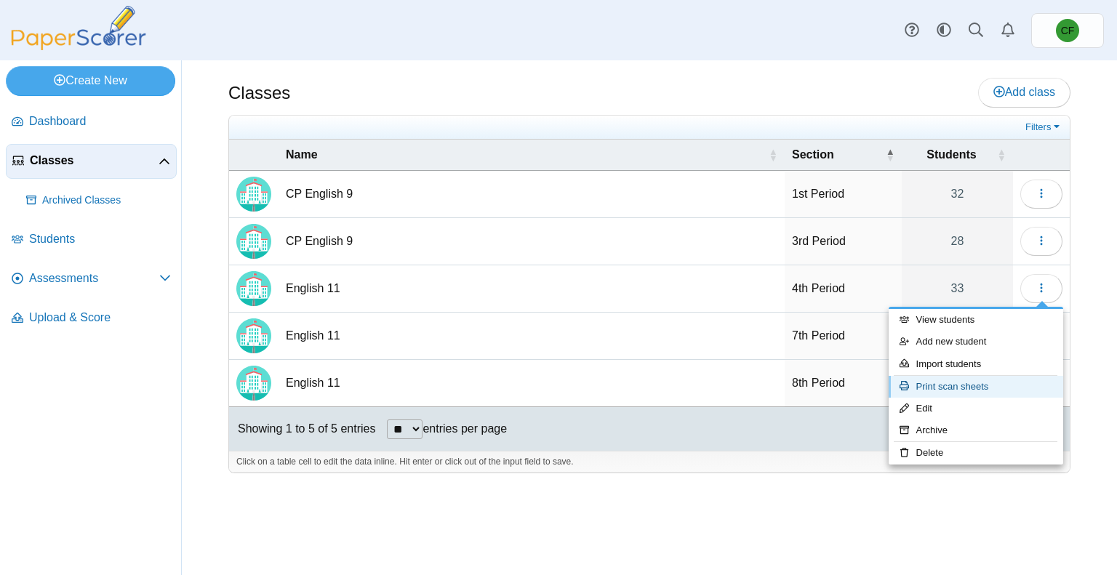
click at [983, 396] on link "Print scan sheets" at bounding box center [976, 387] width 175 height 22
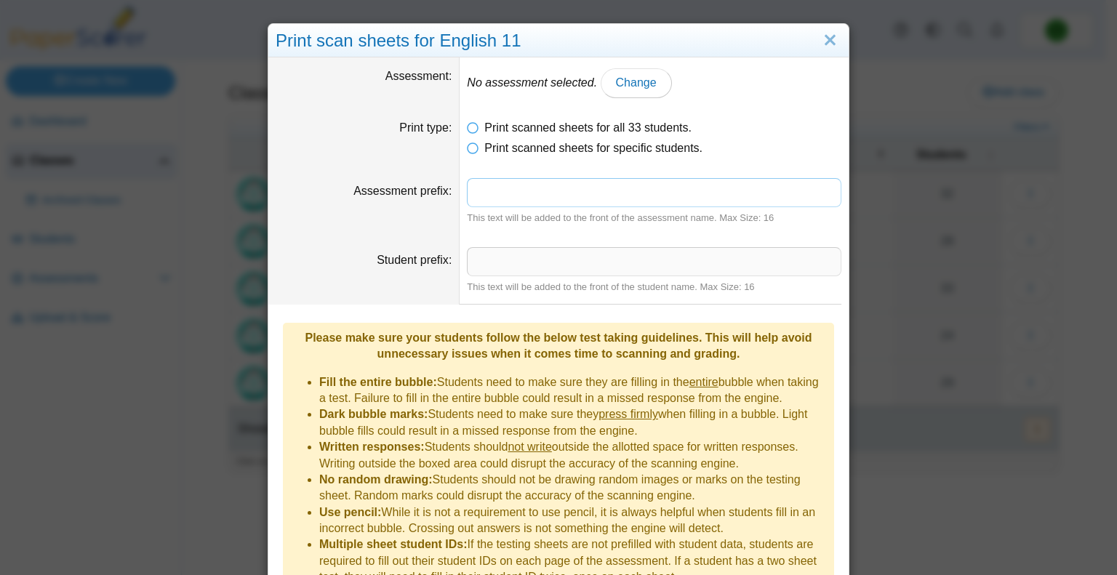
click at [492, 200] on input "Assessment prefix" at bounding box center [654, 192] width 375 height 29
type input "*"
click at [616, 81] on span "Change" at bounding box center [636, 82] width 41 height 12
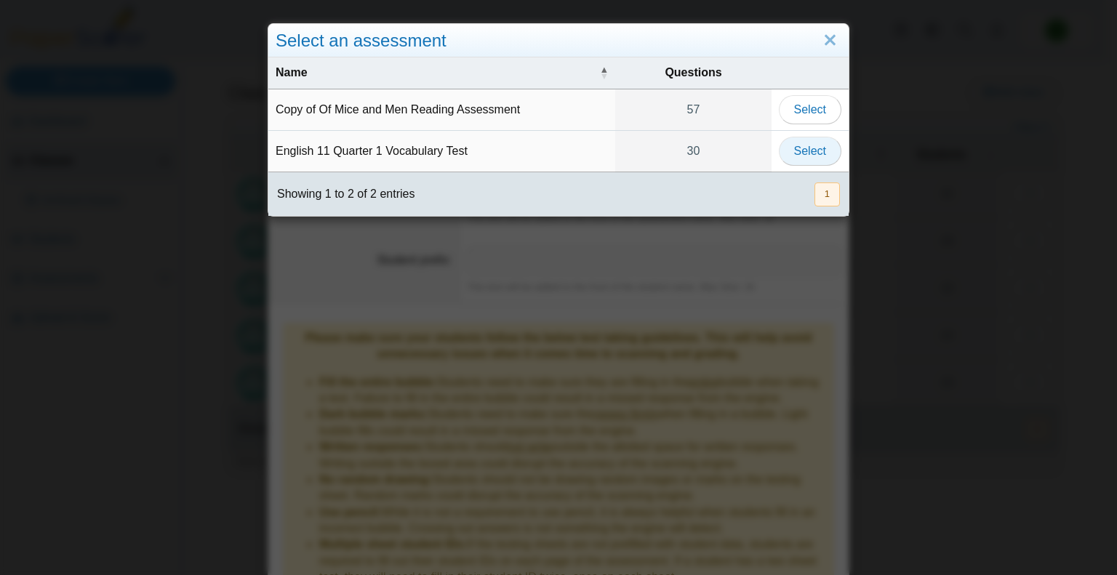
click at [797, 153] on span "Select" at bounding box center [810, 151] width 32 height 12
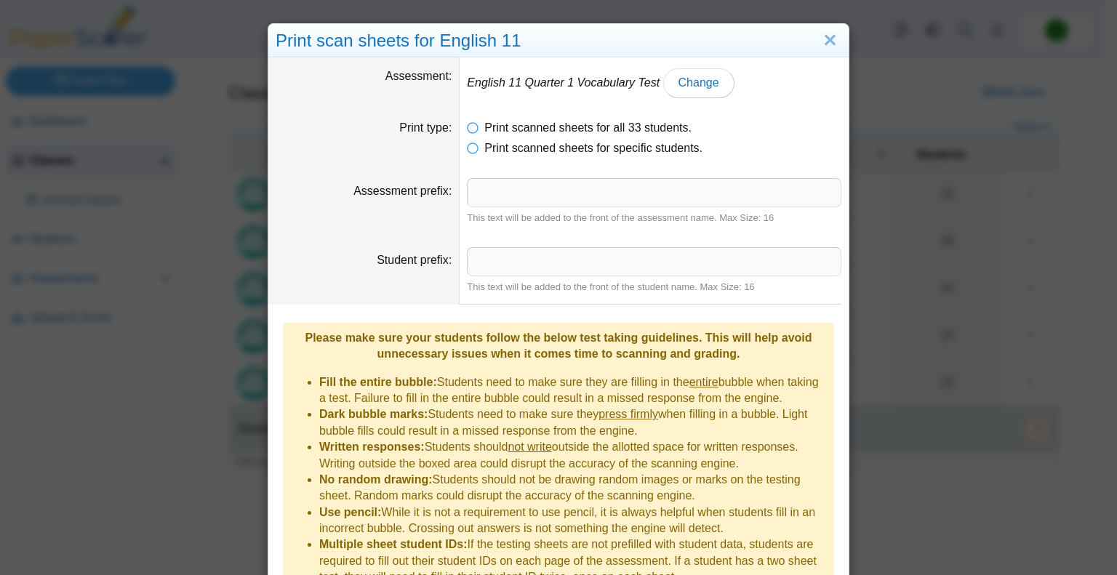
scroll to position [69, 0]
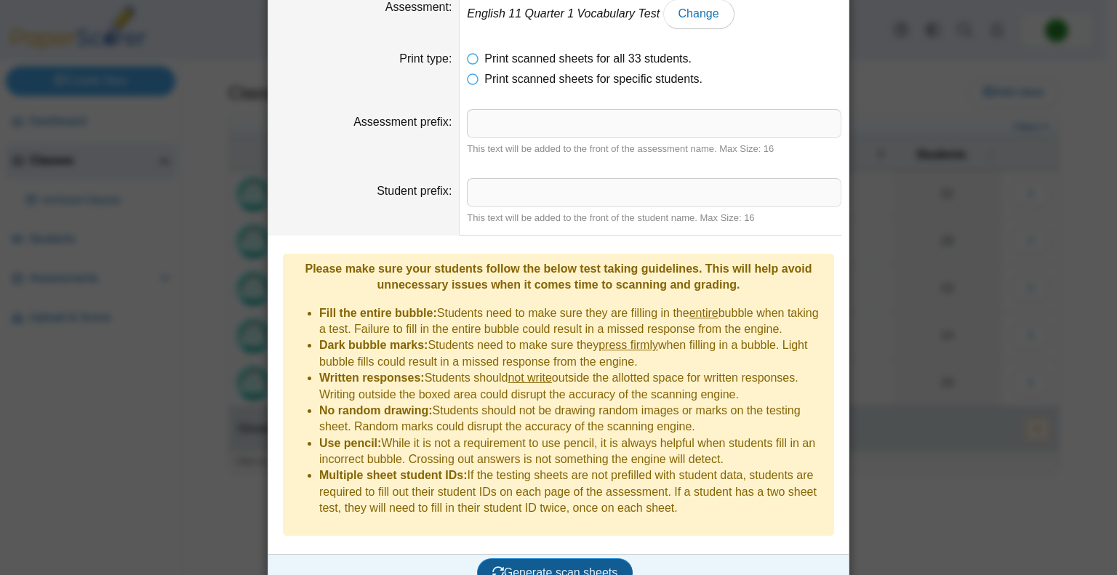
click at [550, 567] on span "Generate scan sheets" at bounding box center [555, 573] width 126 height 12
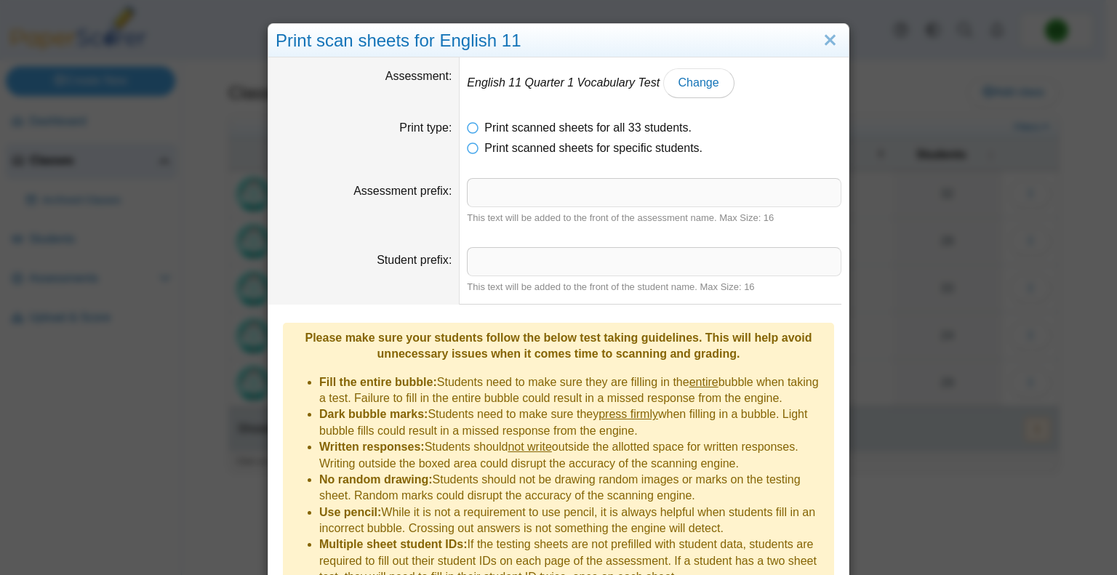
scroll to position [153, 0]
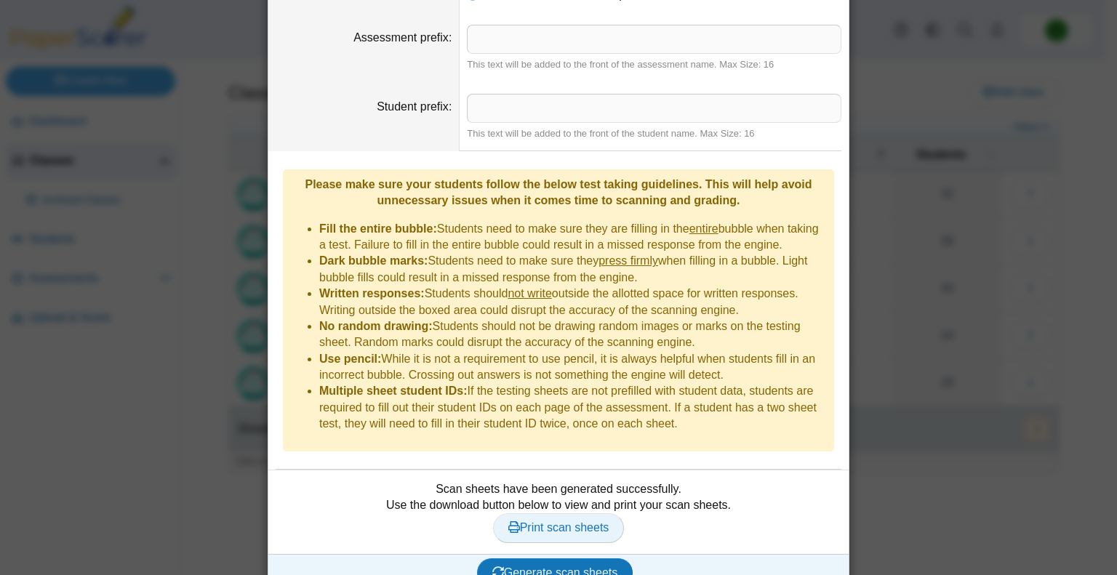
click at [559, 522] on span "Print scan sheets" at bounding box center [558, 528] width 101 height 12
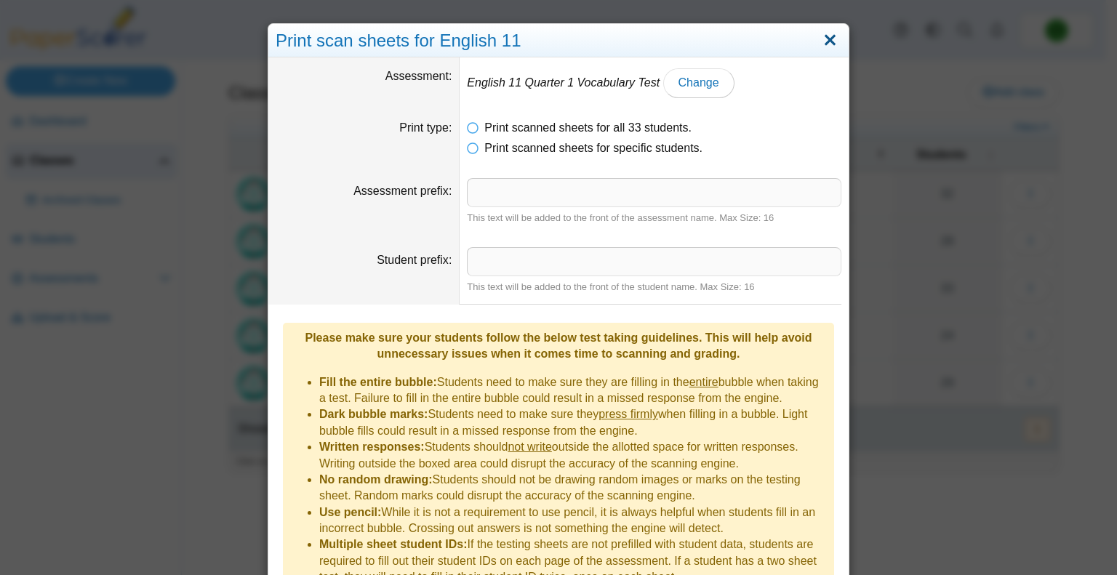
click at [821, 40] on link "Close" at bounding box center [830, 40] width 23 height 25
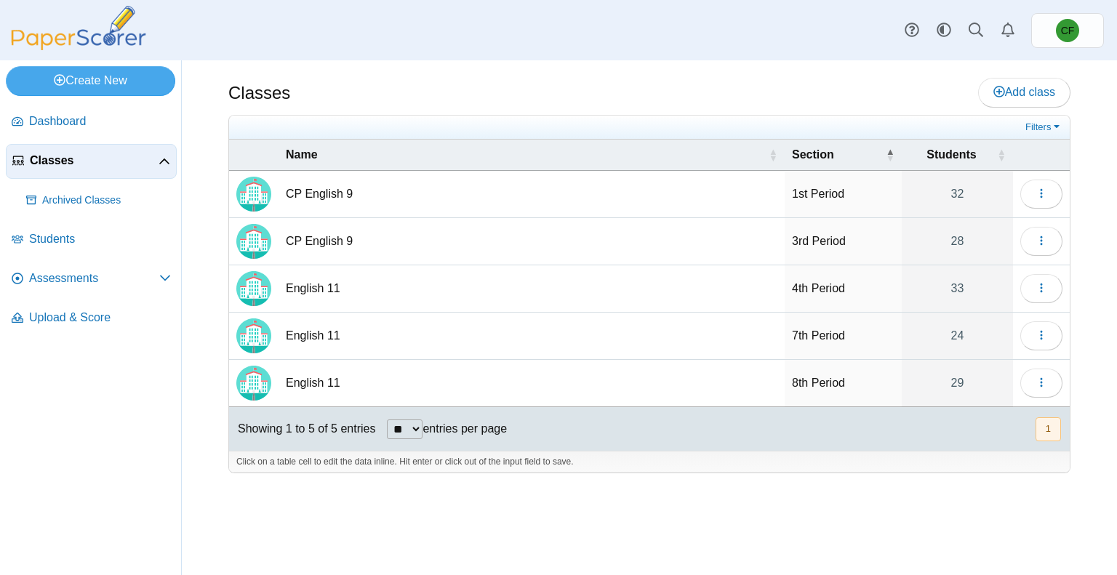
click at [57, 161] on span "Classes" at bounding box center [94, 161] width 129 height 16
click at [38, 116] on span "Dashboard" at bounding box center [100, 121] width 142 height 16
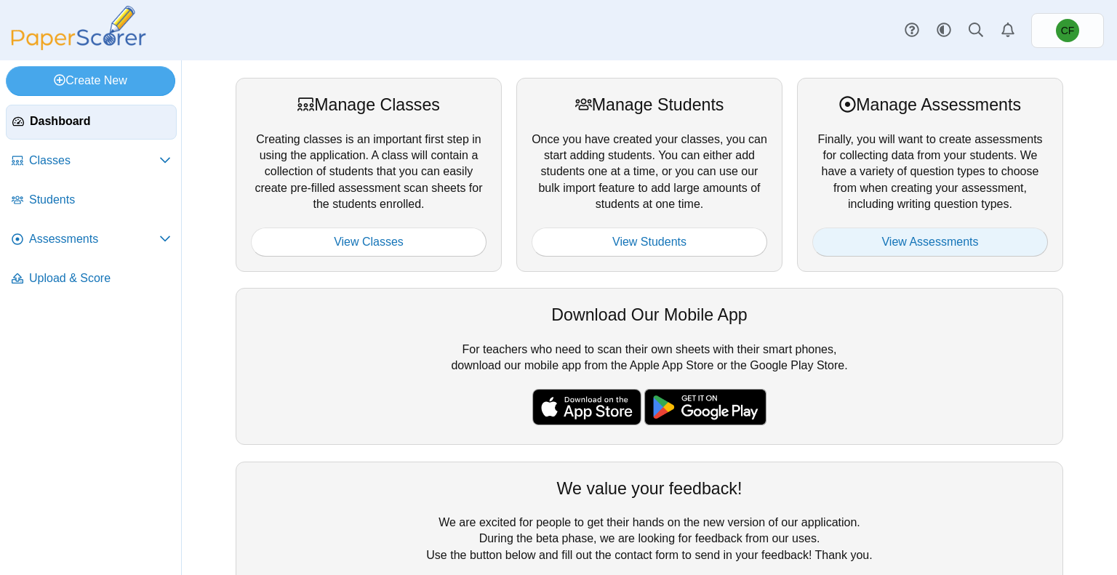
click at [943, 249] on link "View Assessments" at bounding box center [930, 242] width 236 height 29
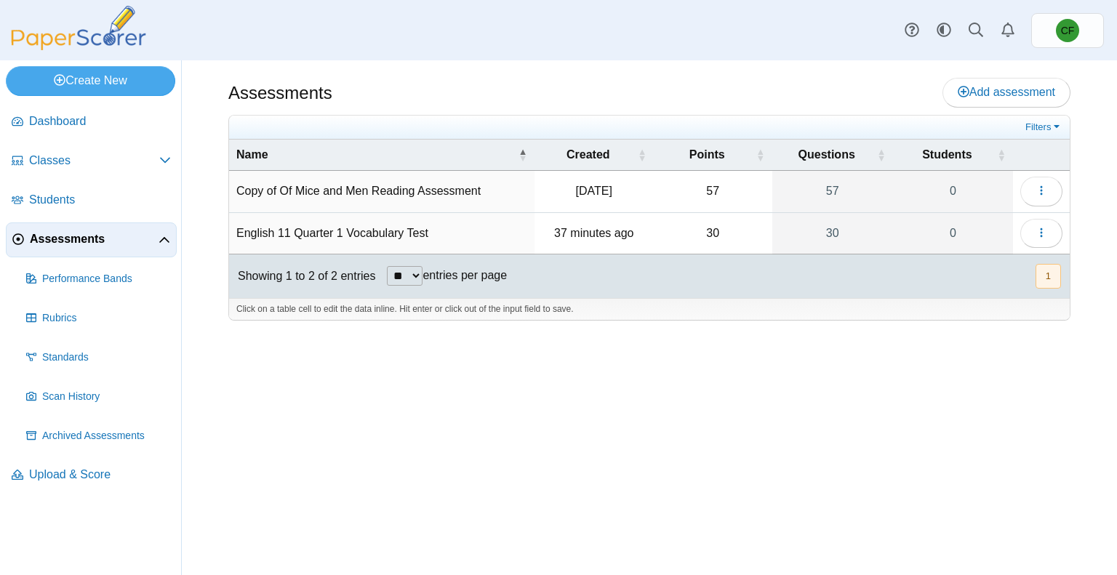
click at [366, 229] on td "English 11 Quarter 1 Vocabulary Test" at bounding box center [381, 233] width 305 height 41
click at [763, 236] on td "30" at bounding box center [713, 233] width 119 height 41
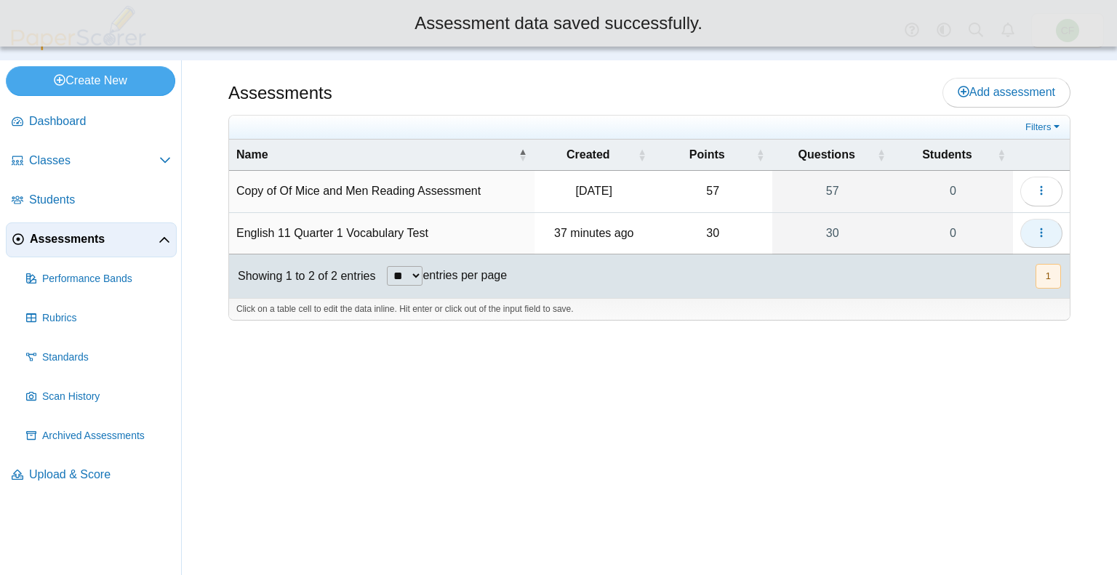
click at [1053, 230] on button "button" at bounding box center [1042, 233] width 42 height 29
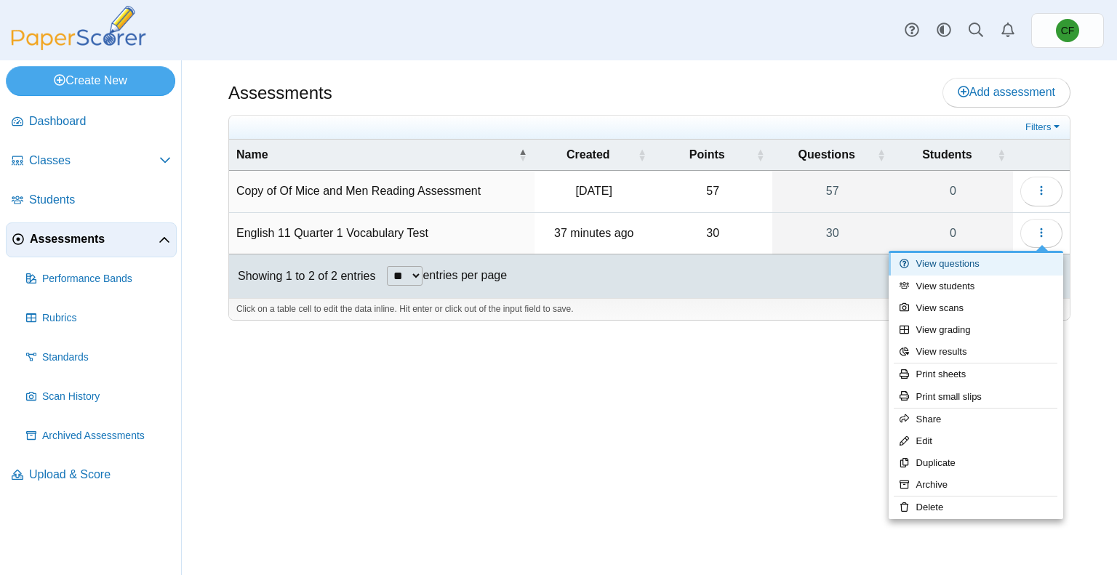
click at [928, 263] on link "View questions" at bounding box center [976, 264] width 175 height 22
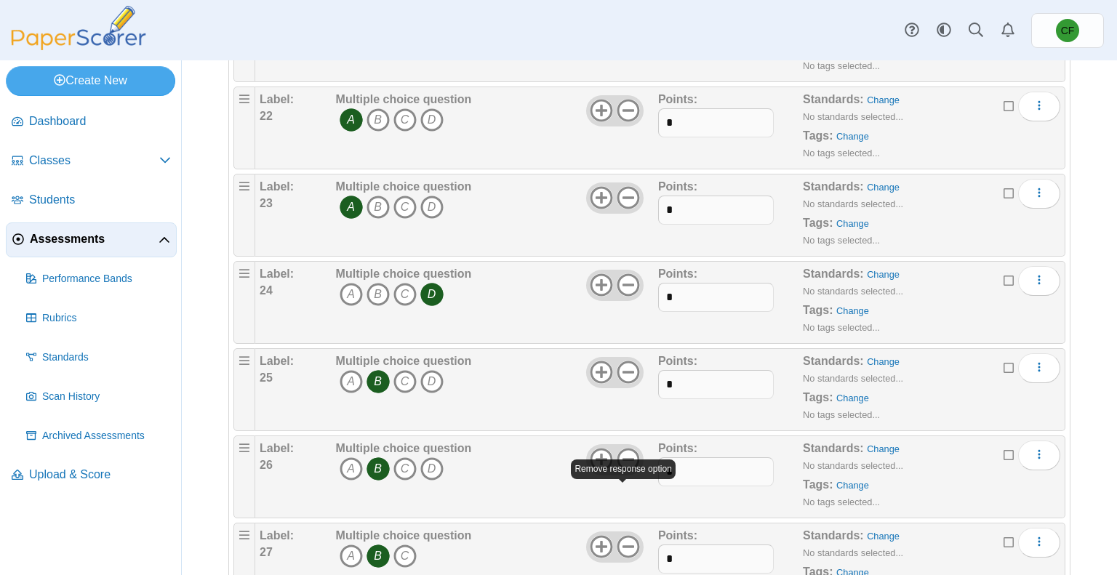
scroll to position [2363, 0]
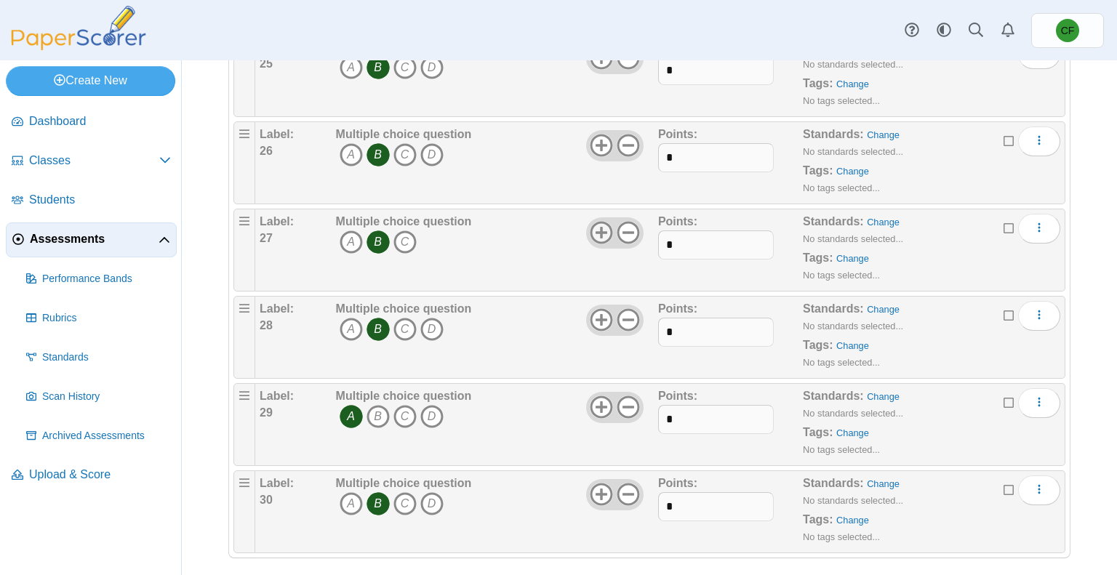
click at [595, 222] on use at bounding box center [602, 233] width 23 height 23
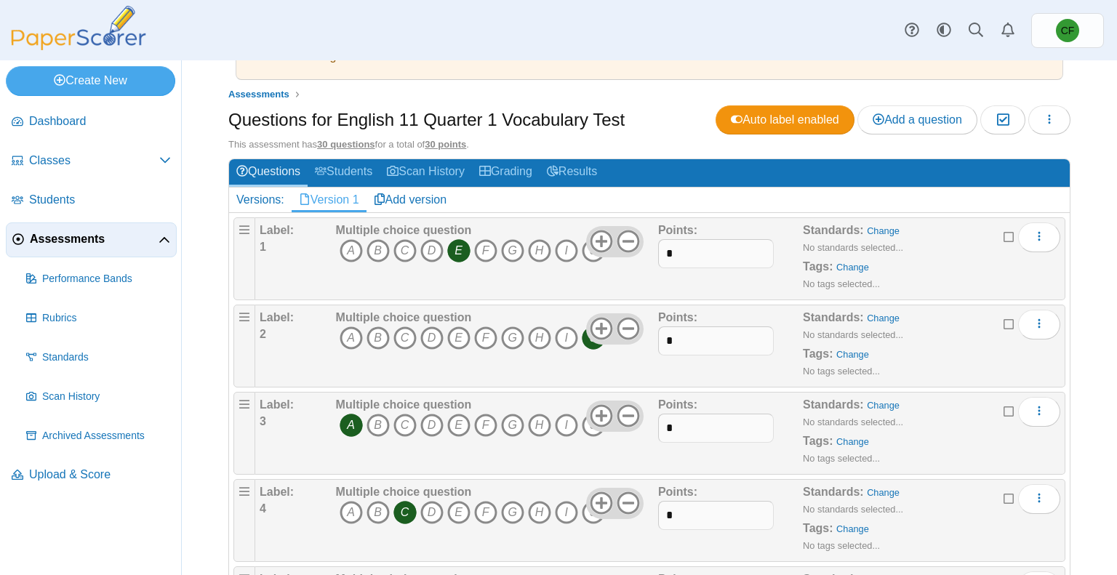
scroll to position [0, 0]
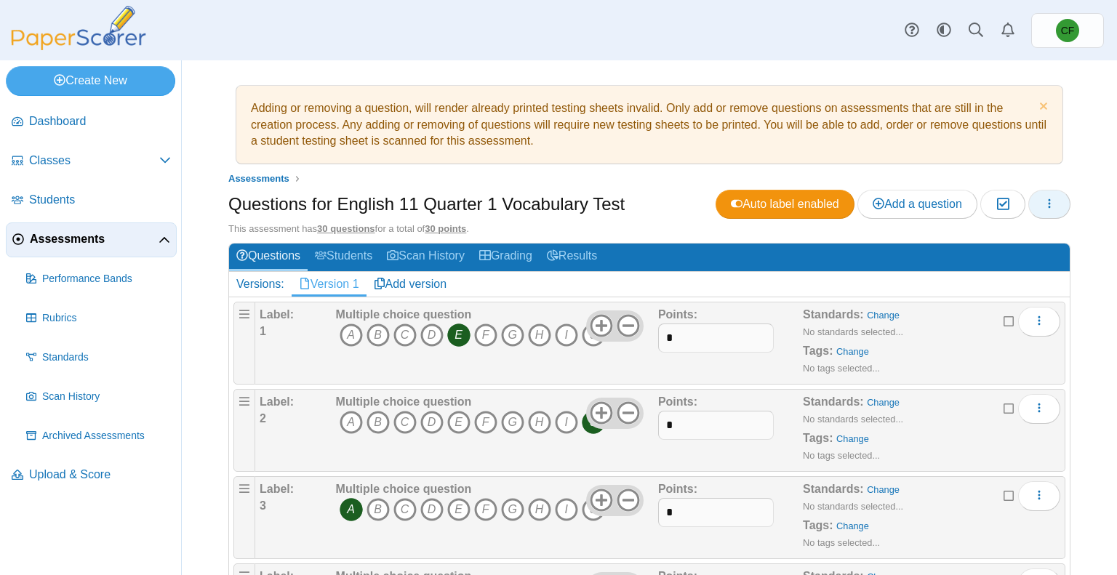
click at [1047, 214] on button "button" at bounding box center [1050, 204] width 42 height 29
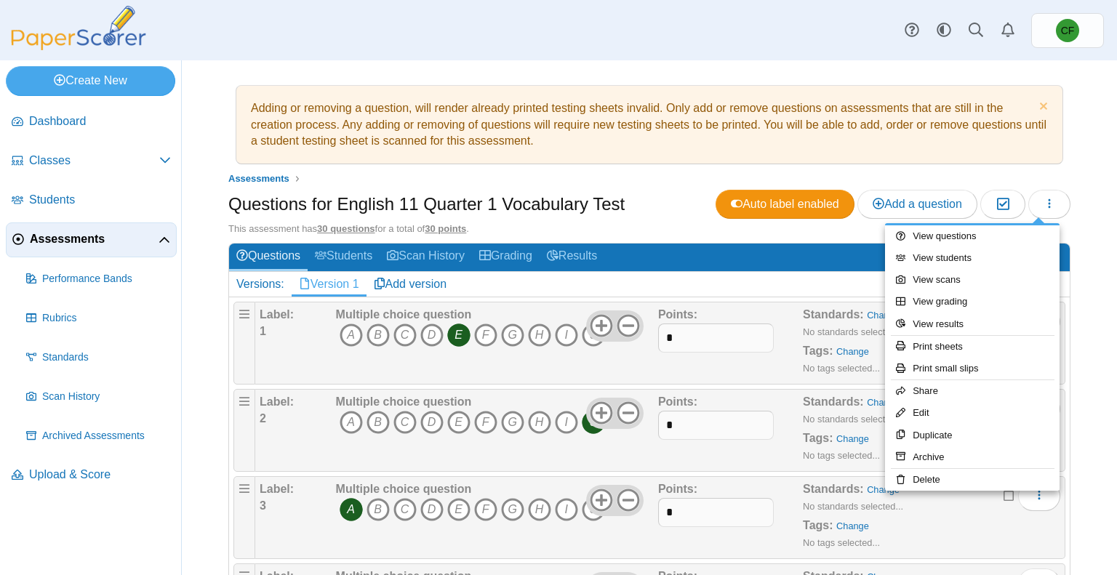
click at [1006, 144] on div "Adding or removing a question, will render already printed testing sheets inval…" at bounding box center [650, 124] width 812 height 63
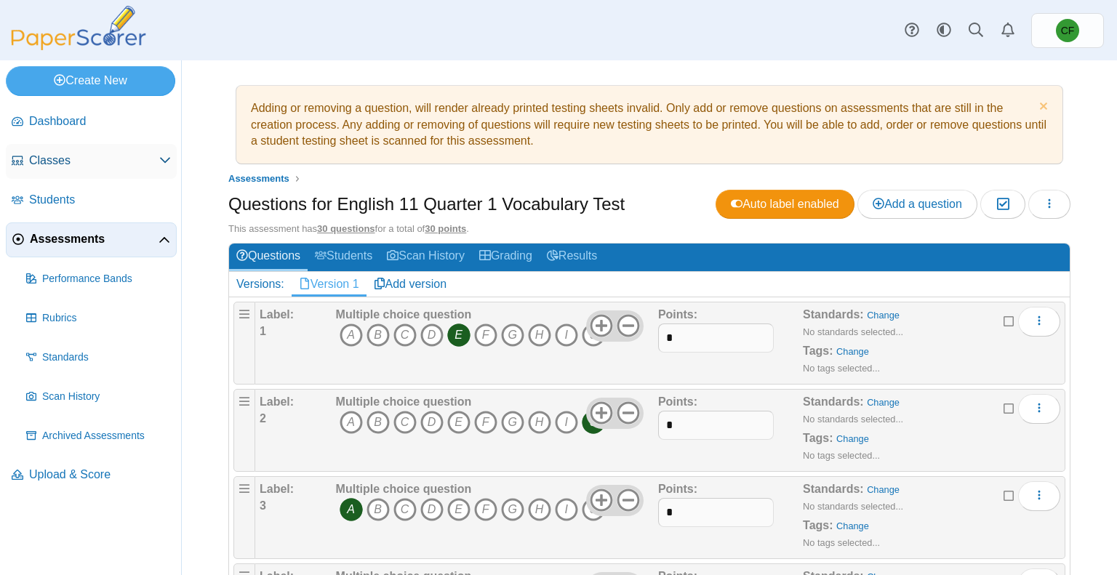
click at [64, 149] on link "Classes" at bounding box center [91, 161] width 171 height 35
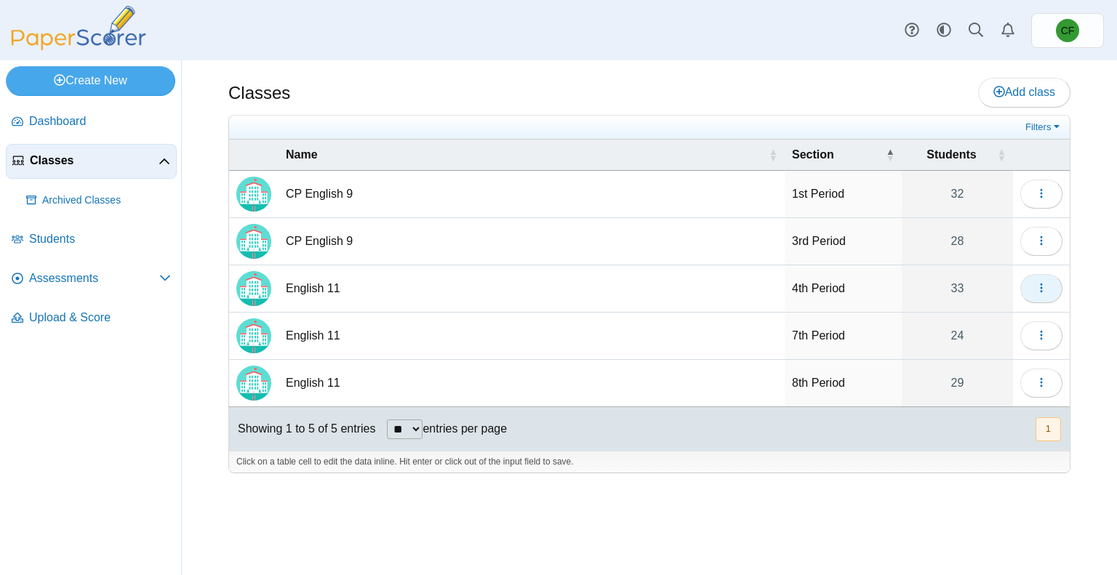
click at [1045, 288] on icon "button" at bounding box center [1042, 288] width 12 height 12
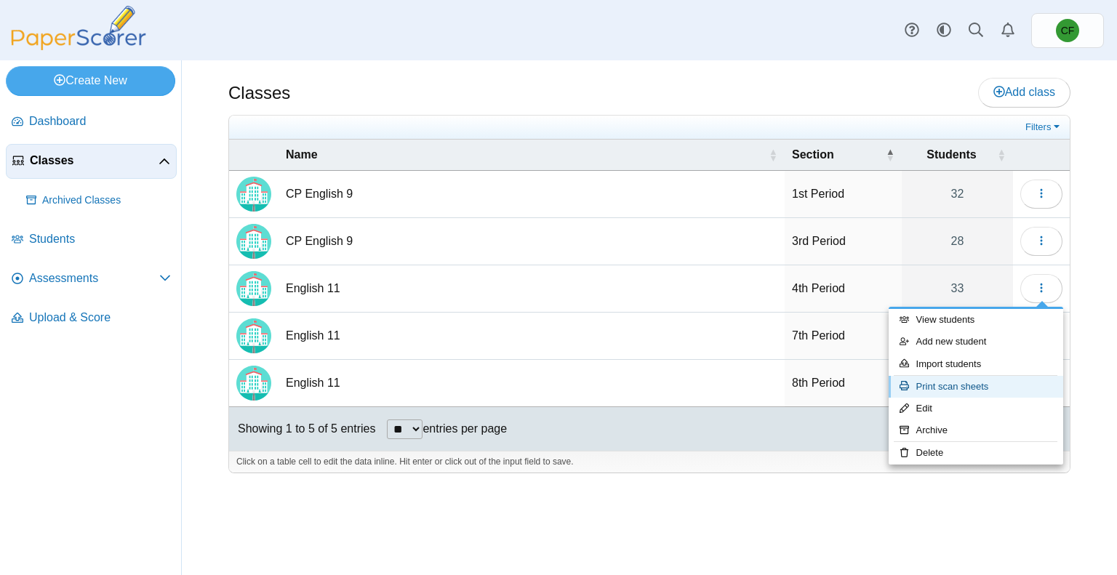
click at [962, 394] on link "Print scan sheets" at bounding box center [976, 387] width 175 height 22
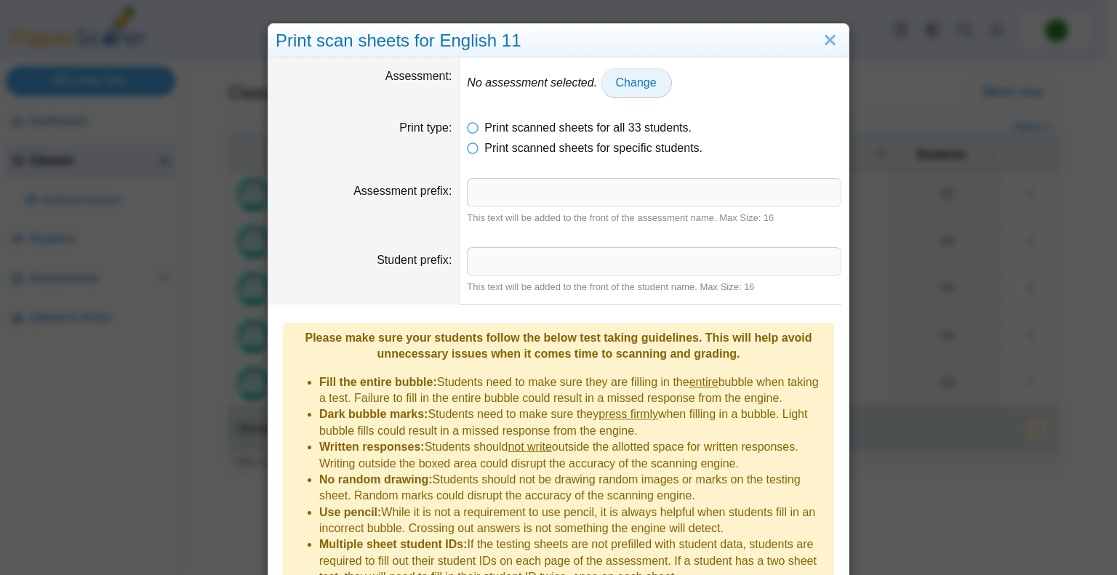
click at [616, 81] on span "Change" at bounding box center [636, 82] width 41 height 12
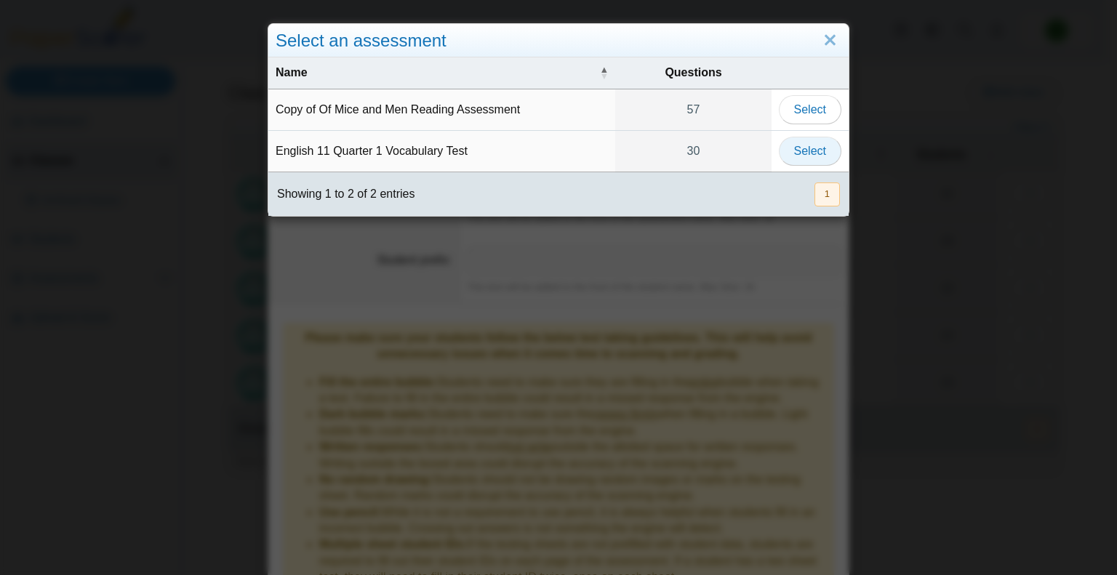
click at [821, 158] on button "Select" at bounding box center [810, 151] width 63 height 29
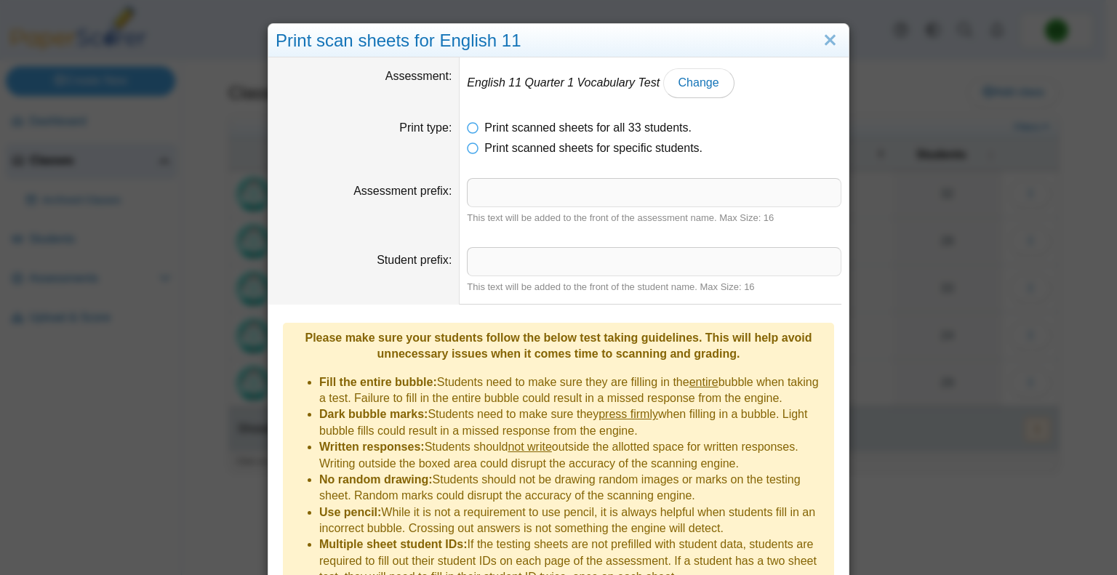
scroll to position [69, 0]
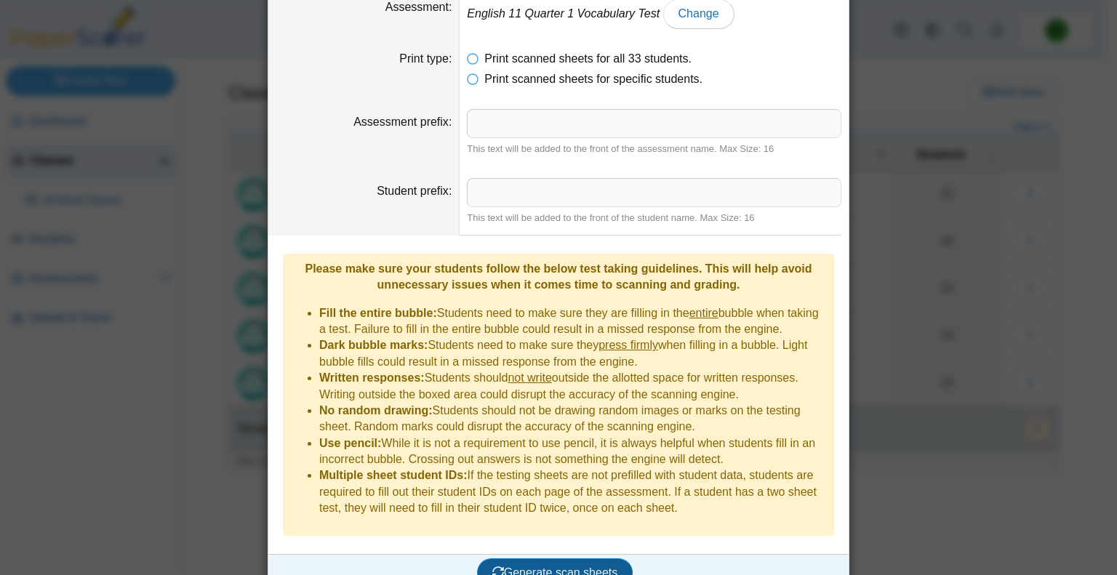
click at [551, 567] on span "Generate scan sheets" at bounding box center [555, 573] width 126 height 12
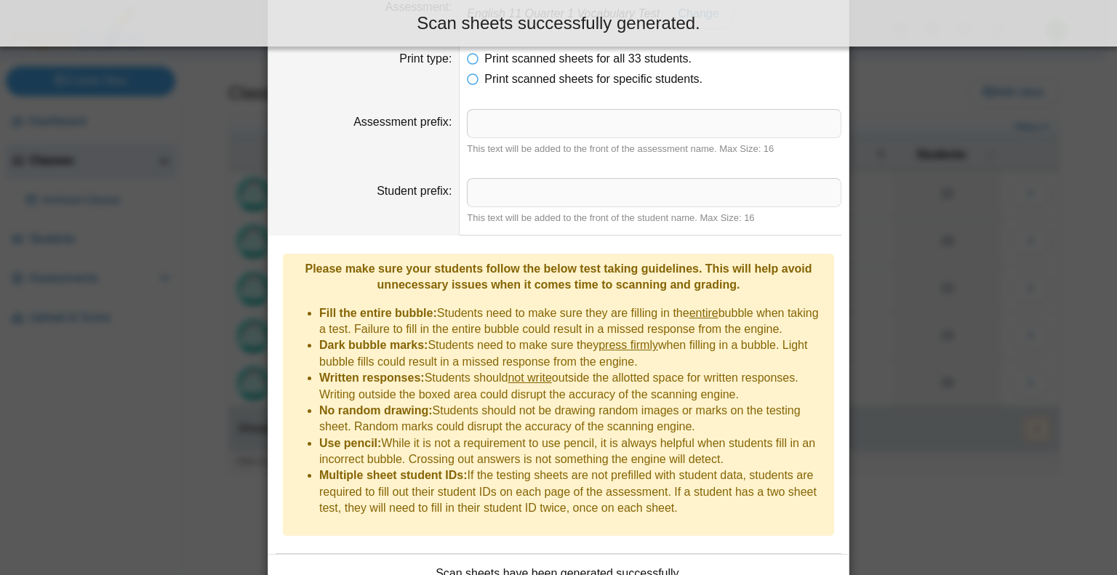
scroll to position [153, 0]
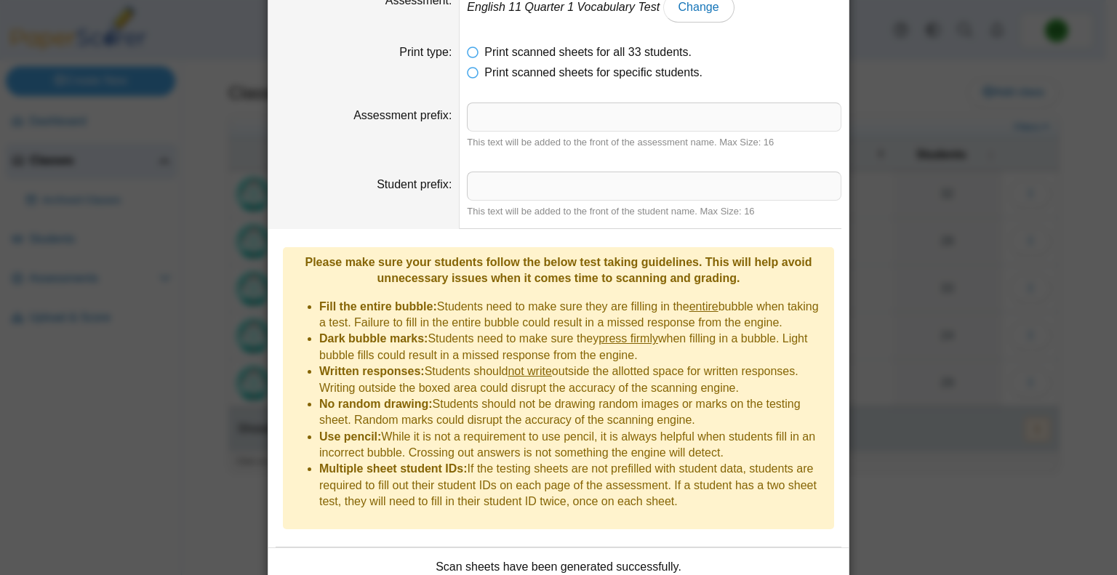
click at [349, 279] on div "Please make sure your students follow the below test taking guidelines. This wi…" at bounding box center [558, 271] width 537 height 33
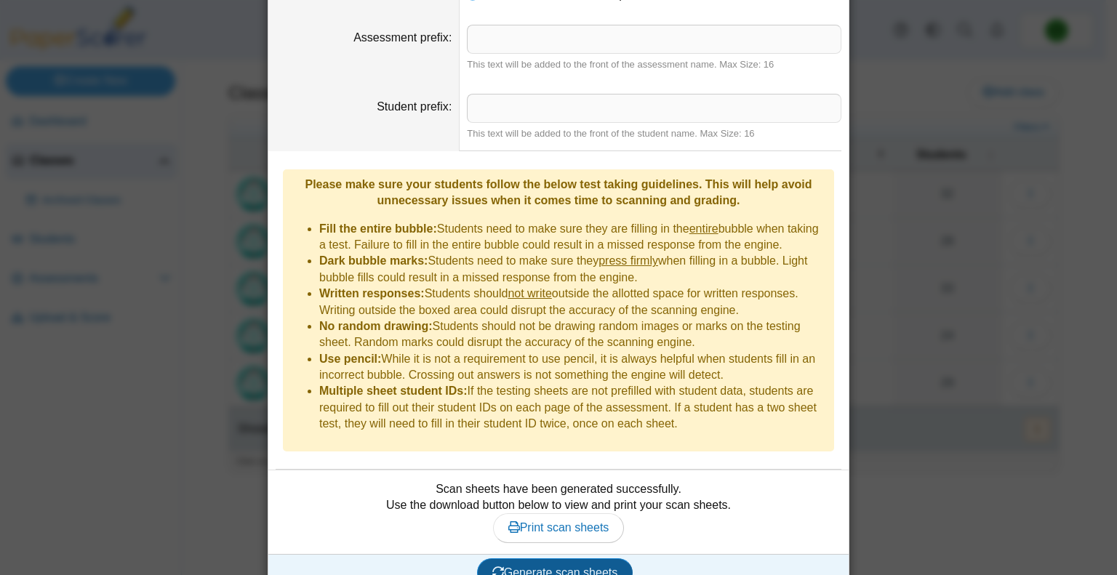
click at [530, 567] on span "Generate scan sheets" at bounding box center [555, 573] width 126 height 12
click at [588, 522] on span "Print scan sheets" at bounding box center [558, 528] width 101 height 12
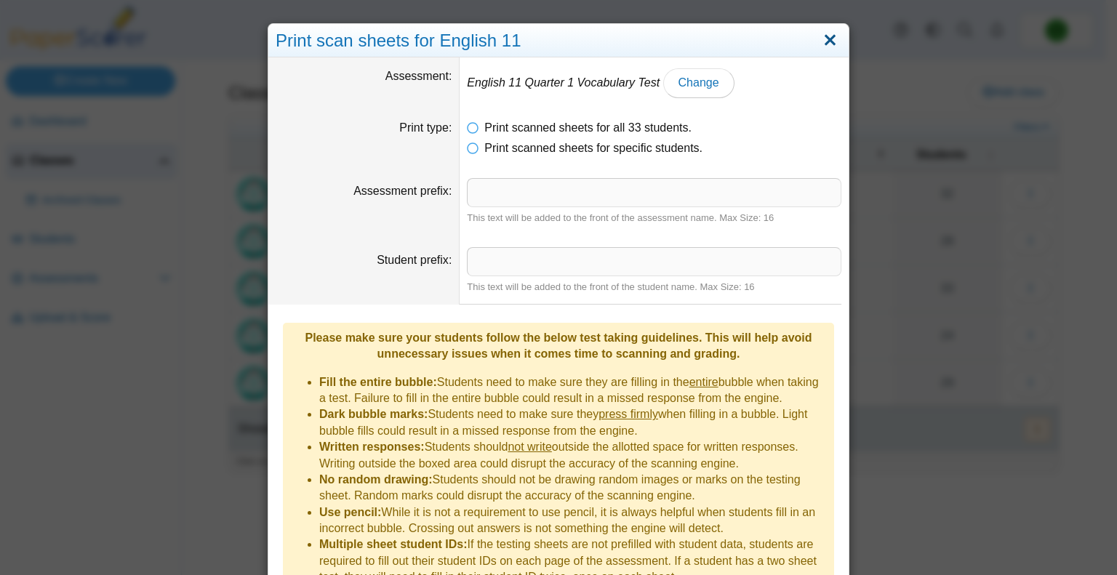
click at [826, 41] on link "Close" at bounding box center [830, 40] width 23 height 25
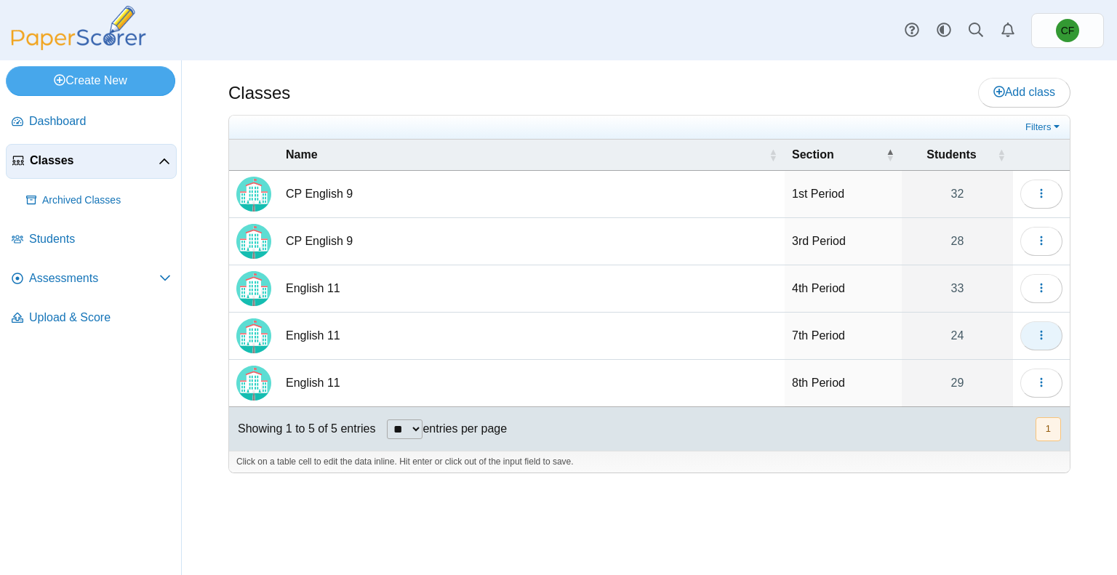
click at [1039, 334] on icon "button" at bounding box center [1042, 336] width 12 height 12
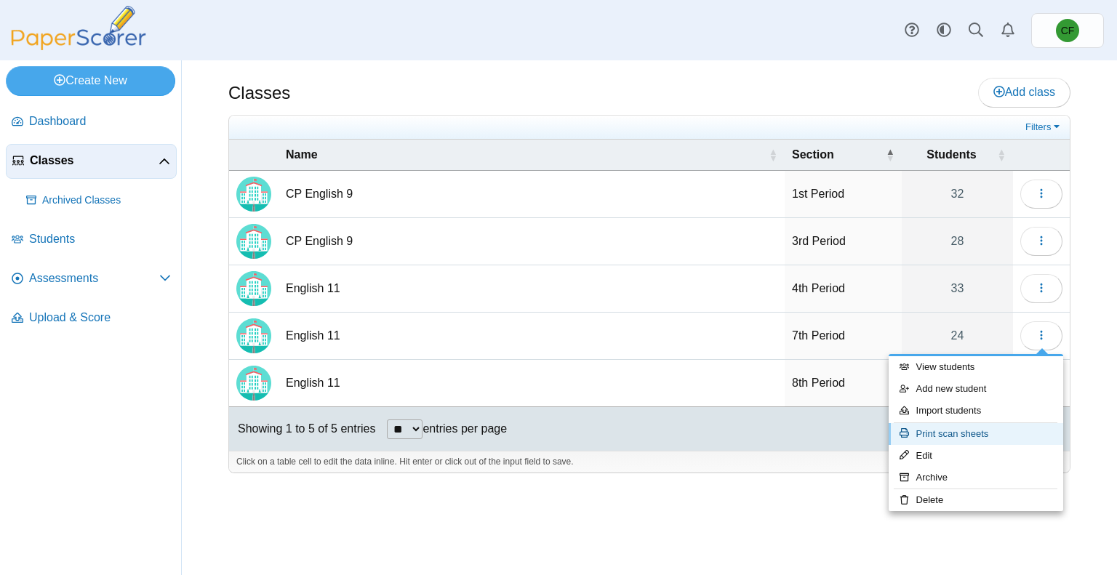
click at [946, 435] on link "Print scan sheets" at bounding box center [976, 434] width 175 height 22
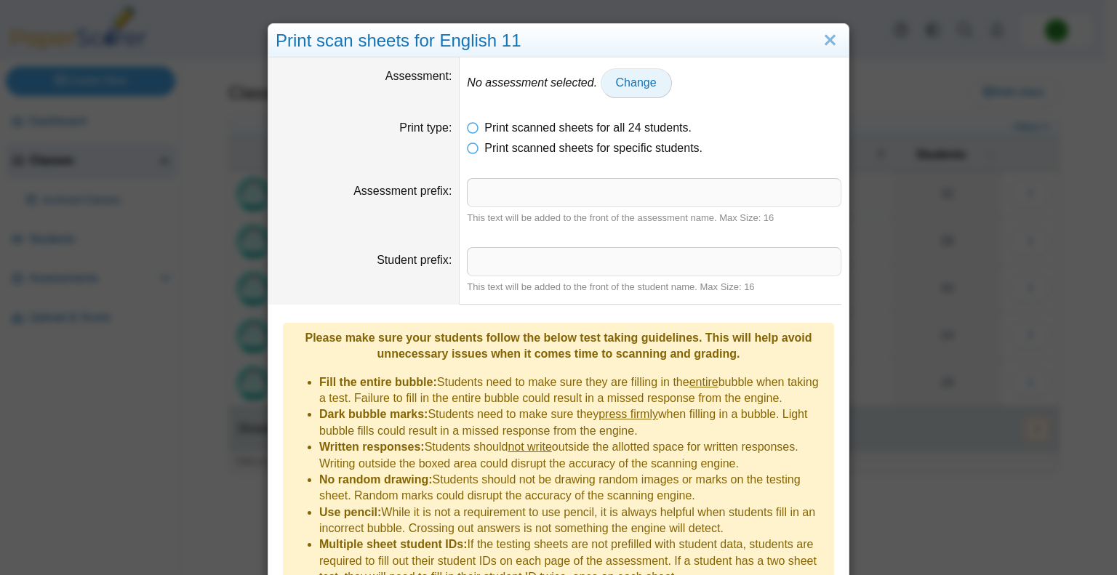
click at [630, 81] on span "Change" at bounding box center [636, 82] width 41 height 12
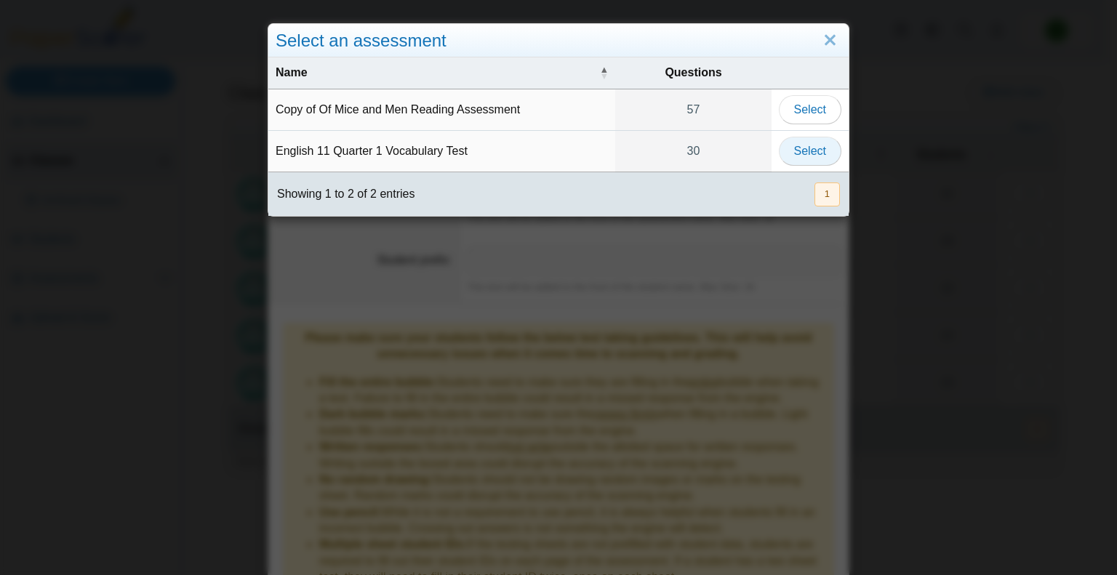
click at [815, 156] on span "Select" at bounding box center [810, 151] width 32 height 12
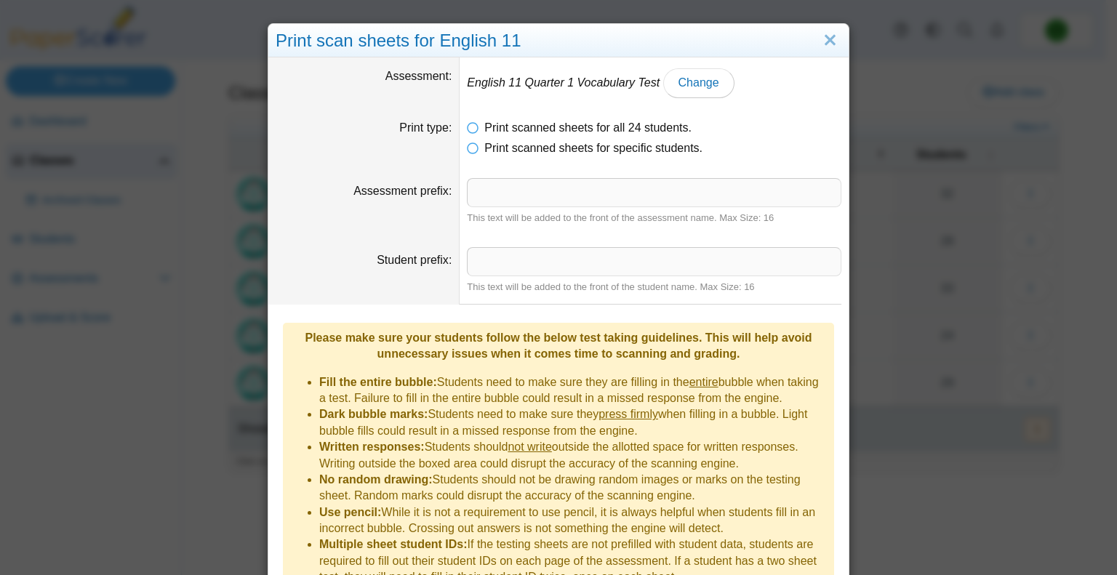
scroll to position [69, 0]
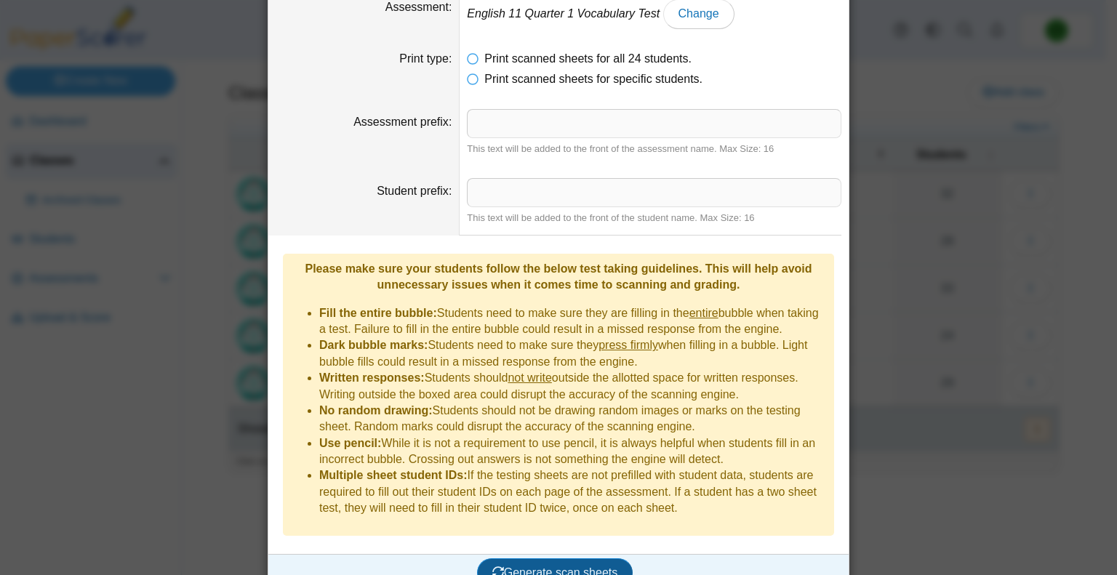
click at [538, 567] on span "Generate scan sheets" at bounding box center [555, 573] width 126 height 12
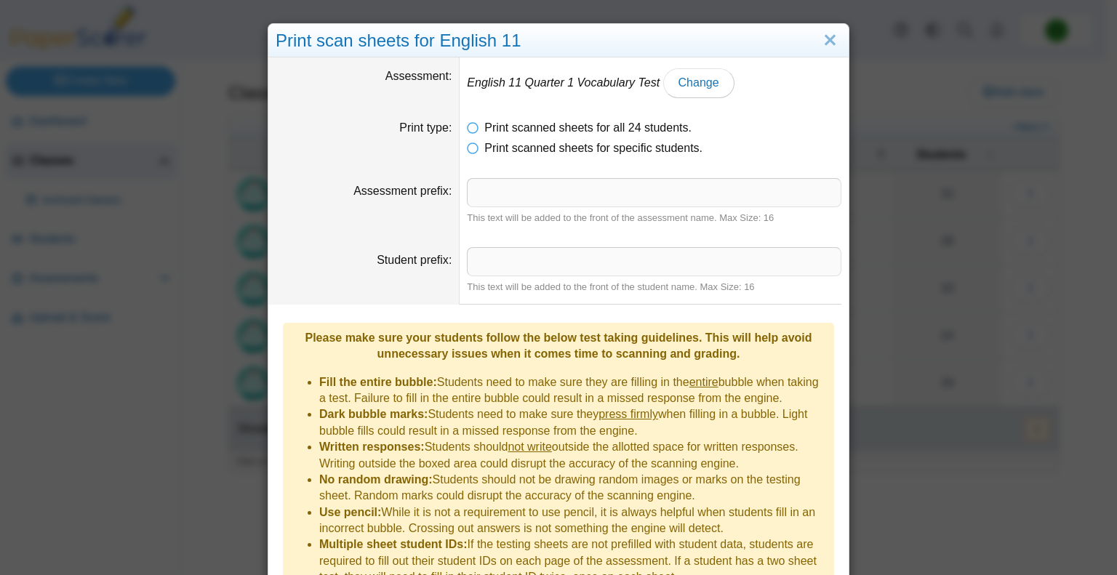
scroll to position [153, 0]
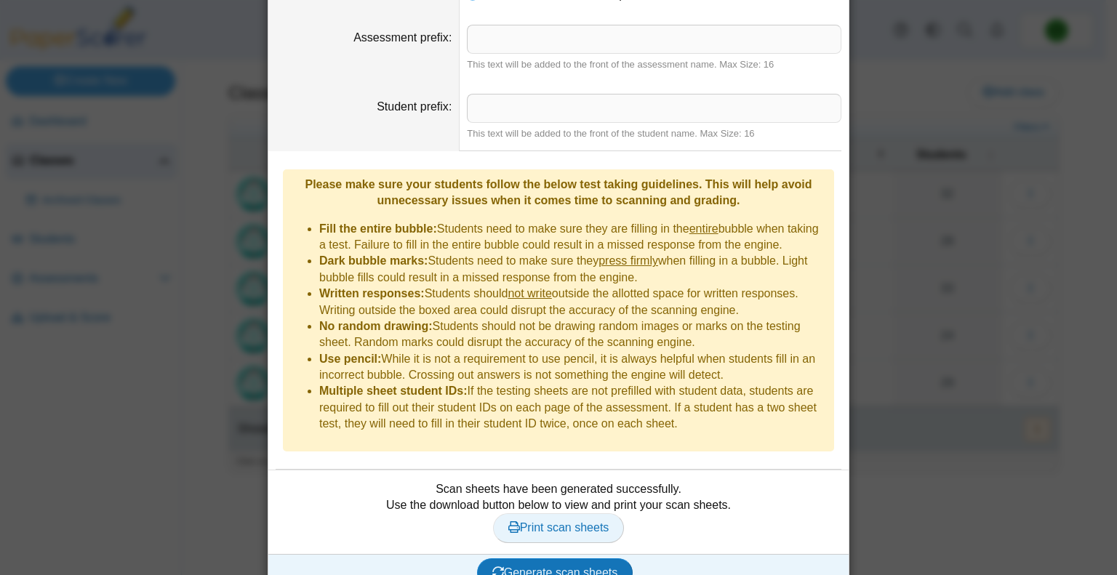
click at [574, 522] on span "Print scan sheets" at bounding box center [558, 528] width 101 height 12
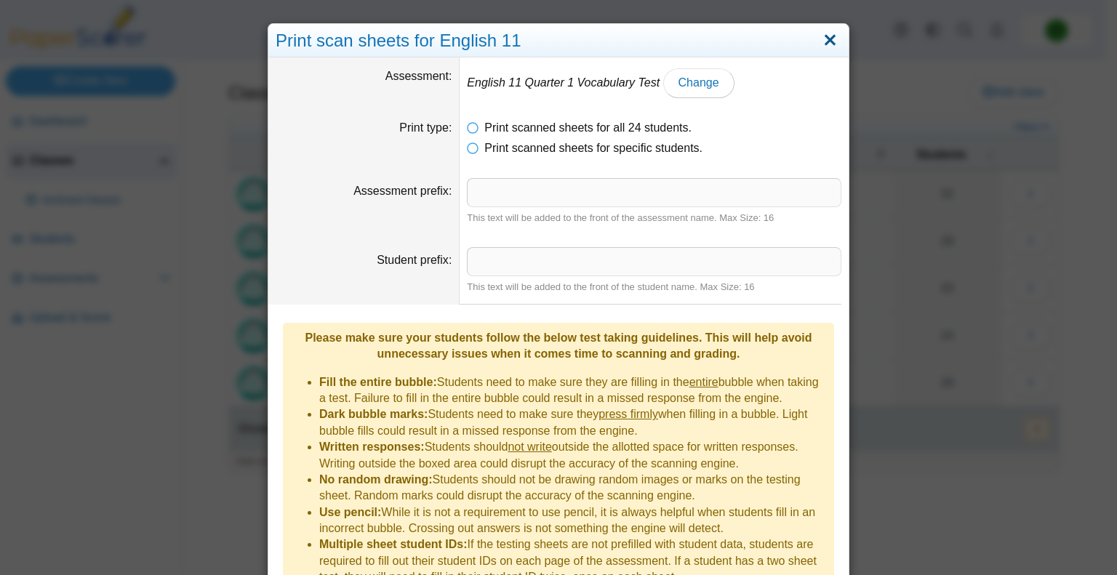
click at [823, 33] on link "Close" at bounding box center [830, 40] width 23 height 25
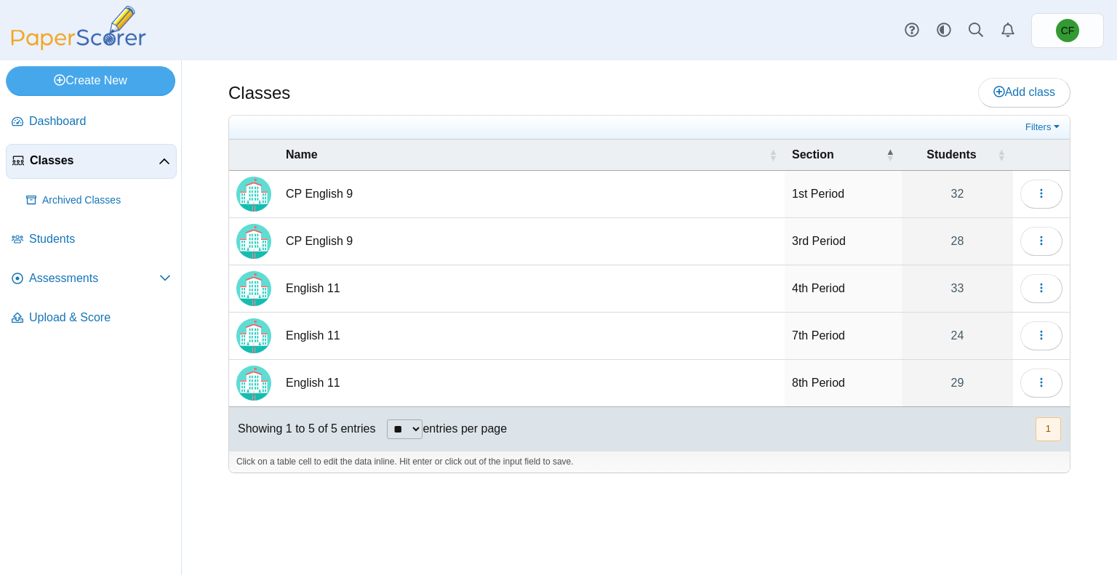
click at [292, 384] on td "English 11" at bounding box center [532, 383] width 506 height 47
click at [917, 420] on div "Showing 1 to 5 of 5 entries ** ** ** *** entries per page « Prev 1 Next »" at bounding box center [649, 429] width 841 height 44
click at [1039, 391] on button "button" at bounding box center [1042, 383] width 42 height 29
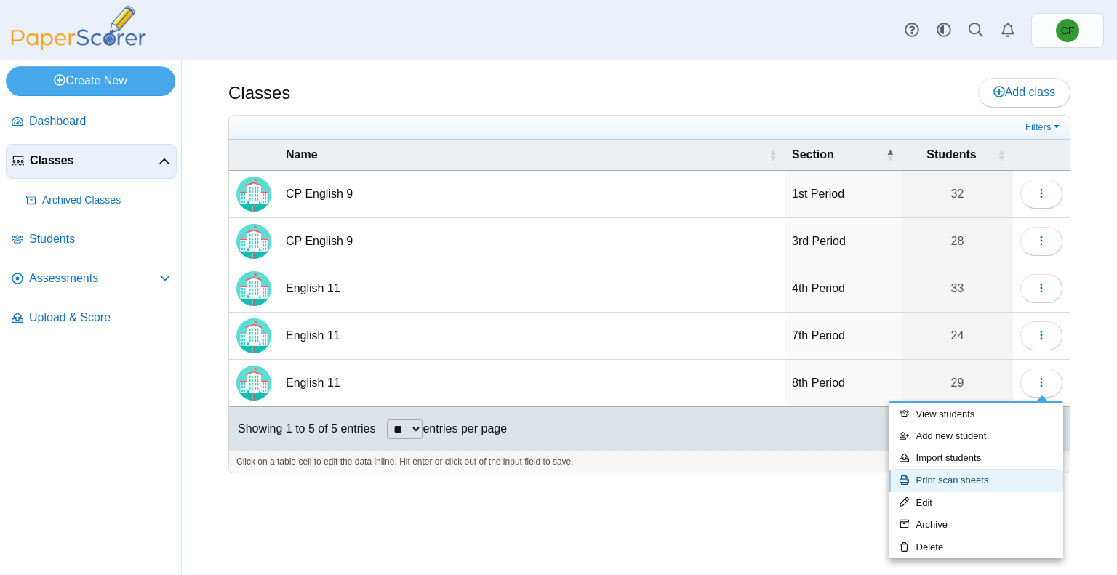
click at [975, 477] on link "Print scan sheets" at bounding box center [976, 481] width 175 height 22
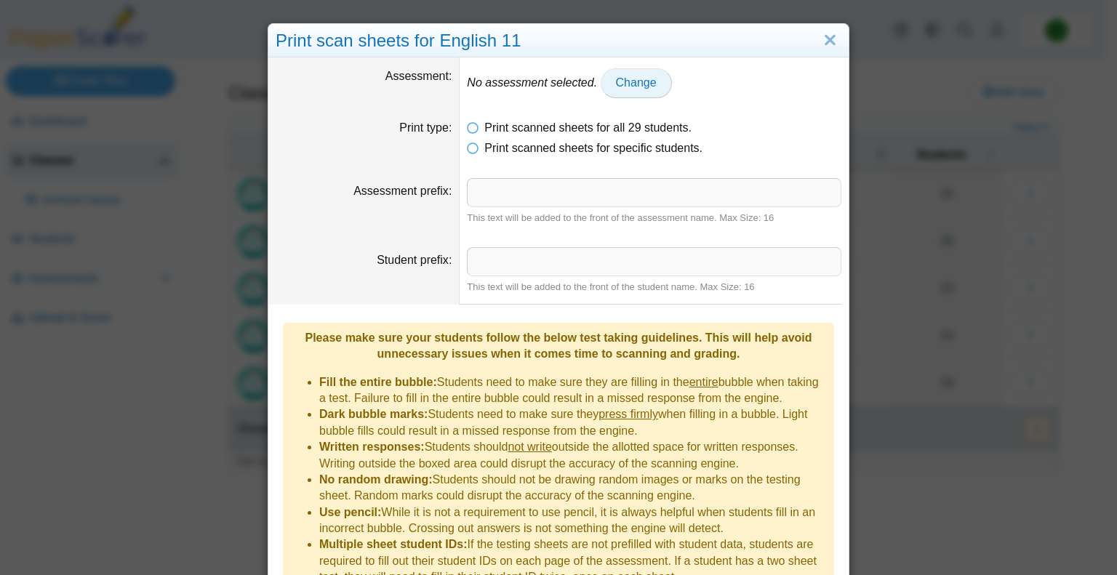
click at [637, 87] on span "Change" at bounding box center [636, 82] width 41 height 12
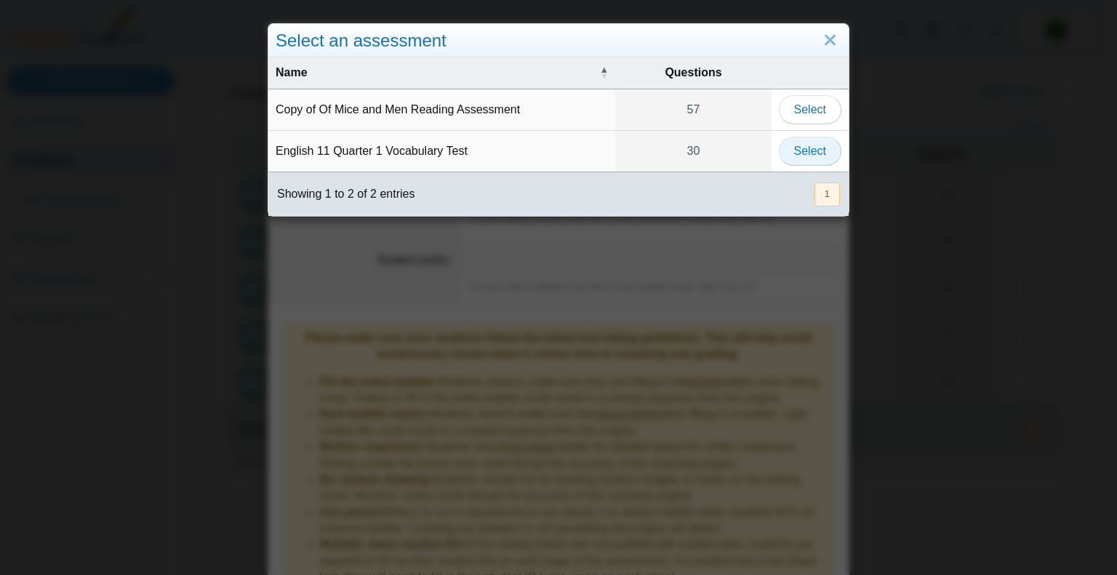
click at [818, 151] on span "Select" at bounding box center [810, 151] width 32 height 12
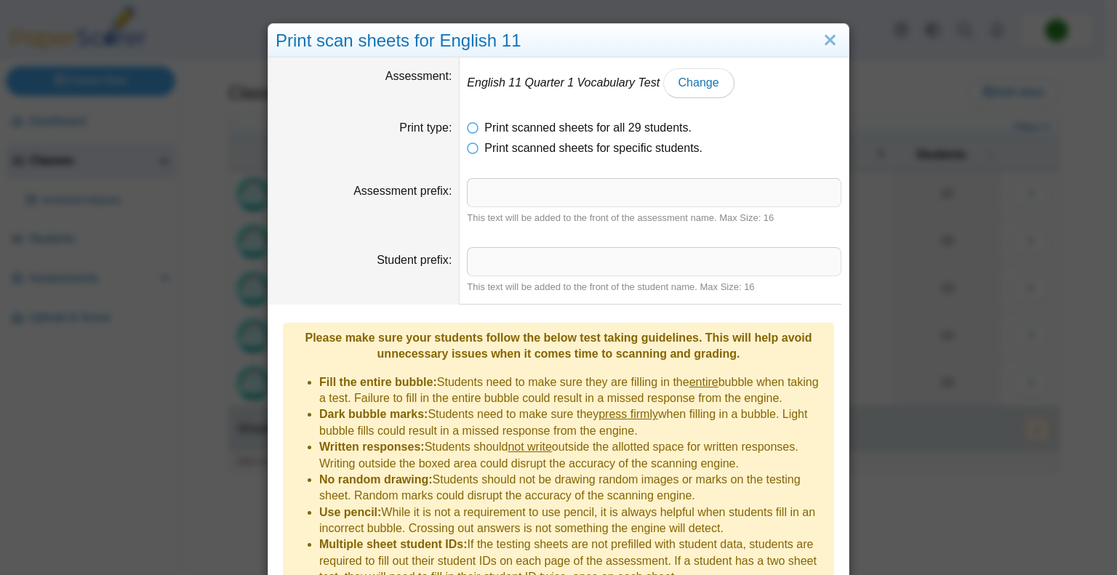
scroll to position [69, 0]
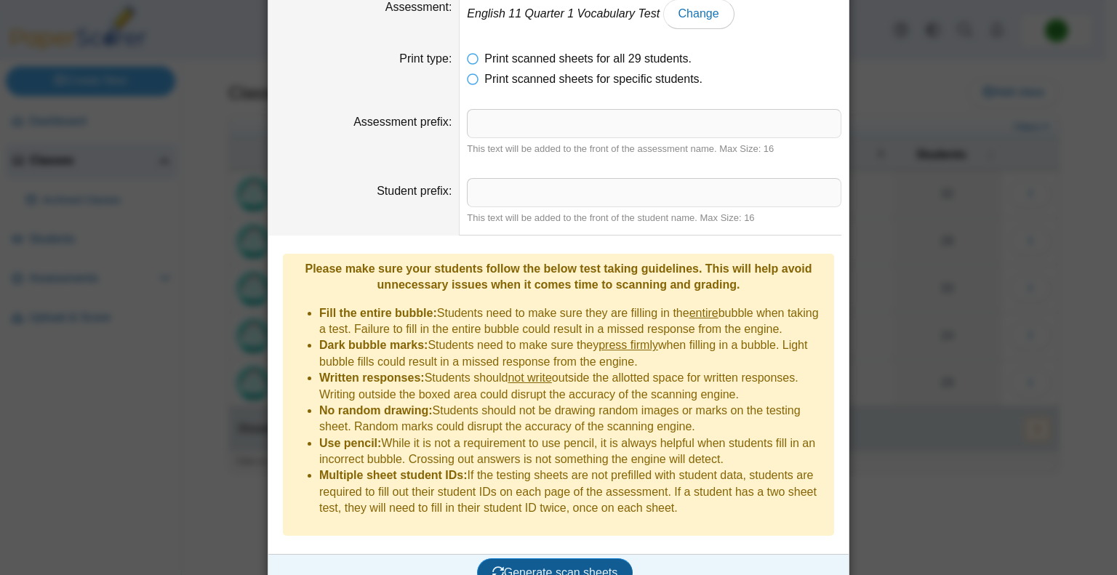
click at [532, 567] on span "Generate scan sheets" at bounding box center [555, 573] width 126 height 12
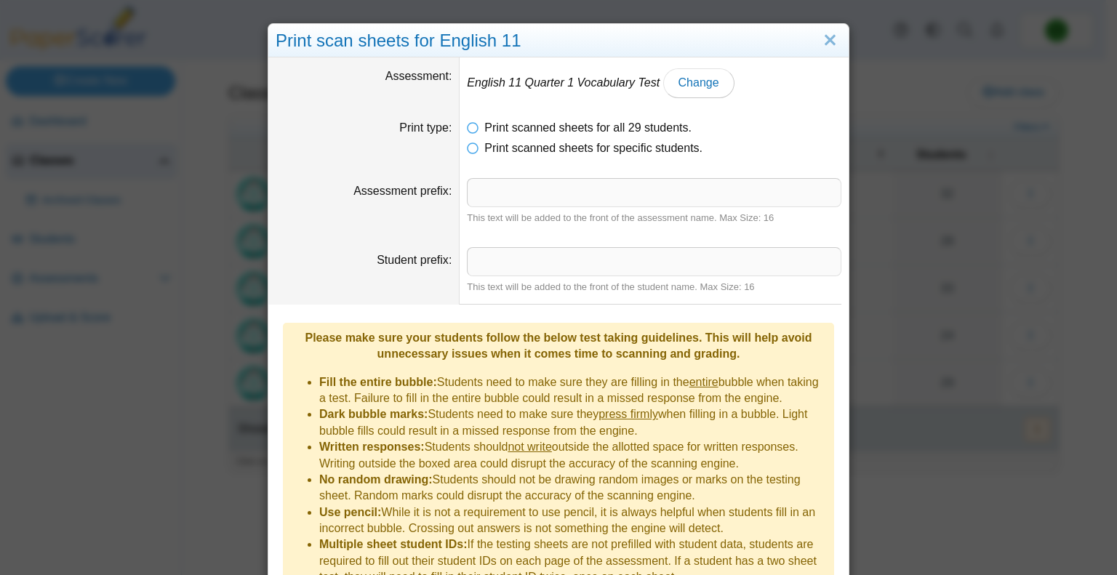
scroll to position [153, 0]
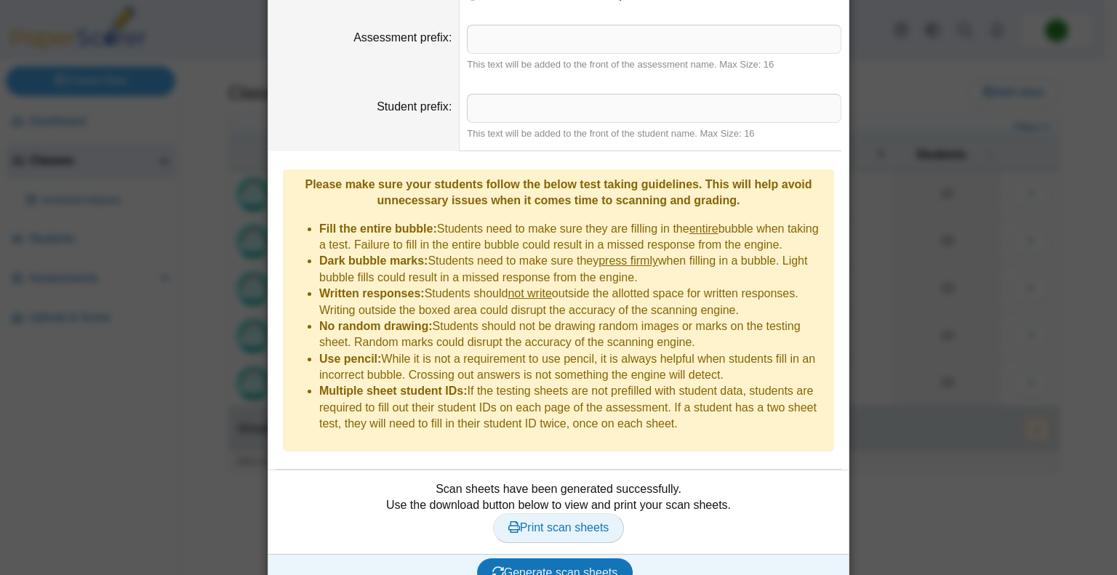
click at [564, 522] on span "Print scan sheets" at bounding box center [558, 528] width 101 height 12
